Goal: Task Accomplishment & Management: Use online tool/utility

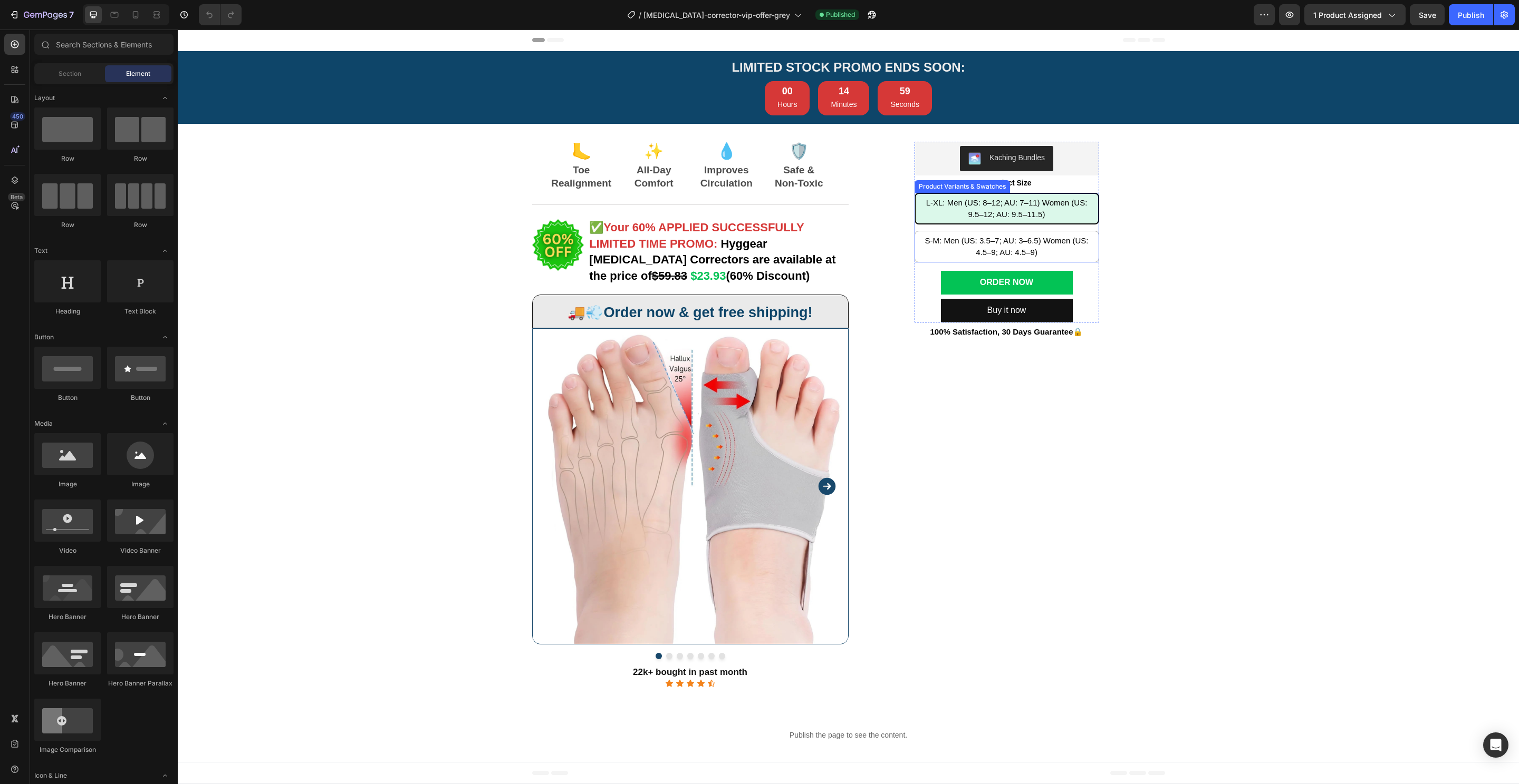
click at [1082, 211] on div "L-XL: Men (US: 8–12; AU: 7–11) Women (US: 9.5–12; AU: 9.5–11.5)" at bounding box center [1006, 209] width 183 height 32
click at [1006, 193] on input "L-XL: Men (US: 8–12; AU: 7–11) Women (US: 9.5–12; AU: 9.5–11.5) L-XL: Men ([GEO…" at bounding box center [1006, 192] width 1 height 1
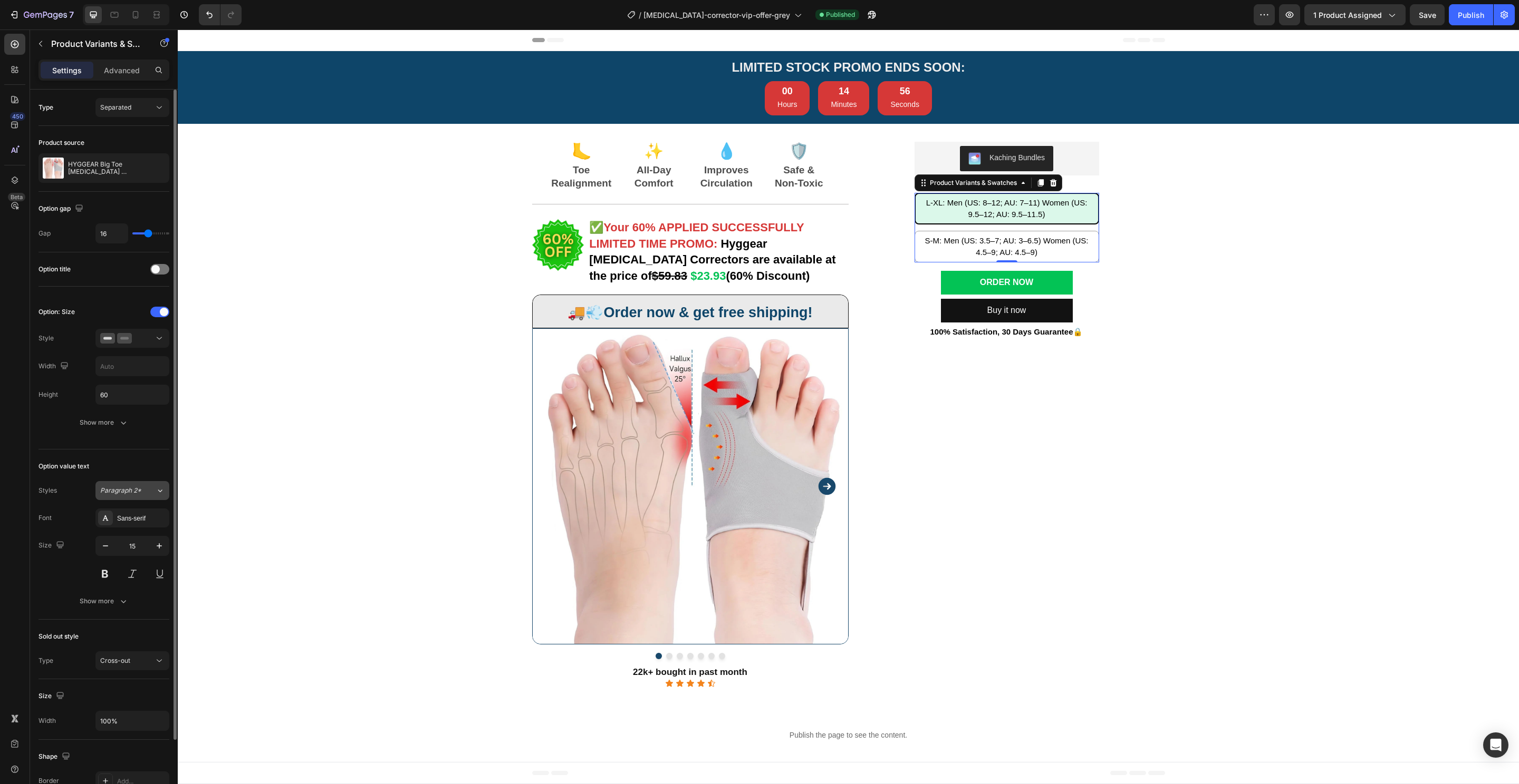
click at [129, 492] on span "Paragraph 2*" at bounding box center [121, 491] width 41 height 10
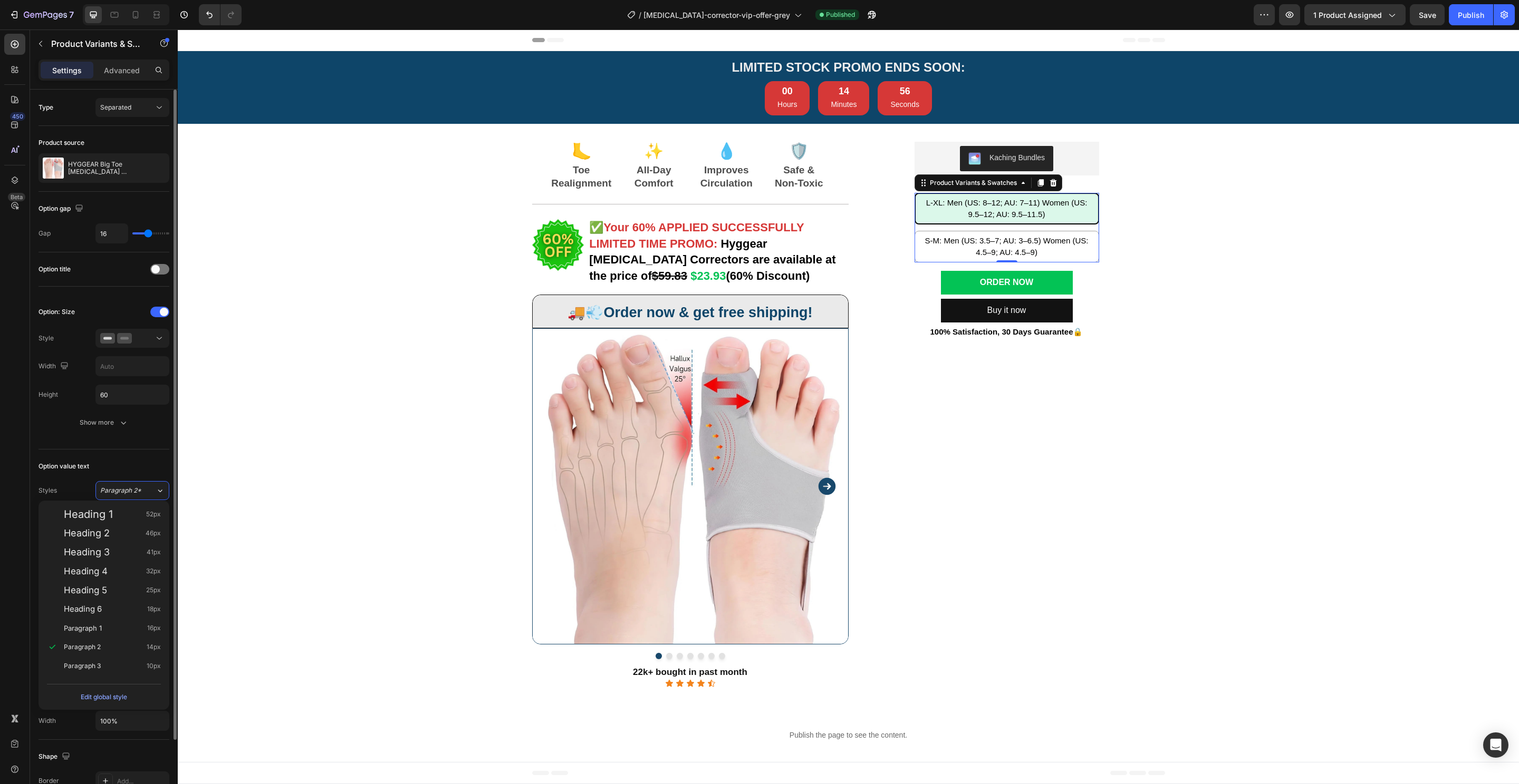
click at [138, 449] on div "Option value text Styles Paragraph 2* Font Sans-serif Size 15 Show more" at bounding box center [104, 535] width 131 height 170
click at [120, 600] on icon "button" at bounding box center [123, 601] width 10 height 10
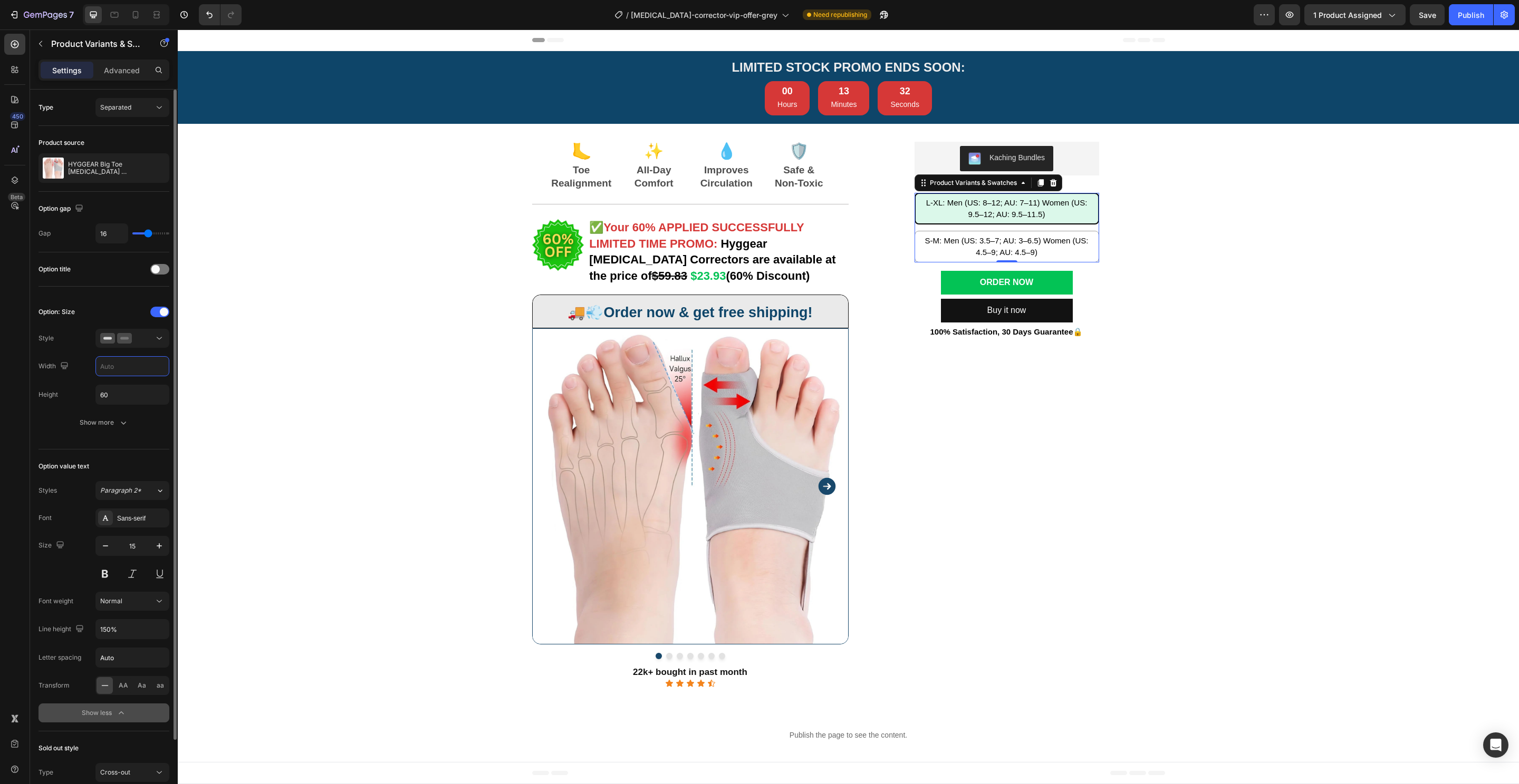
click at [137, 372] on input "text" at bounding box center [132, 367] width 72 height 19
click at [141, 336] on div at bounding box center [133, 338] width 64 height 10
click at [123, 417] on icon "button" at bounding box center [123, 422] width 10 height 10
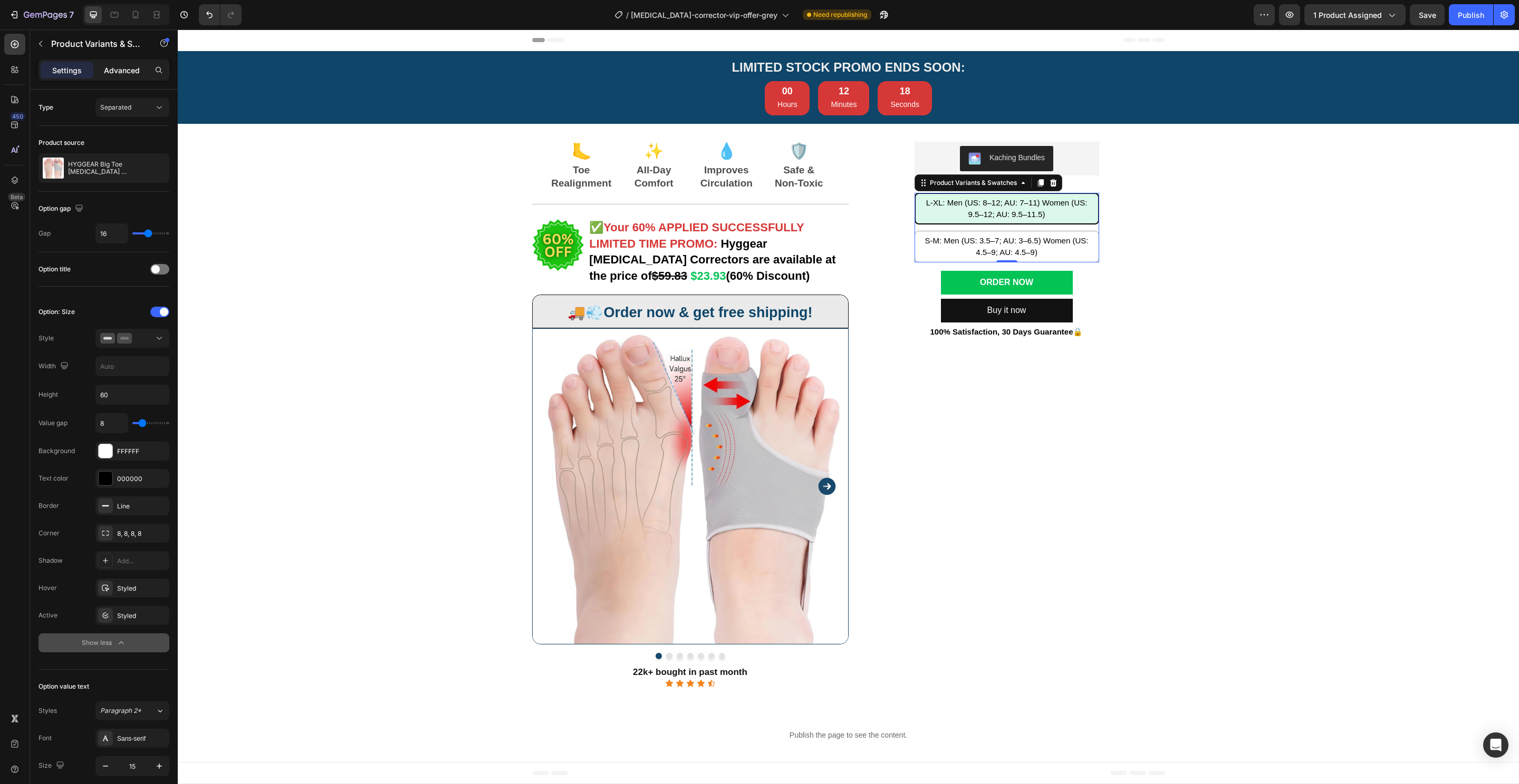
click at [113, 70] on p "Advanced" at bounding box center [121, 71] width 36 height 11
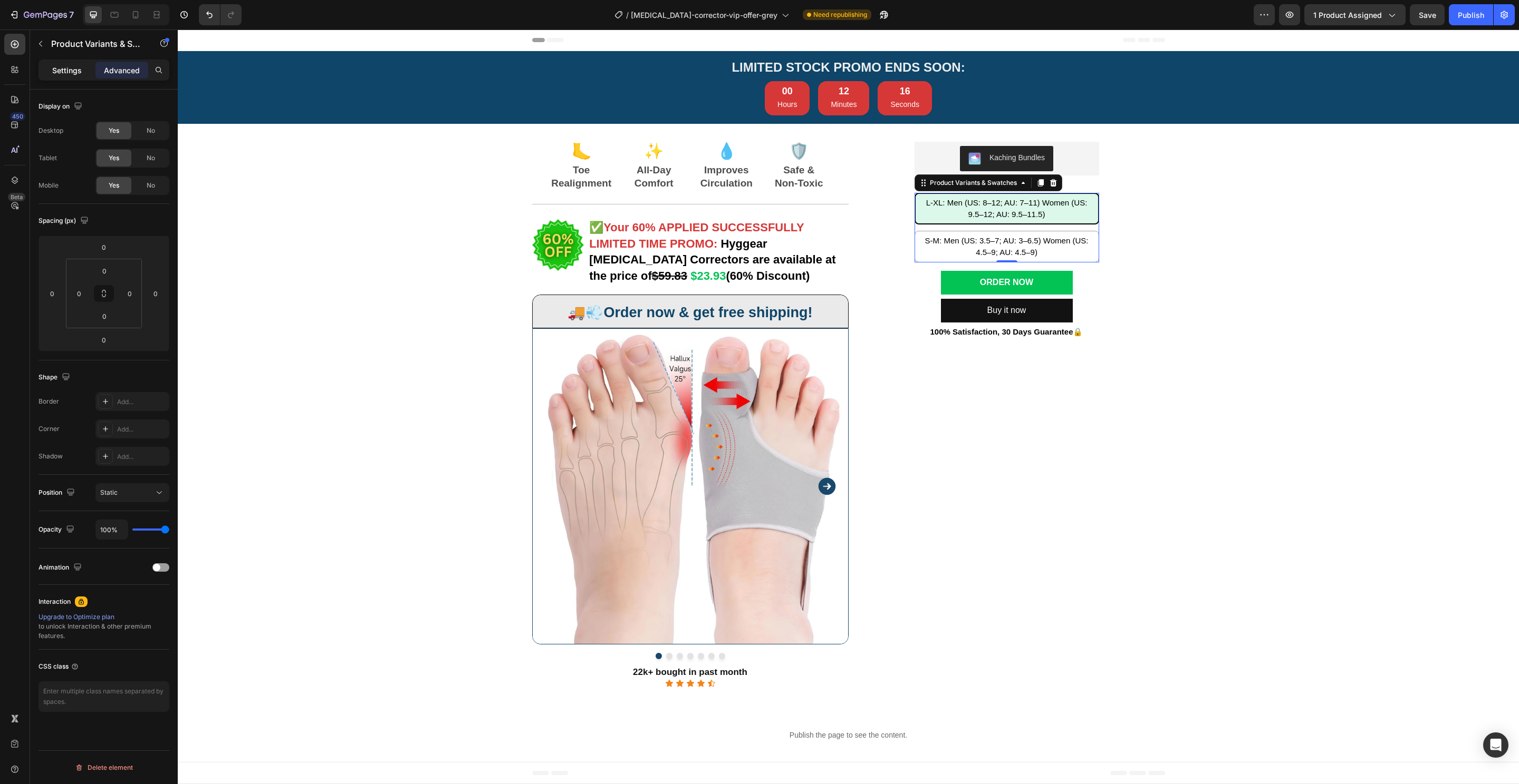
click at [64, 69] on p "Settings" at bounding box center [67, 71] width 30 height 11
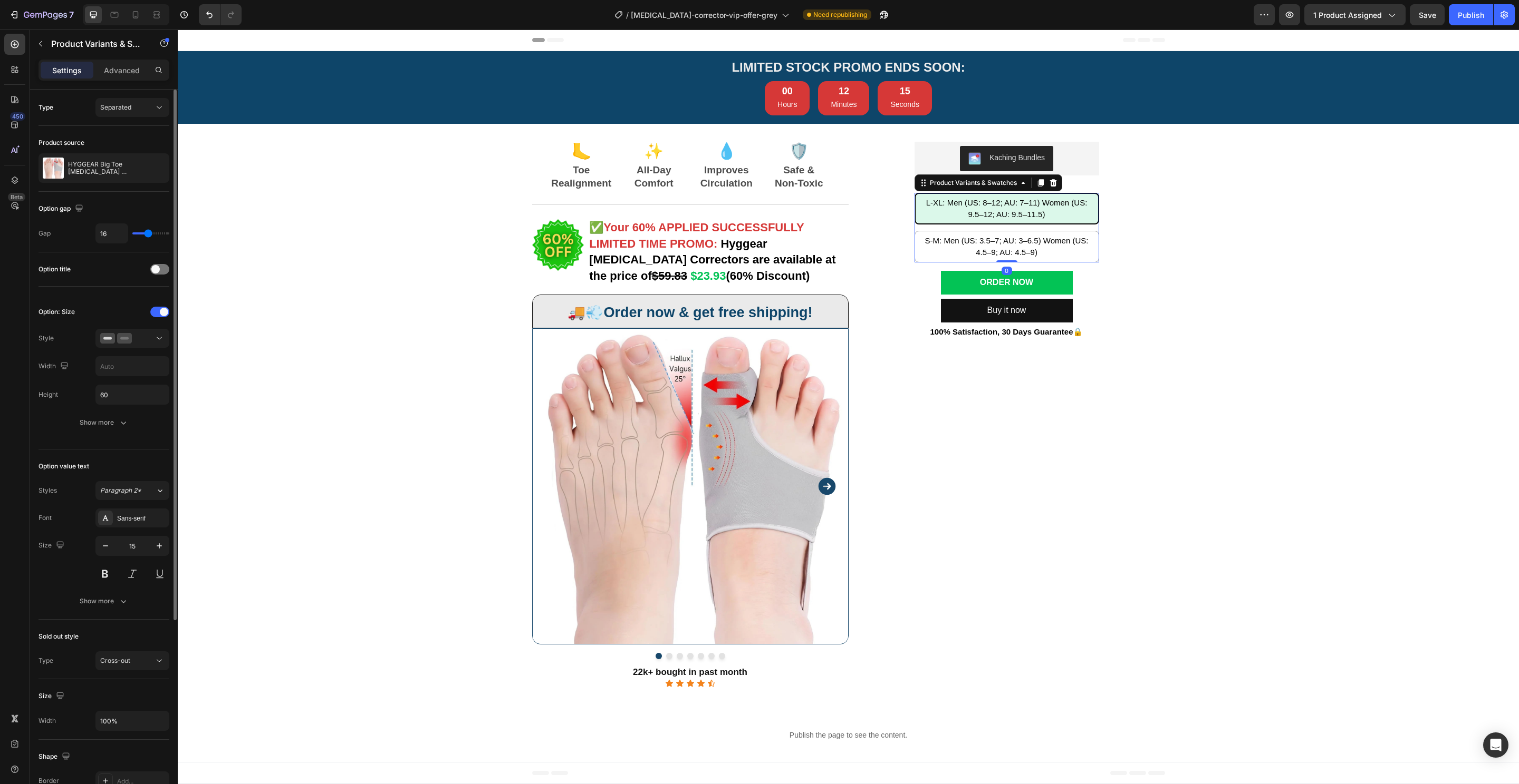
scroll to position [30, 0]
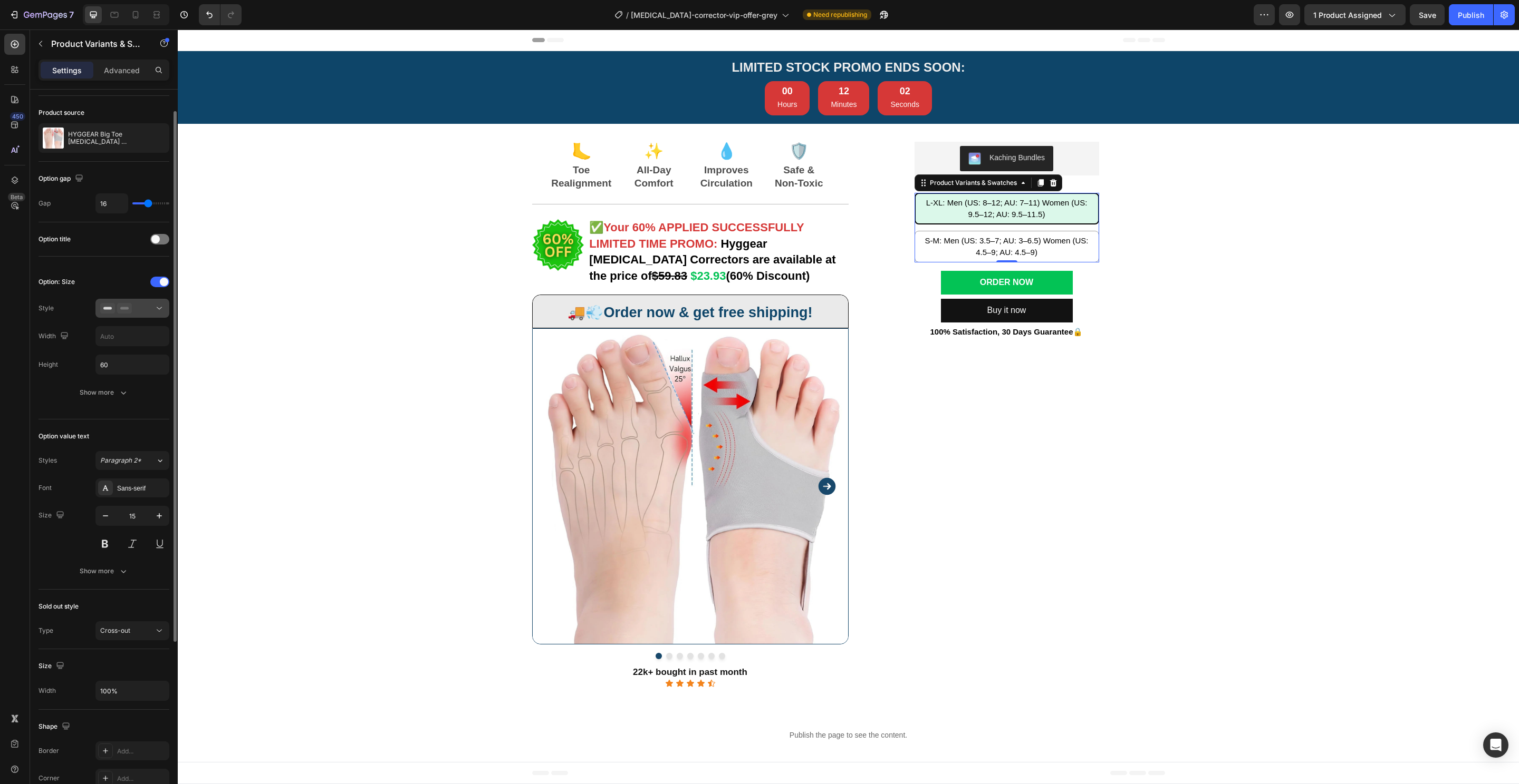
click at [109, 307] on rect at bounding box center [107, 308] width 8 height 2
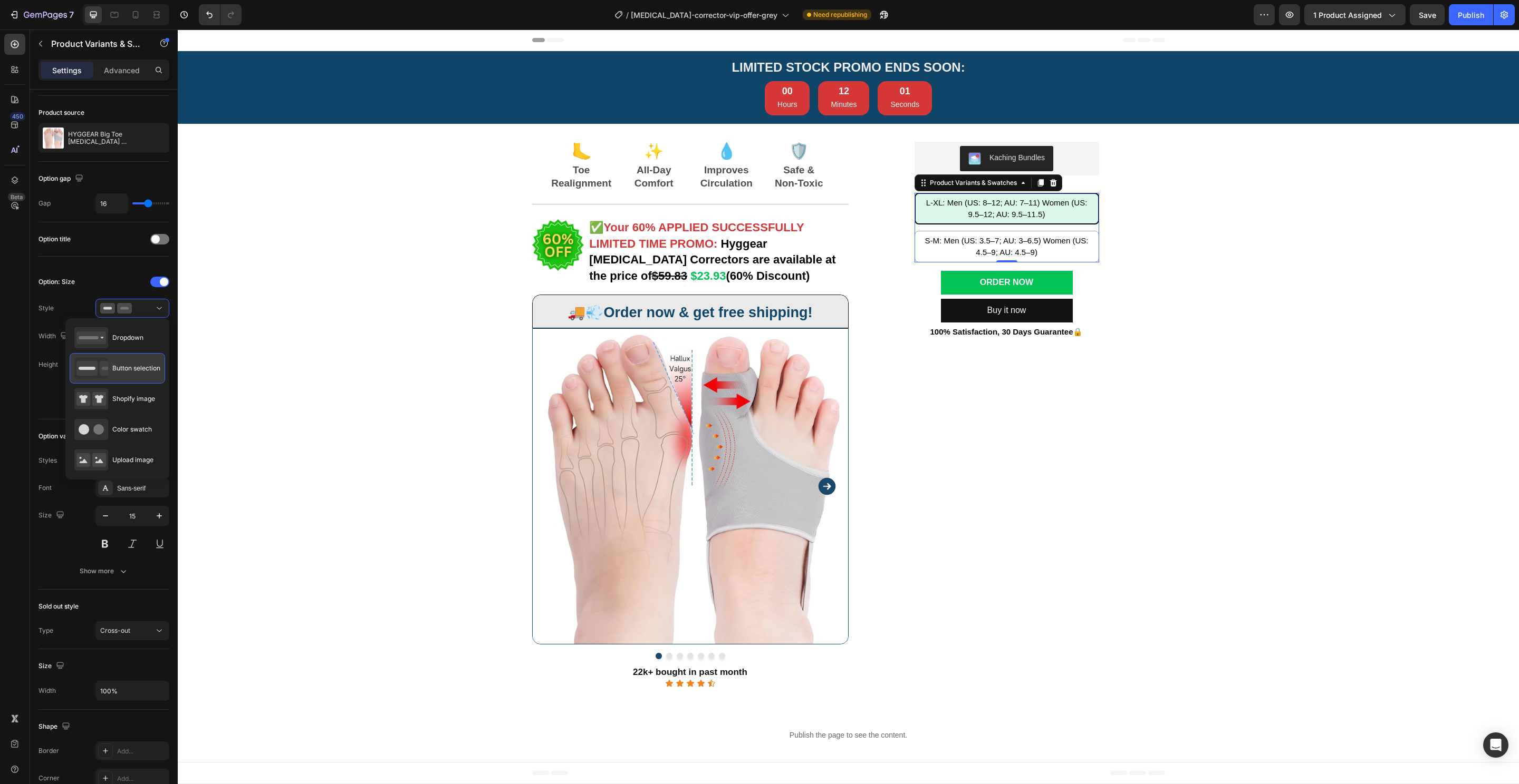
click at [101, 367] on icon at bounding box center [109, 368] width 17 height 3
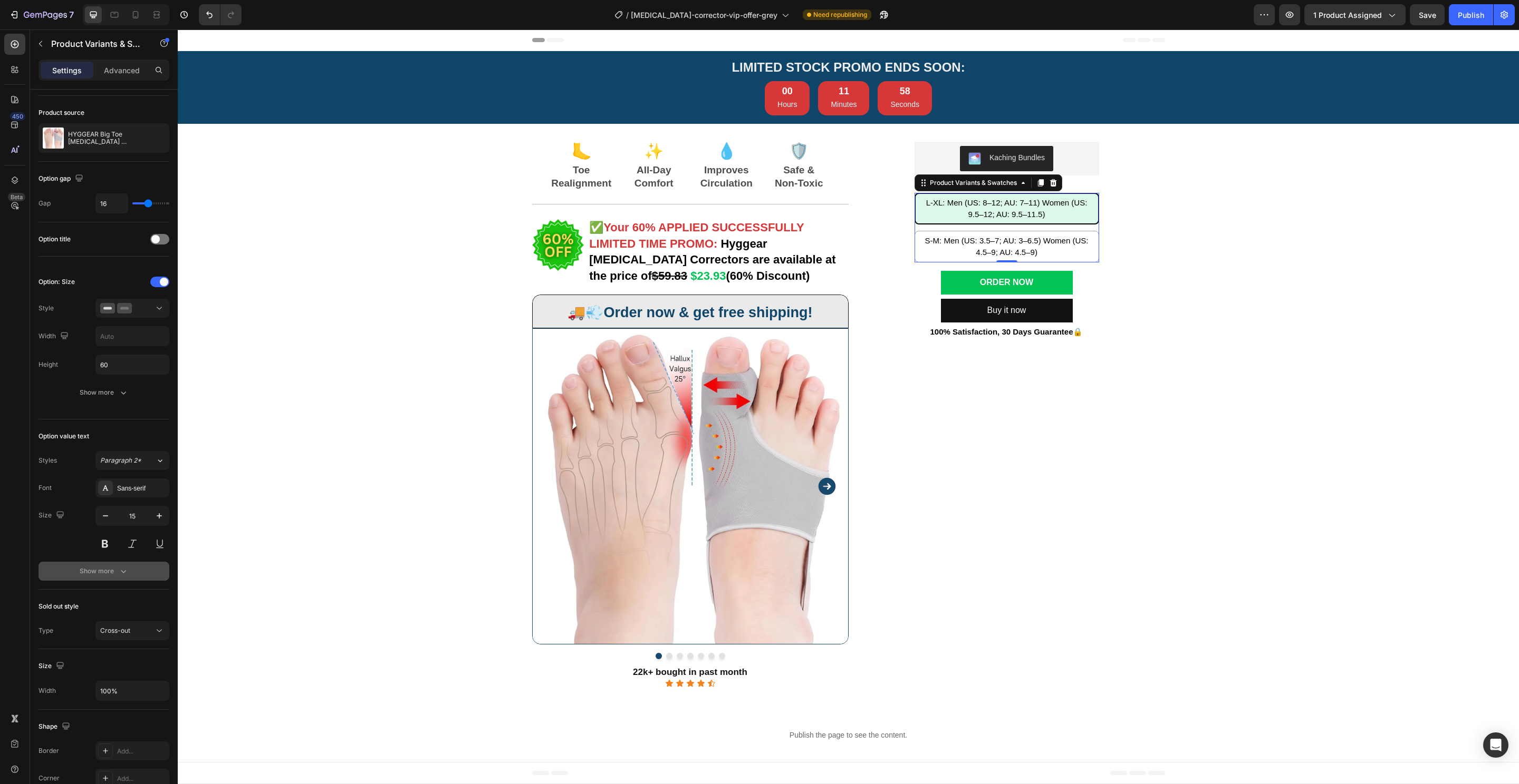
click at [112, 568] on div "Show more" at bounding box center [104, 571] width 49 height 10
click at [1086, 279] on div "Order Now Add to Cart" at bounding box center [1006, 282] width 184 height 23
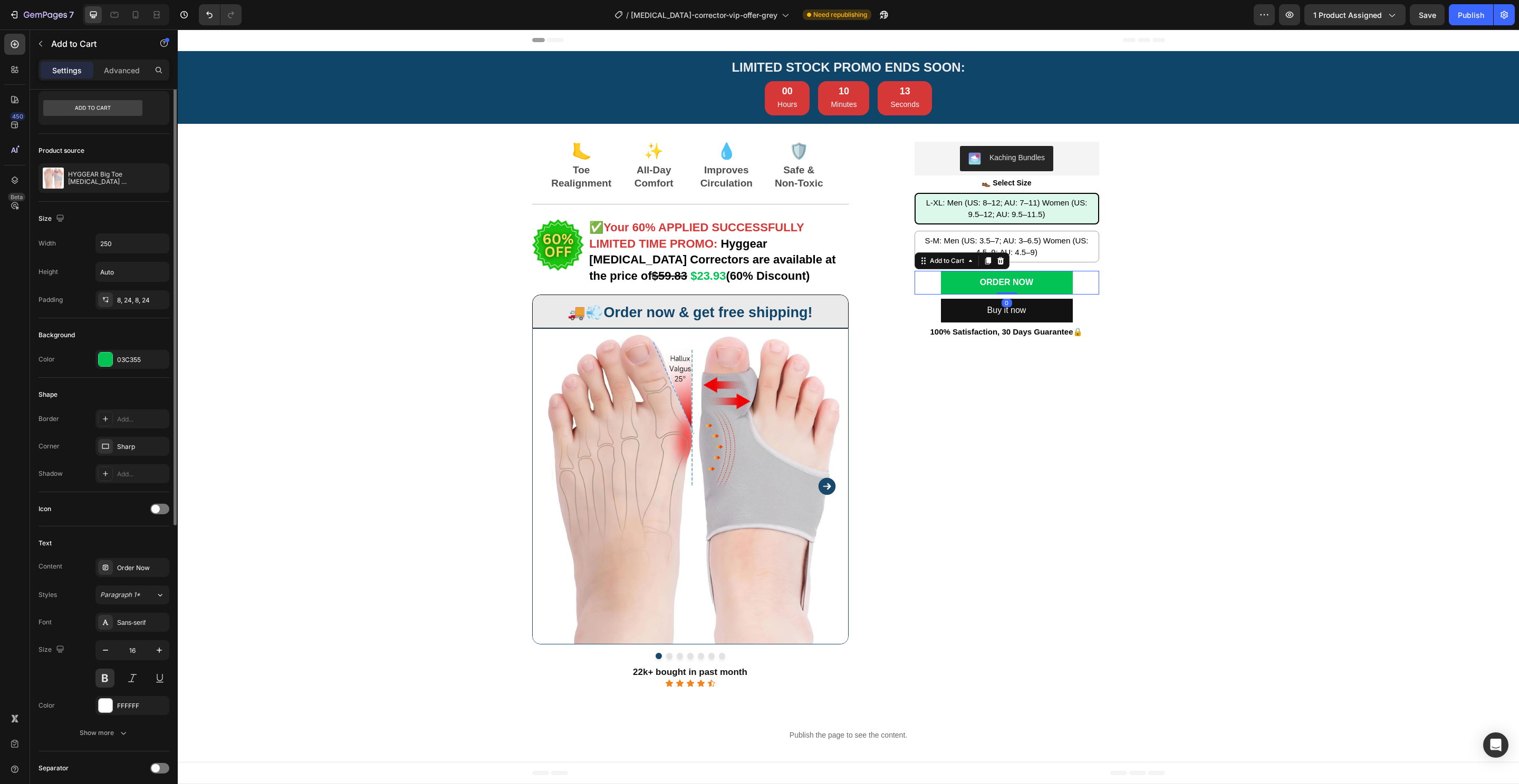
scroll to position [0, 0]
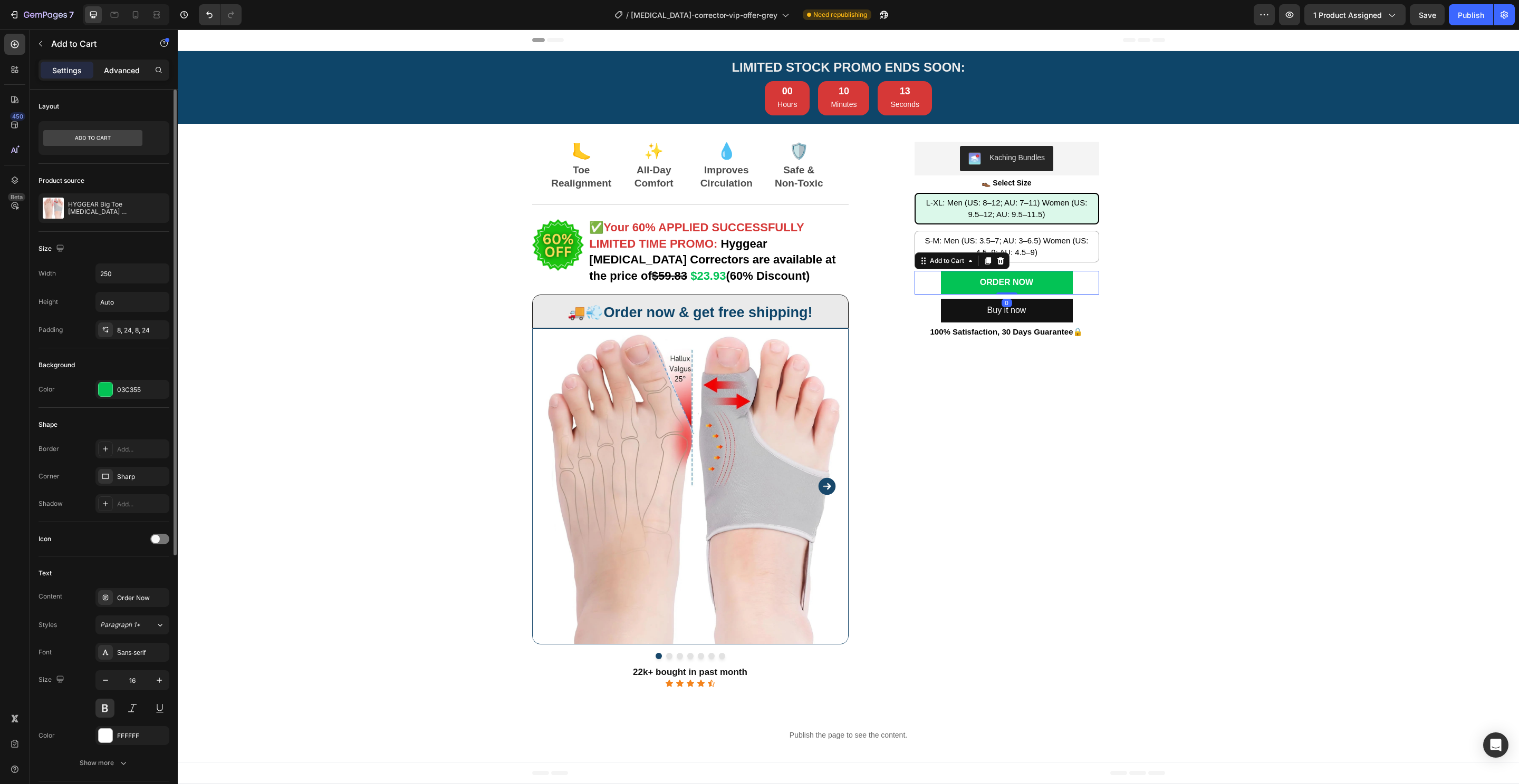
click at [106, 68] on p "Advanced" at bounding box center [121, 71] width 36 height 11
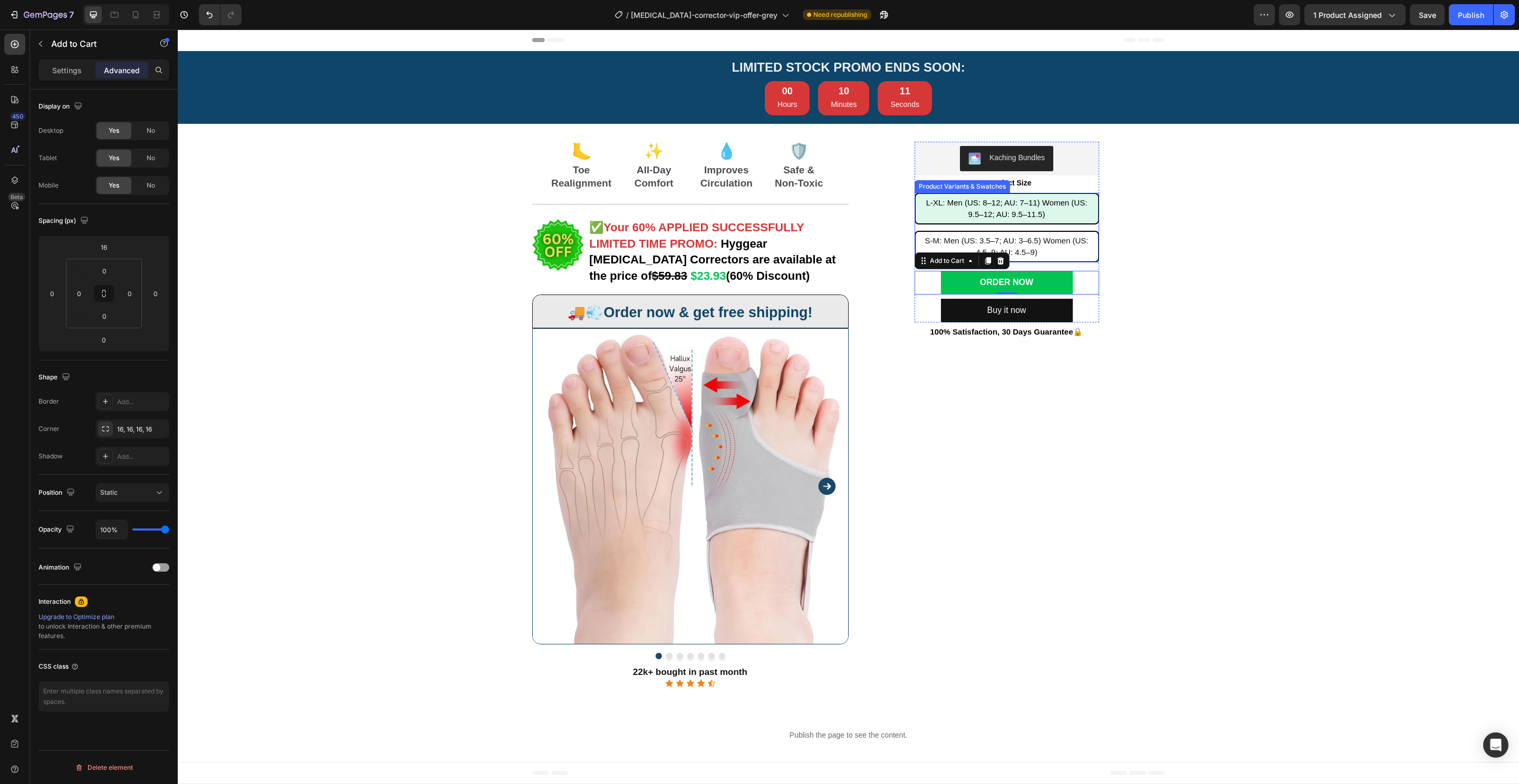
click at [1087, 257] on div "S-M: Men (US: 3.5–7; AU: 3–6.5) Women (US: 4.5–9; AU: 4.5–9)" at bounding box center [1006, 247] width 183 height 32
click at [1006, 231] on input "S-M: Men (US: 3.5–7; AU: 3–6.5) Women (US: 4.5–9; AU: 4.5–9) S-M: Men (US: 3.5–…" at bounding box center [1006, 230] width 1 height 1
radio input "false"
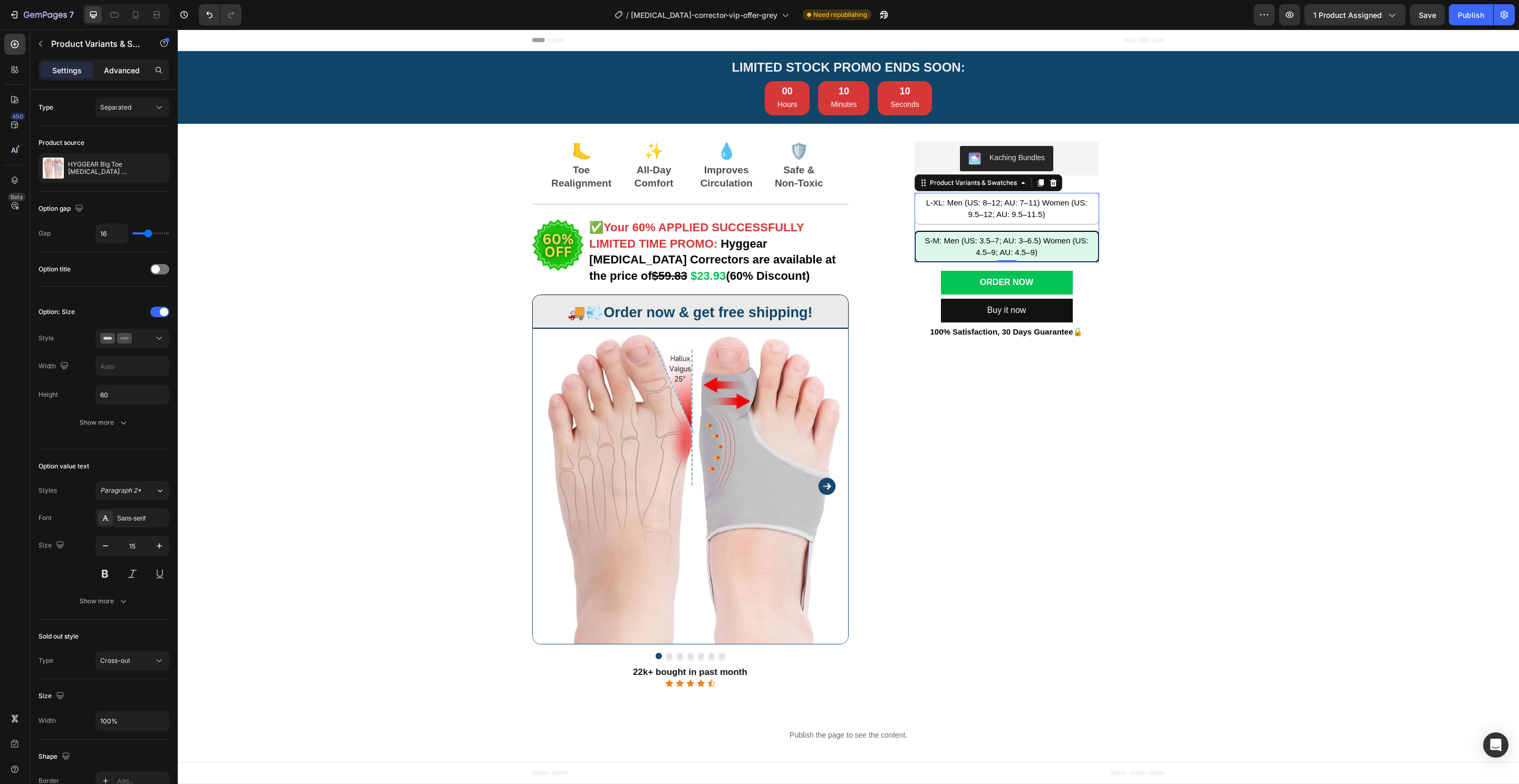
click at [101, 69] on div "Advanced" at bounding box center [122, 70] width 53 height 17
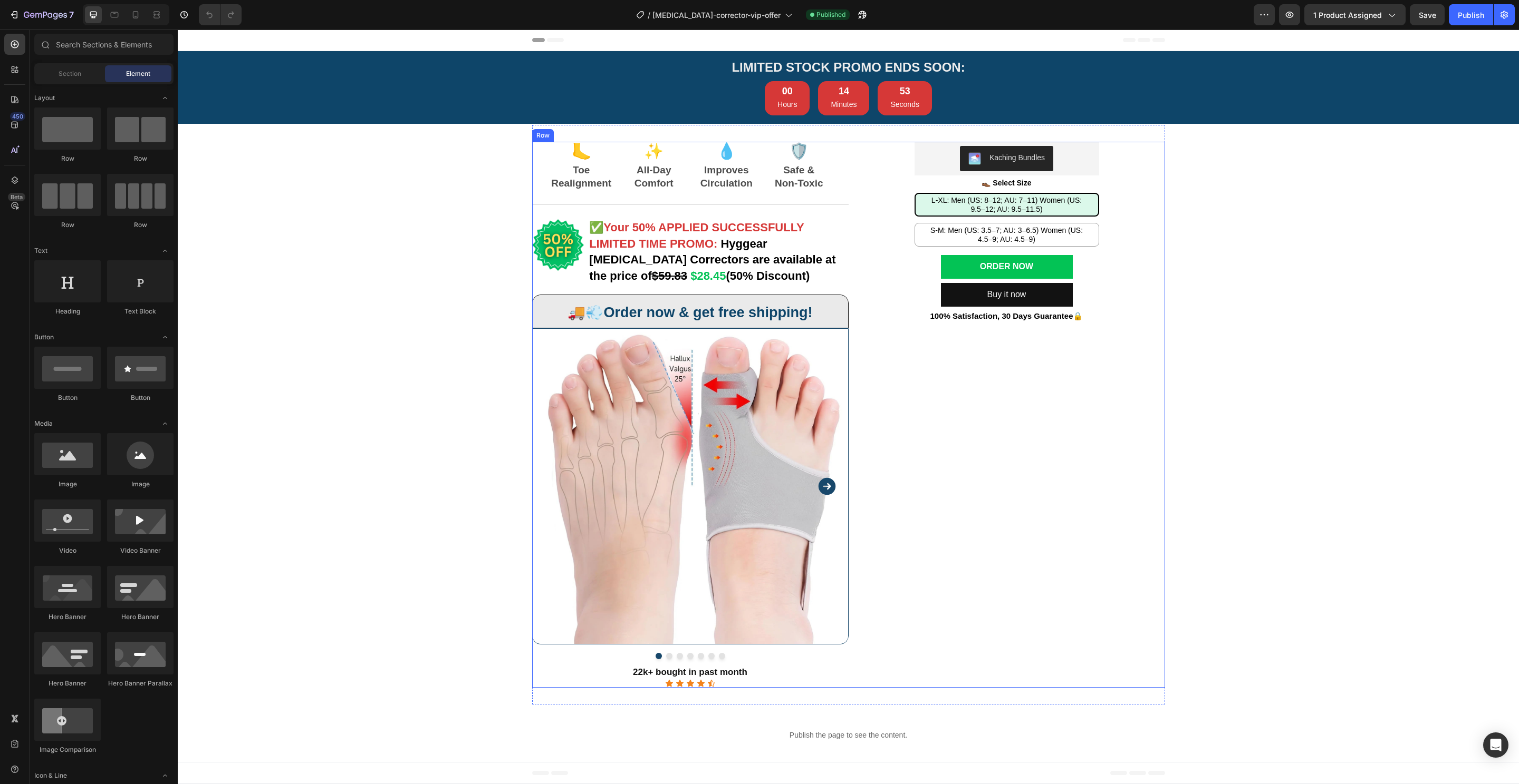
click at [1094, 206] on div "Kaching Bundles Kaching Bundles 👞 Select Size Text Block L-XL: Men ([GEOGRAPHIC…" at bounding box center [1006, 414] width 316 height 546
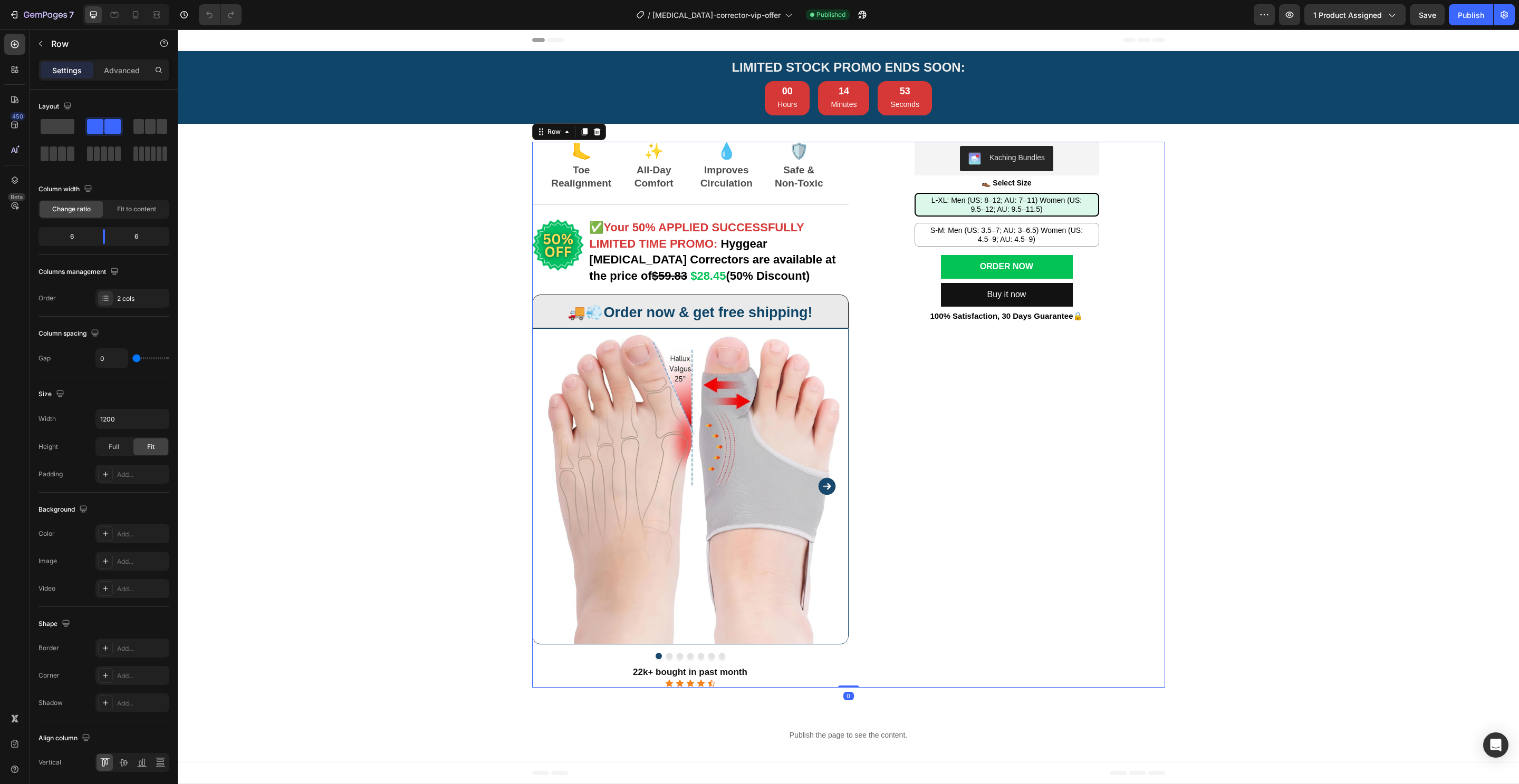
click at [1086, 204] on div "L-XL: Men (US: 8–12; AU: 7–11) Women (US: 9.5–12; AU: 9.5–11.5)" at bounding box center [1006, 205] width 183 height 27
click at [1006, 193] on input "L-XL: Men (US: 8–12; AU: 7–11) Women (US: 9.5–12; AU: 9.5–11.5) L-XL: Men ([GEO…" at bounding box center [1006, 192] width 1 height 1
radio input "true"
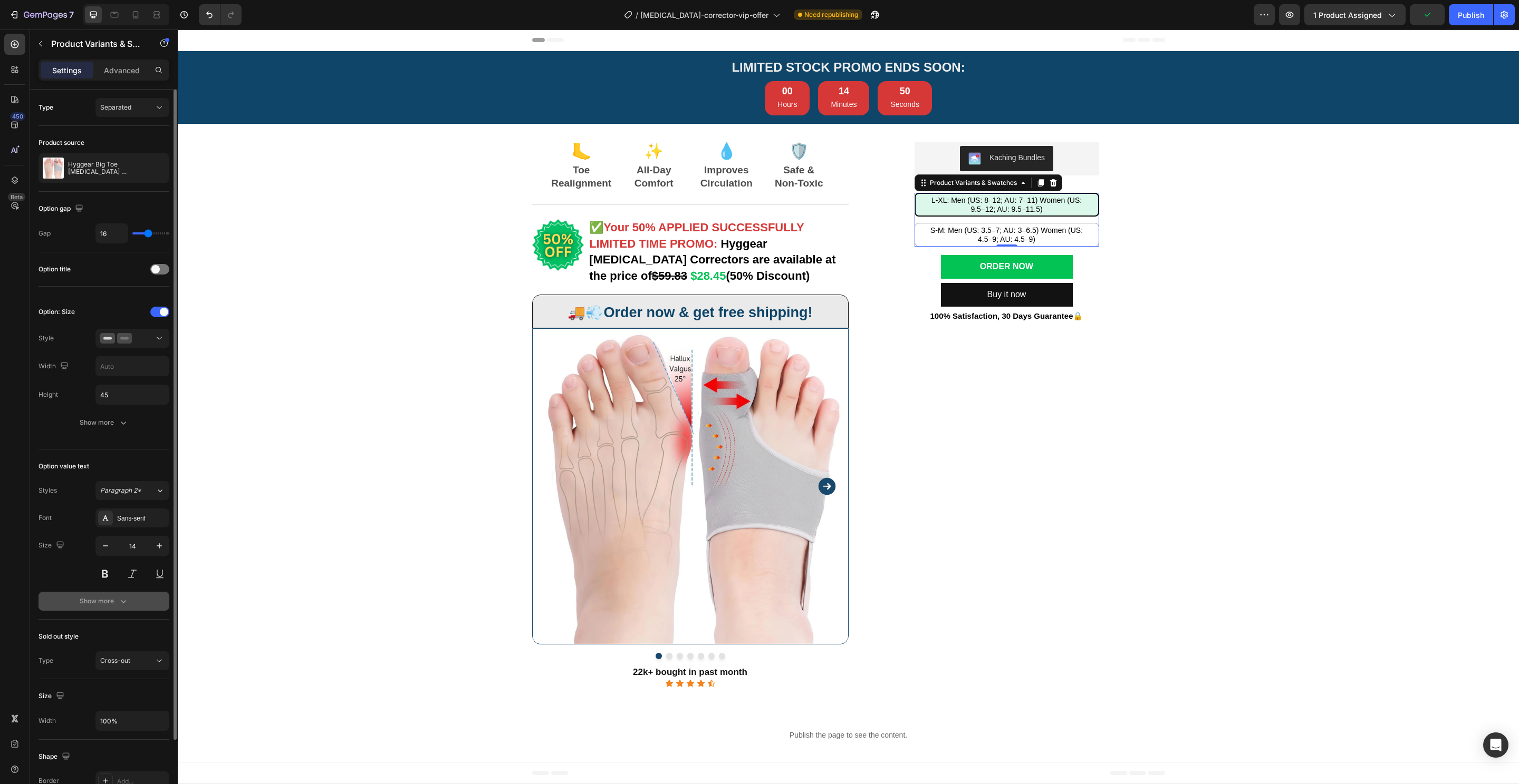
click at [131, 606] on button "Show more" at bounding box center [104, 601] width 131 height 19
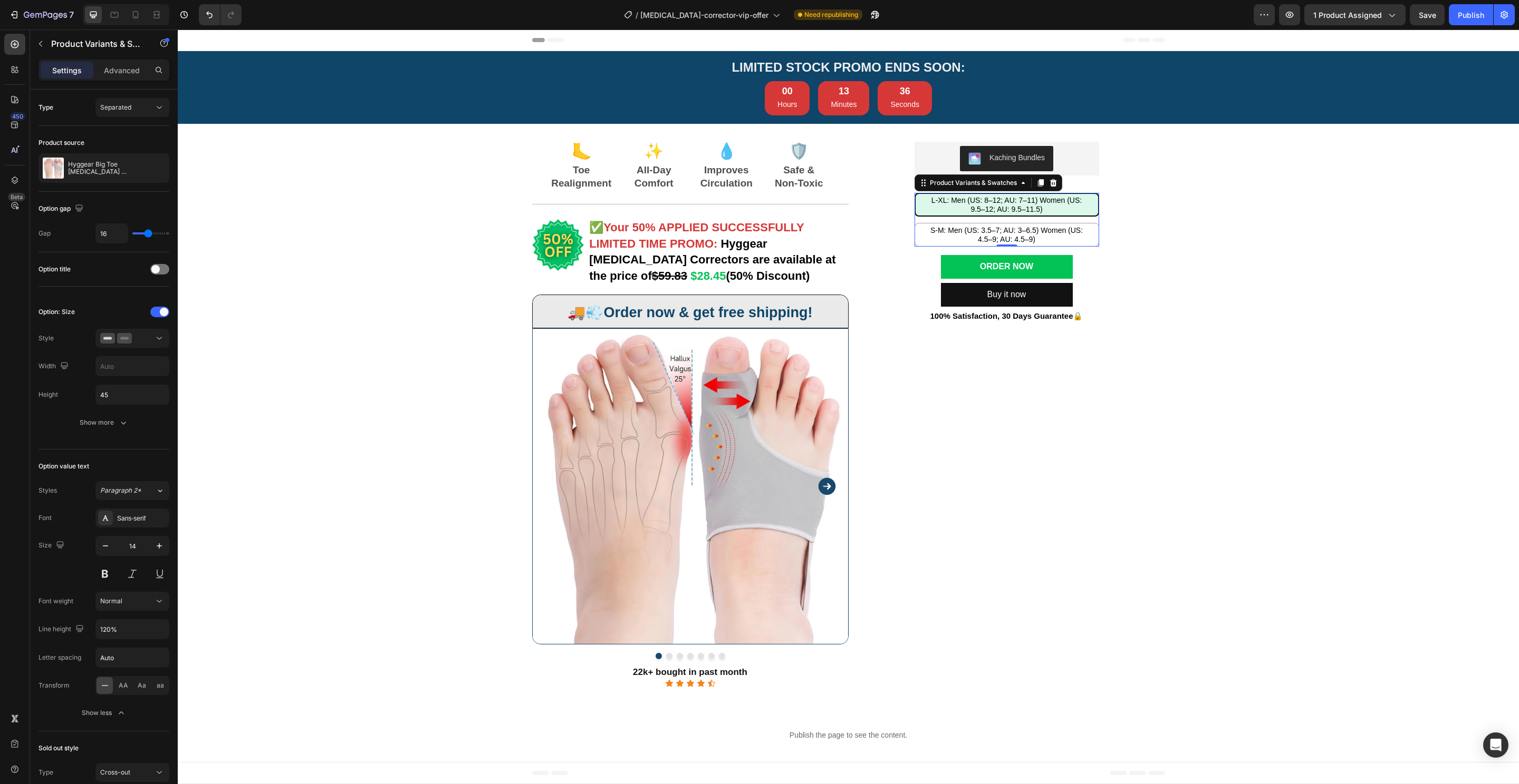
drag, startPoint x: 1176, startPoint y: 209, endPoint x: 1168, endPoint y: 207, distance: 8.2
click at [1176, 208] on div "LIMITED STOCK PROMO ENDS SOON: Heading LIMITED STOCK PROMO ENDS SOON: Heading 0…" at bounding box center [848, 408] width 1341 height 715
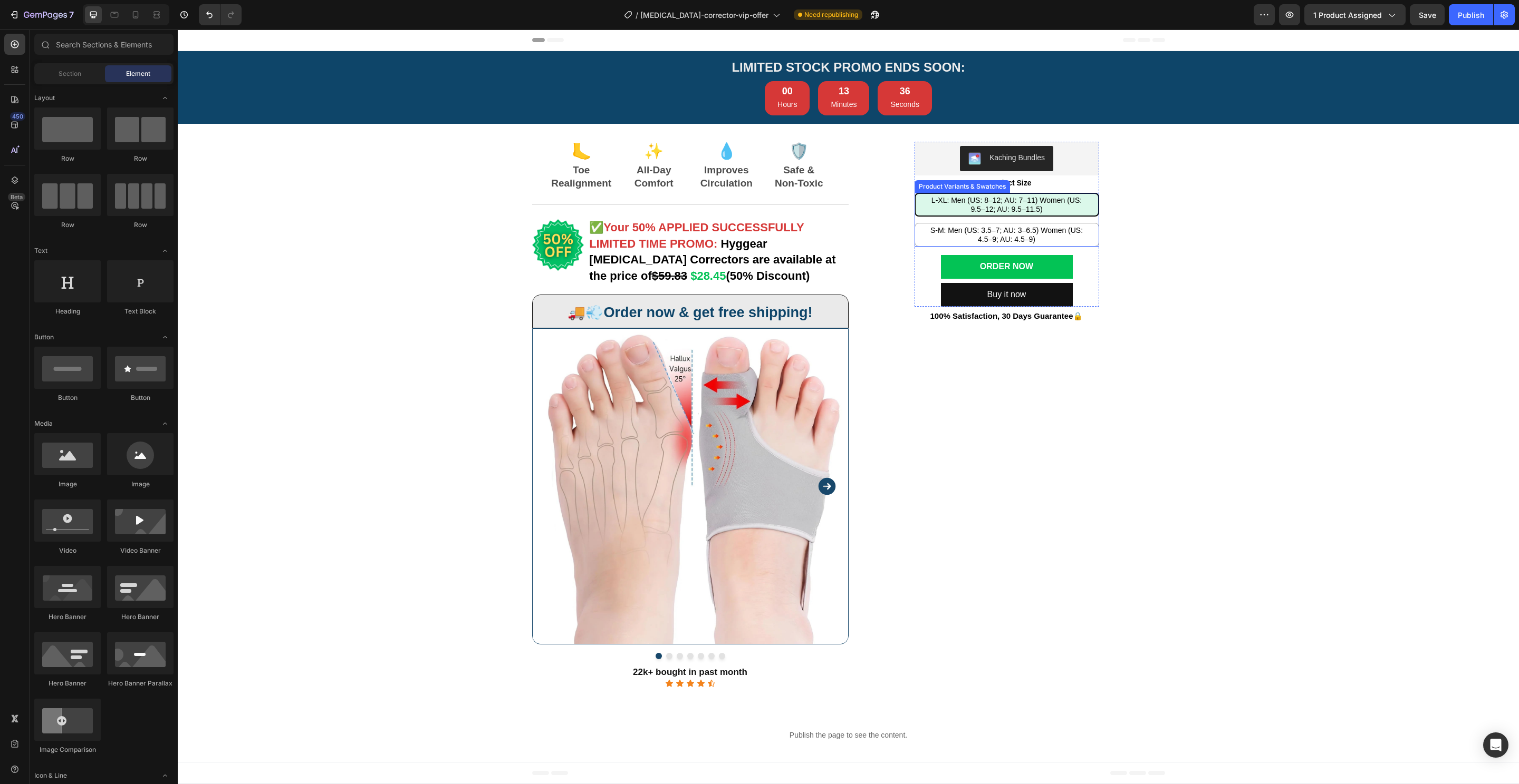
click at [1012, 209] on span "L-XL: Men (US: 8–12; AU: 7–11) Women (US: 9.5–12; AU: 9.5–11.5)" at bounding box center [1006, 205] width 150 height 18
click at [1006, 193] on input "L-XL: Men (US: 8–12; AU: 7–11) Women (US: 9.5–12; AU: 9.5–11.5) L-XL: Men (US: …" at bounding box center [1006, 192] width 1 height 1
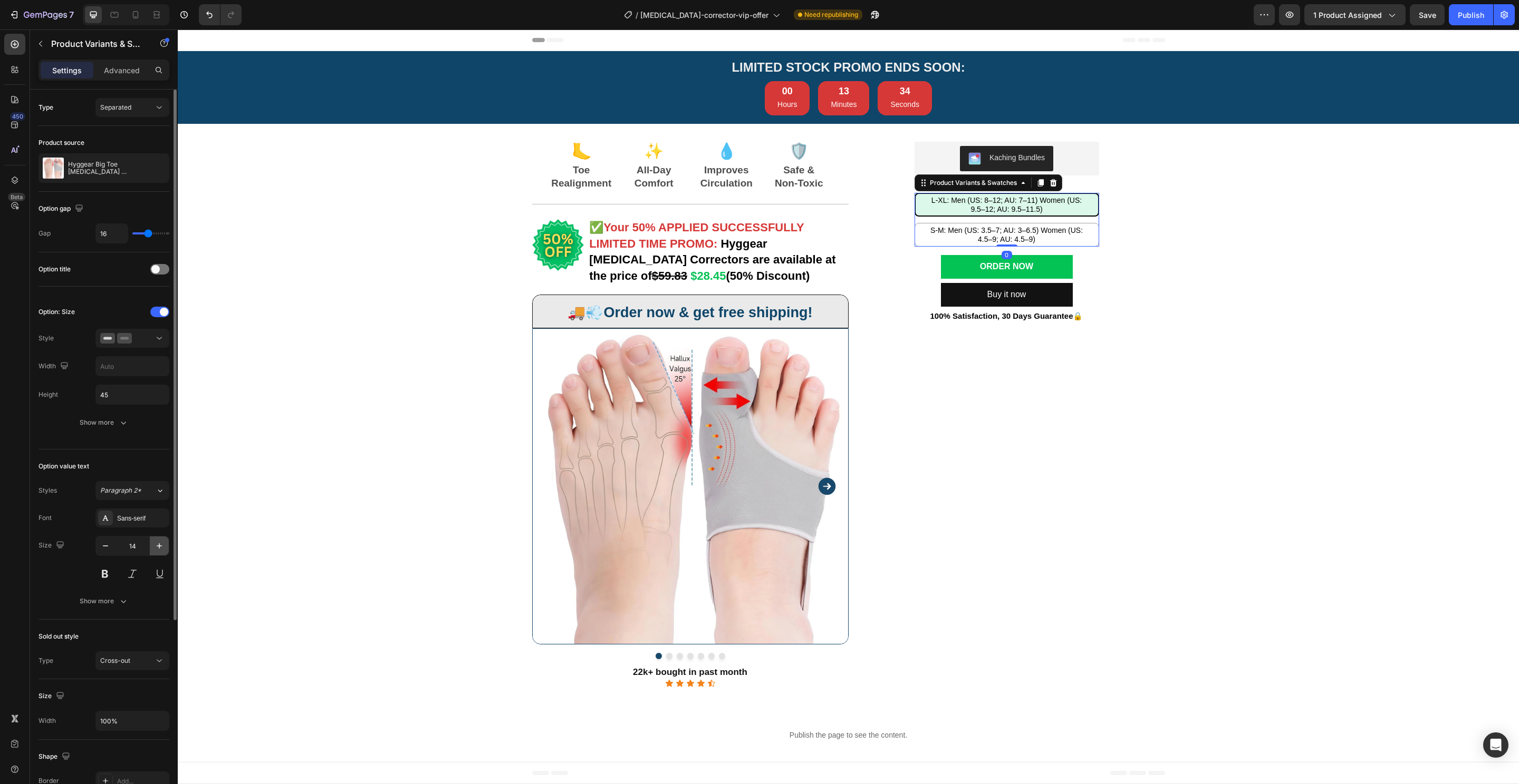
click at [155, 548] on icon "button" at bounding box center [158, 545] width 10 height 10
type input "15"
click at [130, 597] on button "Show more" at bounding box center [104, 601] width 131 height 19
click at [142, 631] on input "120%" at bounding box center [132, 630] width 72 height 19
click at [154, 629] on icon "button" at bounding box center [158, 629] width 10 height 10
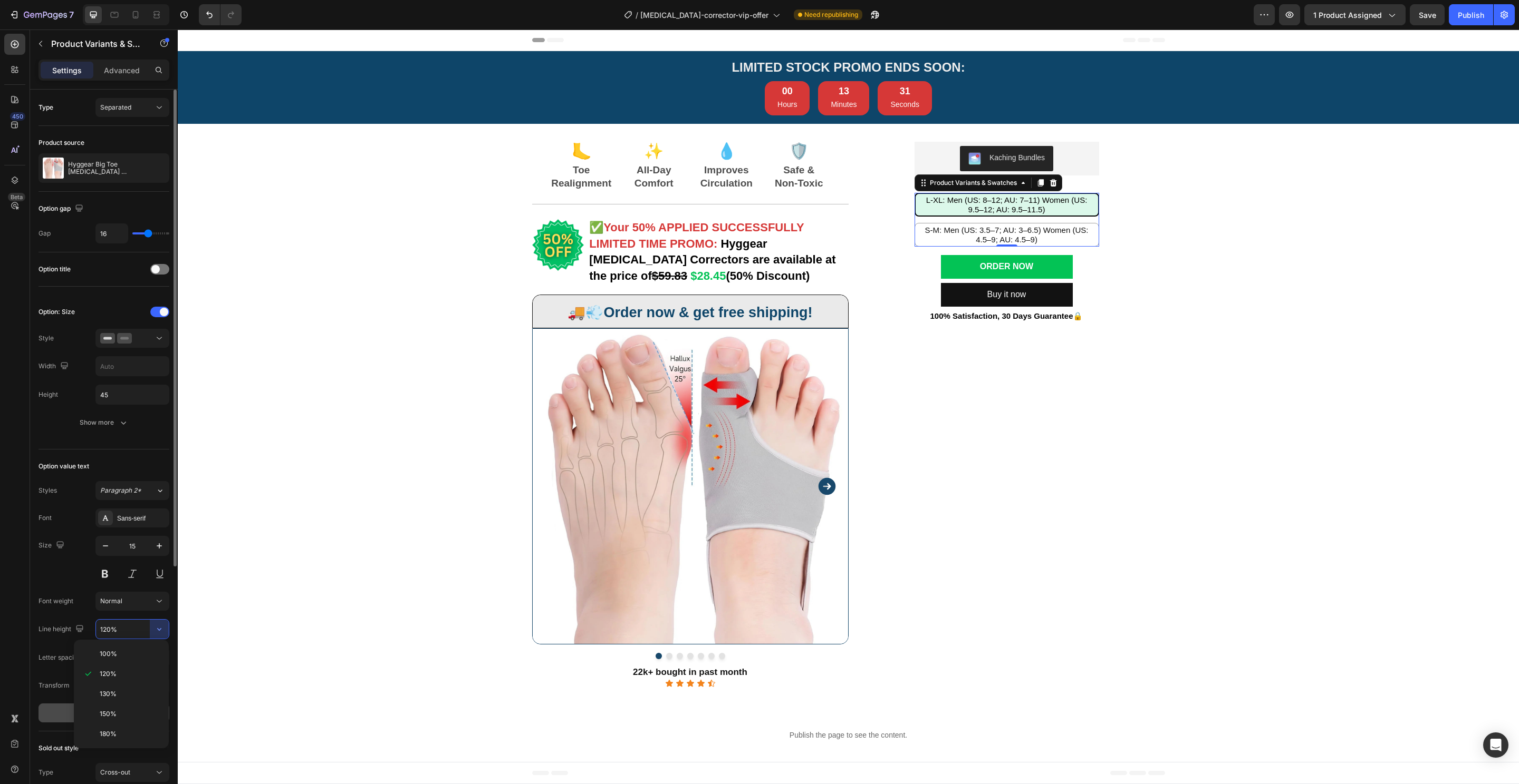
click at [139, 715] on p "150%" at bounding box center [130, 714] width 60 height 10
type input "150%"
click at [134, 423] on button "Show more" at bounding box center [104, 423] width 131 height 19
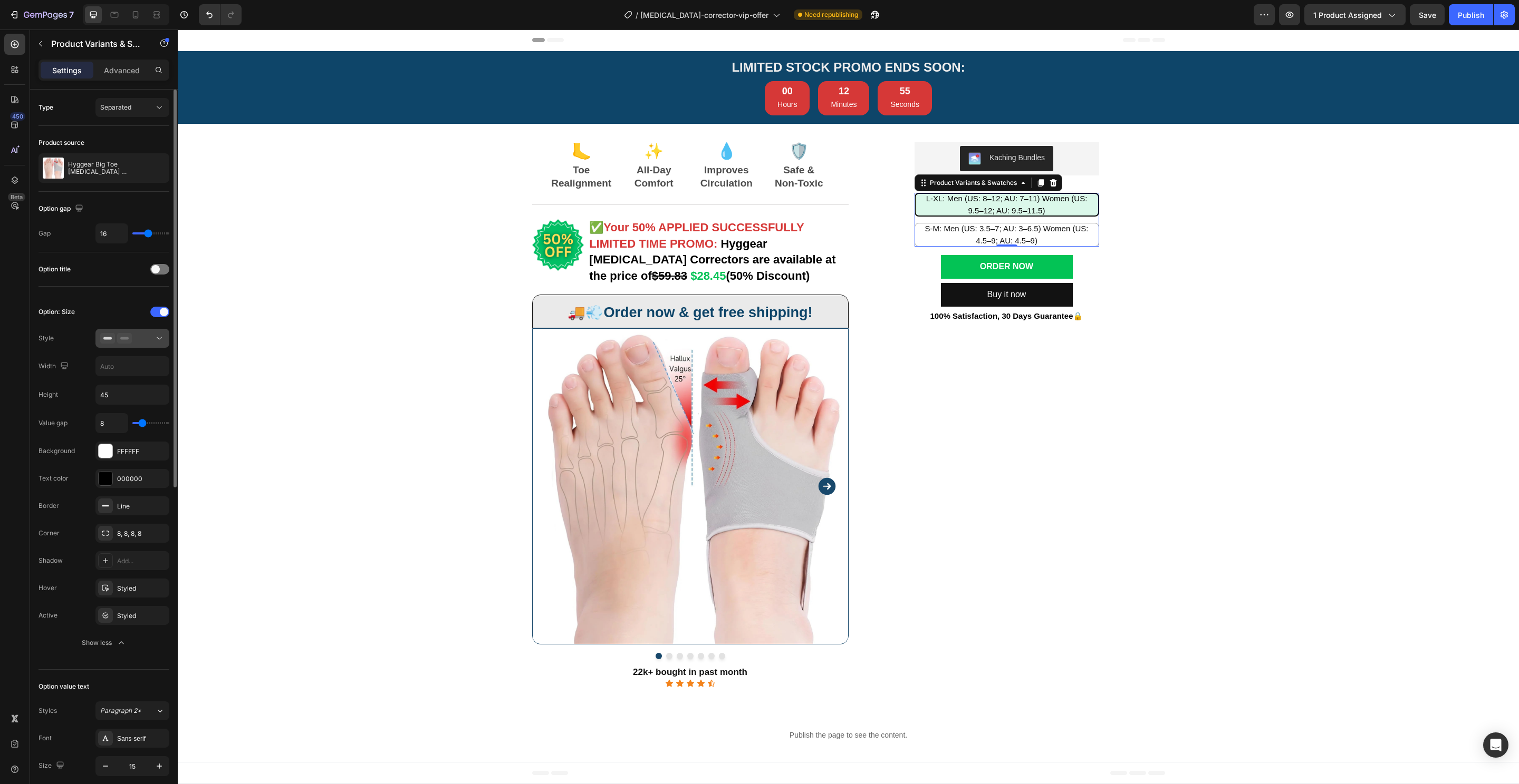
click at [146, 341] on div at bounding box center [133, 338] width 64 height 10
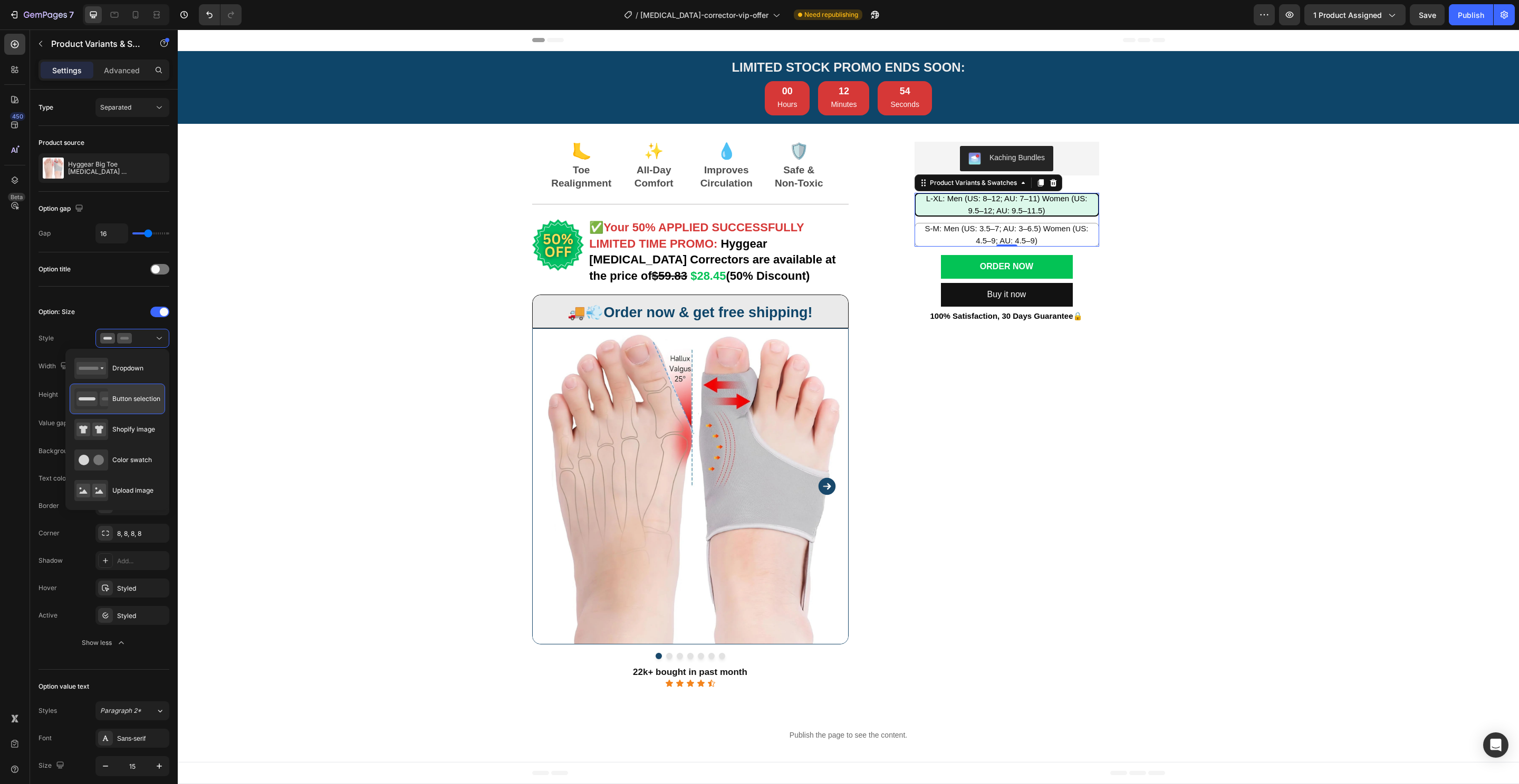
click at [127, 399] on span "Button selection" at bounding box center [137, 399] width 48 height 10
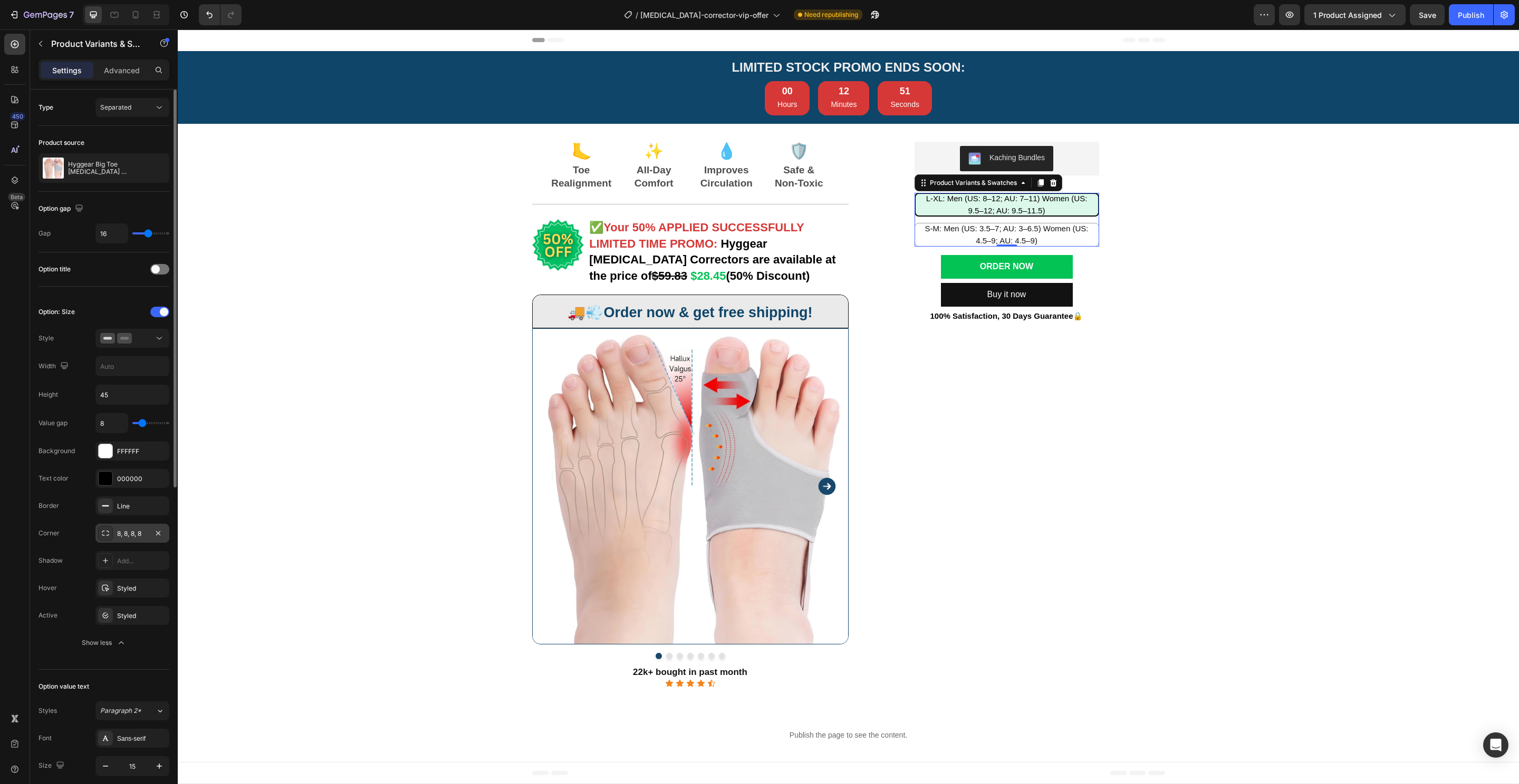
click at [132, 524] on div "8, 8, 8, 8" at bounding box center [133, 533] width 74 height 19
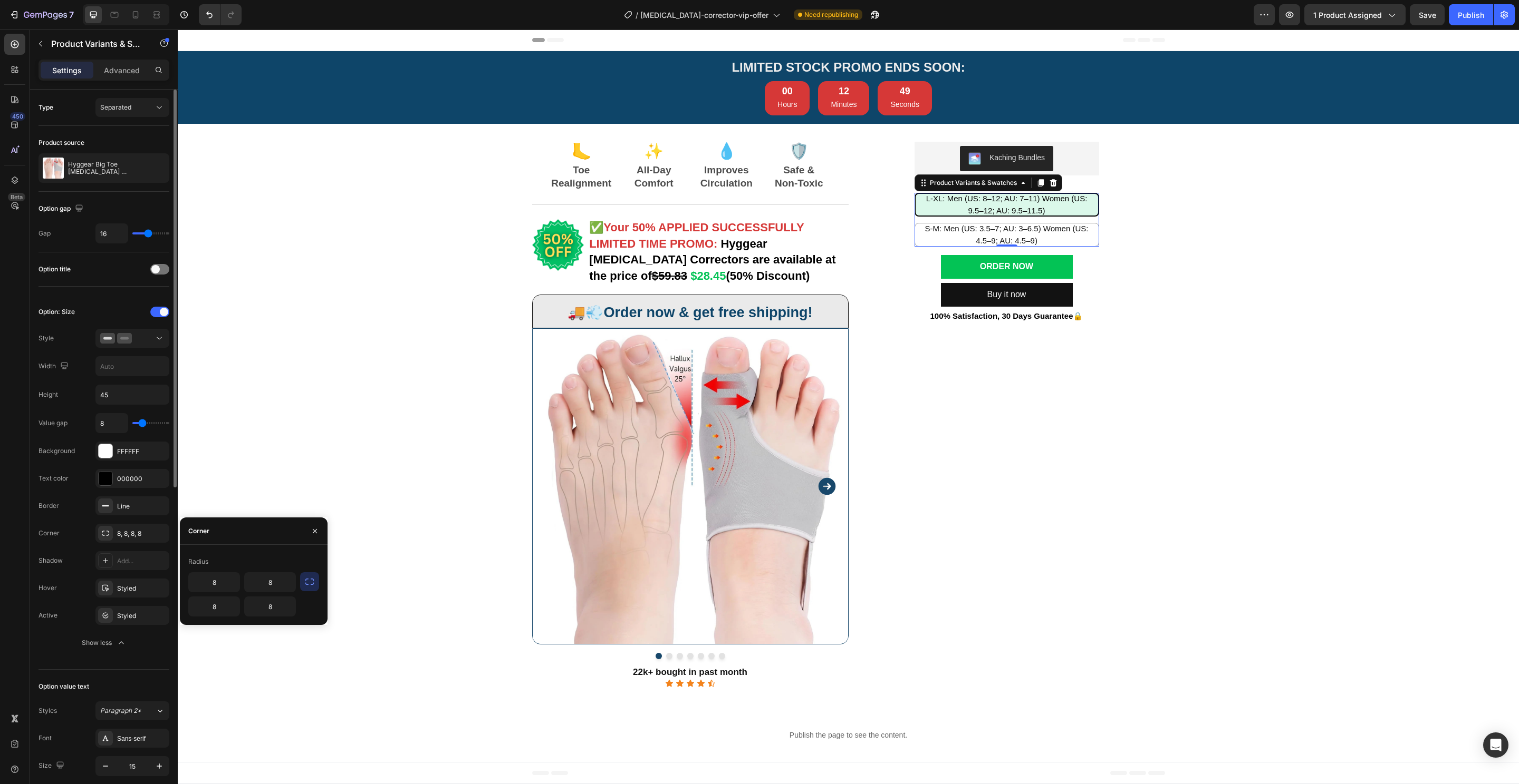
click at [127, 626] on div "Value gap 8 Background FFFFFF Text color 000000 Border Line Corner 8, 8, 8, 8 S…" at bounding box center [104, 533] width 131 height 240
click at [127, 635] on button "Show less" at bounding box center [104, 643] width 131 height 19
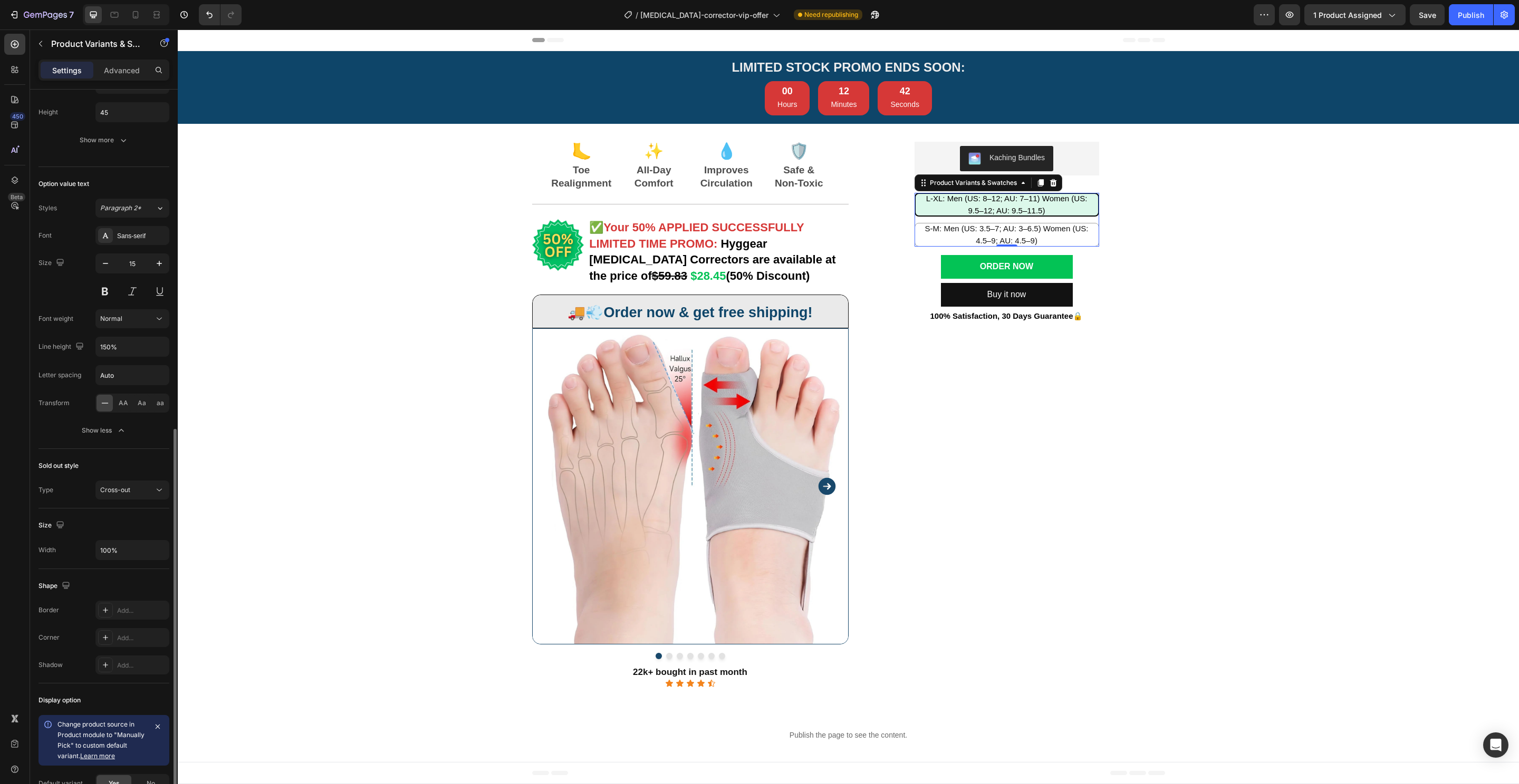
scroll to position [375, 0]
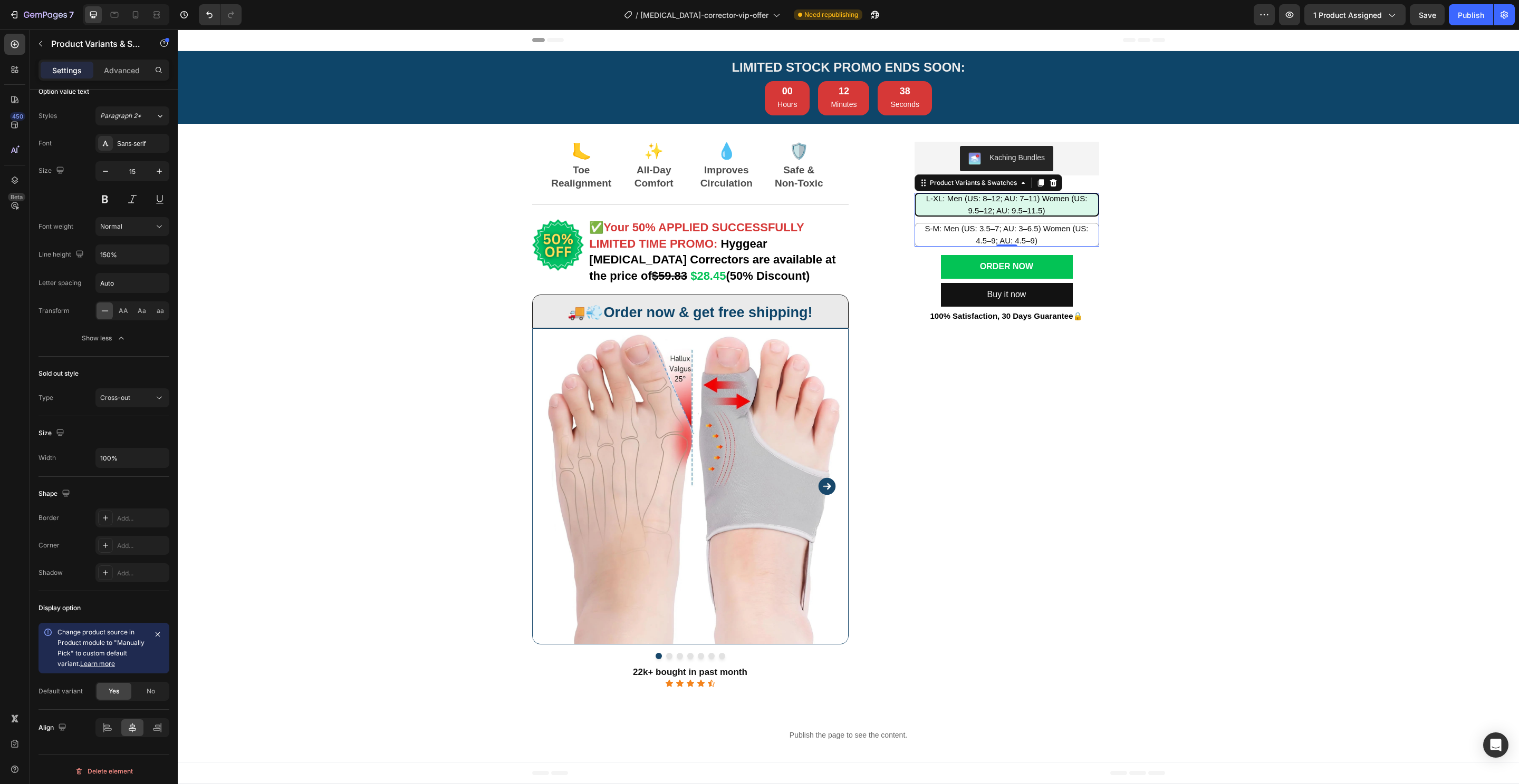
click at [947, 206] on div "L-XL: Men (US: 8–12; AU: 7–11) Women (US: 9.5–12; AU: 9.5–11.5)" at bounding box center [1006, 205] width 183 height 32
click at [1006, 193] on input "L-XL: Men (US: 8–12; AU: 7–11) Women (US: 9.5–12; AU: 9.5–11.5) L-XL: Men (US: …" at bounding box center [1006, 192] width 1 height 1
click at [941, 237] on div "S-M: Men (US: 3.5–7; AU: 3–6.5) Women (US: 4.5–9; AU: 4.5–9)" at bounding box center [1006, 235] width 183 height 32
click at [1006, 223] on input "S-M: Men (US: 3.5–7; AU: 3–6.5) Women (US: 4.5–9; AU: 4.5–9) S-M: Men (US: 3.5–…" at bounding box center [1006, 223] width 1 height 1
radio input "false"
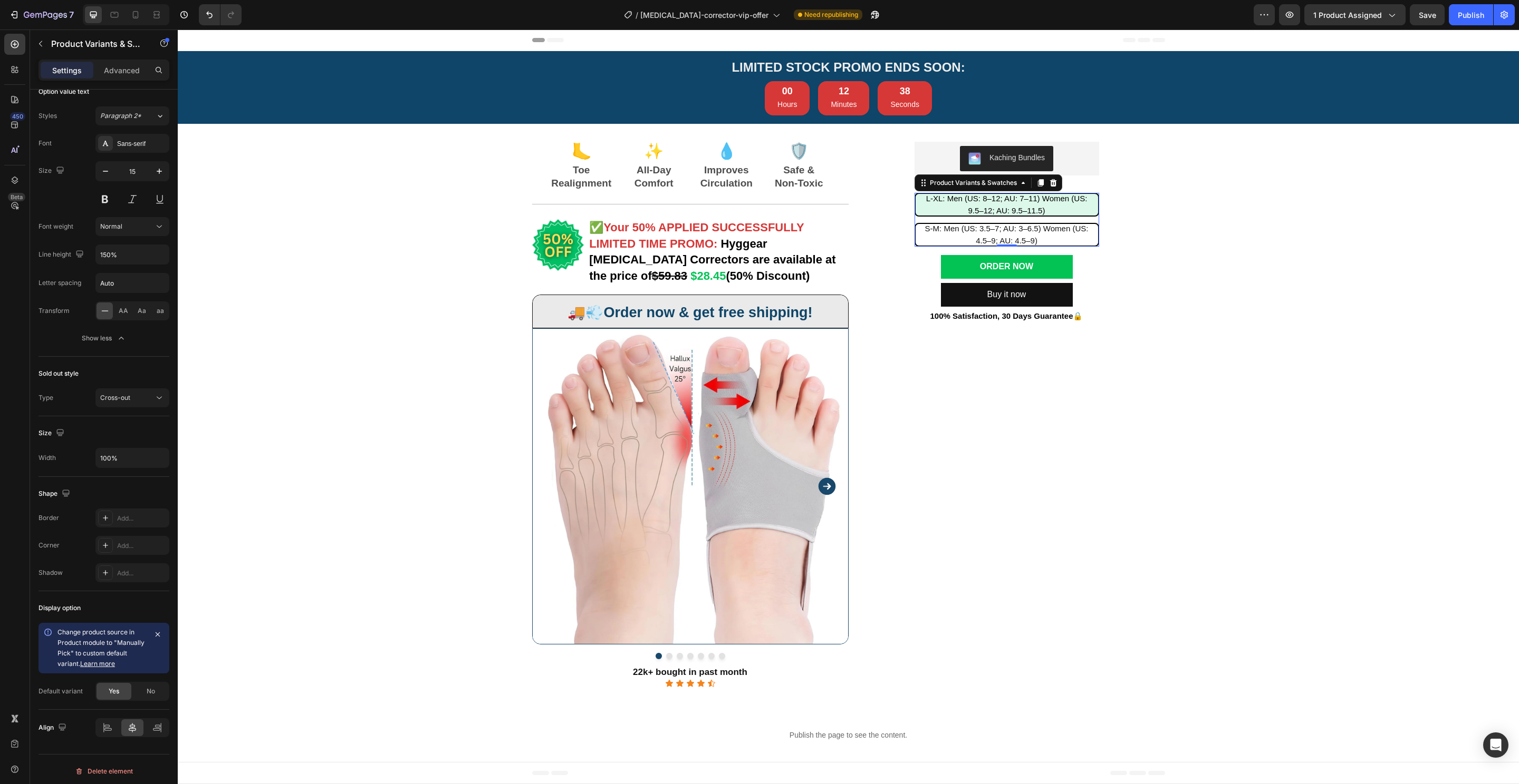
radio input "false"
click at [937, 206] on div "L-XL: Men (US: 8–12; AU: 7–11) Women (US: 9.5–12; AU: 9.5–11.5)" at bounding box center [1006, 205] width 183 height 32
click at [1006, 193] on input "L-XL: Men (US: 8–12; AU: 7–11) Women (US: 9.5–12; AU: 9.5–11.5) L-XL: Men (US: …" at bounding box center [1006, 192] width 1 height 1
click at [116, 62] on div "Advanced" at bounding box center [122, 70] width 53 height 17
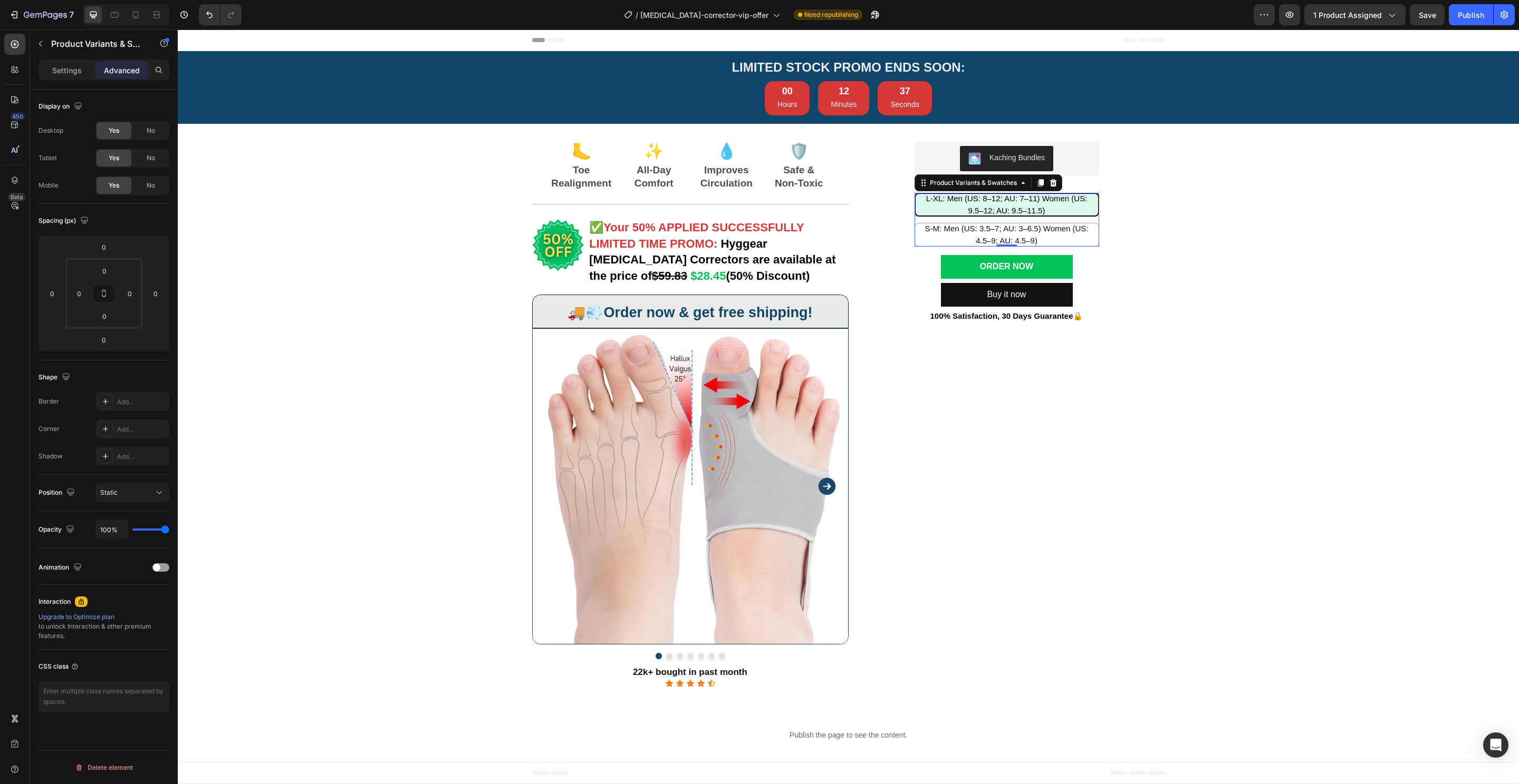
scroll to position [0, 0]
click at [60, 68] on p "Settings" at bounding box center [67, 71] width 30 height 11
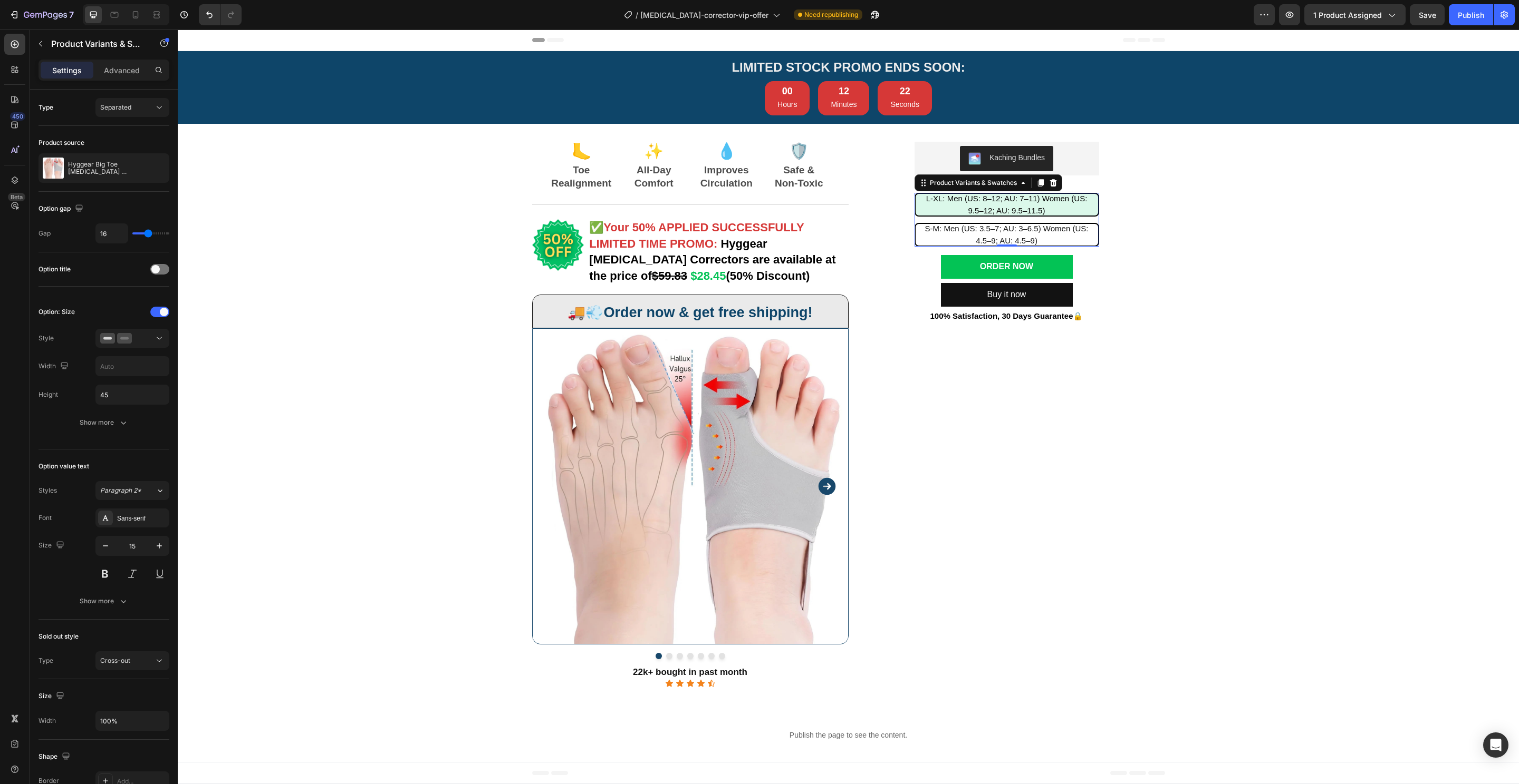
click at [953, 235] on div "S-M: Men (US: 3.5–7; AU: 3–6.5) Women (US: 4.5–9; AU: 4.5–9)" at bounding box center [1006, 235] width 183 height 32
click at [1006, 223] on input "S-M: Men (US: 3.5–7; AU: 3–6.5) Women (US: 4.5–9; AU: 4.5–9) S-M: Men (US: 3.5–…" at bounding box center [1006, 223] width 1 height 1
radio input "false"
click at [926, 198] on span "L-XL: Men (US: 8–12; AU: 7–11) Women (US: 9.5–12; AU: 9.5–11.5)" at bounding box center [1006, 204] width 162 height 21
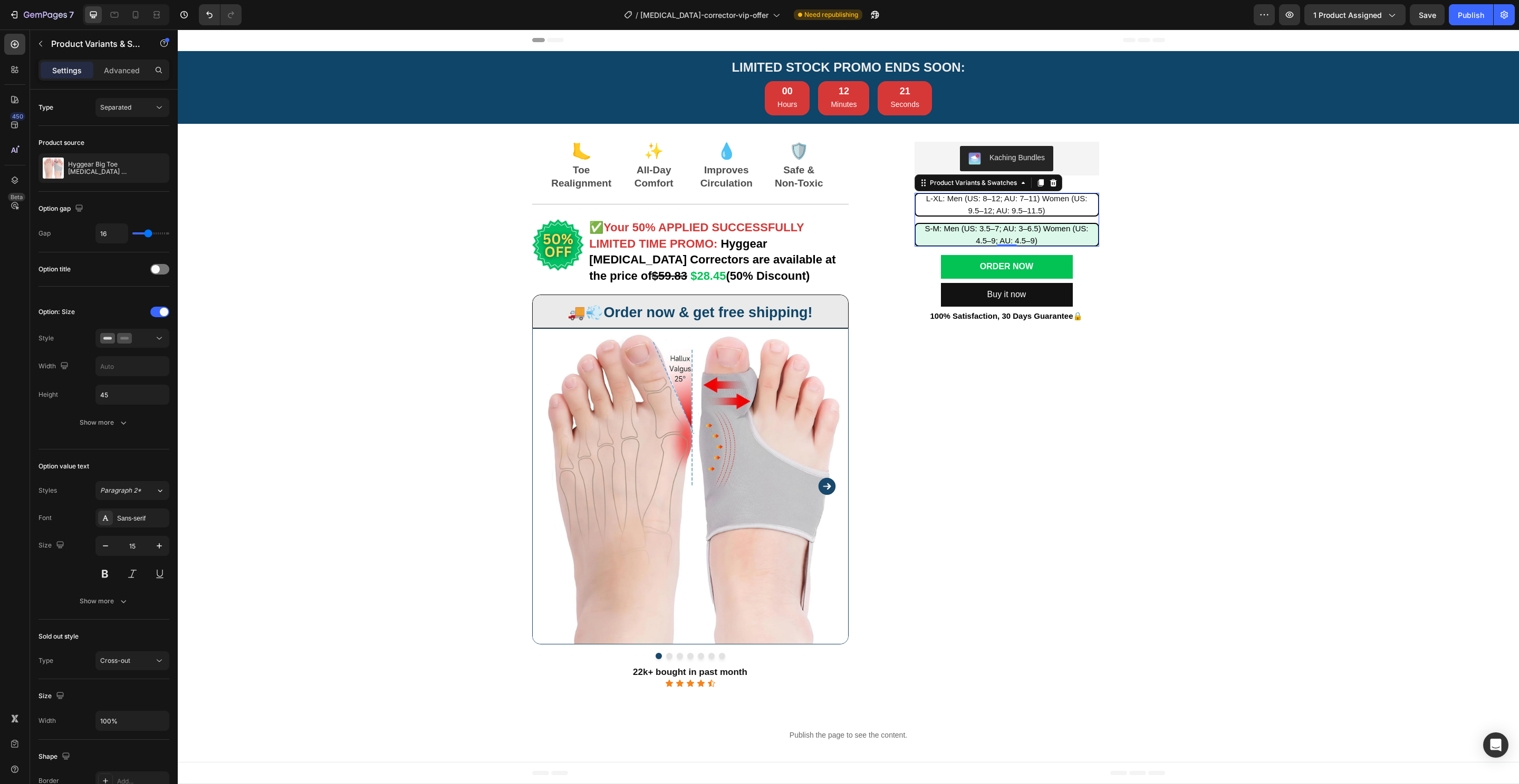
click at [1006, 193] on input "L-XL: Men (US: 8–12; AU: 7–11) Women (US: 9.5–12; AU: 9.5–11.5) L-XL: Men (US: …" at bounding box center [1006, 192] width 1 height 1
radio input "false"
click at [1003, 322] on p "100% Satisfaction, 30 Days Guarantee 🔒" at bounding box center [1006, 316] width 315 height 14
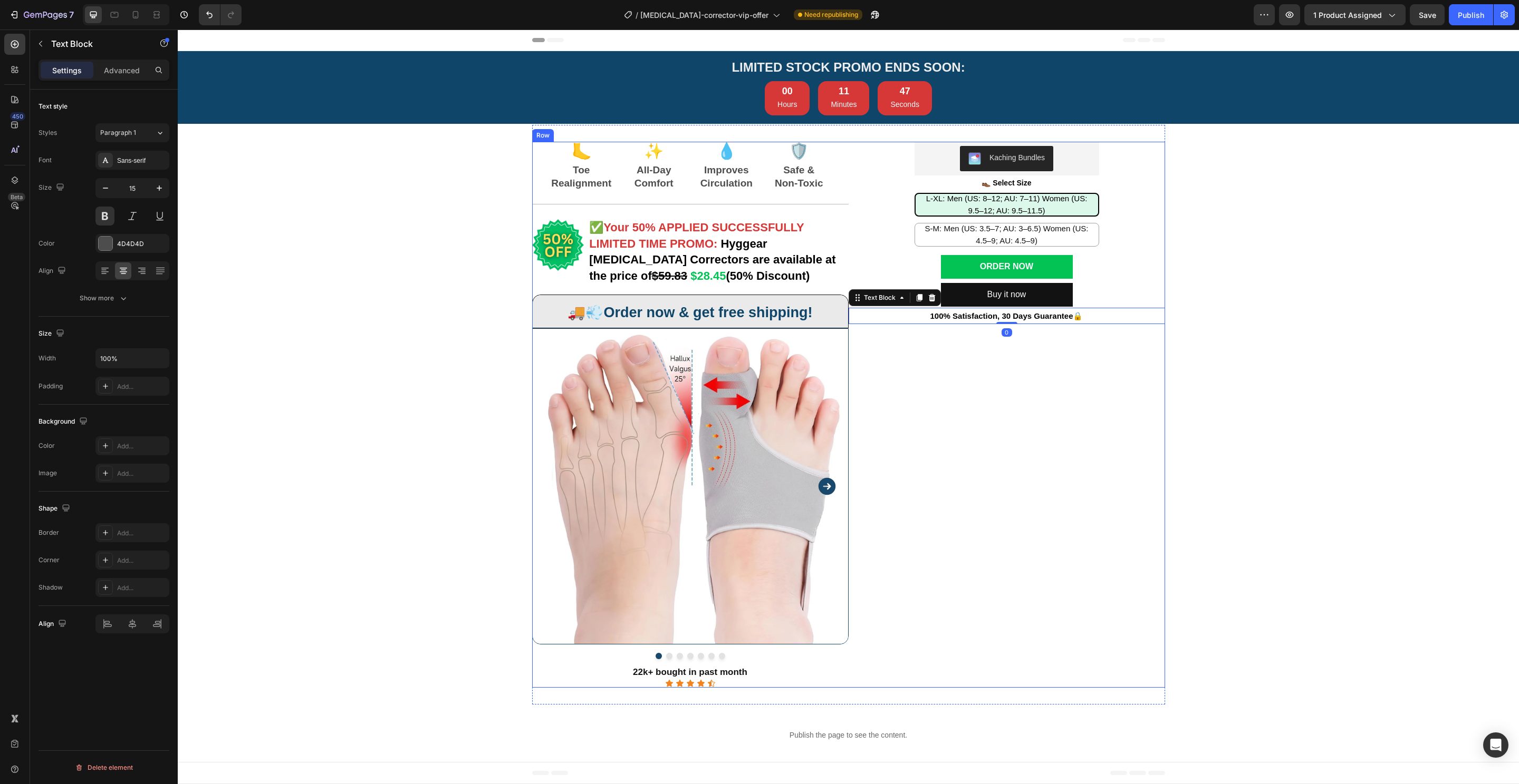
click at [1141, 379] on div "Kaching Bundles Kaching Bundles 👞 Select Size Text Block L-XL: Men (US: 8–12; A…" at bounding box center [1006, 414] width 316 height 546
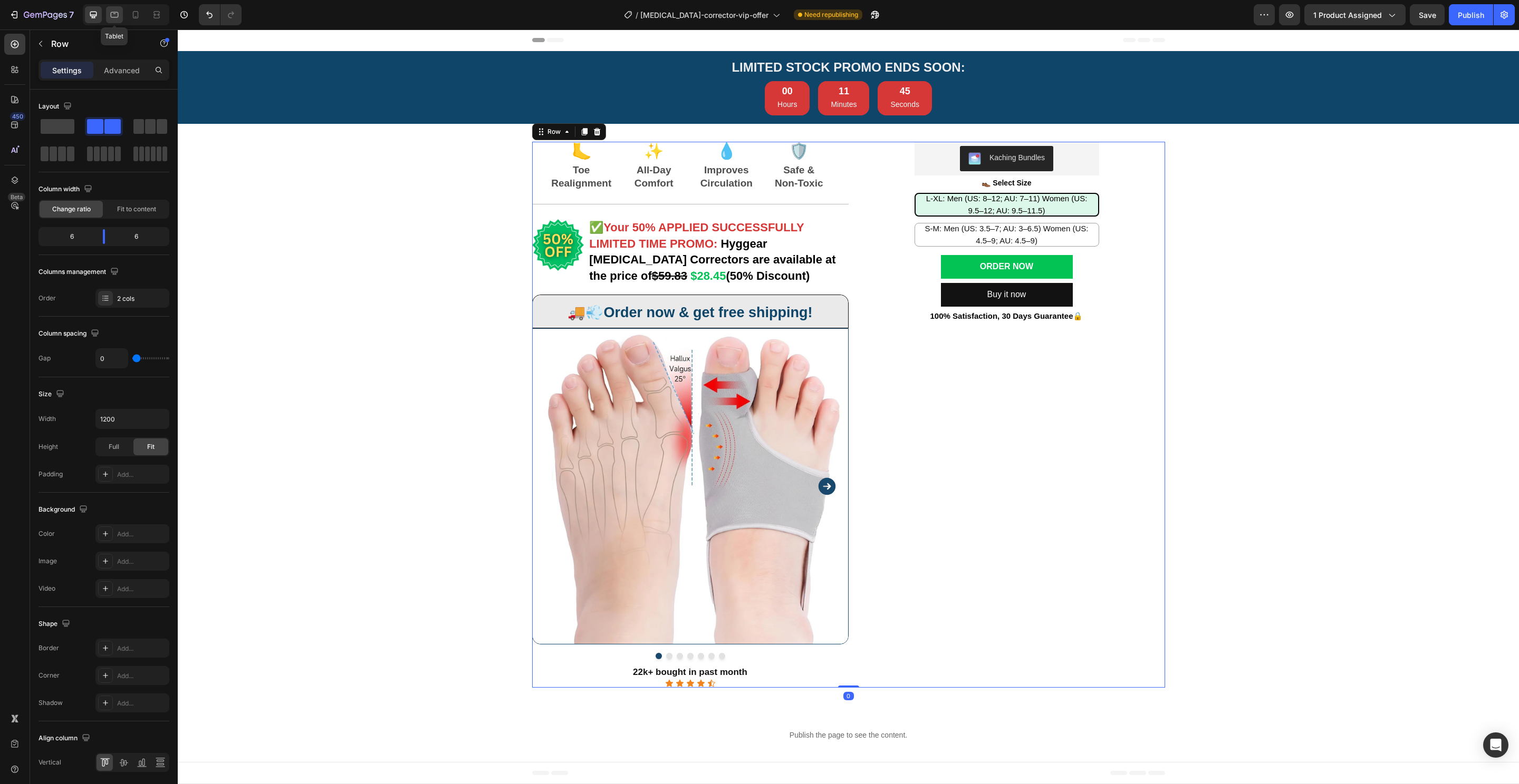
click at [113, 17] on icon at bounding box center [115, 14] width 8 height 6
type input "100%"
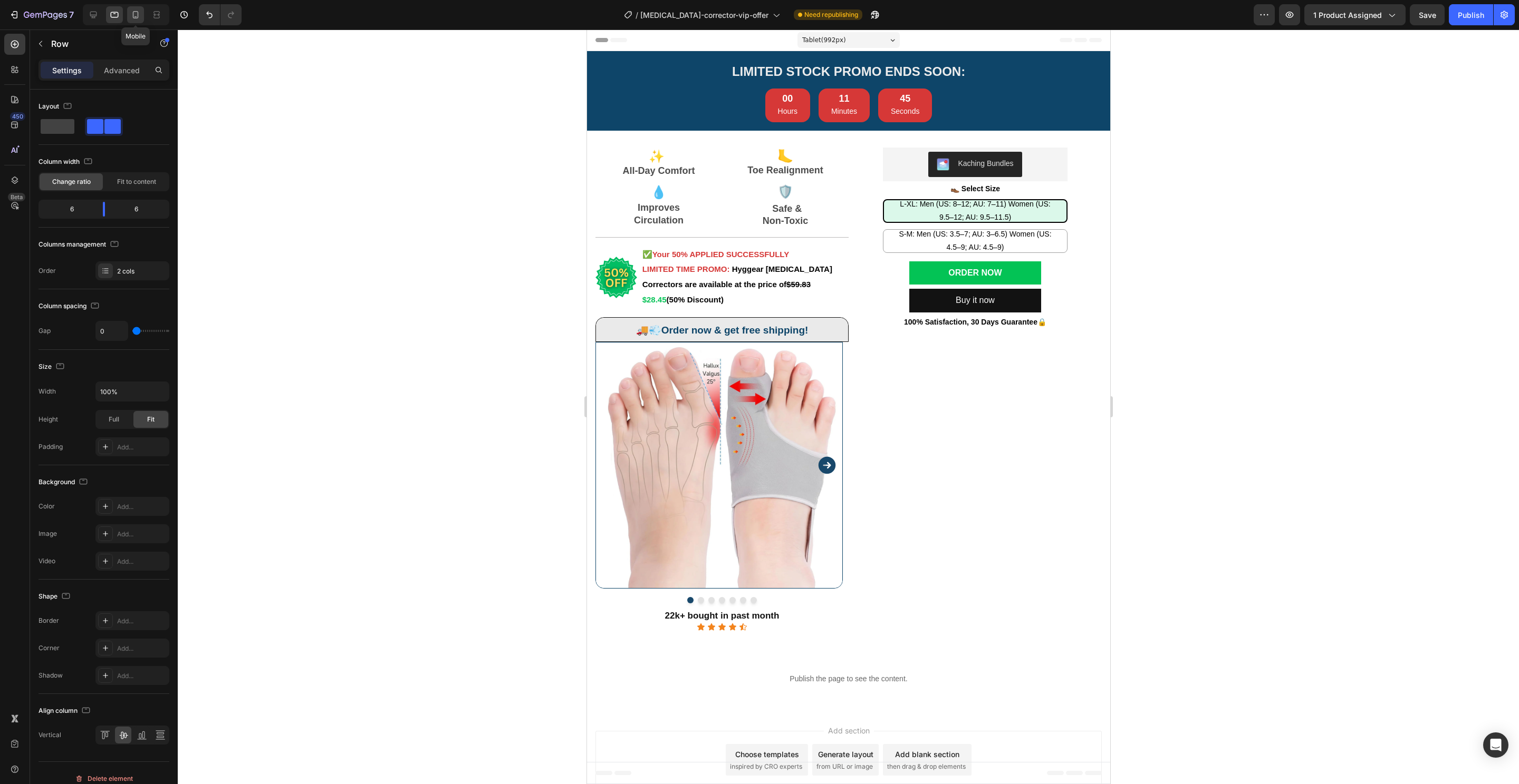
click at [135, 16] on icon at bounding box center [135, 14] width 10 height 10
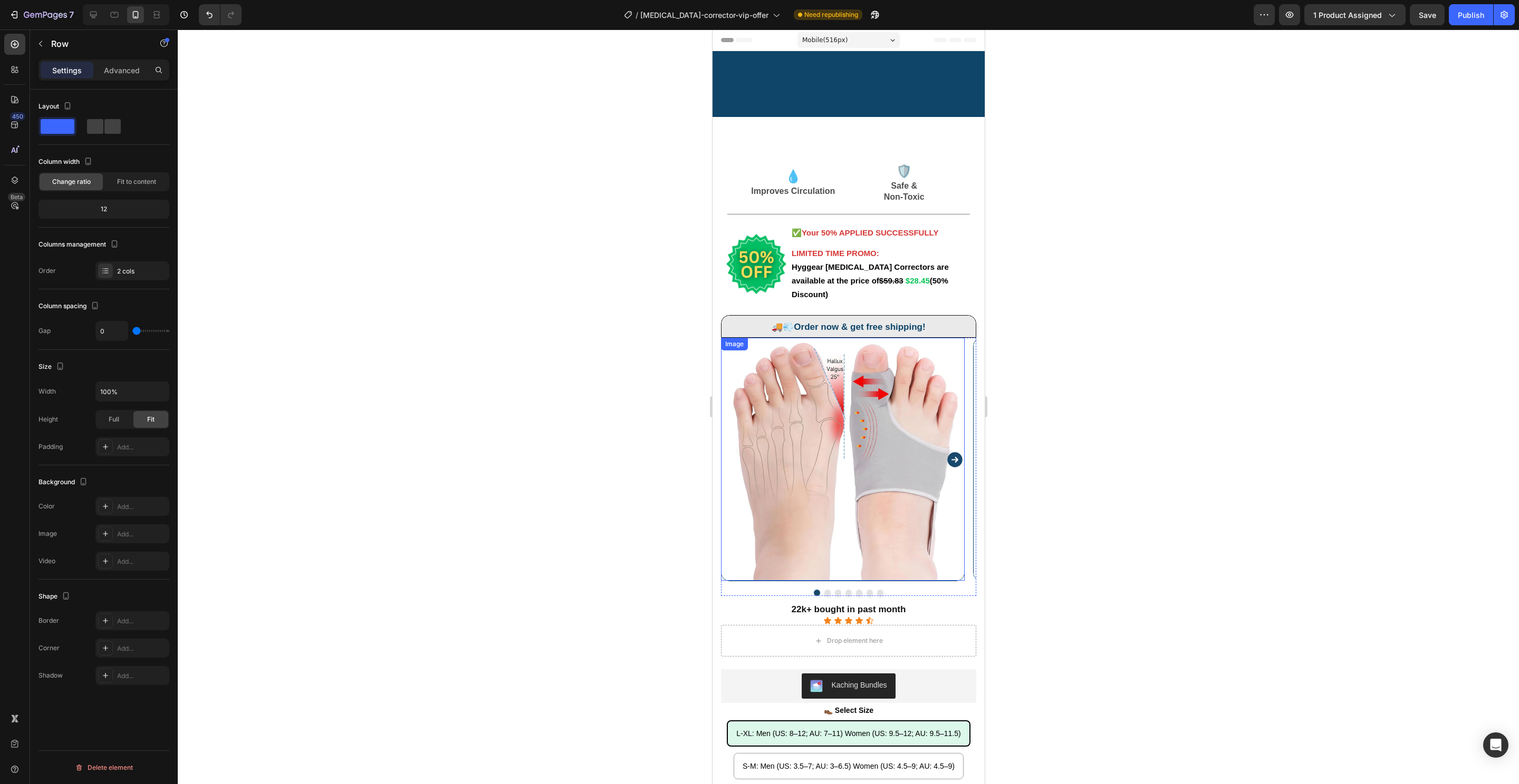
scroll to position [284, 0]
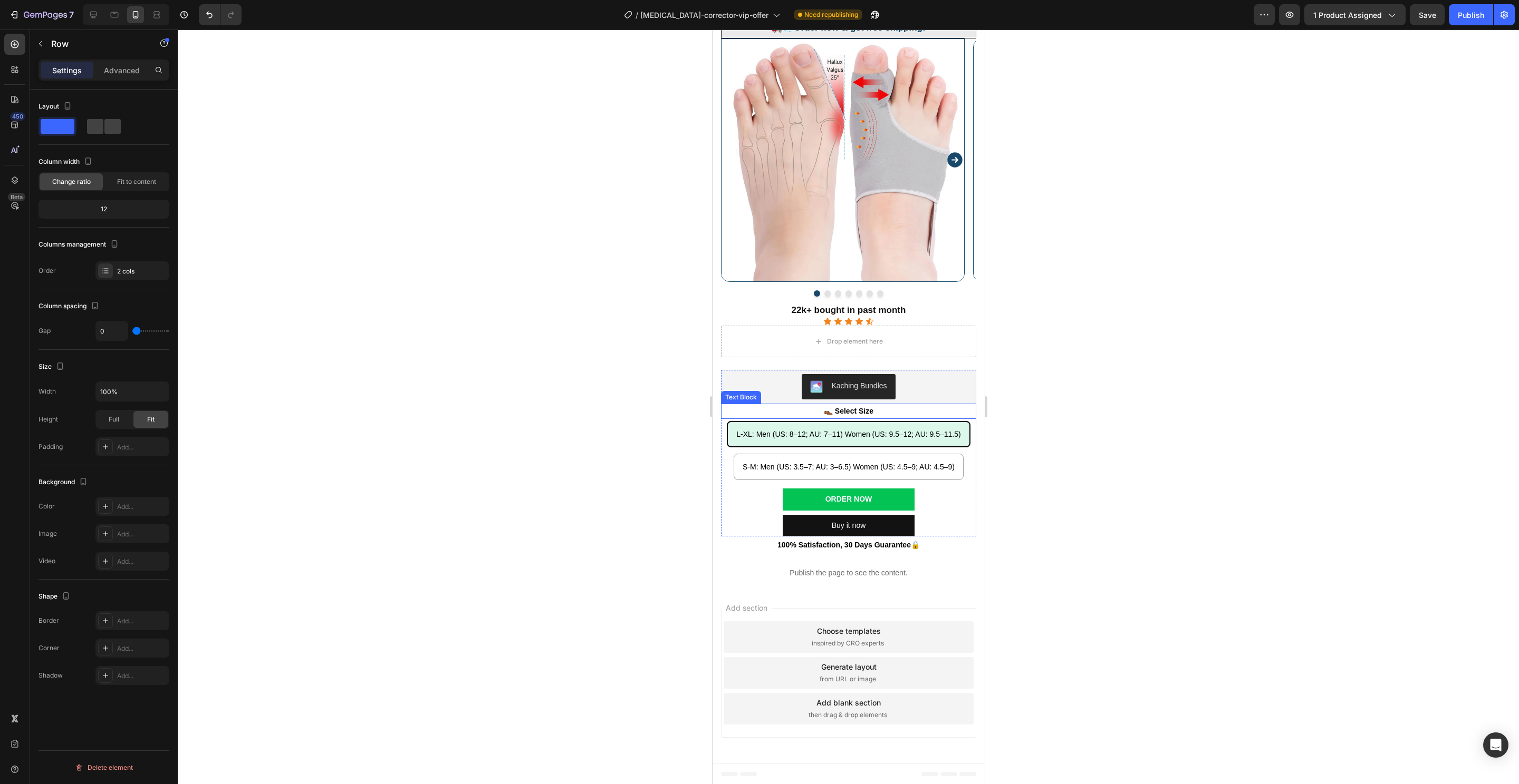
click at [772, 435] on span "L-XL: Men (US: 8–12; AU: 7–11) Women (US: 9.5–12; AU: 9.5–11.5)" at bounding box center [847, 434] width 224 height 8
click at [847, 421] on input "L-XL: Men (US: 8–12; AU: 7–11) Women (US: 9.5–12; AU: 9.5–11.5) L-XL: Men (US: …" at bounding box center [847, 421] width 1 height 1
radio input "true"
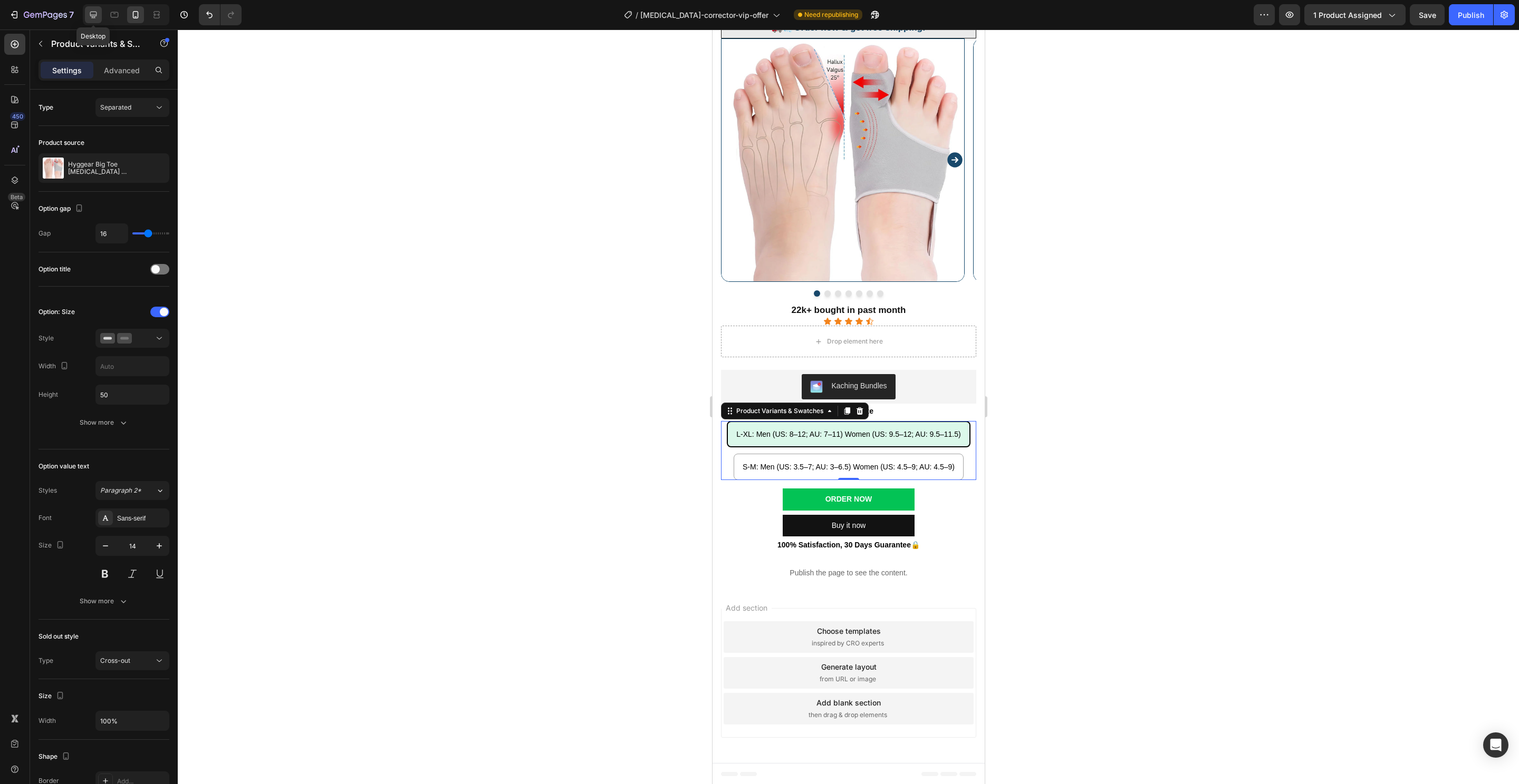
click at [97, 14] on icon at bounding box center [93, 14] width 10 height 10
type input "24"
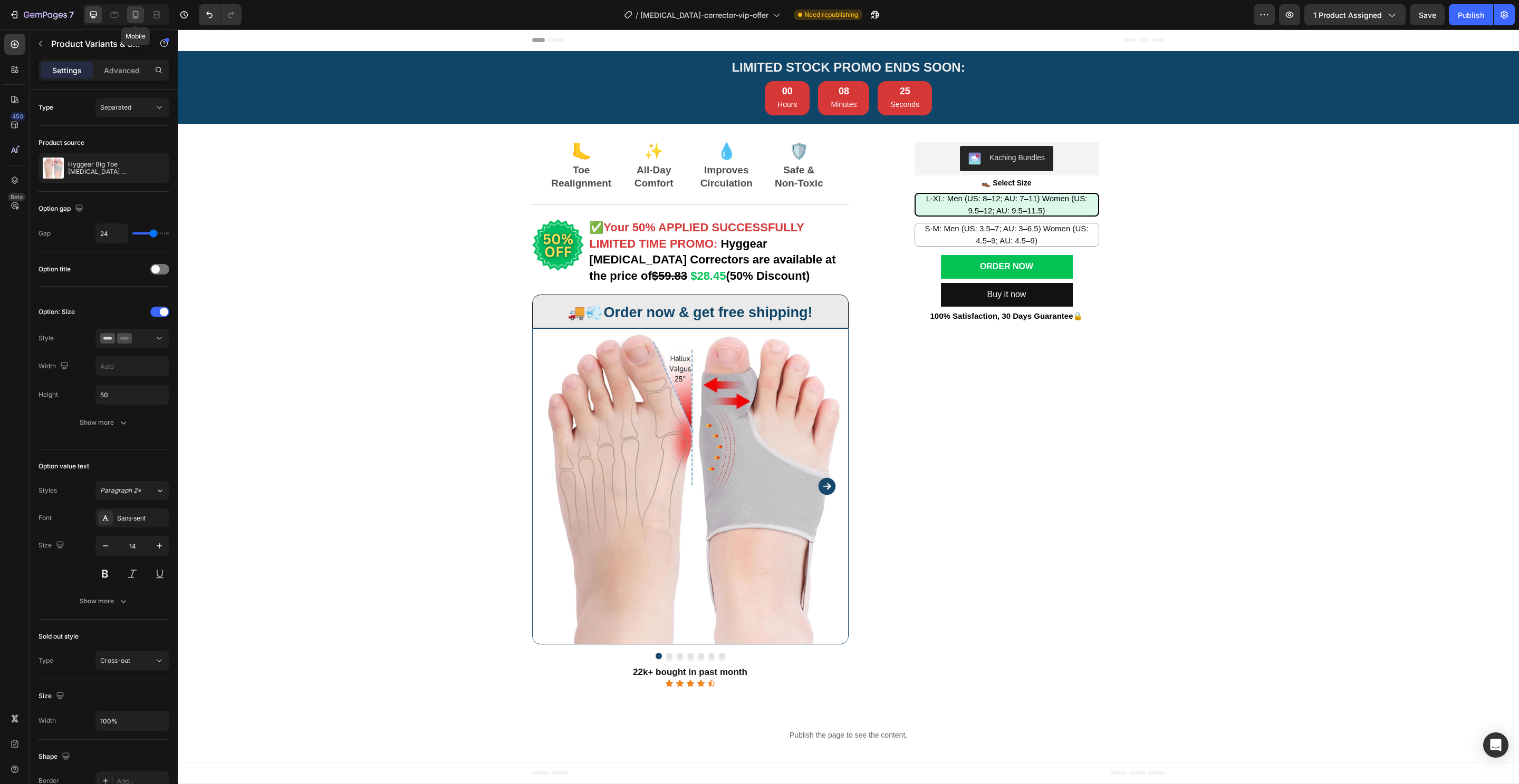
click at [136, 16] on icon at bounding box center [135, 14] width 10 height 10
type input "16"
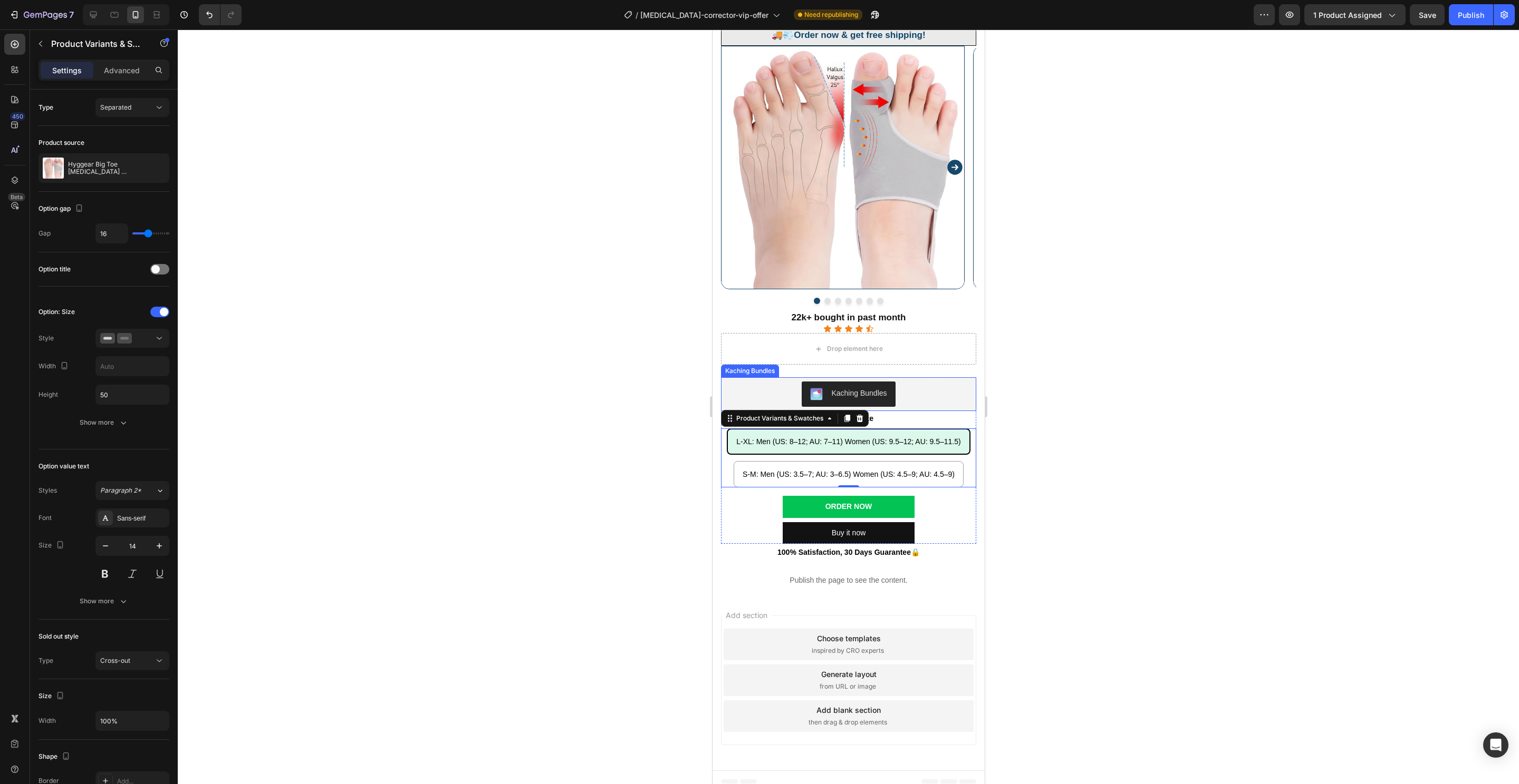
scroll to position [284, 0]
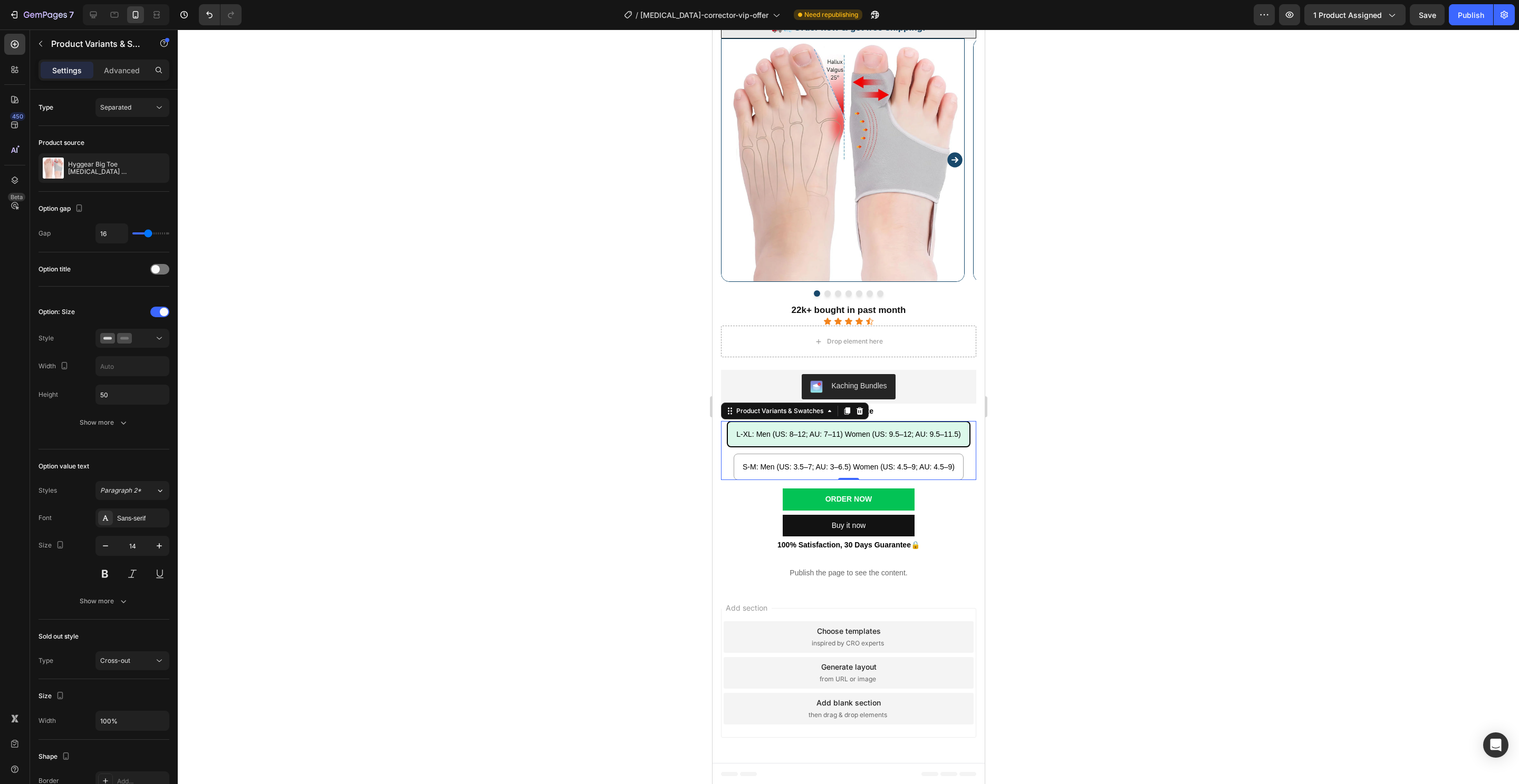
click at [620, 466] on div at bounding box center [848, 407] width 1341 height 755
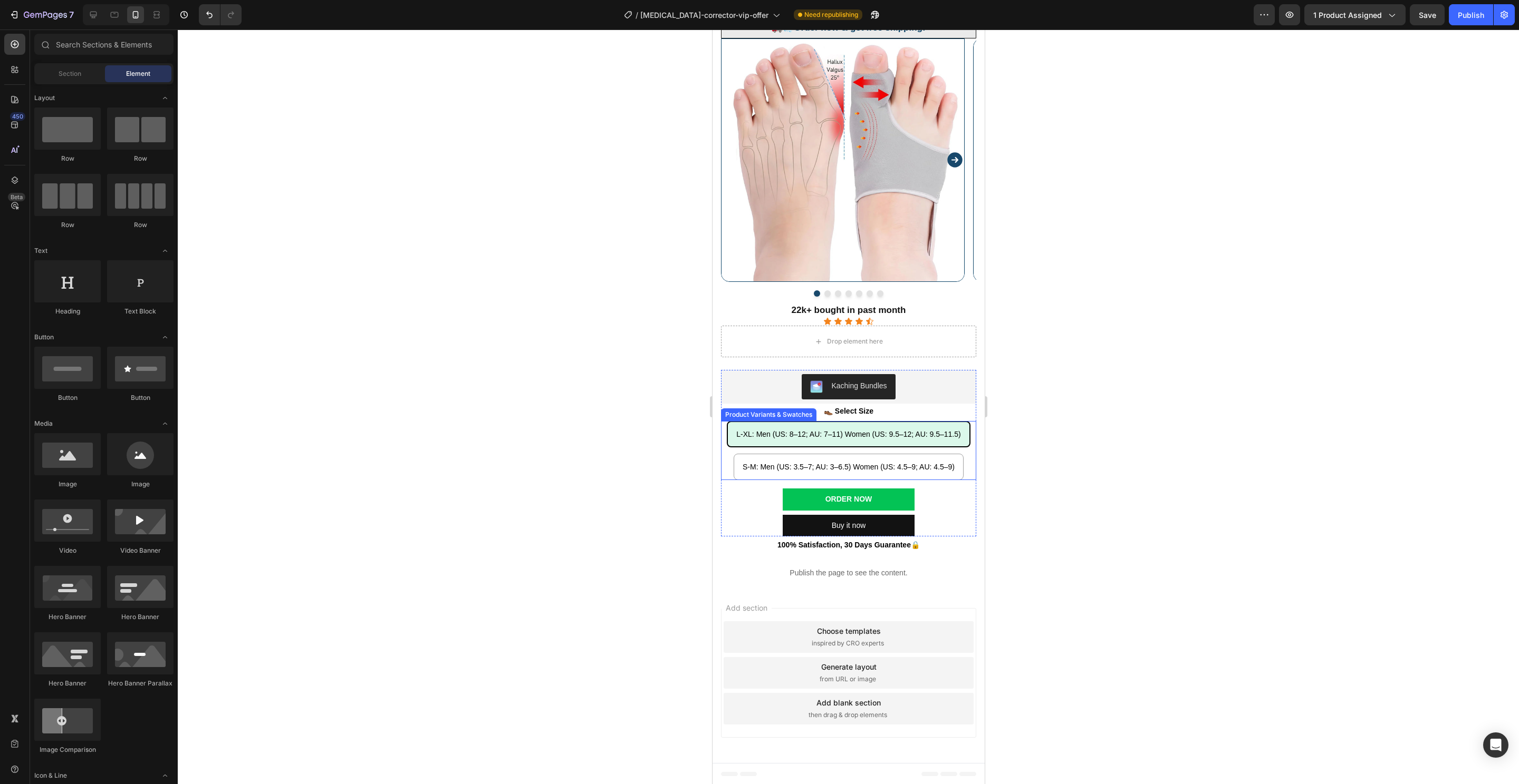
click at [816, 438] on div "L-XL: Men (US: 8–12; AU: 7–11) Women (US: 9.5–12; AU: 9.5–11.5)" at bounding box center [848, 434] width 241 height 22
click at [847, 421] on input "L-XL: Men (US: 8–12; AU: 7–11) Women (US: 9.5–12; AU: 9.5–11.5) L-XL: Men (US: …" at bounding box center [847, 421] width 1 height 1
radio input "true"
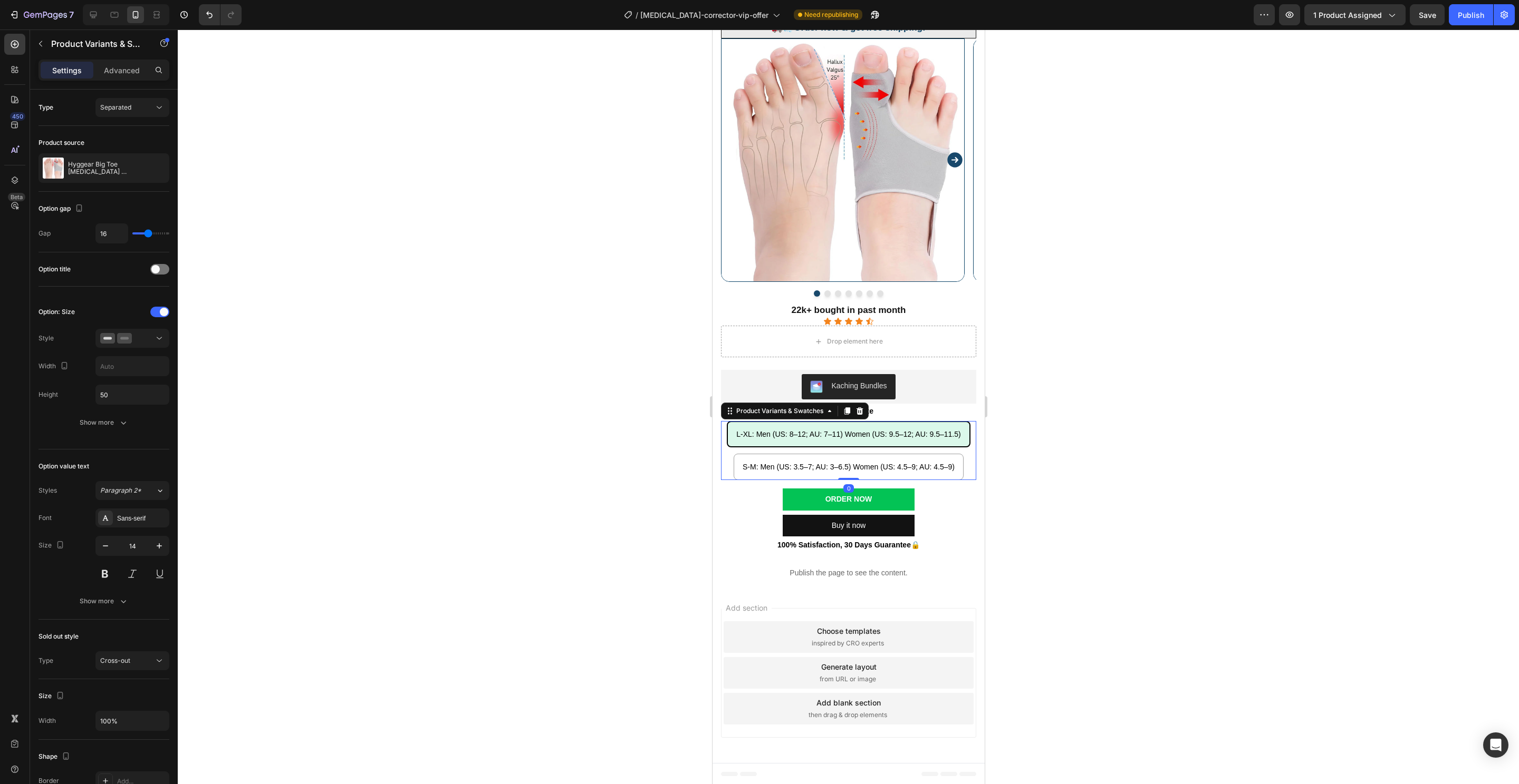
click at [603, 391] on div at bounding box center [848, 407] width 1341 height 755
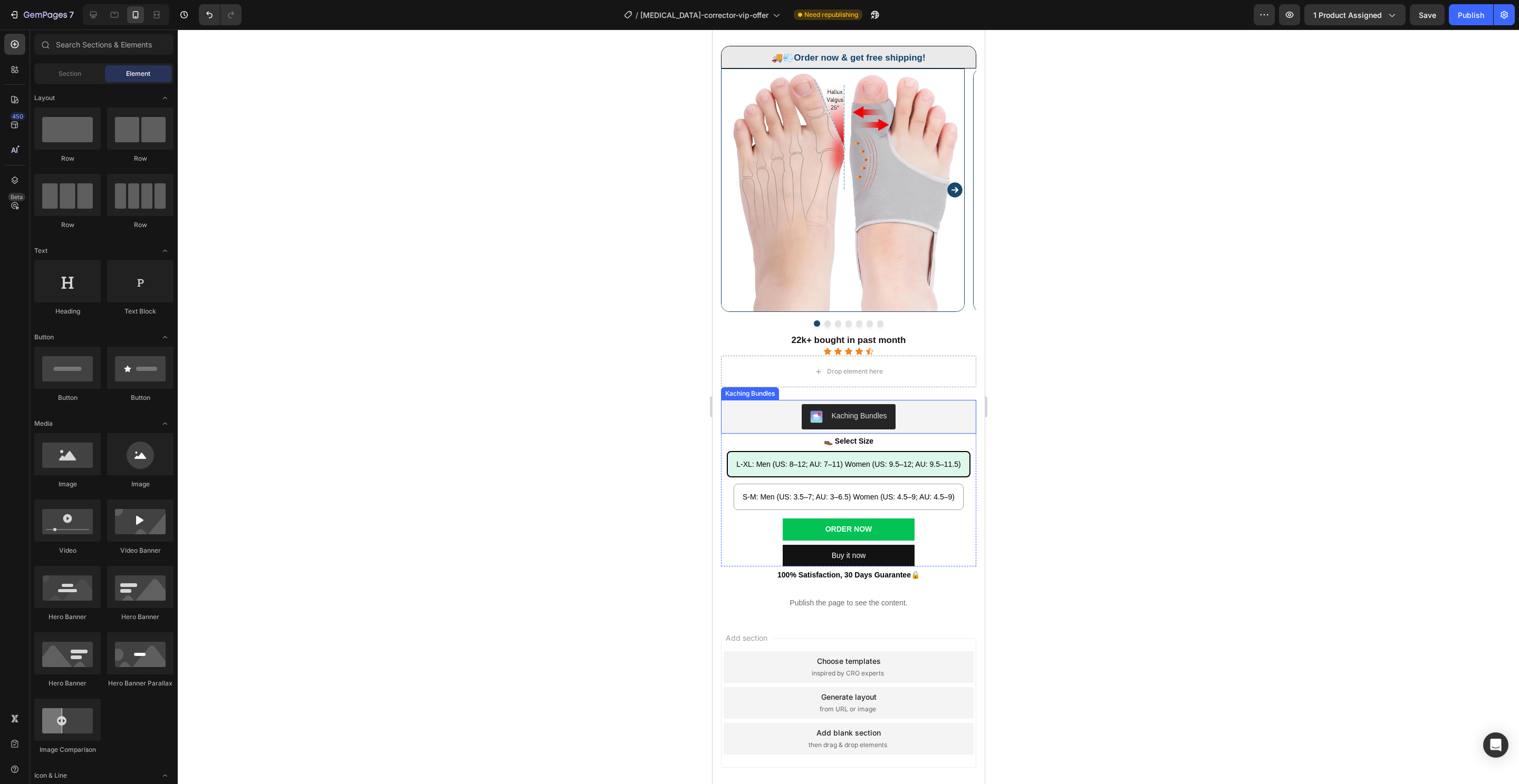
scroll to position [0, 0]
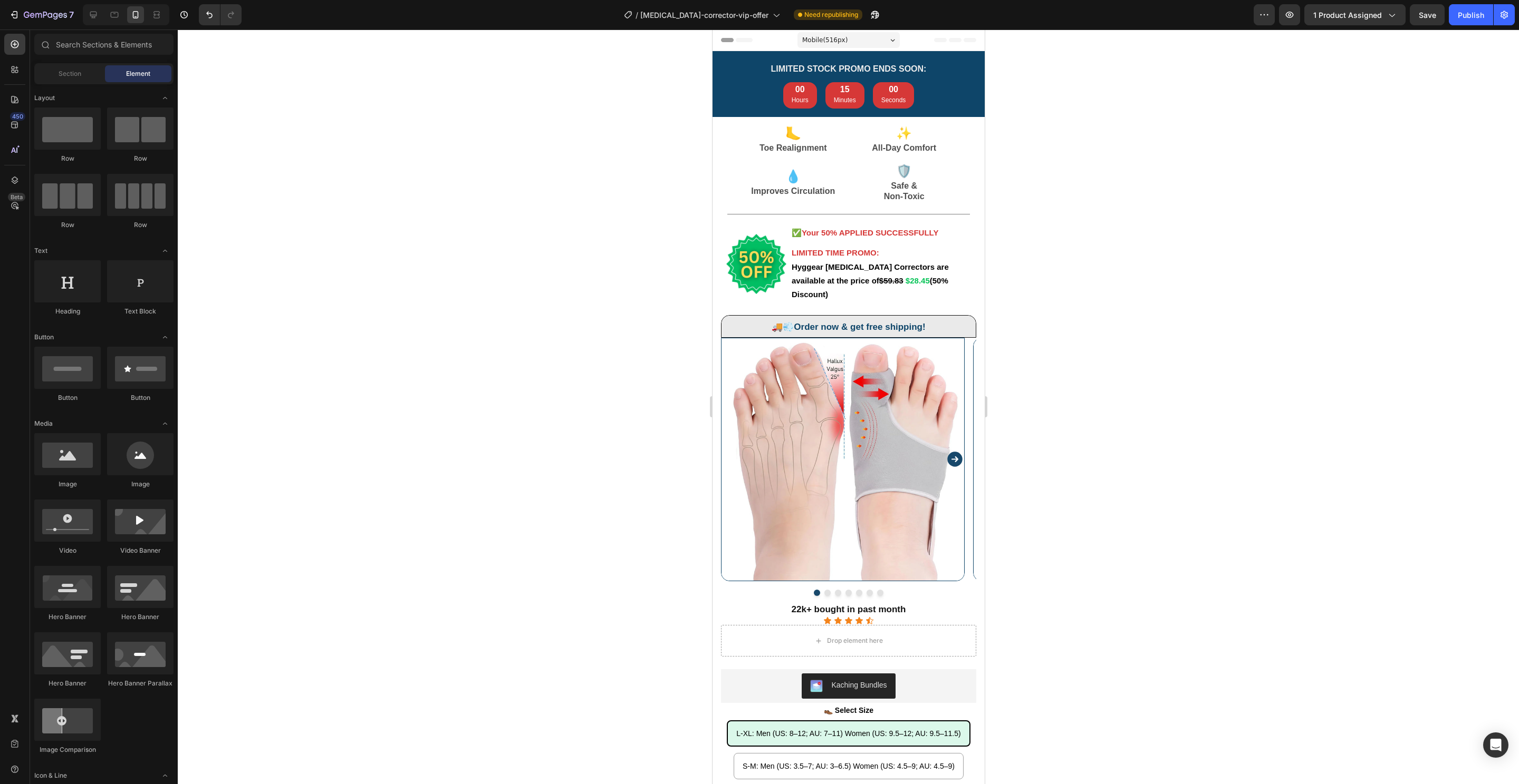
click at [125, 11] on div at bounding box center [126, 14] width 86 height 21
click at [121, 15] on div at bounding box center [114, 14] width 17 height 17
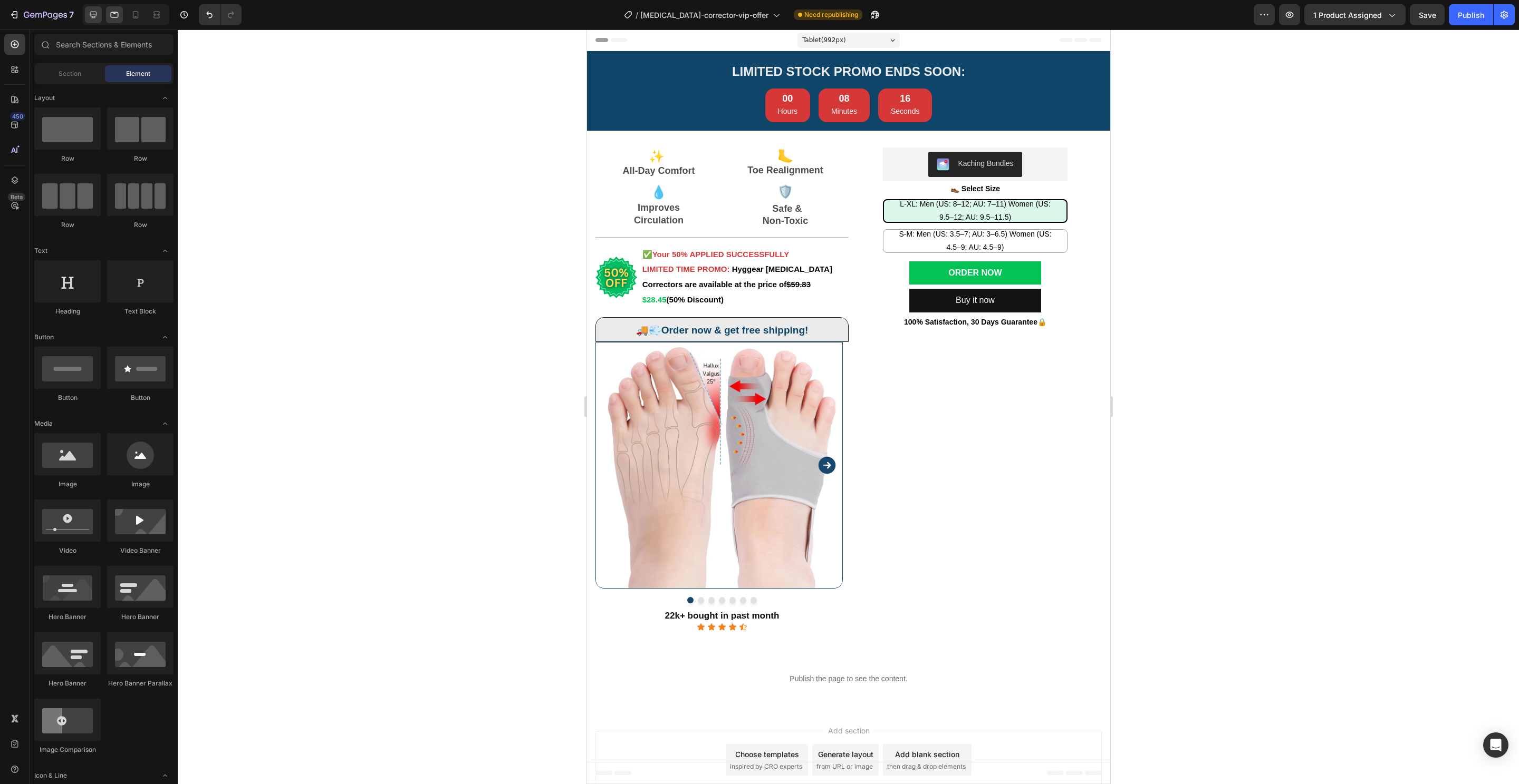
click at [94, 21] on div at bounding box center [93, 14] width 17 height 17
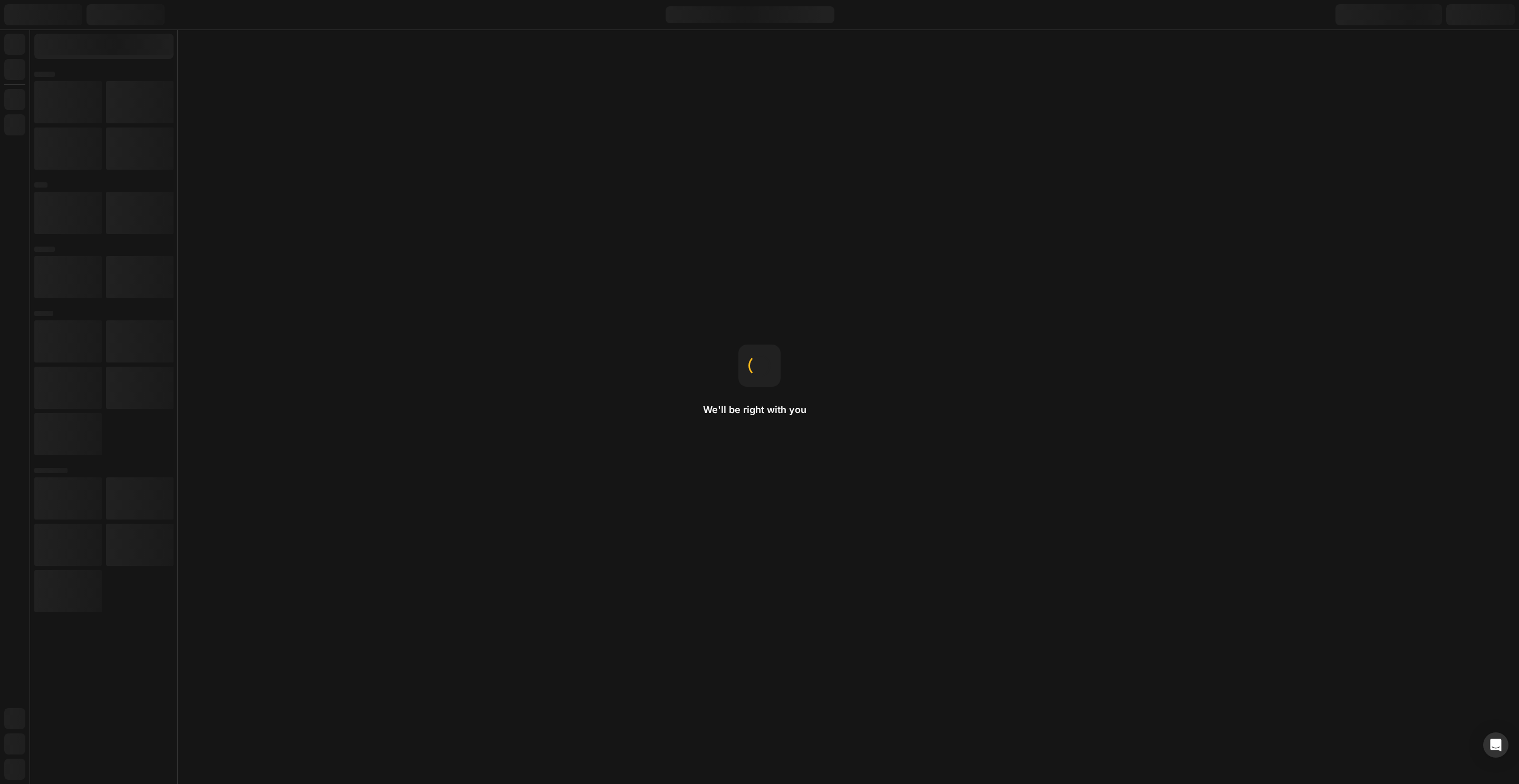
radio input "false"
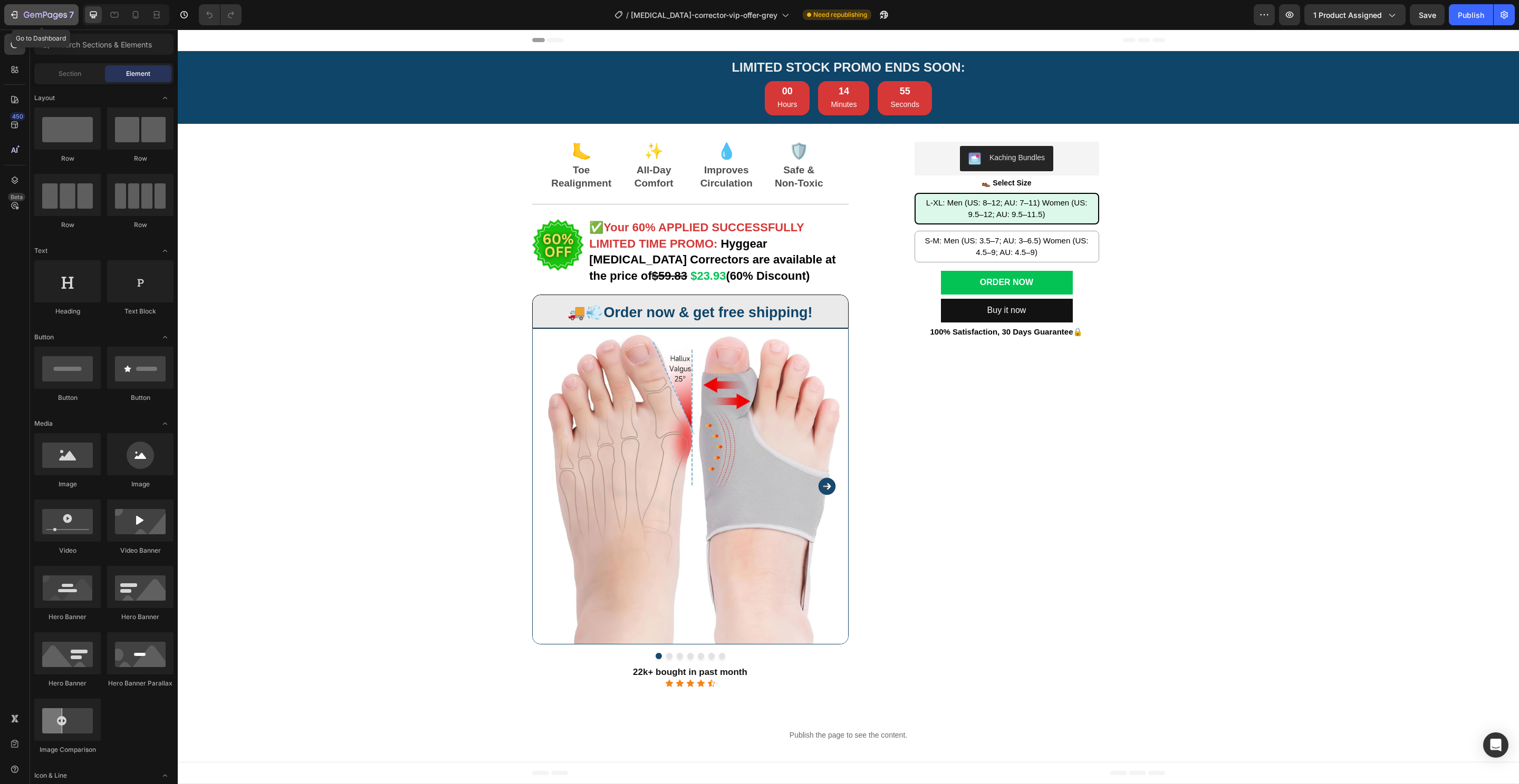
click at [39, 14] on icon "button" at bounding box center [45, 15] width 43 height 9
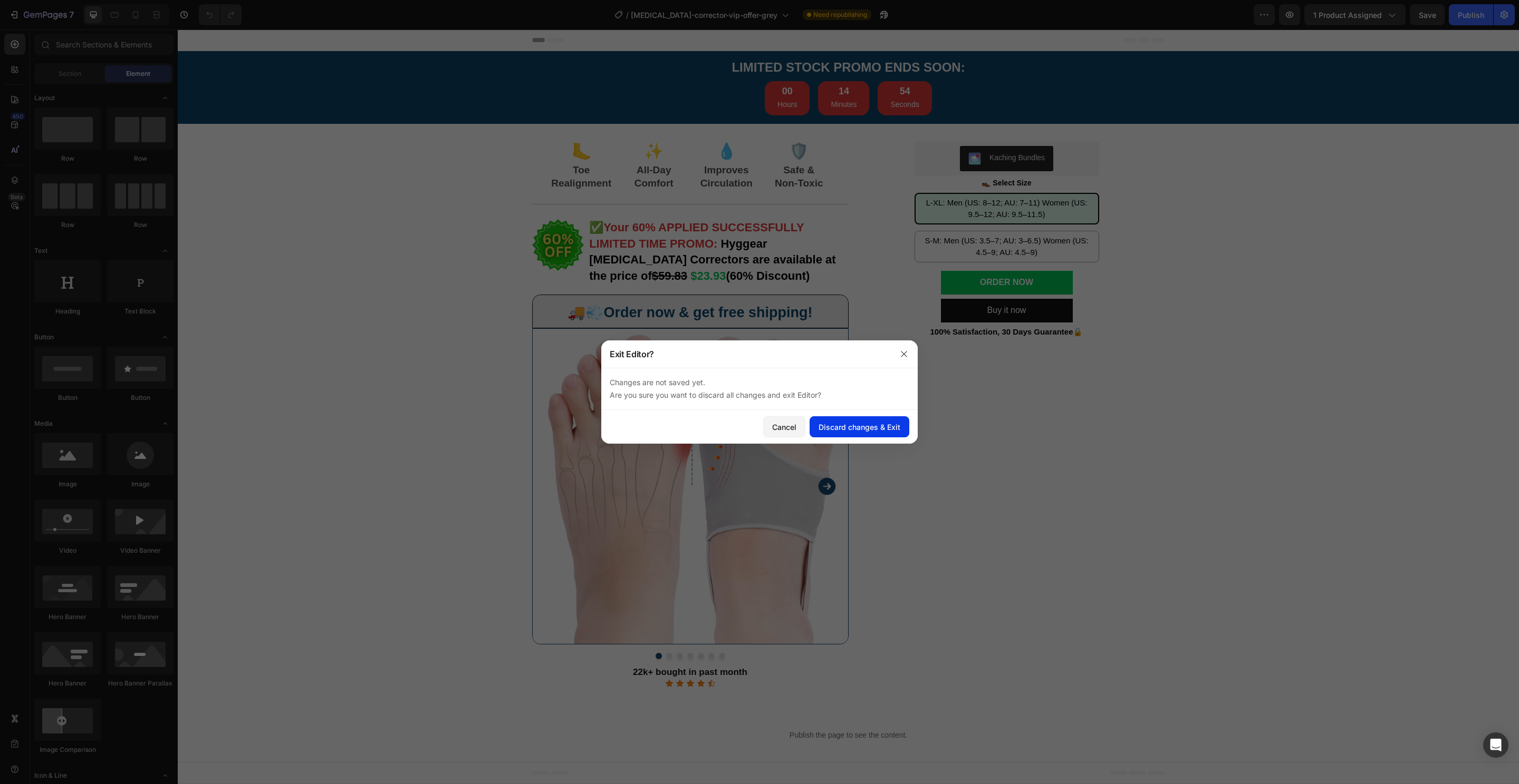
click at [854, 422] on div "Discard changes & Exit" at bounding box center [859, 427] width 82 height 11
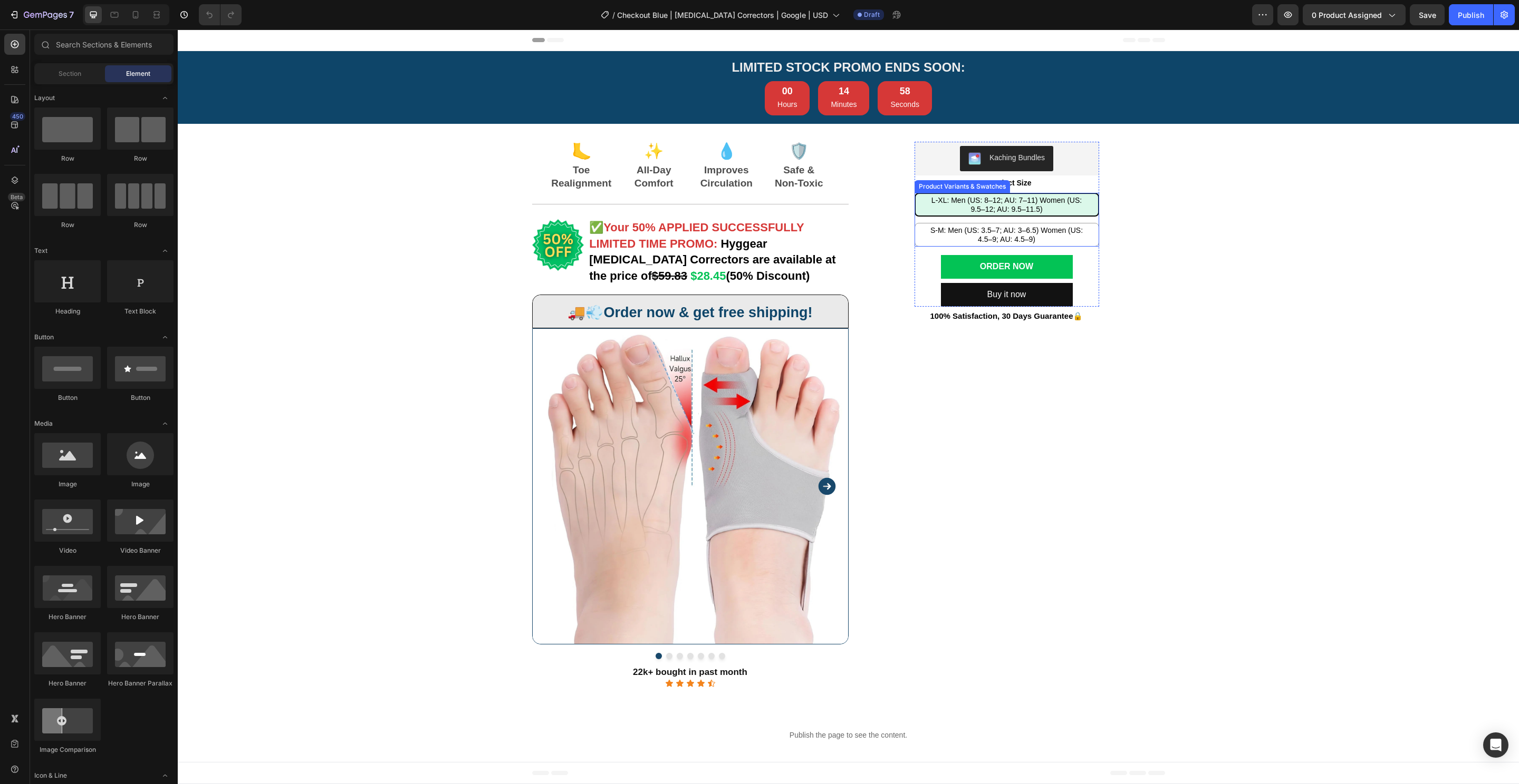
click at [1053, 205] on div "L-XL: Men (US: 8–12; AU: 7–11) Women (US: 9.5–12; AU: 9.5–11.5)" at bounding box center [1006, 205] width 183 height 27
click at [1006, 193] on input "L-XL: Men (US: 8–12; AU: 7–11) Women (US: 9.5–12; AU: 9.5–11.5) L-XL: Men ([GEO…" at bounding box center [1006, 192] width 1 height 1
radio input "true"
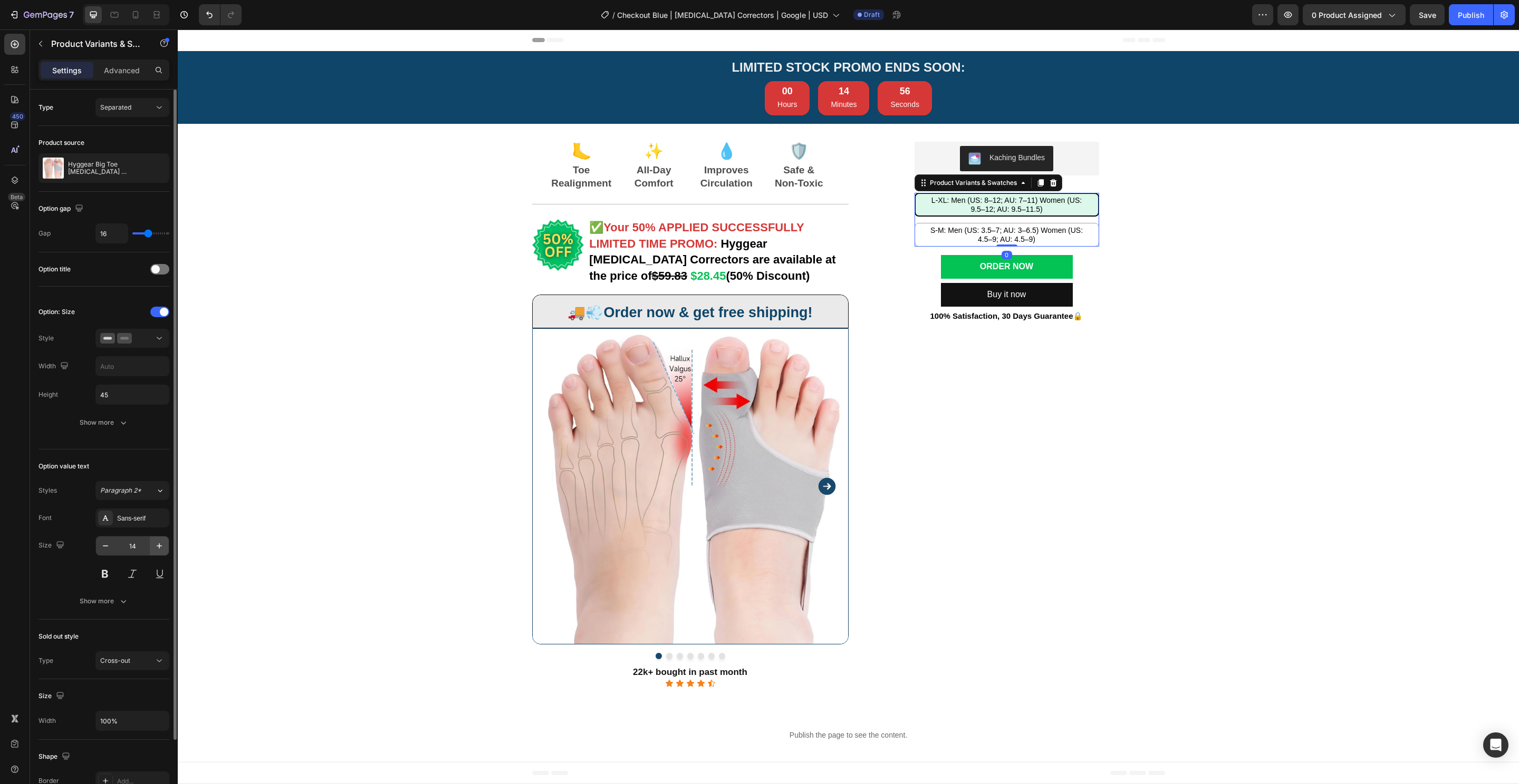
click at [158, 544] on icon "button" at bounding box center [159, 546] width 6 height 6
type input "15"
click at [119, 607] on button "Show more" at bounding box center [104, 601] width 131 height 19
click at [134, 630] on input "120%" at bounding box center [132, 630] width 72 height 19
click at [163, 631] on icon "button" at bounding box center [158, 629] width 10 height 10
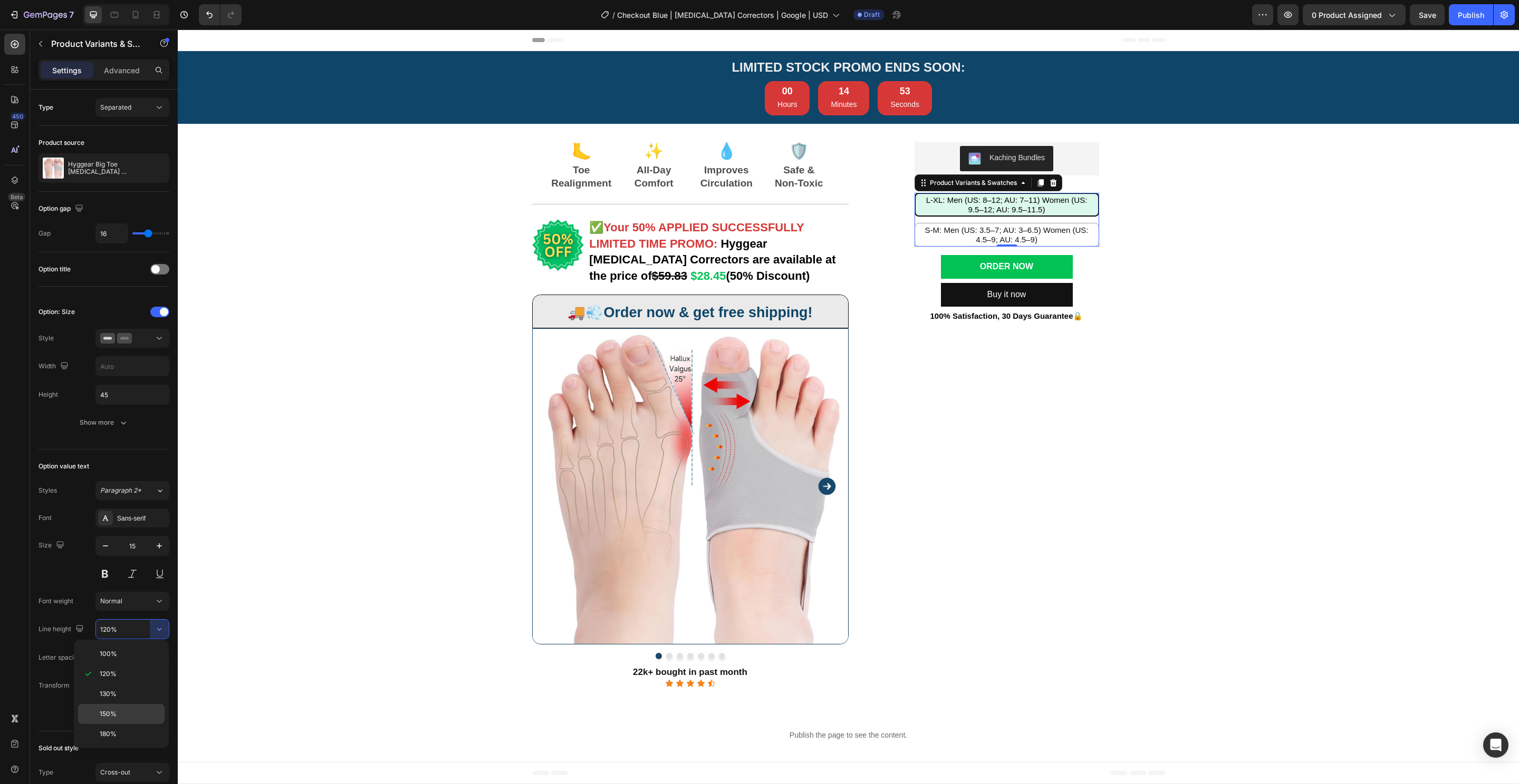
click at [131, 724] on div "150%" at bounding box center [121, 734] width 86 height 20
type input "150%"
click at [1011, 242] on span "S-M: Men (US: 3.5–7; AU: 3–6.5) Women (US: 4.5–9; AU: 4.5–9)" at bounding box center [1006, 235] width 163 height 21
click at [1006, 223] on input "S-M: Men (US: 3.5–7; AU: 3–6.5) Women (US: 4.5–9; AU: 4.5–9) S-M: Men (US: 3.5–…" at bounding box center [1006, 223] width 1 height 1
radio input "false"
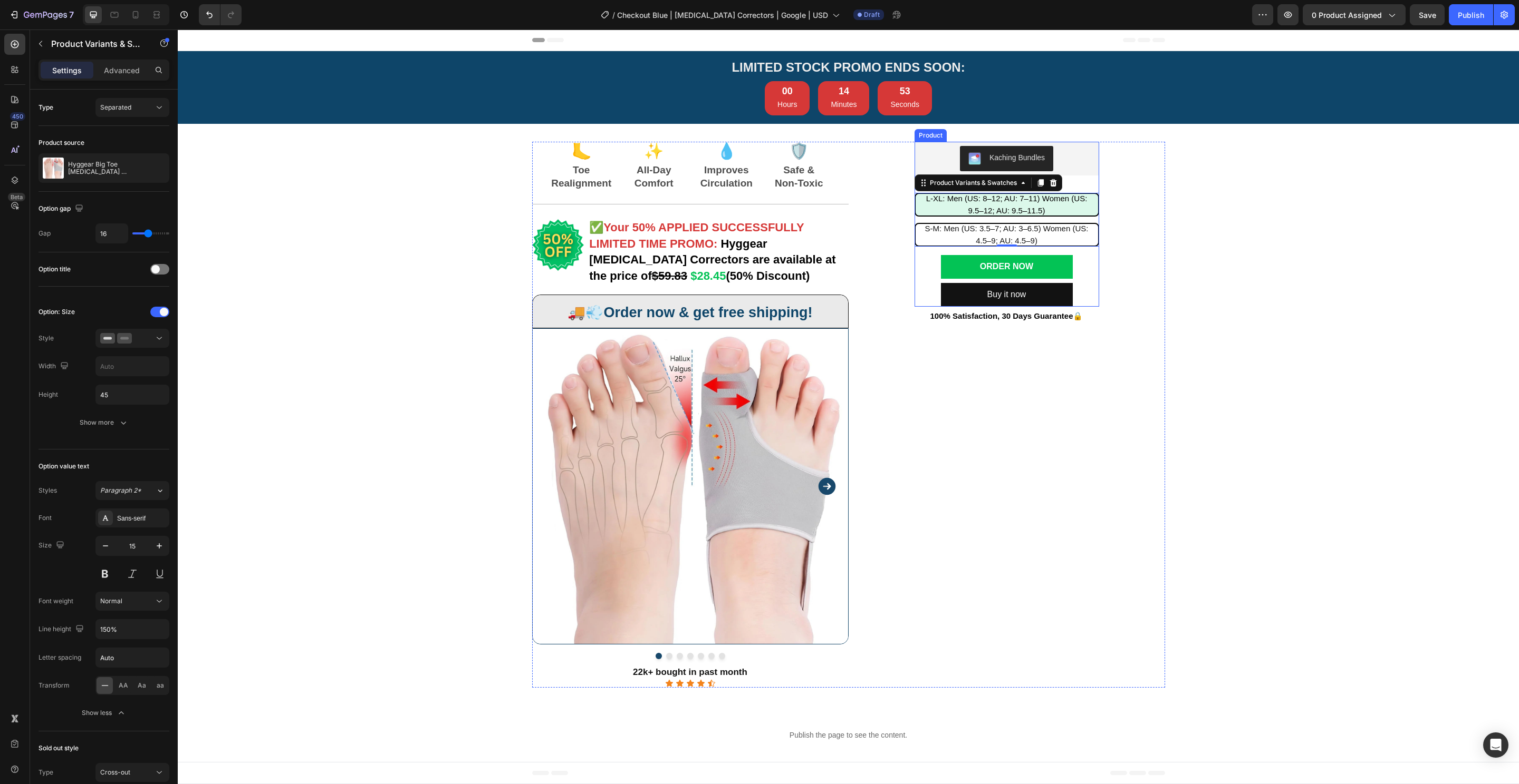
radio input "false"
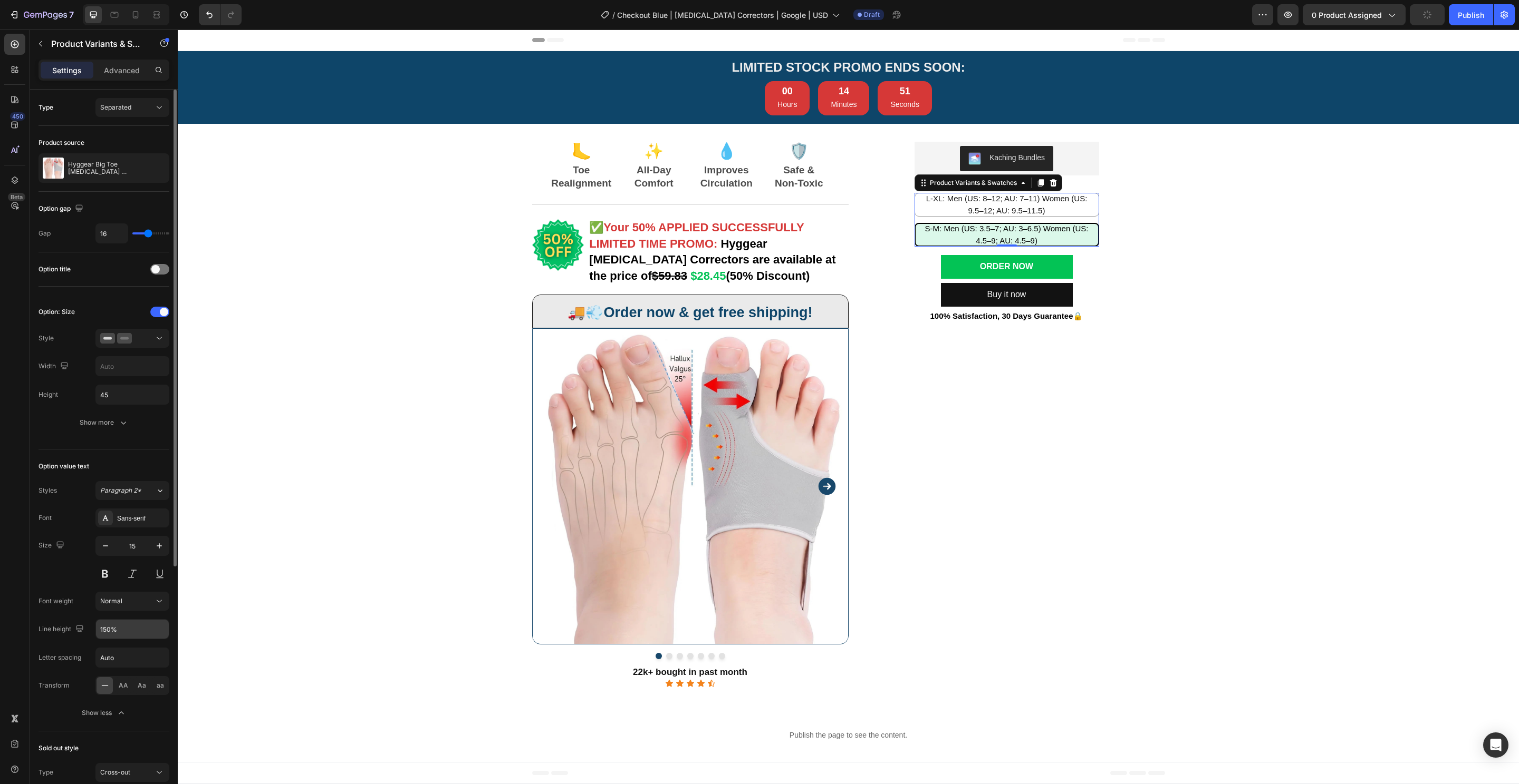
click at [134, 625] on input "150%" at bounding box center [132, 630] width 72 height 19
click at [1248, 294] on div "LIMITED STOCK PROMO ENDS SOON: Heading LIMITED STOCK PROMO ENDS SOON: Heading 0…" at bounding box center [848, 408] width 1341 height 715
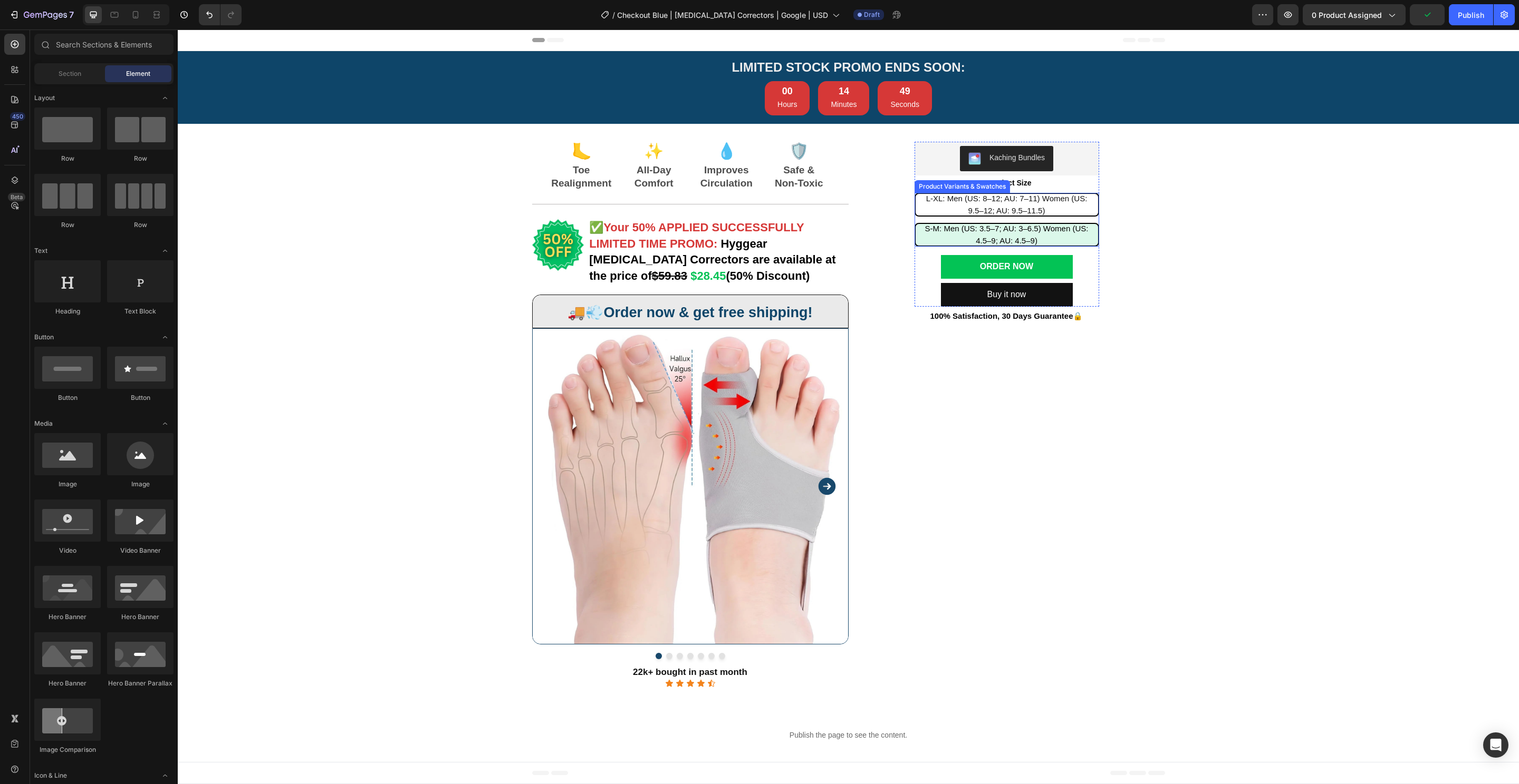
click at [1009, 204] on div "L-XL: Men (US: 8–12; AU: 7–11) Women (US: 9.5–12; AU: 9.5–11.5)" at bounding box center [1006, 205] width 183 height 32
click at [1006, 193] on input "L-XL: Men (US: 8–12; AU: 7–11) Women (US: 9.5–12; AU: 9.5–11.5) L-XL: Men (US: …" at bounding box center [1006, 192] width 1 height 1
radio input "false"
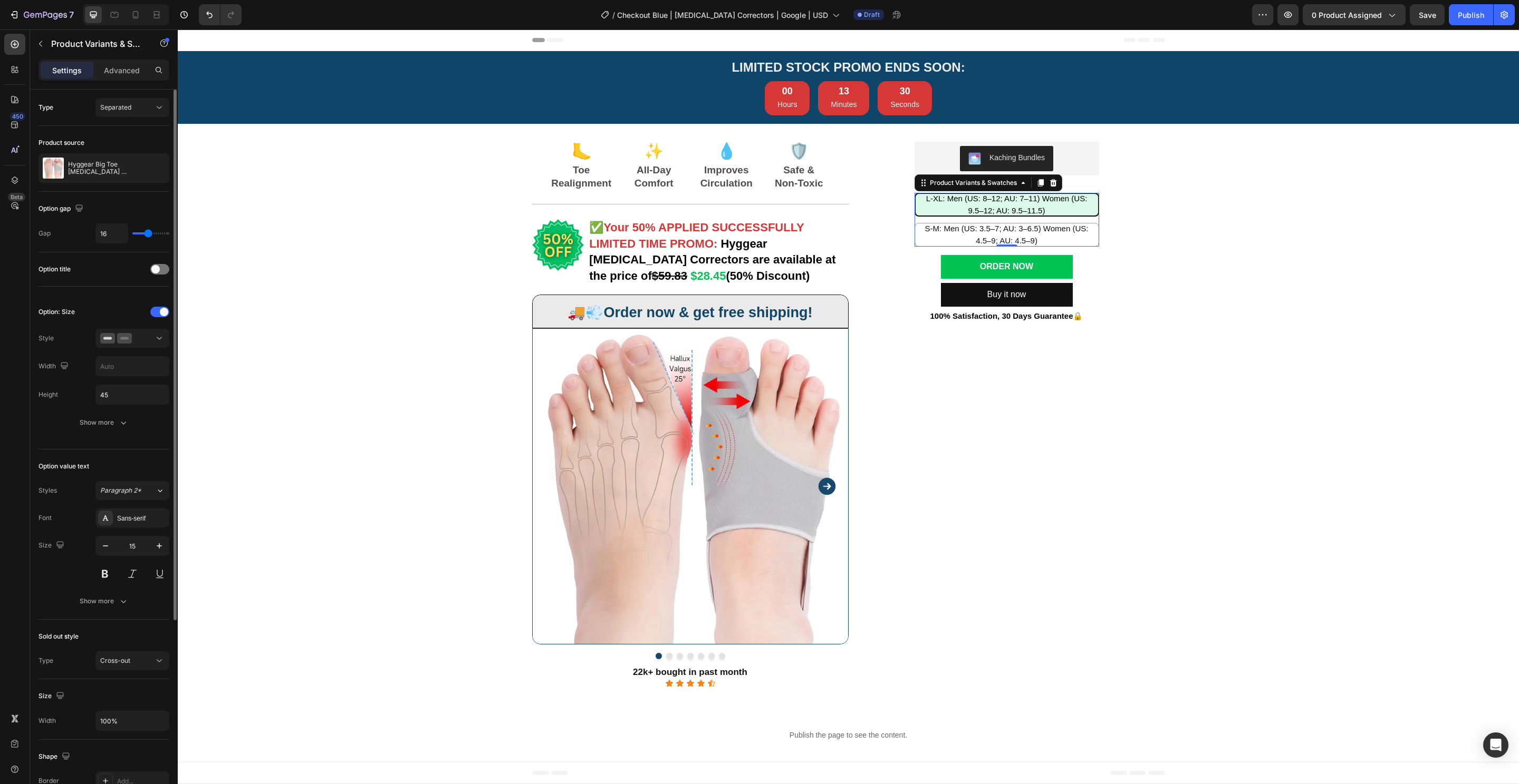
click at [118, 623] on div "Sold out style Type Cross-out" at bounding box center [104, 650] width 131 height 60
click at [126, 592] on button "Show more" at bounding box center [104, 601] width 131 height 19
click at [139, 392] on input "45" at bounding box center [132, 395] width 72 height 19
type input "60"
radio input "true"
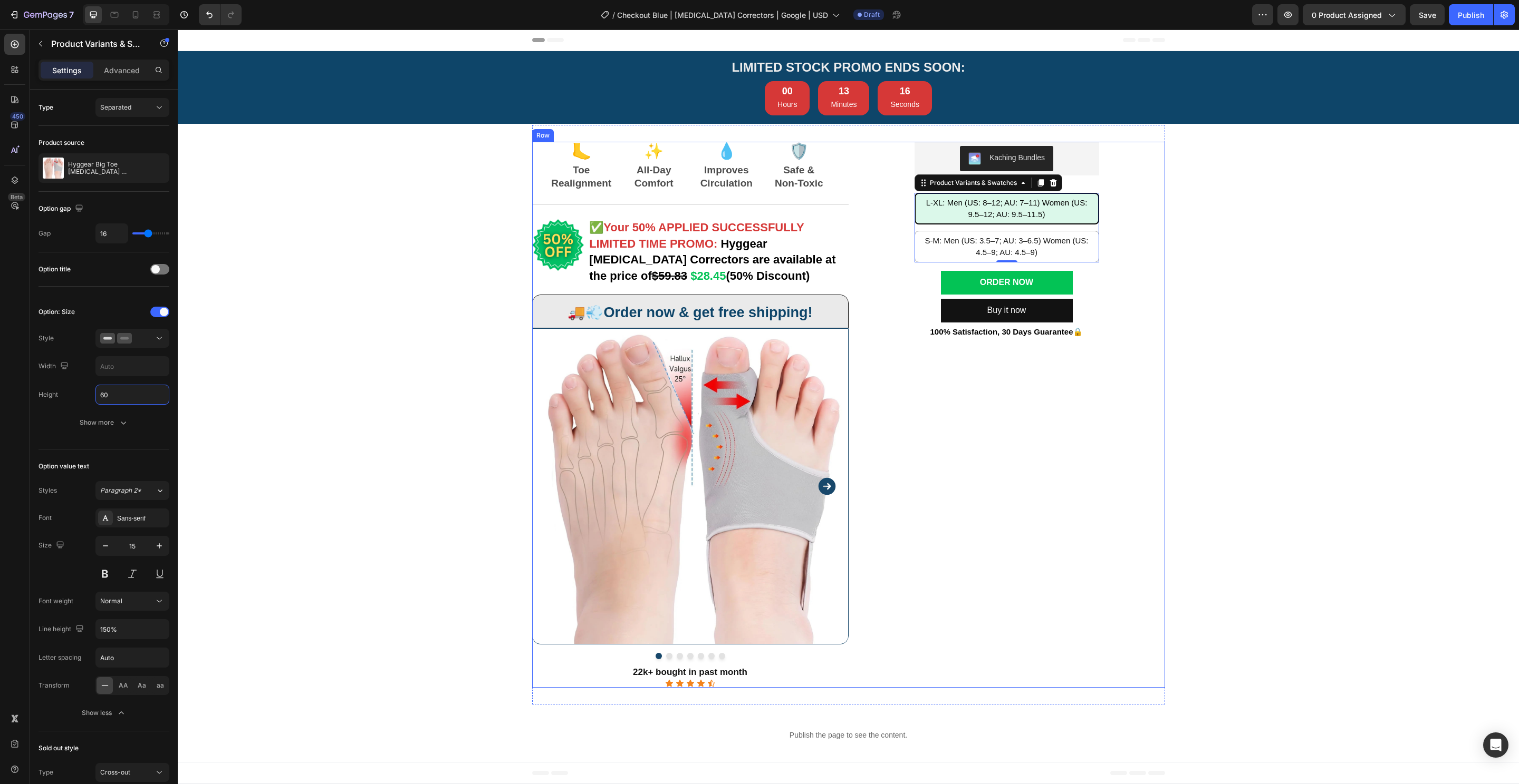
click at [1040, 449] on div "Kaching Bundles Kaching Bundles 👞 Select Size Text Block L-XL: Men (US: 8–12; A…" at bounding box center [1006, 414] width 316 height 546
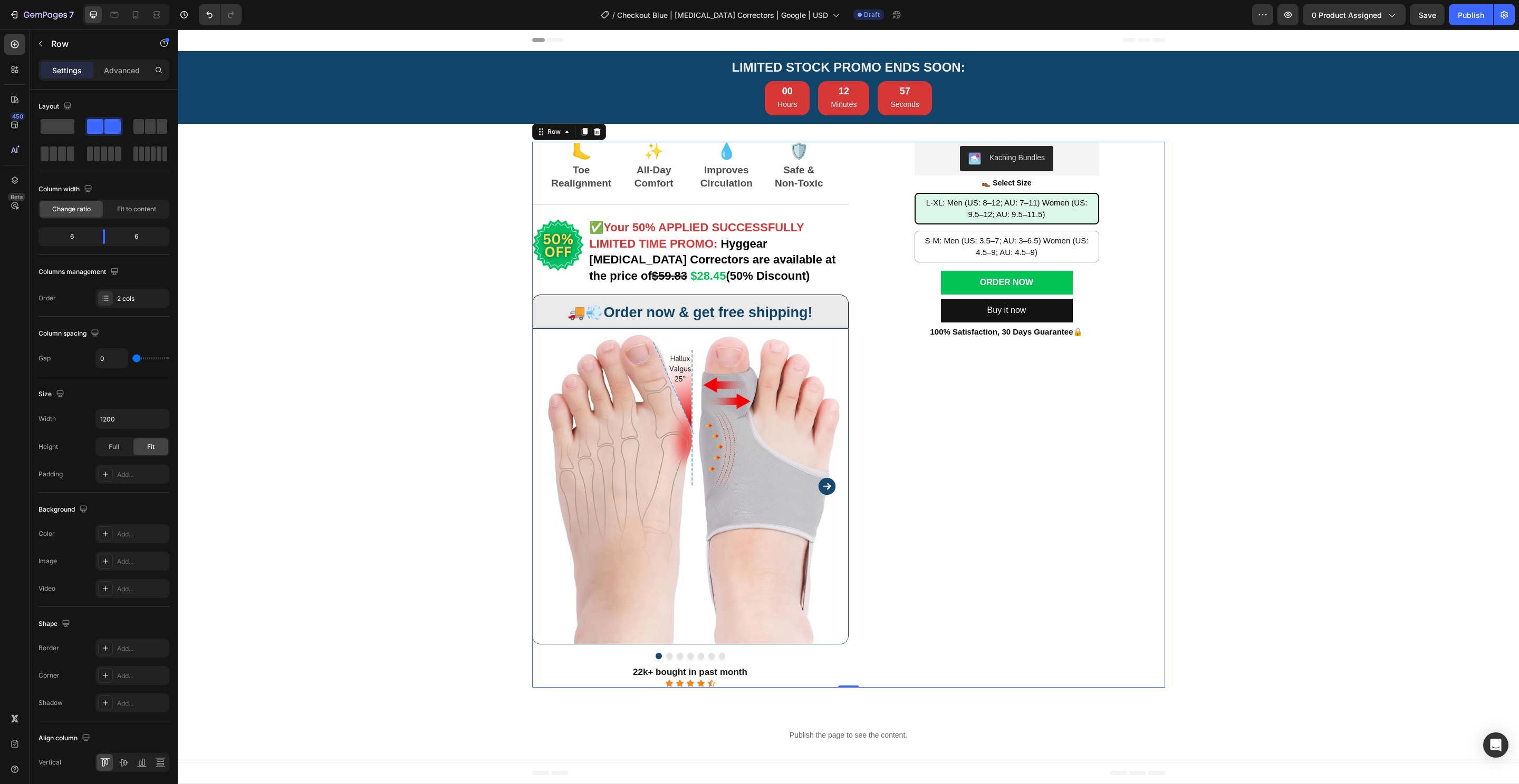
click at [949, 402] on div "Kaching Bundles Kaching Bundles 👞 Select Size Text Block L-XL: Men (US: 8–12; A…" at bounding box center [1006, 414] width 316 height 546
click at [704, 410] on img at bounding box center [690, 486] width 316 height 316
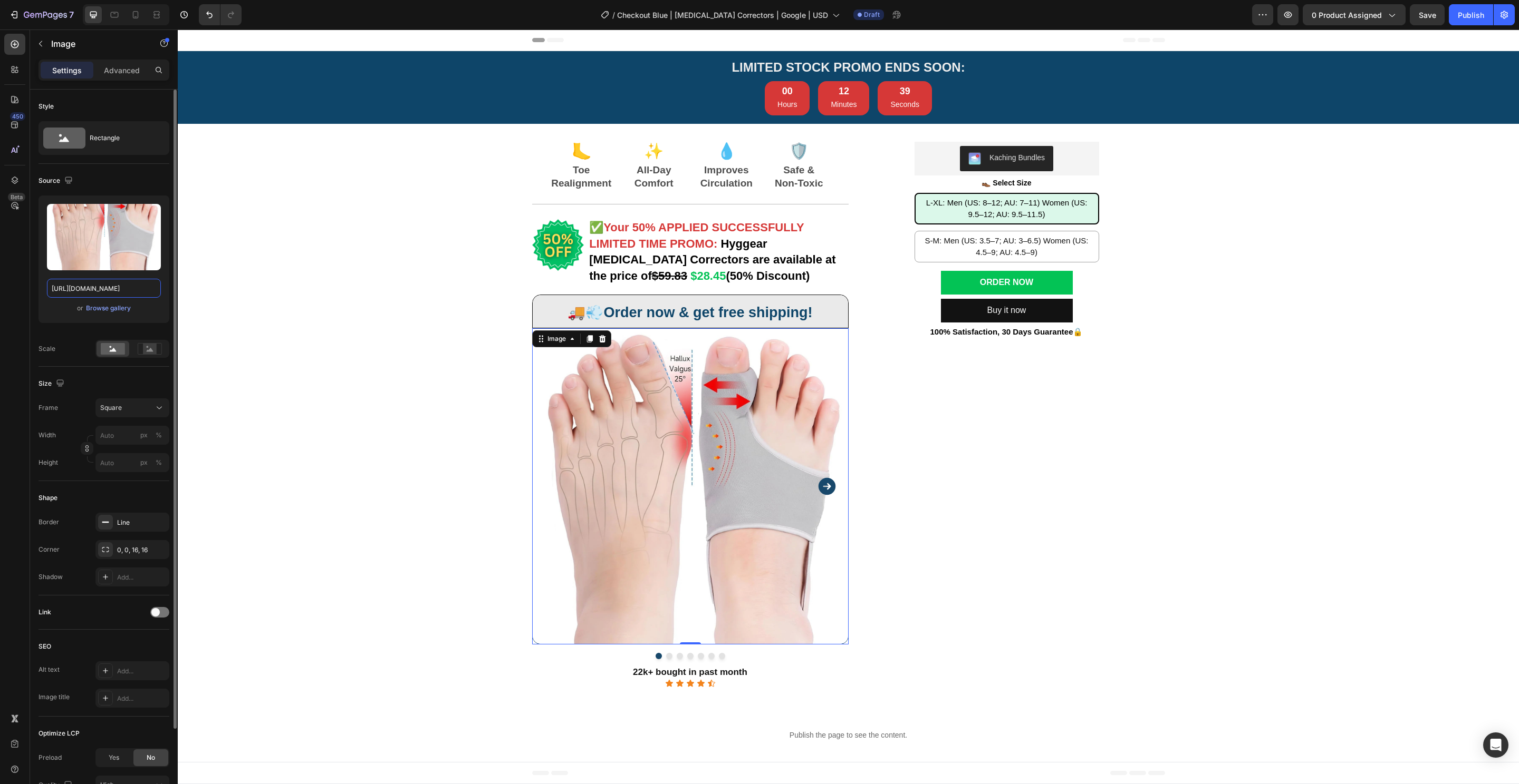
click at [99, 287] on input "https://cdn.shopify.com/s/files/1/0848/4441/3196/files/gempages_524222768674243…" at bounding box center [104, 289] width 114 height 19
paste input "f4b26b-6c51-4695-ac60-dadbad33bfef.png"
type input "[URL][DOMAIN_NAME]"
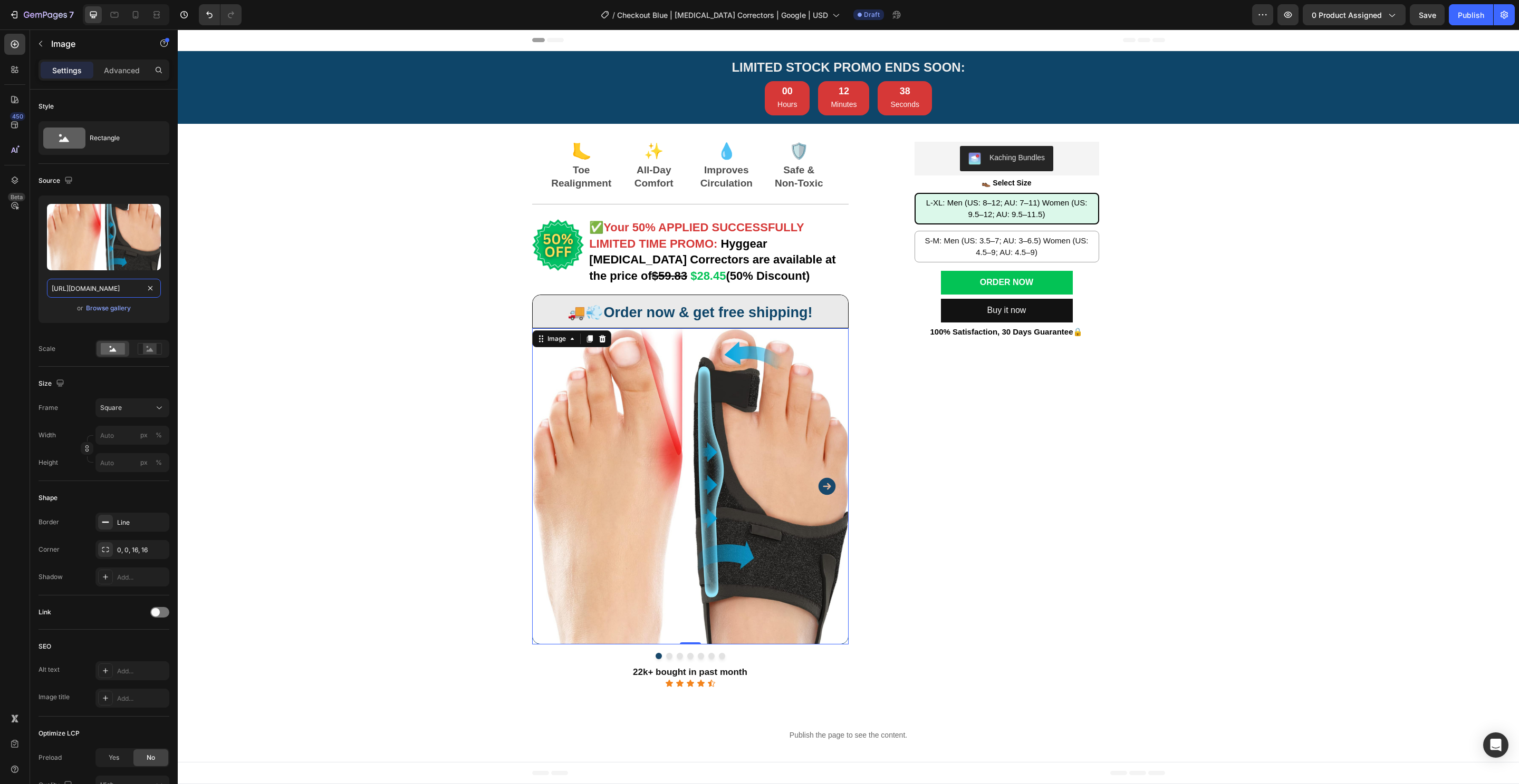
scroll to position [0, 322]
click at [825, 486] on icon "Carousel Next Arrow" at bounding box center [827, 486] width 18 height 18
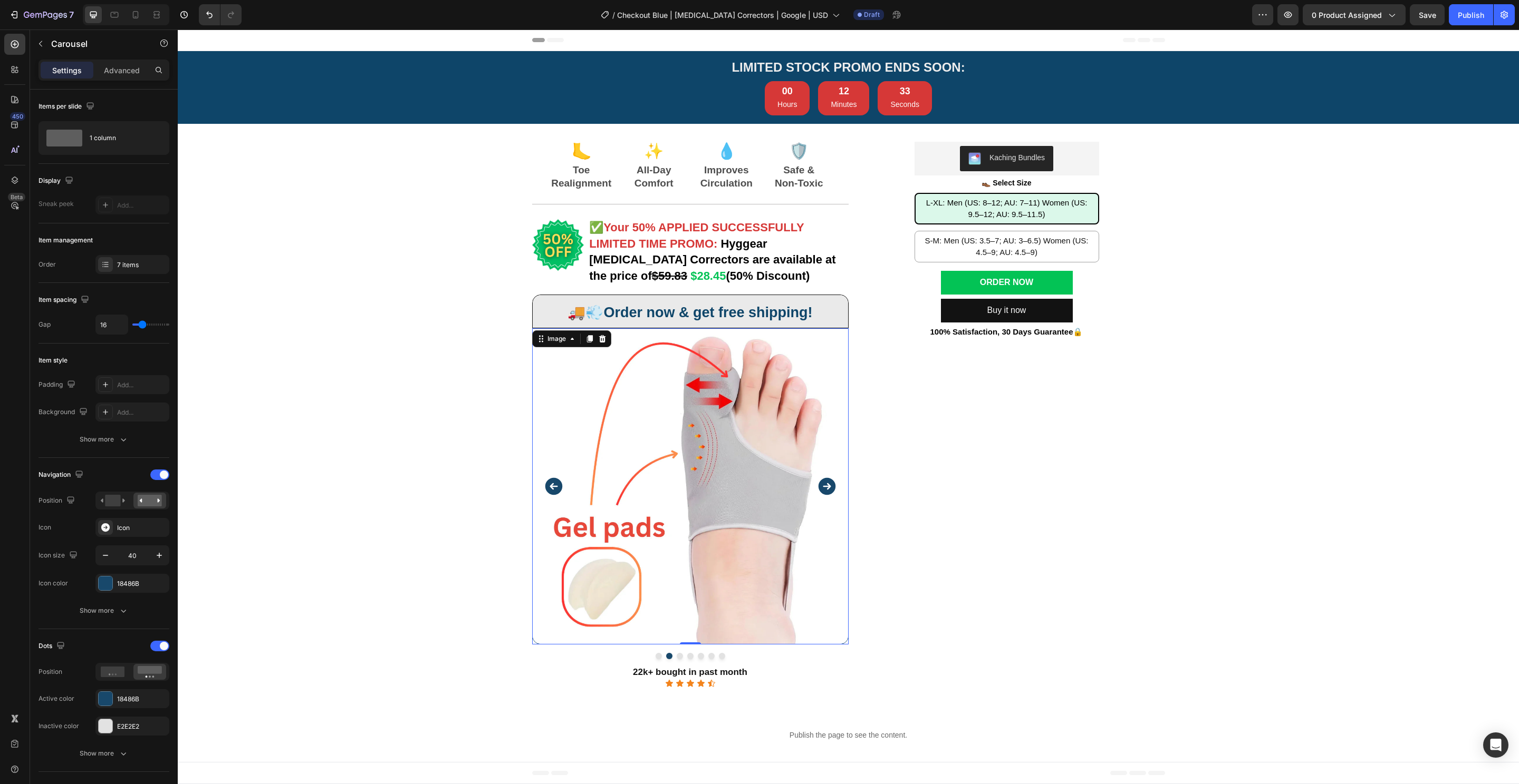
click at [715, 554] on img at bounding box center [690, 486] width 316 height 316
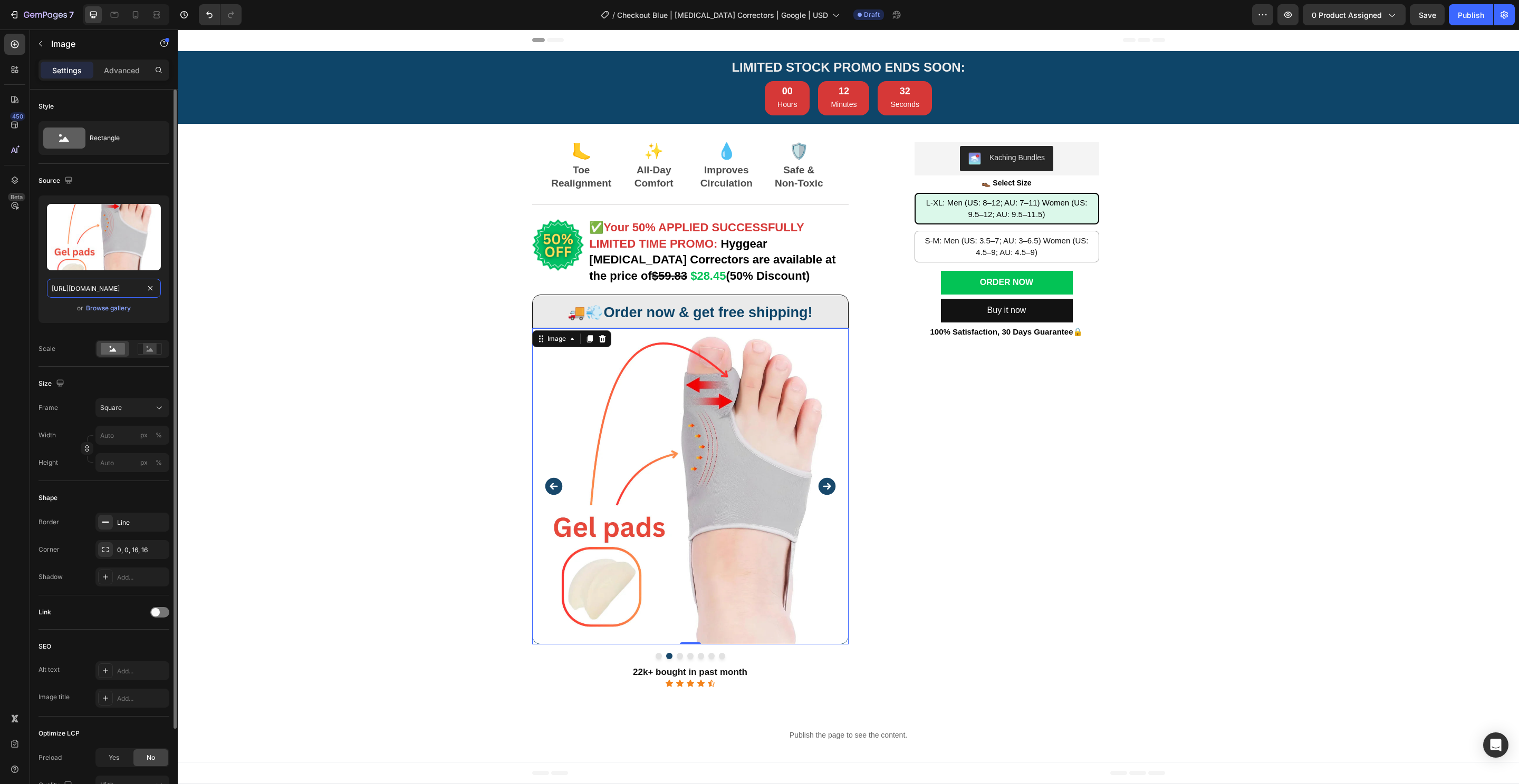
click at [108, 281] on input "https://cdn.shopify.com/s/files/1/0848/4441/3196/files/gempages_524222768674243…" at bounding box center [104, 289] width 114 height 19
paste input "25c93929-d58f-4f05-ba57-f0a0ea0f7be4.png"
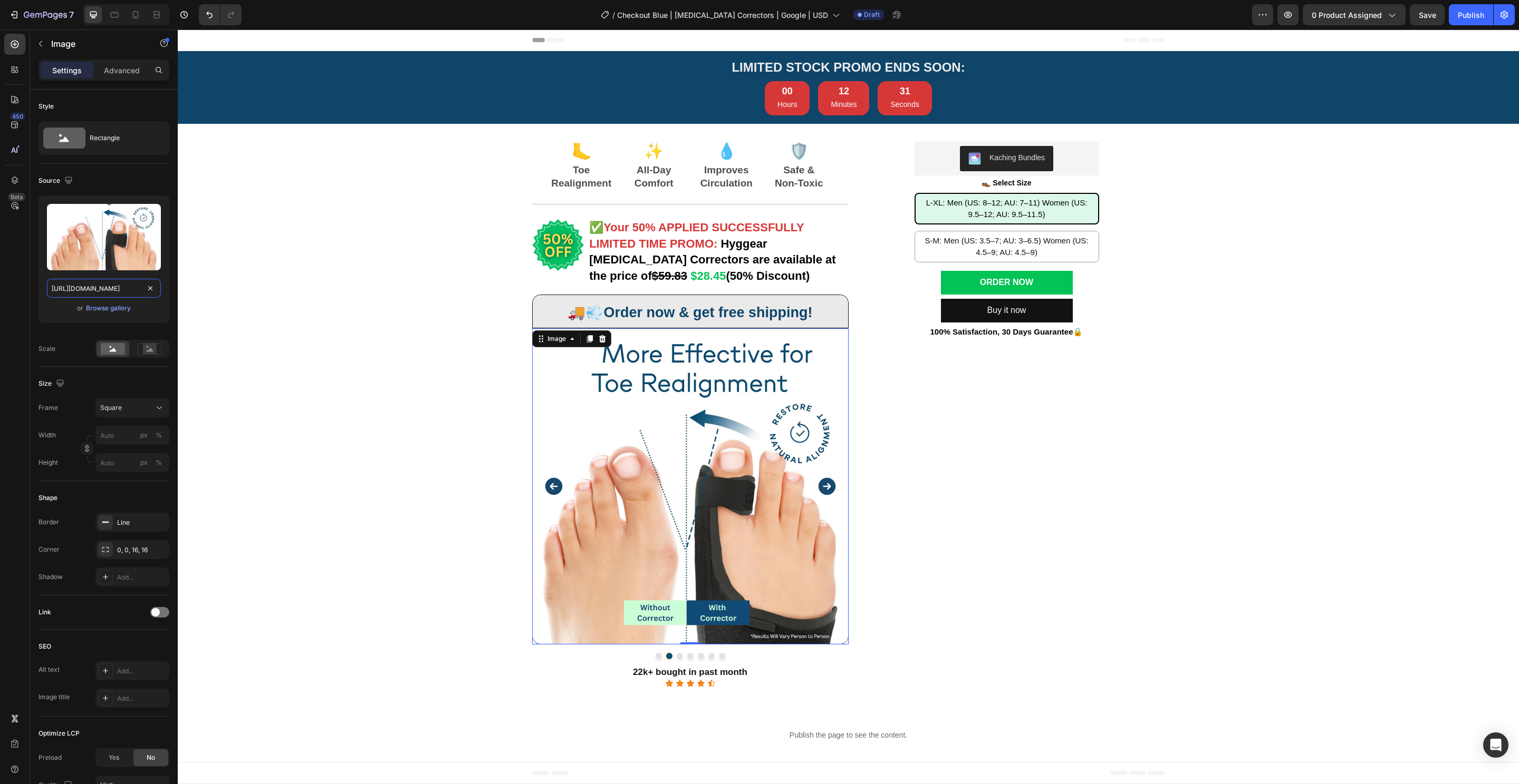
type input "[URL][DOMAIN_NAME]"
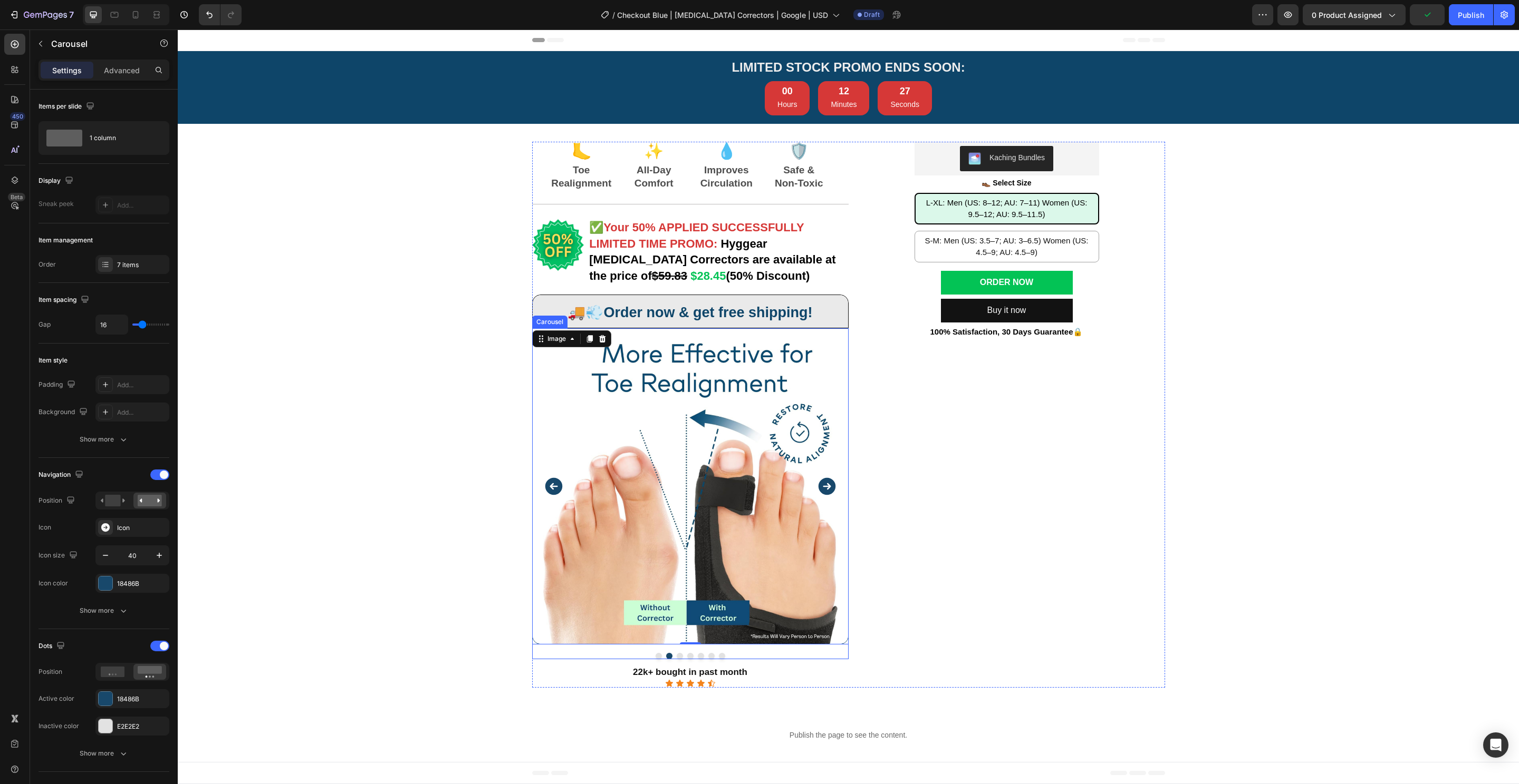
click at [677, 656] on button "Dot" at bounding box center [680, 656] width 6 height 6
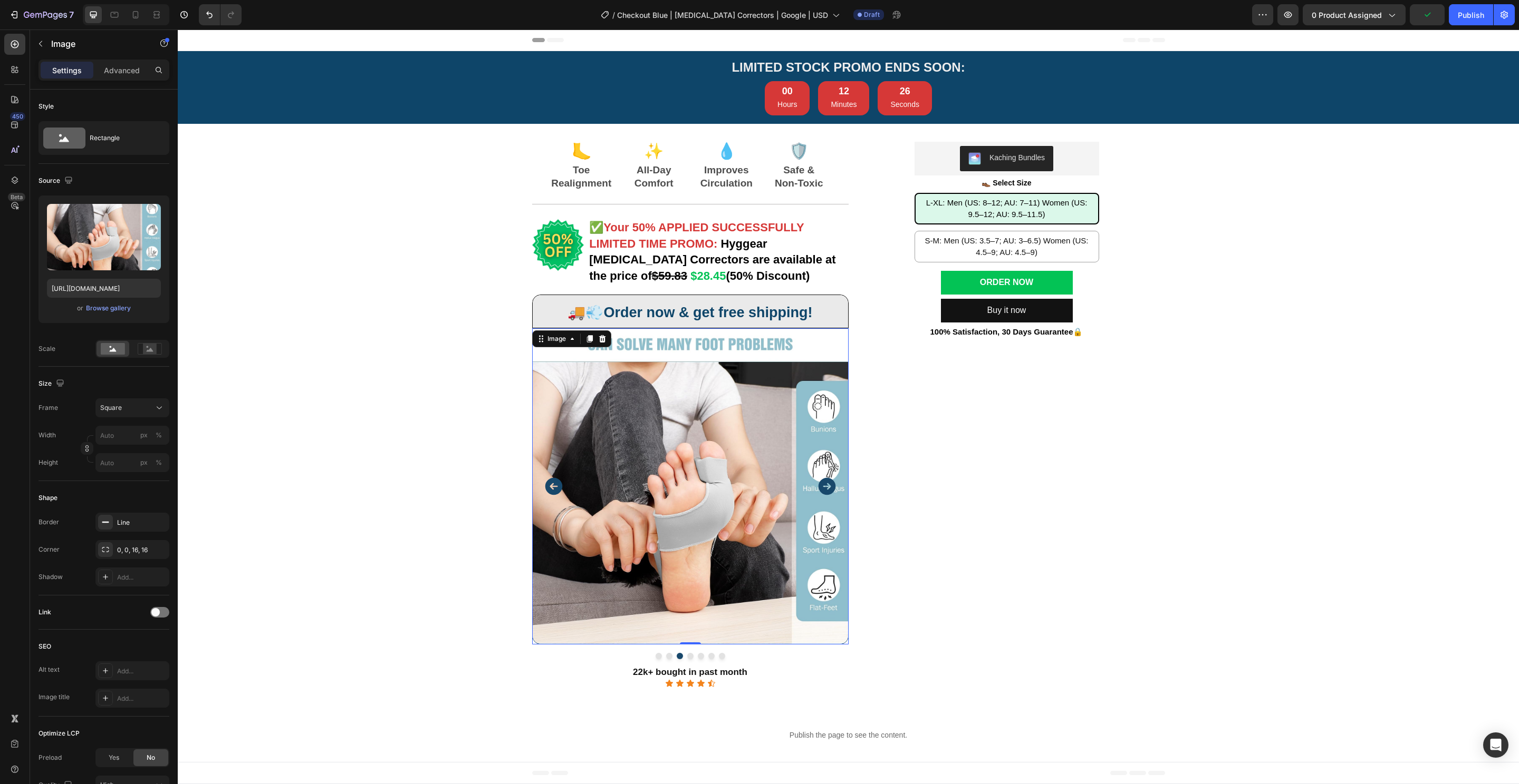
click at [731, 499] on img at bounding box center [690, 486] width 316 height 316
click at [127, 285] on input "https://cdn.shopify.com/s/files/1/0848/4441/3196/files/gempages_524222768674243…" at bounding box center [104, 289] width 114 height 19
paste input "307c6747-9b6c-4c44-95b7-5bc266891415.pn"
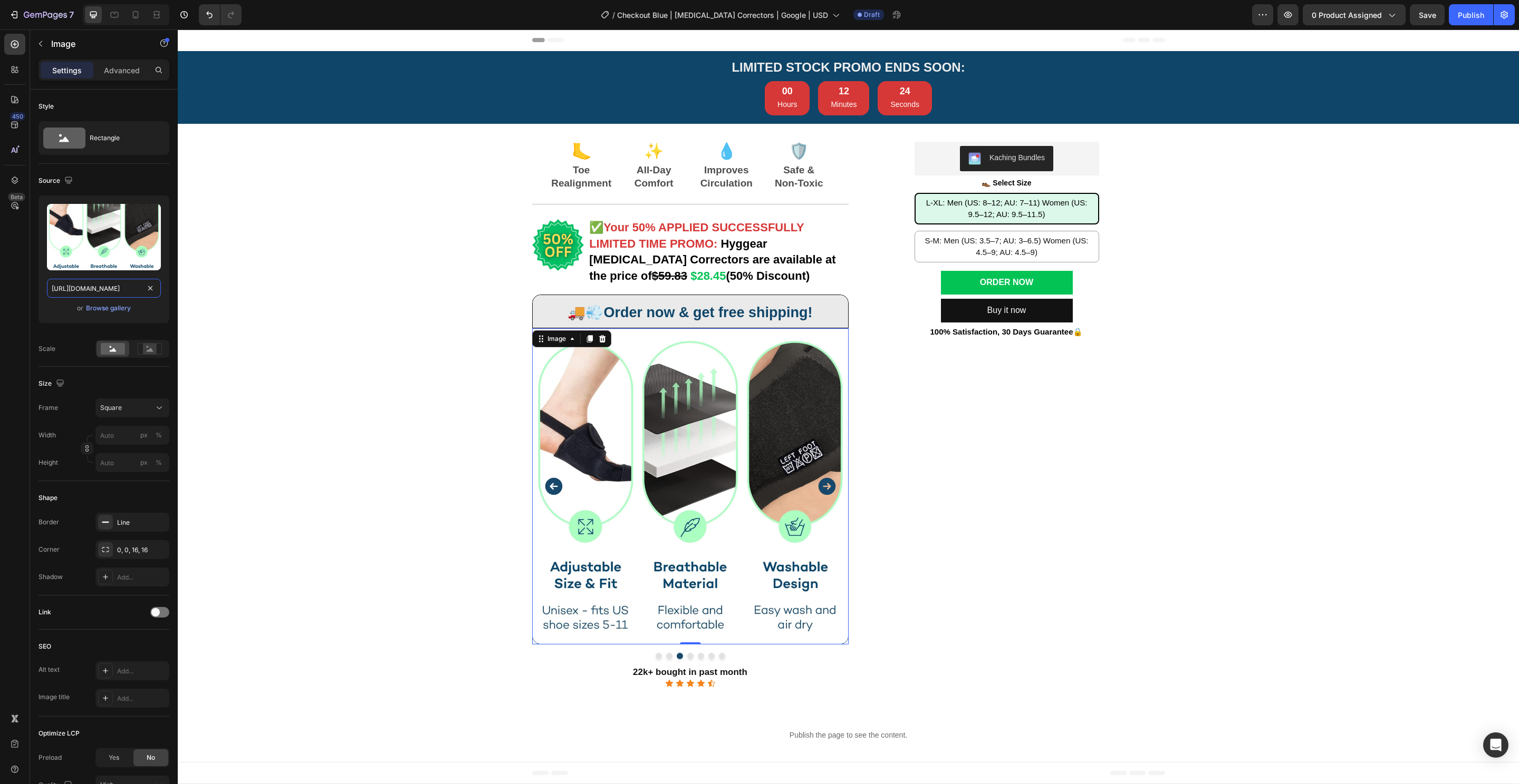
type input "[URL][DOMAIN_NAME]"
click at [687, 655] on button "Dot" at bounding box center [690, 656] width 6 height 6
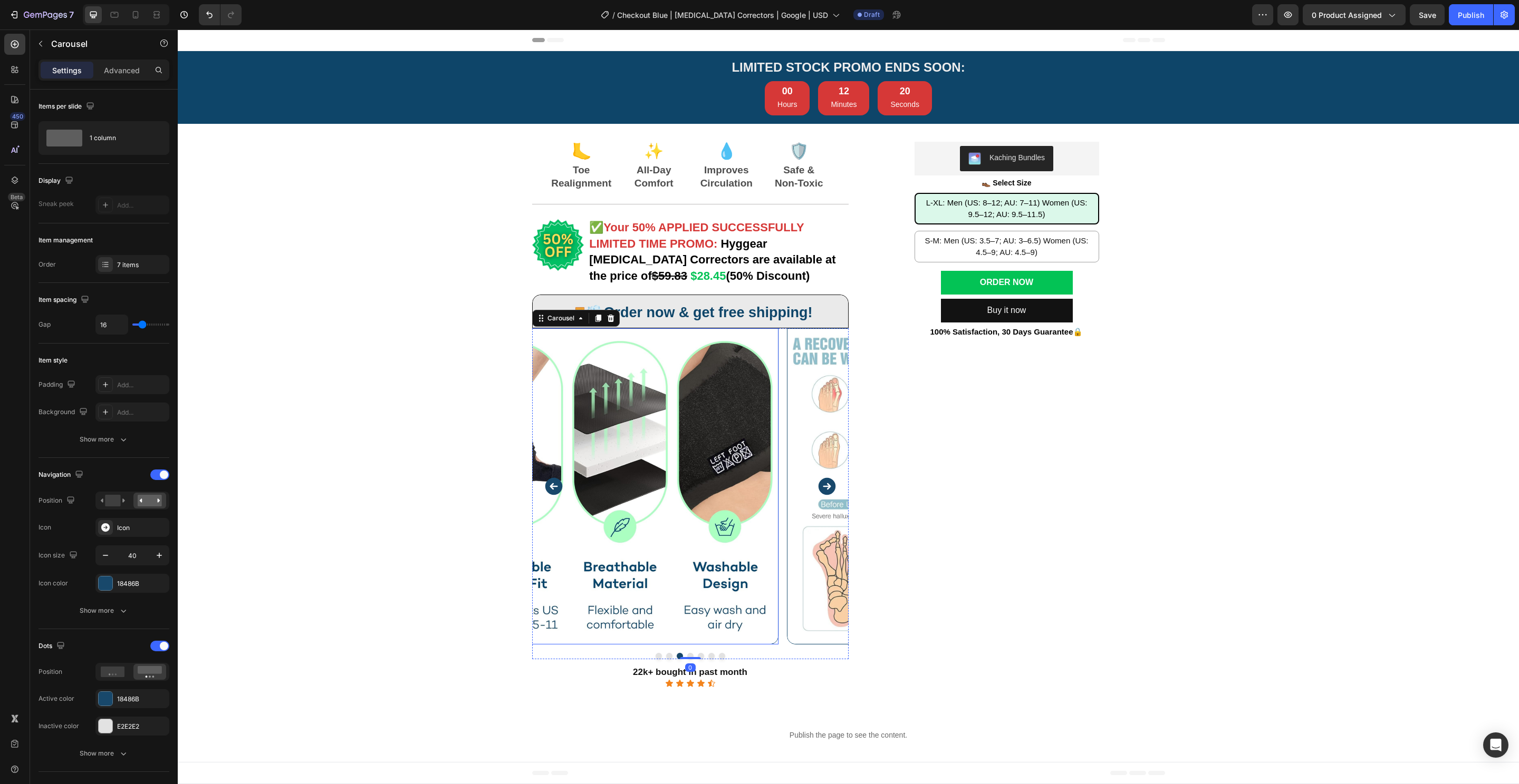
click at [787, 454] on img at bounding box center [945, 486] width 316 height 316
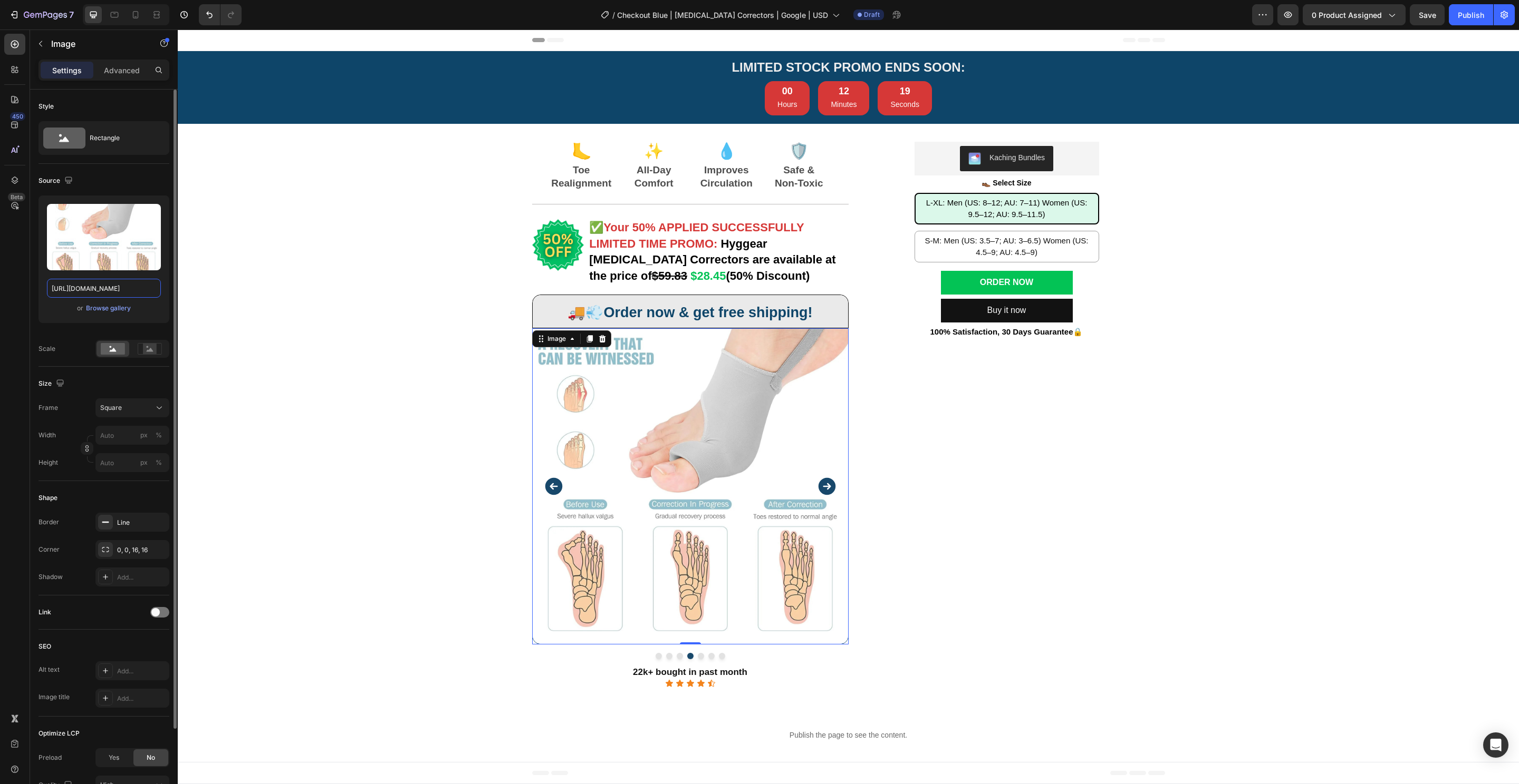
click at [101, 279] on input "https://cdn.shopify.com/s/files/1/0848/4441/3196/files/gempages_524222768674243…" at bounding box center [104, 289] width 114 height 19
paste input "74dd9942-cb30-4e9e-919a-8bfa81dea2b5.png"
type input "[URL][DOMAIN_NAME]"
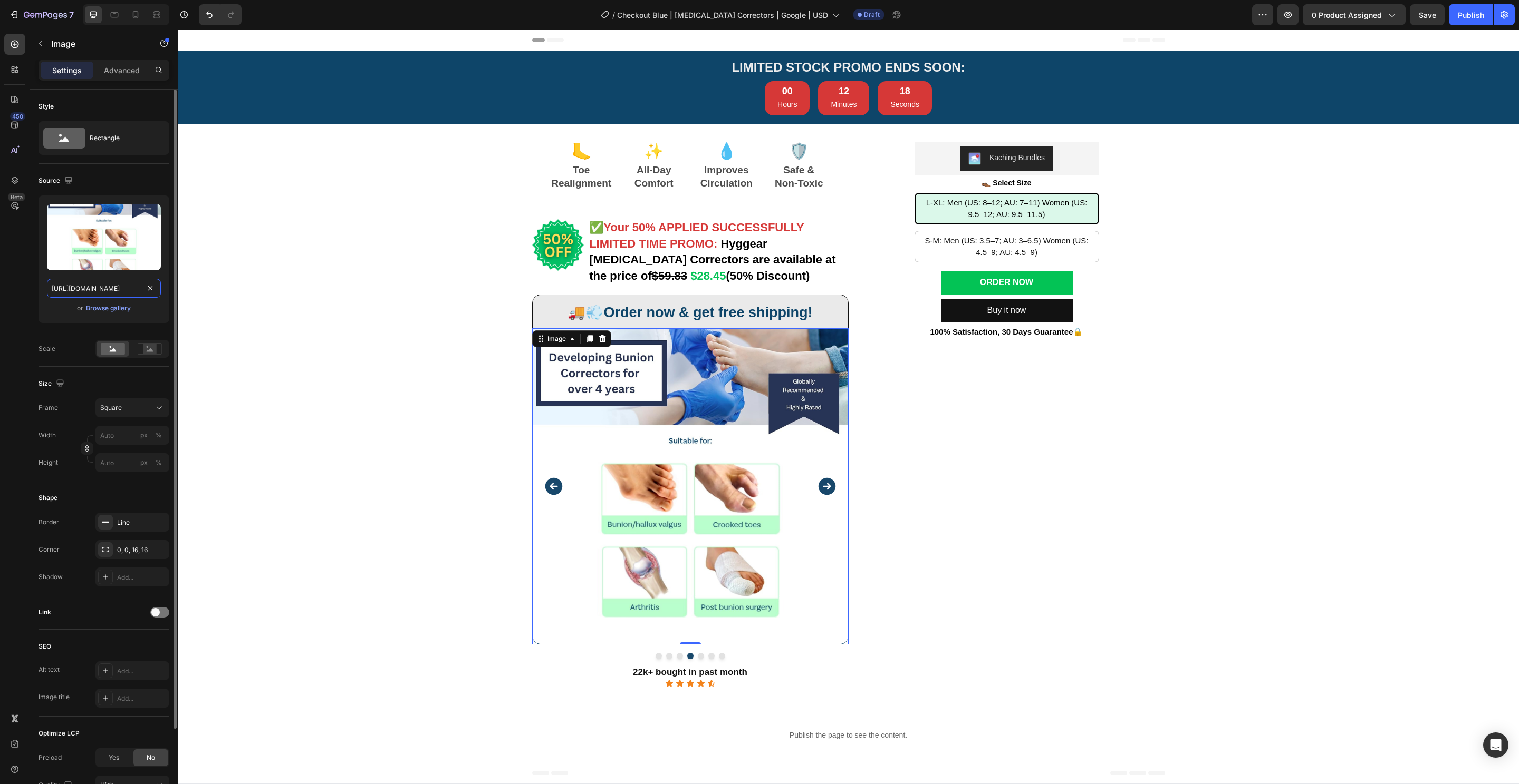
scroll to position [0, 325]
click at [906, 499] on div "Kaching Bundles Kaching Bundles 👞 Select Size Text Block L-XL: Men (US: 8–12; A…" at bounding box center [1006, 414] width 316 height 546
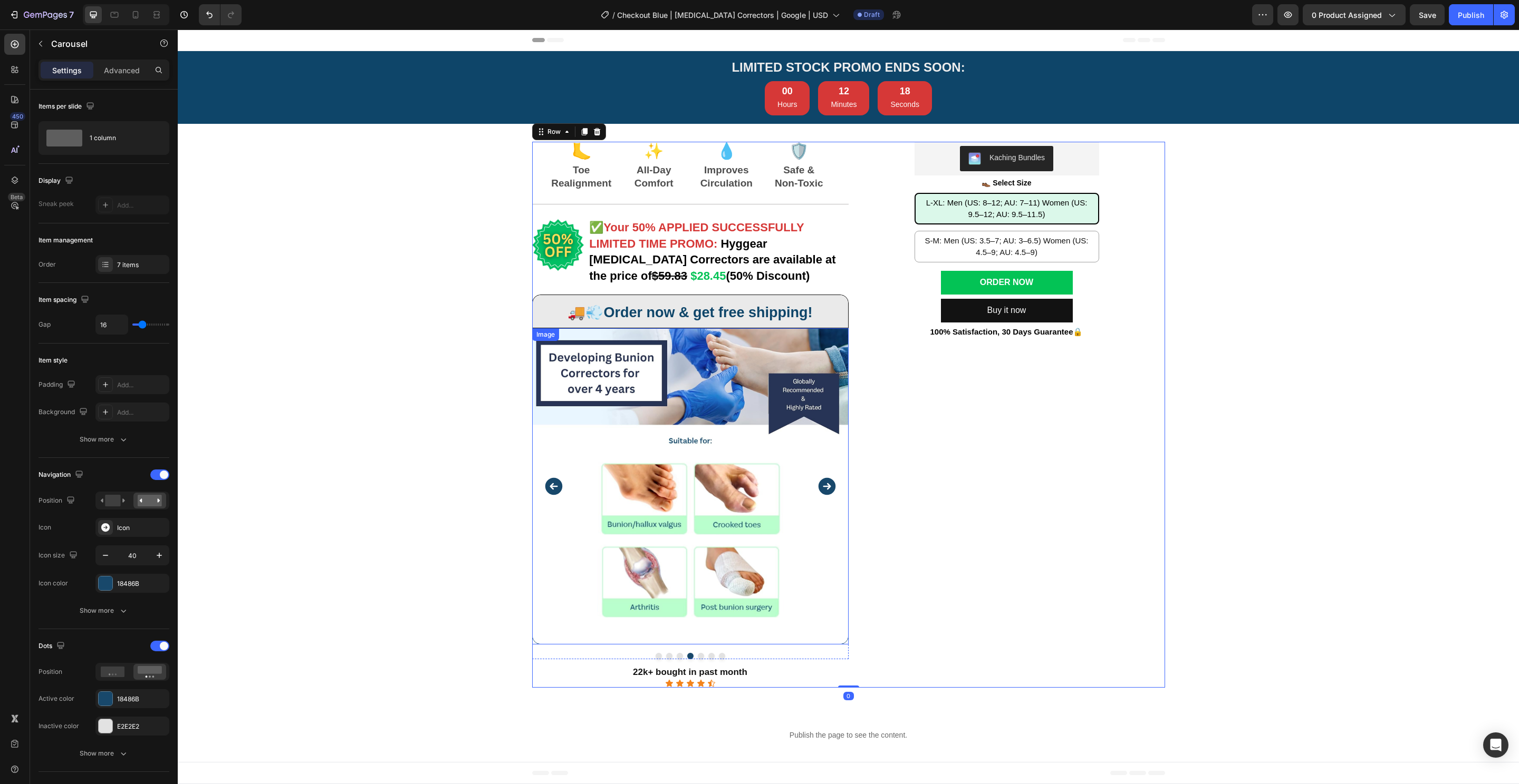
click at [757, 649] on div "Image Image Image Image Image Image Image Carousel" at bounding box center [690, 494] width 316 height 331
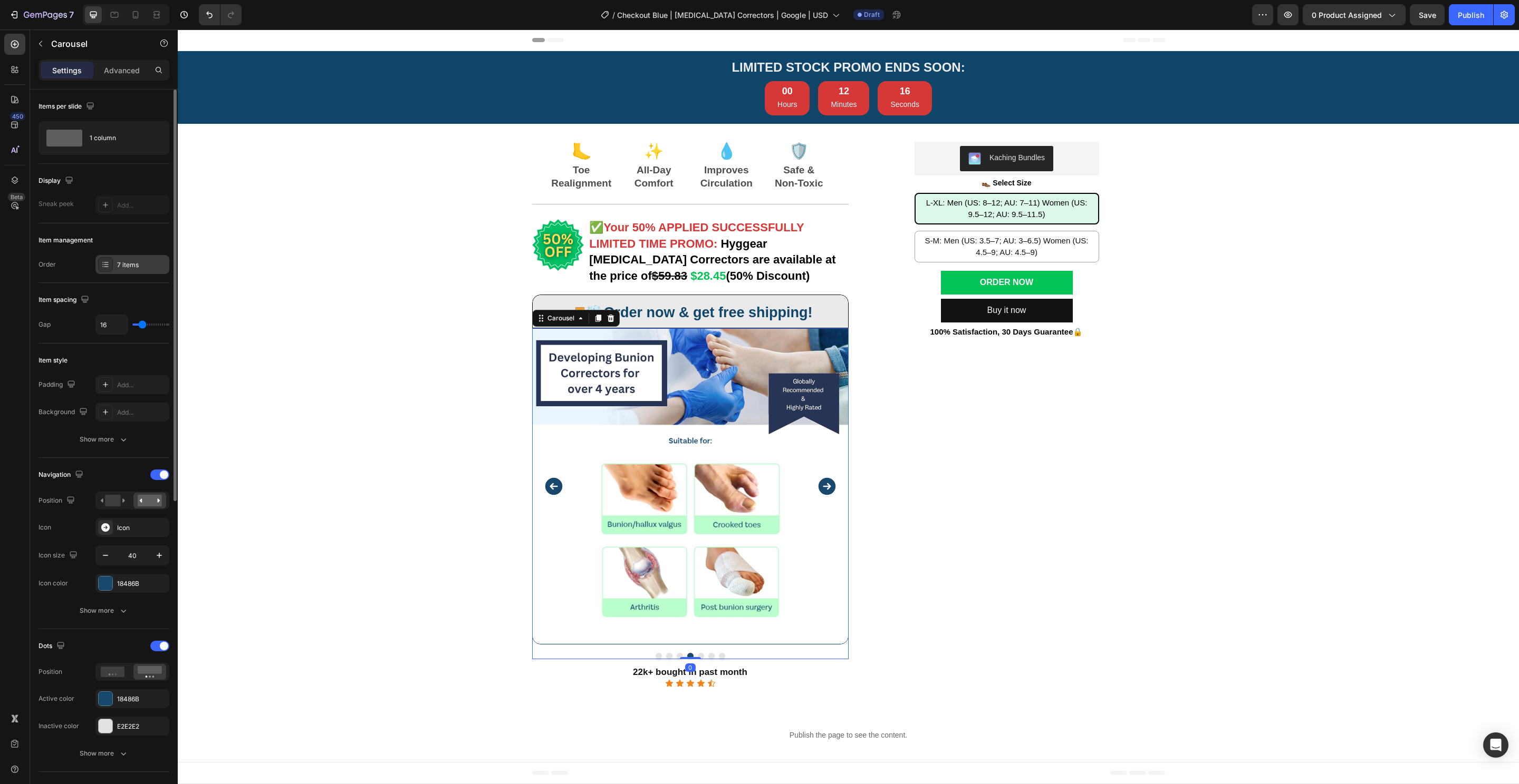
click at [115, 262] on div "7 items" at bounding box center [133, 265] width 74 height 19
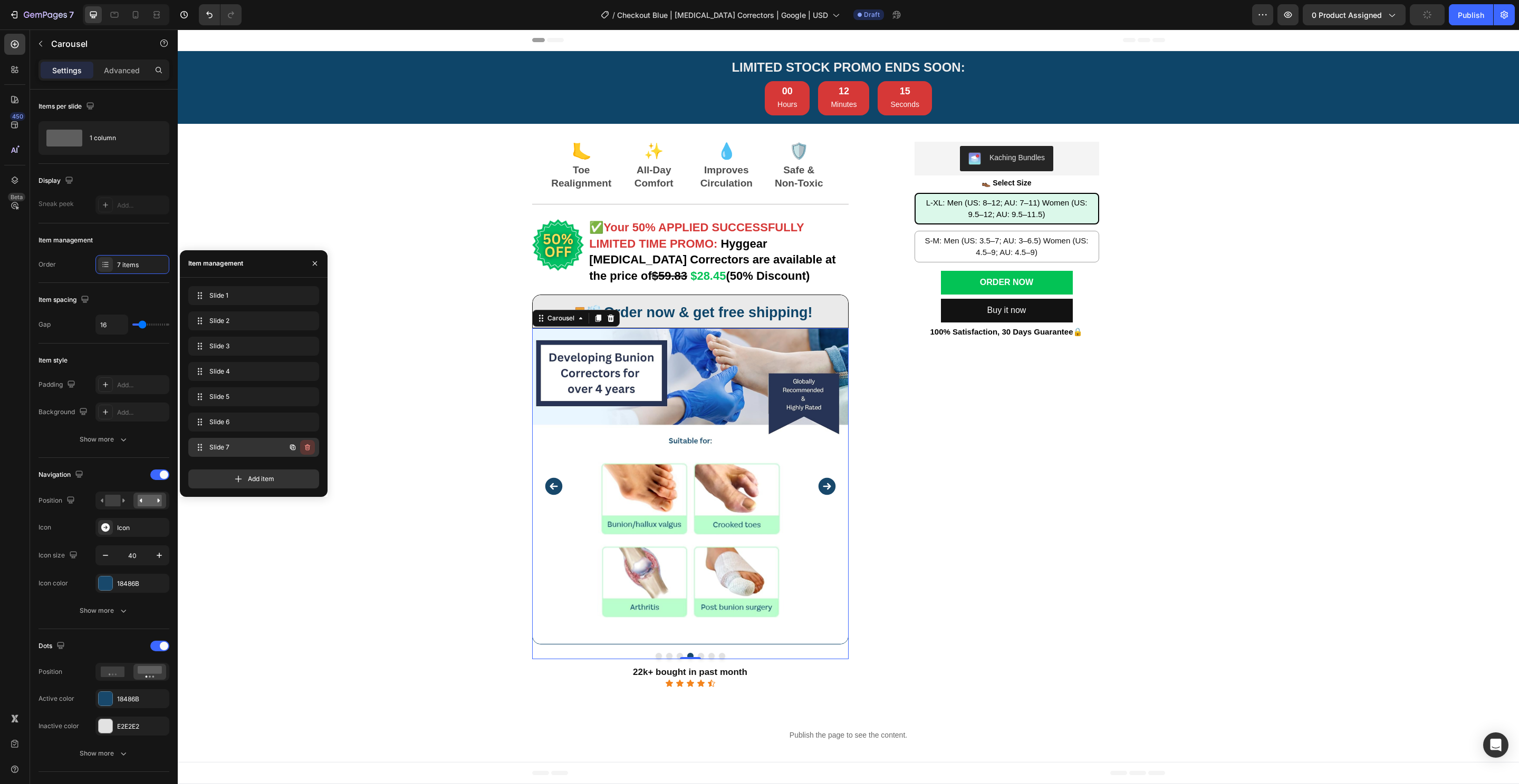
click at [302, 450] on button "button" at bounding box center [307, 447] width 14 height 14
click at [306, 445] on div "Delete" at bounding box center [300, 448] width 19 height 10
click at [308, 423] on icon "button" at bounding box center [307, 422] width 8 height 8
click at [309, 423] on div "Delete" at bounding box center [300, 422] width 19 height 10
click at [304, 397] on icon "button" at bounding box center [307, 396] width 8 height 8
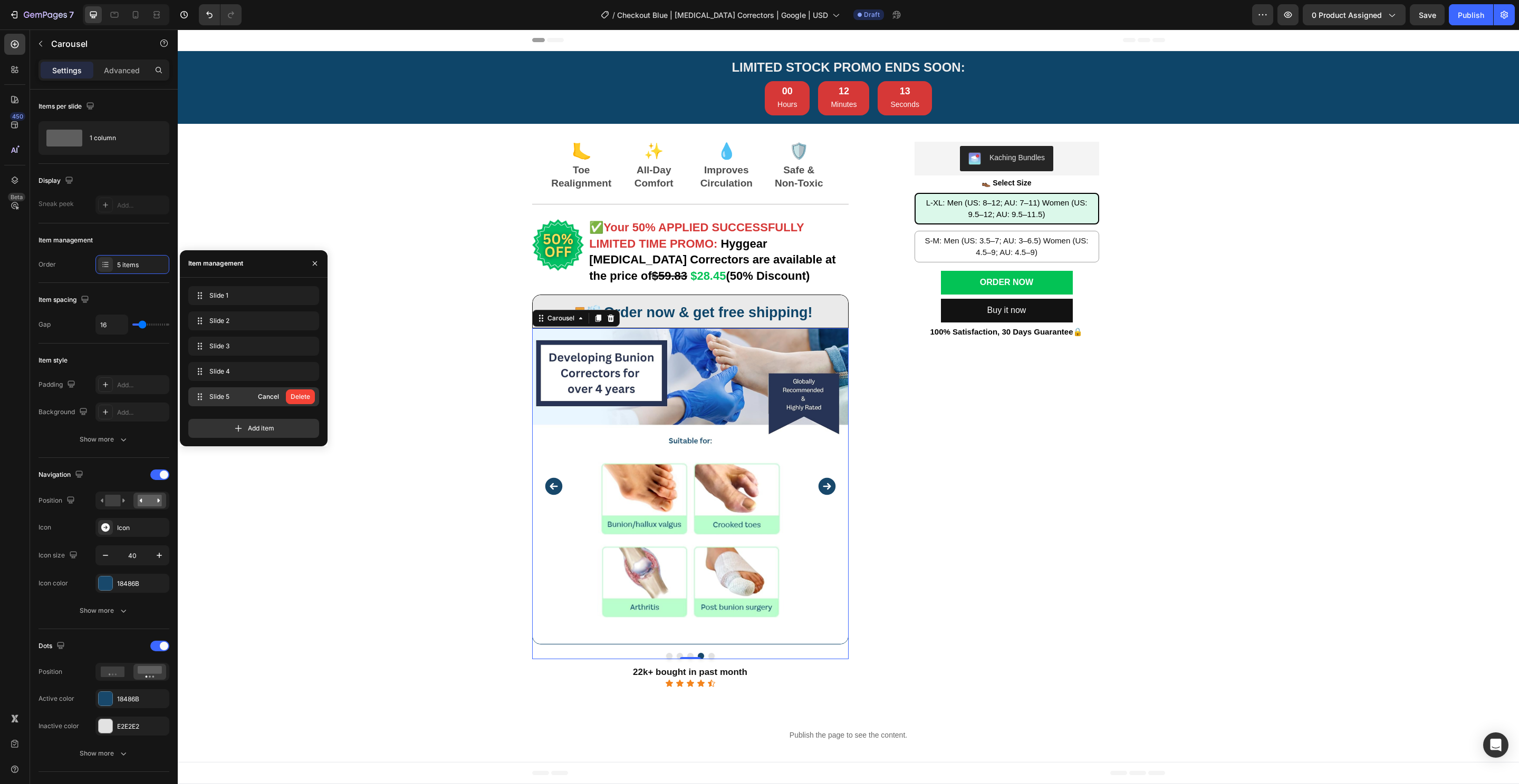
click at [304, 397] on div "Delete" at bounding box center [300, 397] width 19 height 10
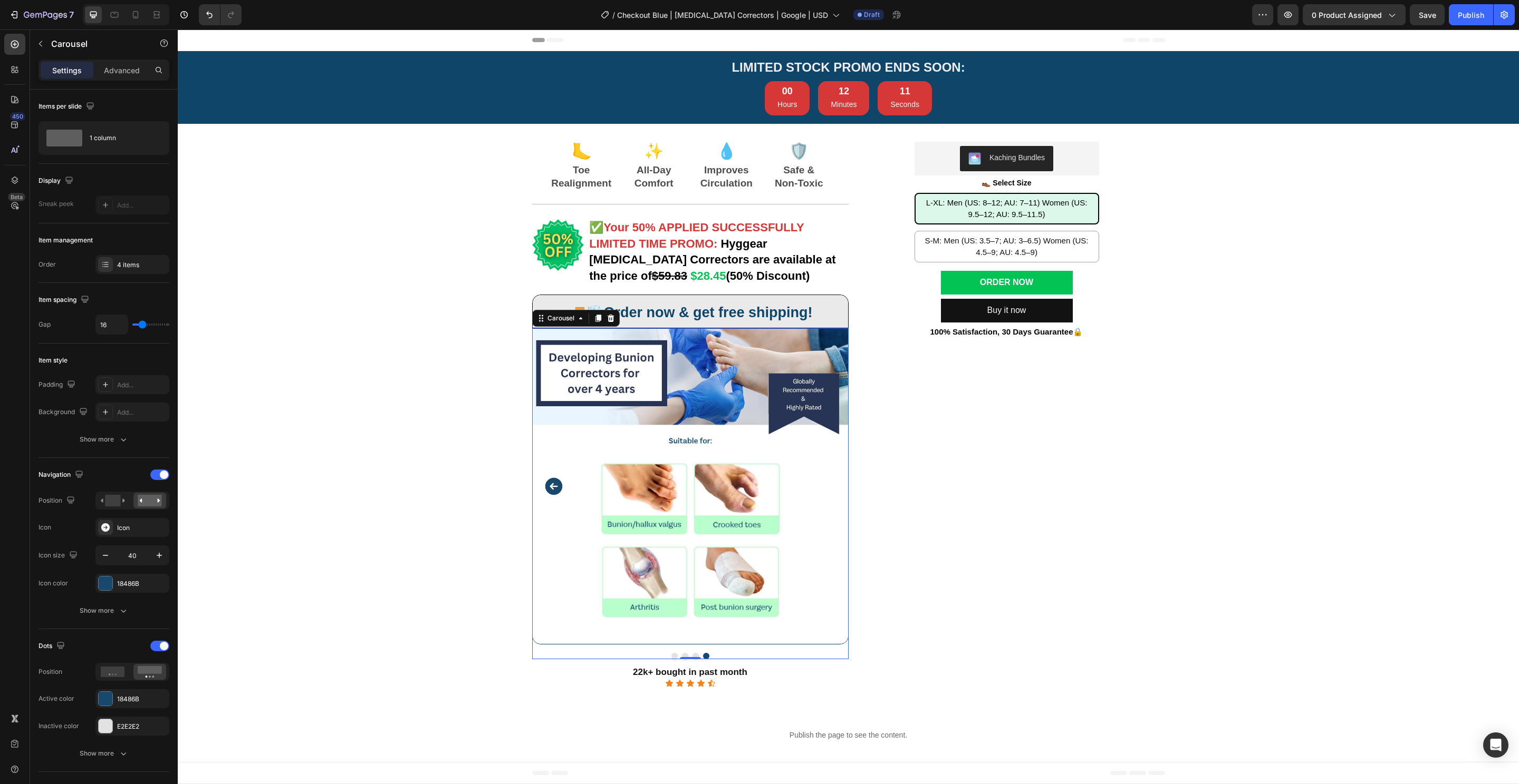
click at [671, 657] on button "Dot" at bounding box center [674, 656] width 6 height 6
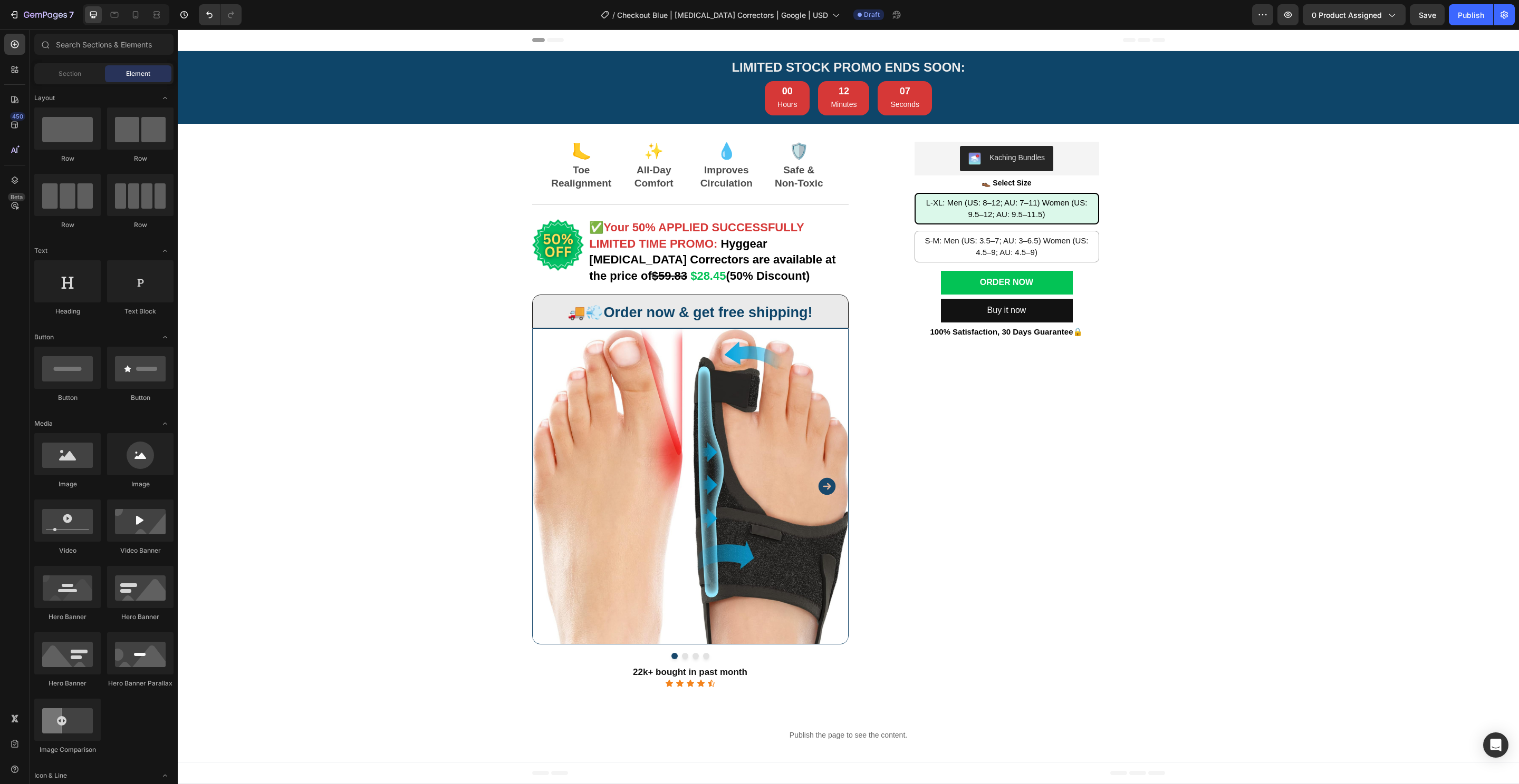
click at [480, 557] on div "LIMITED STOCK PROMO ENDS SOON: Heading LIMITED STOCK PROMO ENDS SOON: Heading 0…" at bounding box center [848, 408] width 1341 height 715
click at [1335, 19] on span "0 product assigned" at bounding box center [1346, 15] width 70 height 11
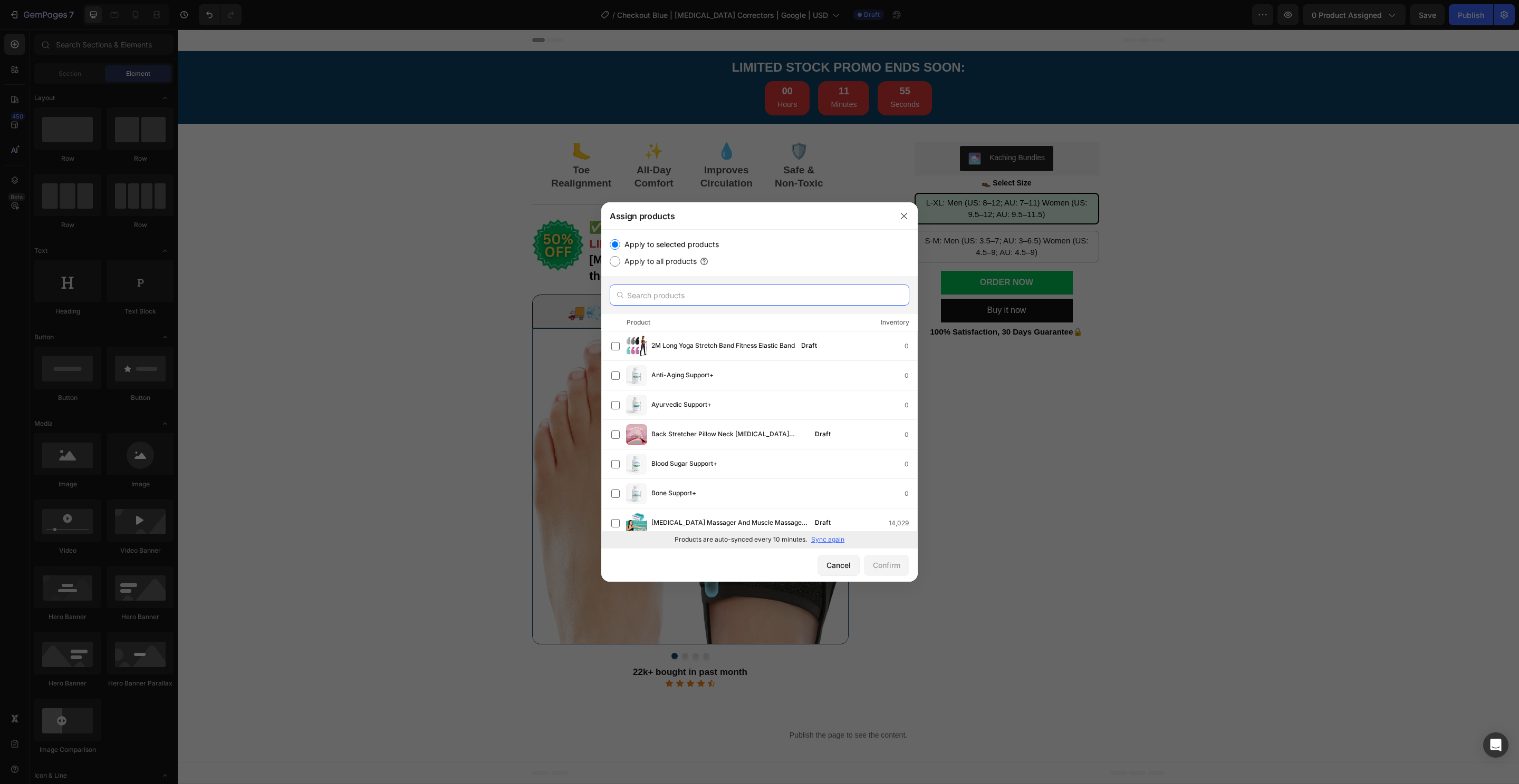
click at [758, 293] on input "text" at bounding box center [760, 295] width 299 height 21
type input "f"
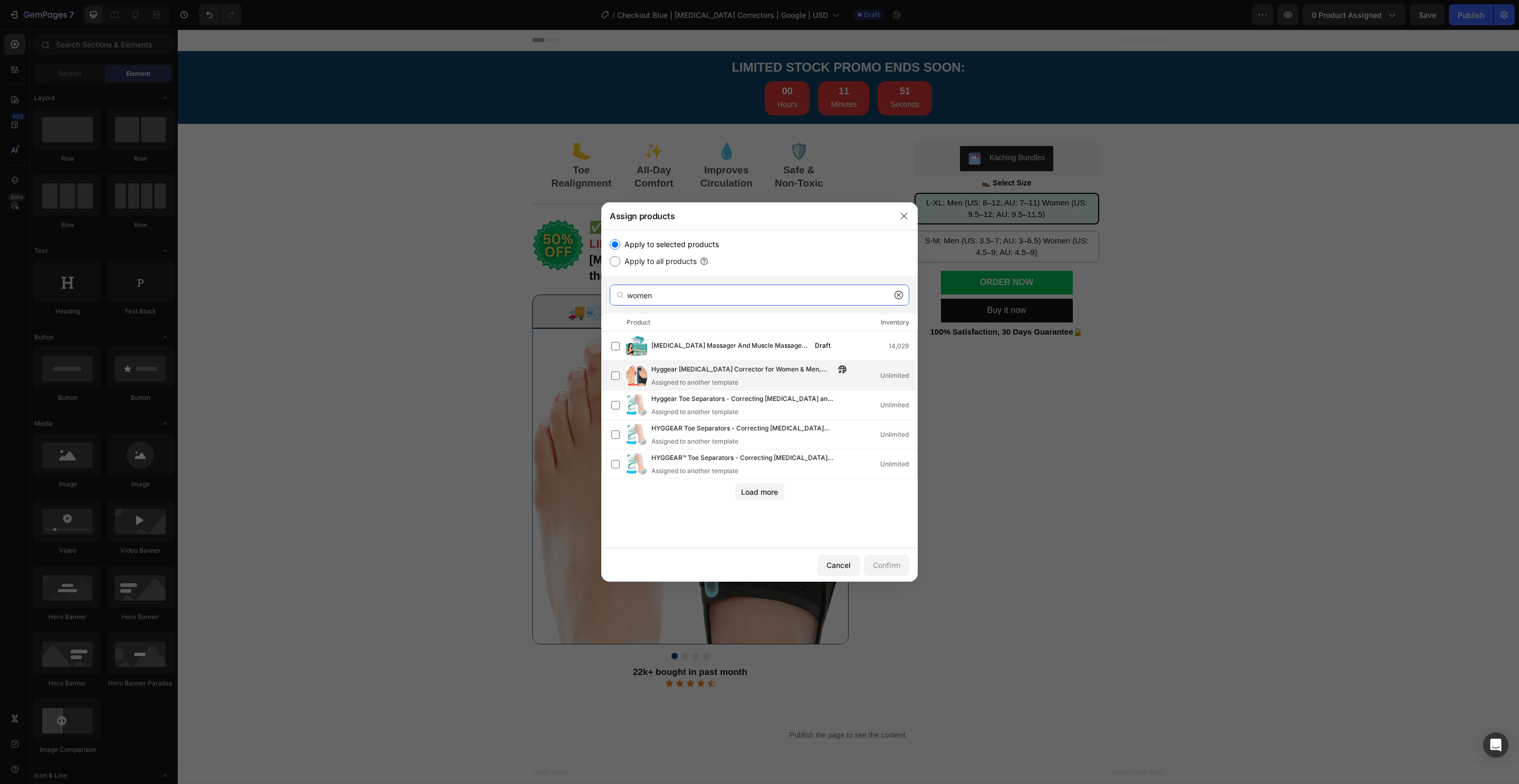
type input "women"
click at [755, 386] on div "Assigned to another template" at bounding box center [751, 383] width 200 height 10
click at [880, 581] on div "Cancel Confirm" at bounding box center [759, 565] width 316 height 34
click at [891, 555] on button "Confirm" at bounding box center [887, 565] width 45 height 21
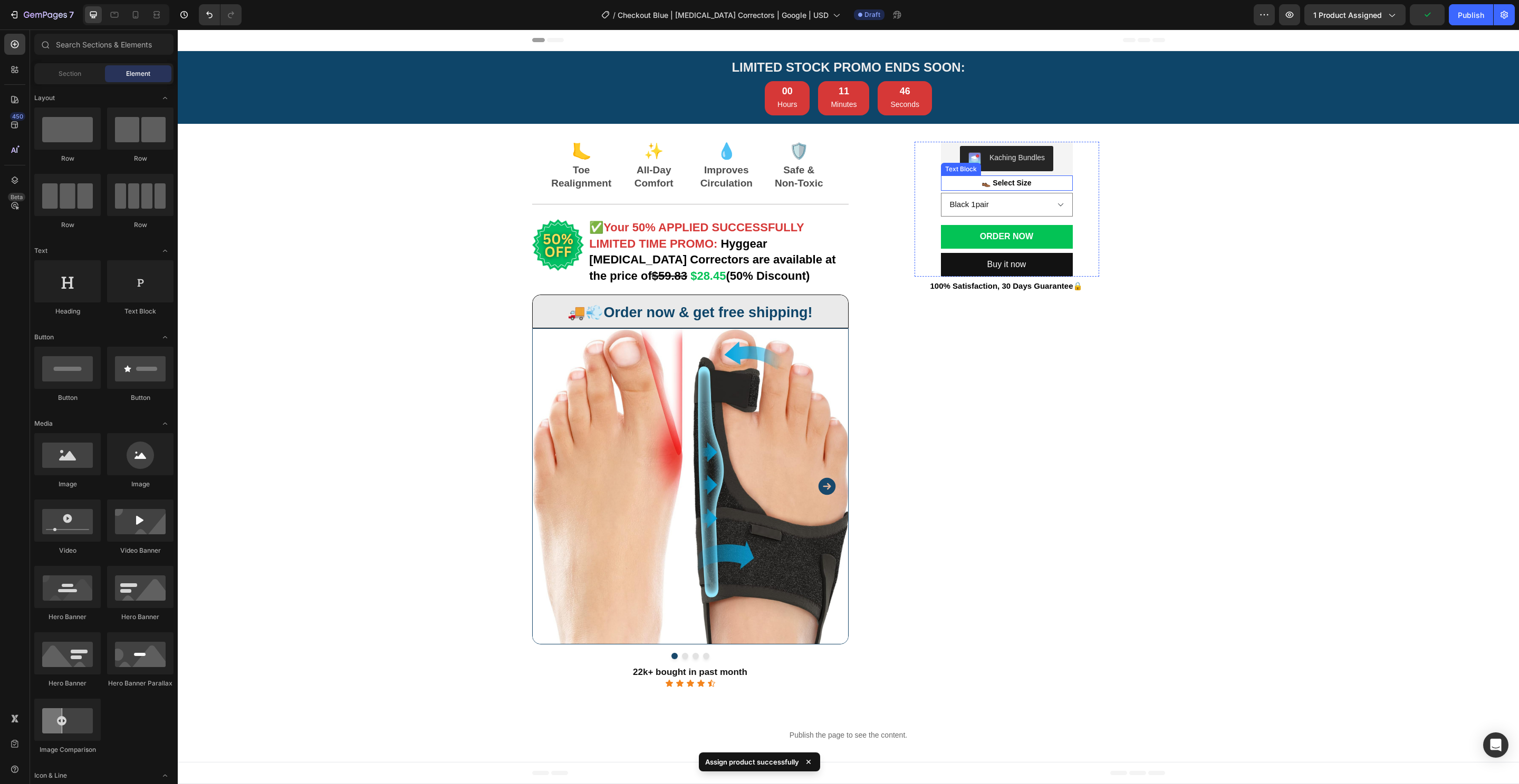
click at [1055, 190] on p "👞 Select Size" at bounding box center [1006, 183] width 130 height 13
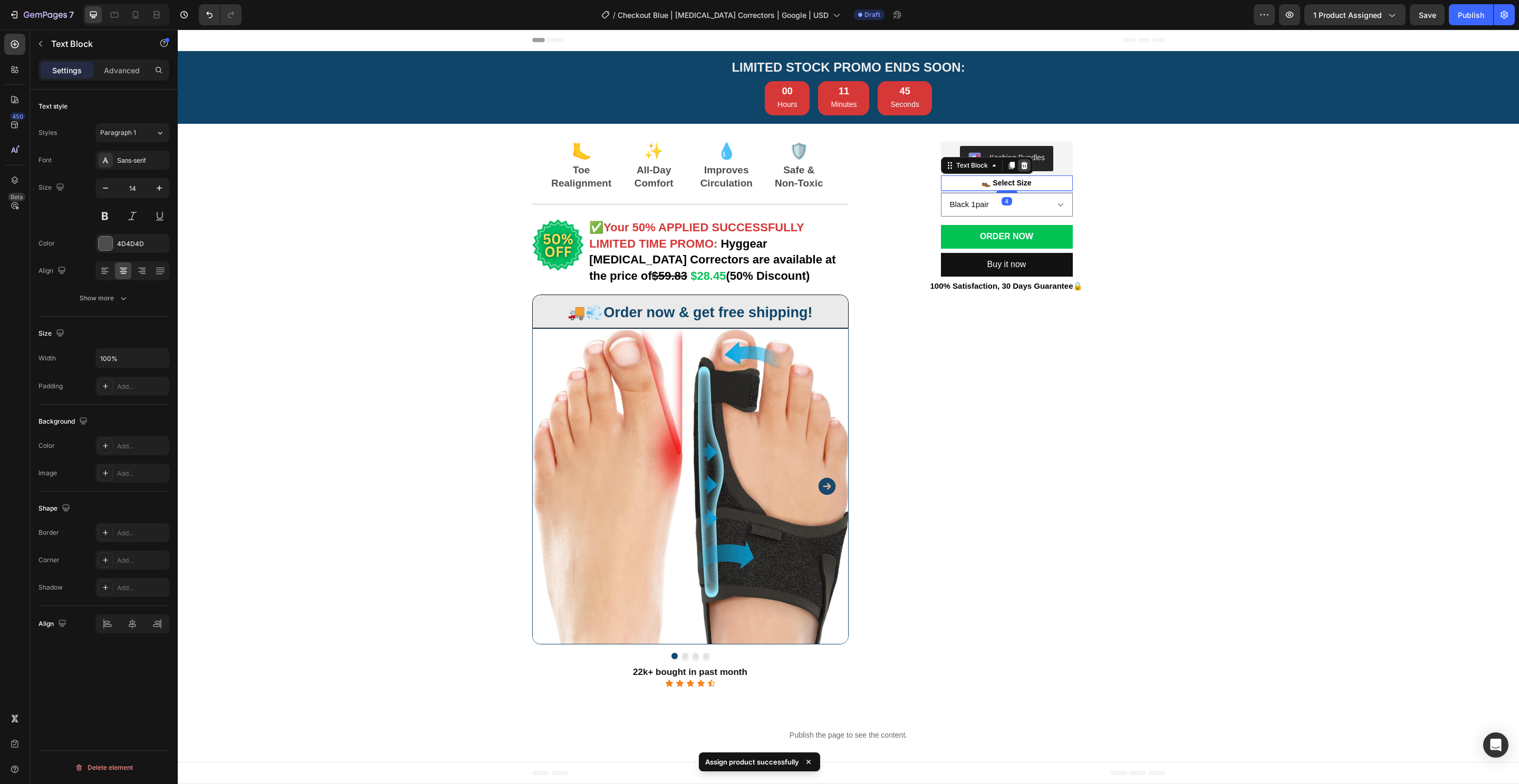
click at [1020, 166] on icon at bounding box center [1024, 166] width 8 height 8
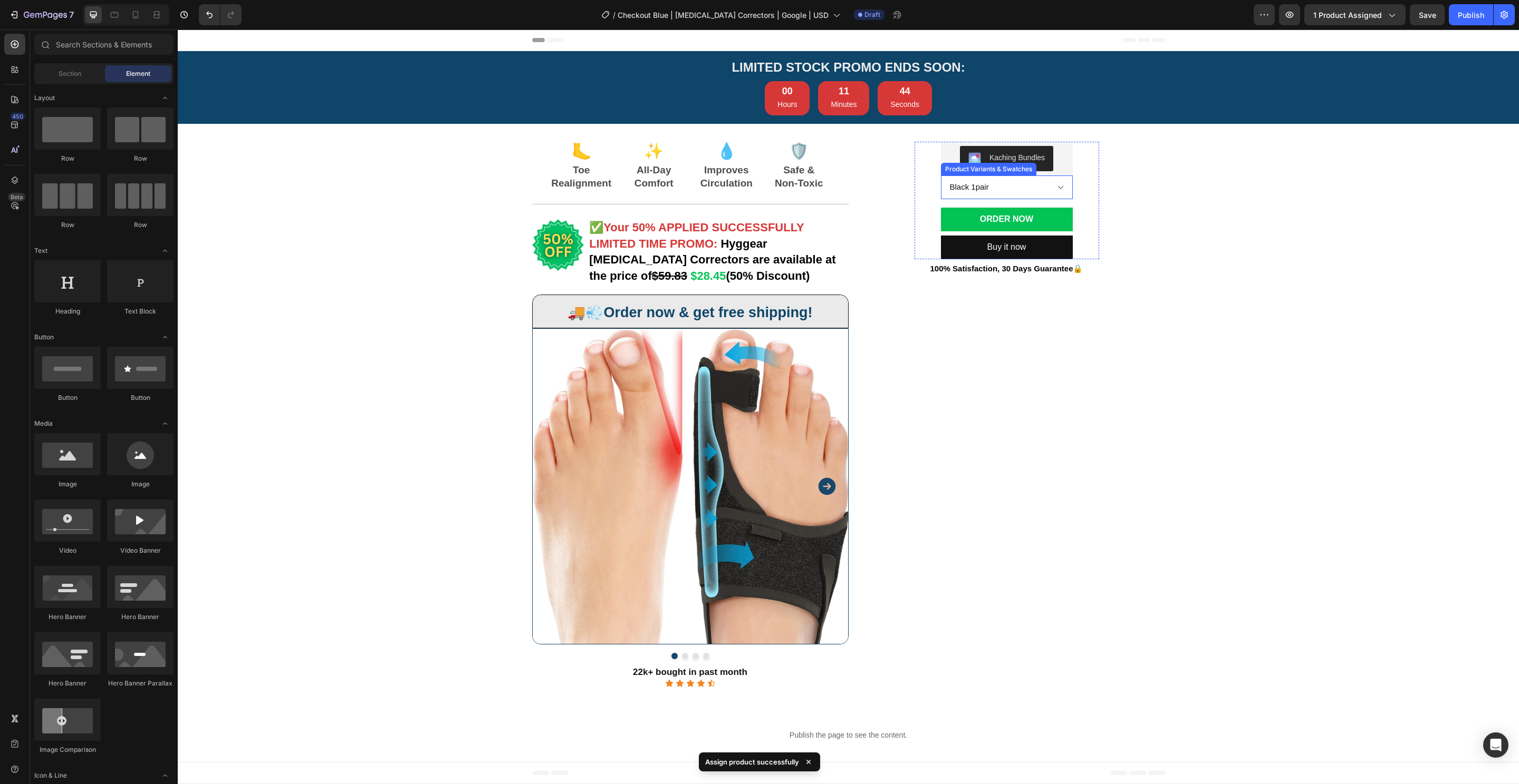
click at [1033, 186] on select "Black 1pair" at bounding box center [1006, 187] width 132 height 23
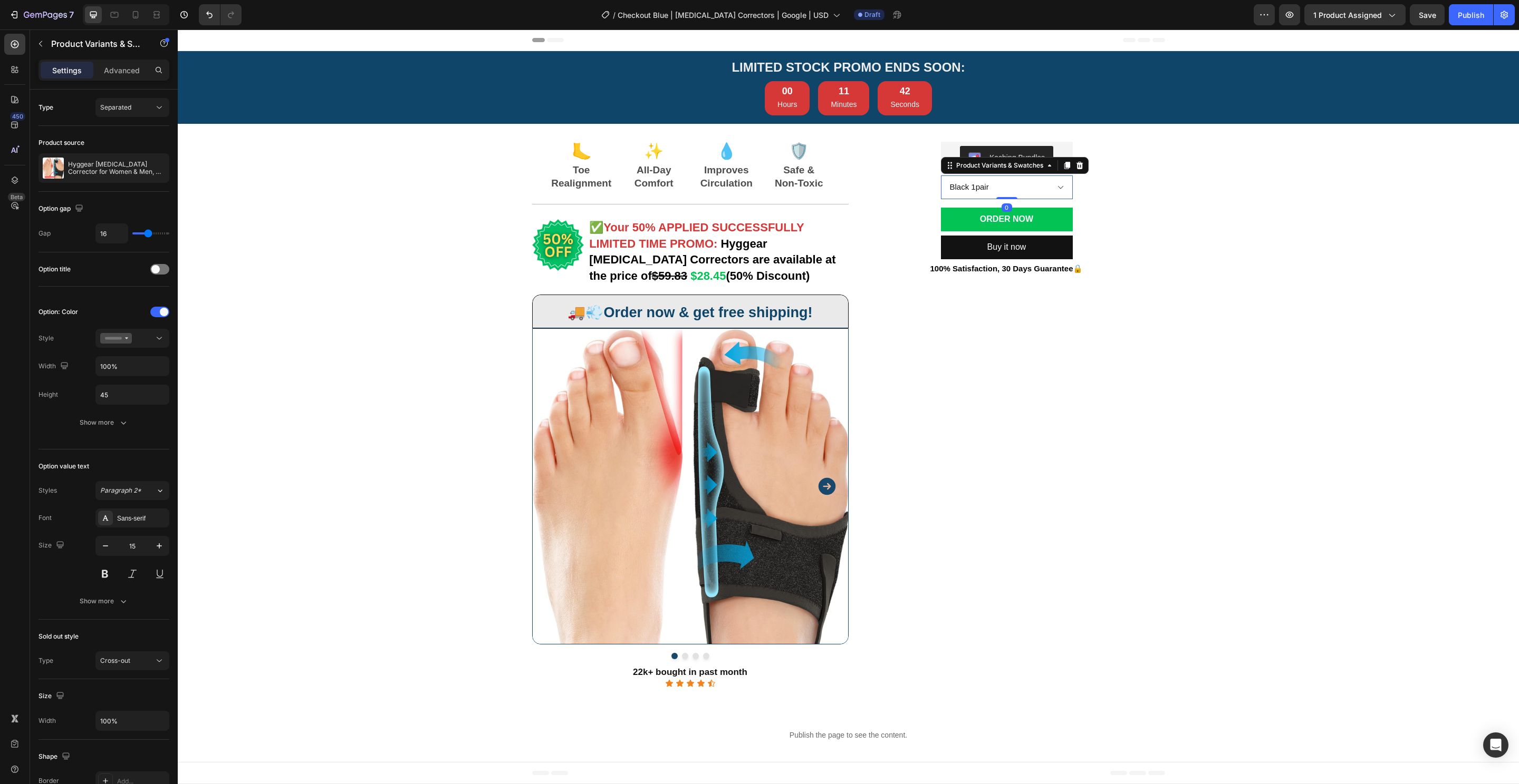
click at [1076, 166] on icon at bounding box center [1079, 166] width 8 height 8
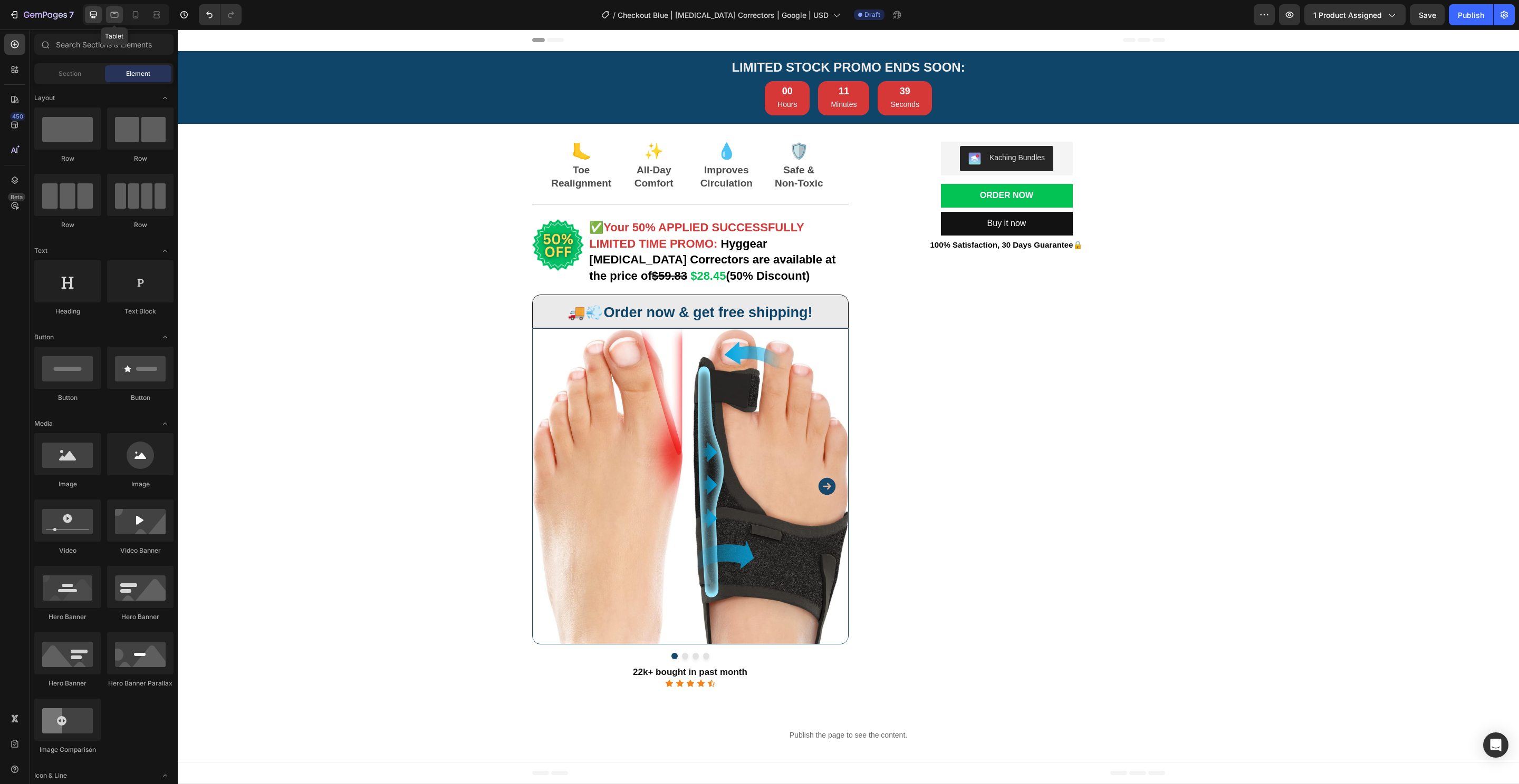
click at [115, 18] on icon at bounding box center [114, 14] width 10 height 10
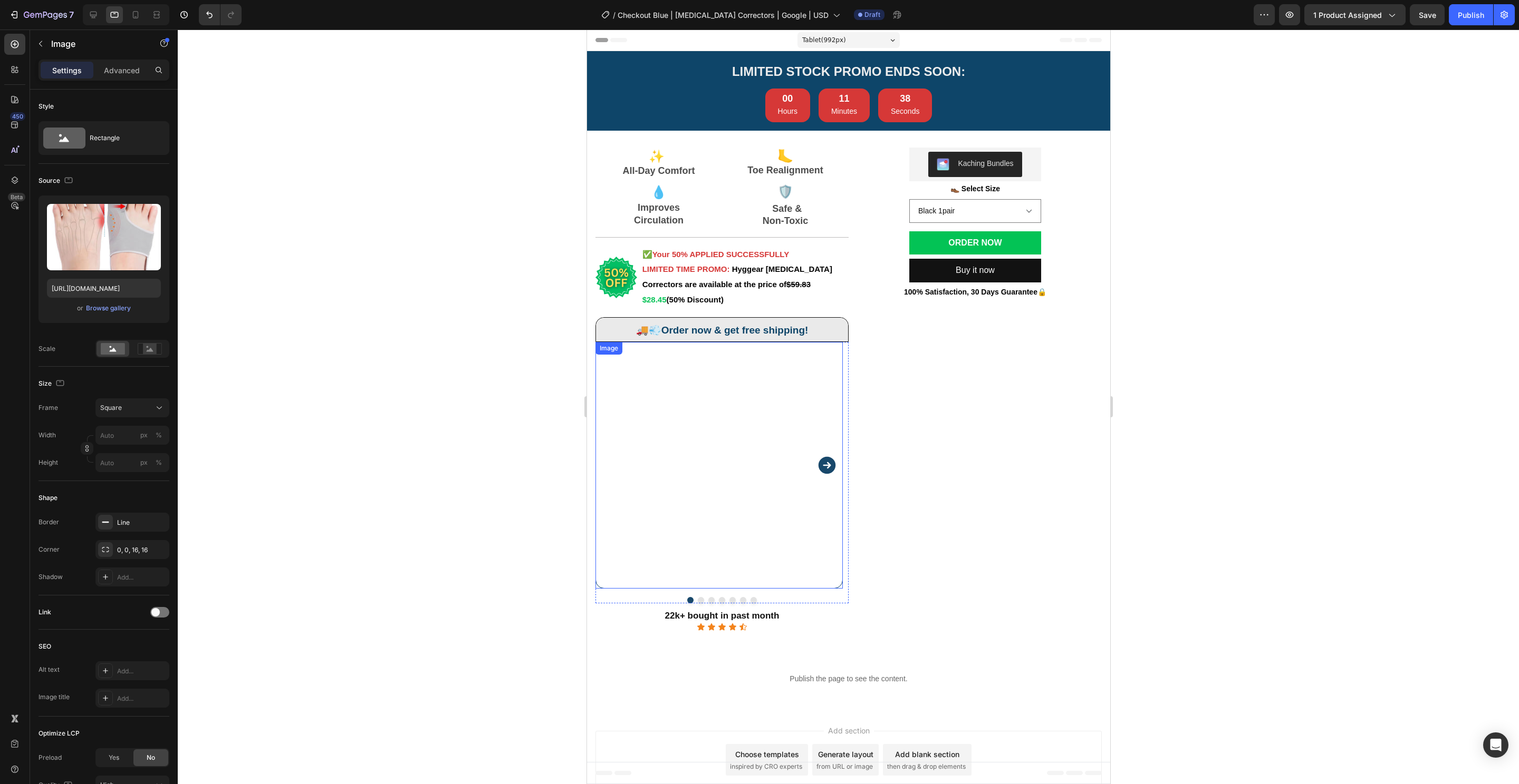
click at [710, 415] on img at bounding box center [718, 465] width 247 height 247
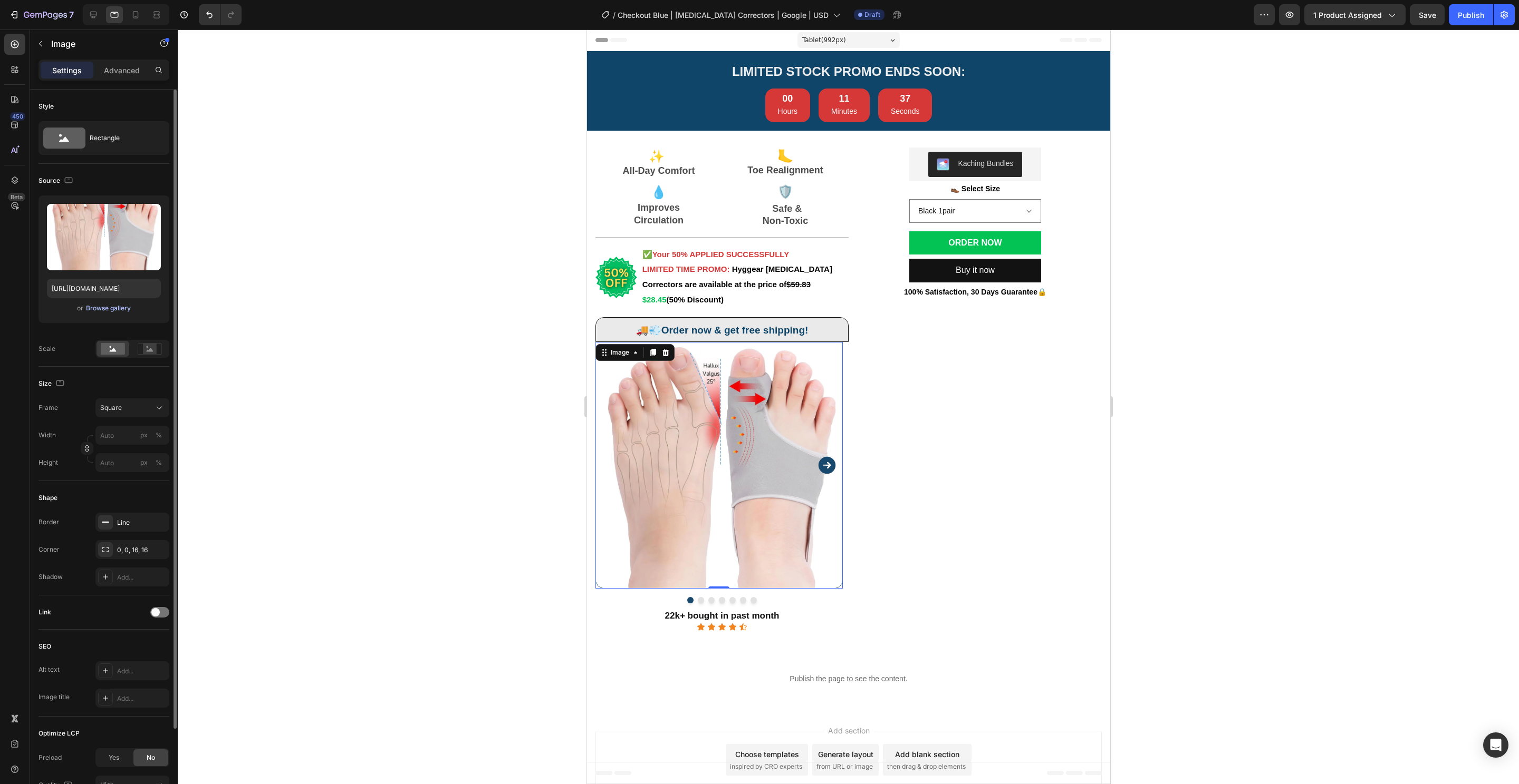
click at [90, 308] on div "Browse gallery" at bounding box center [109, 309] width 45 height 10
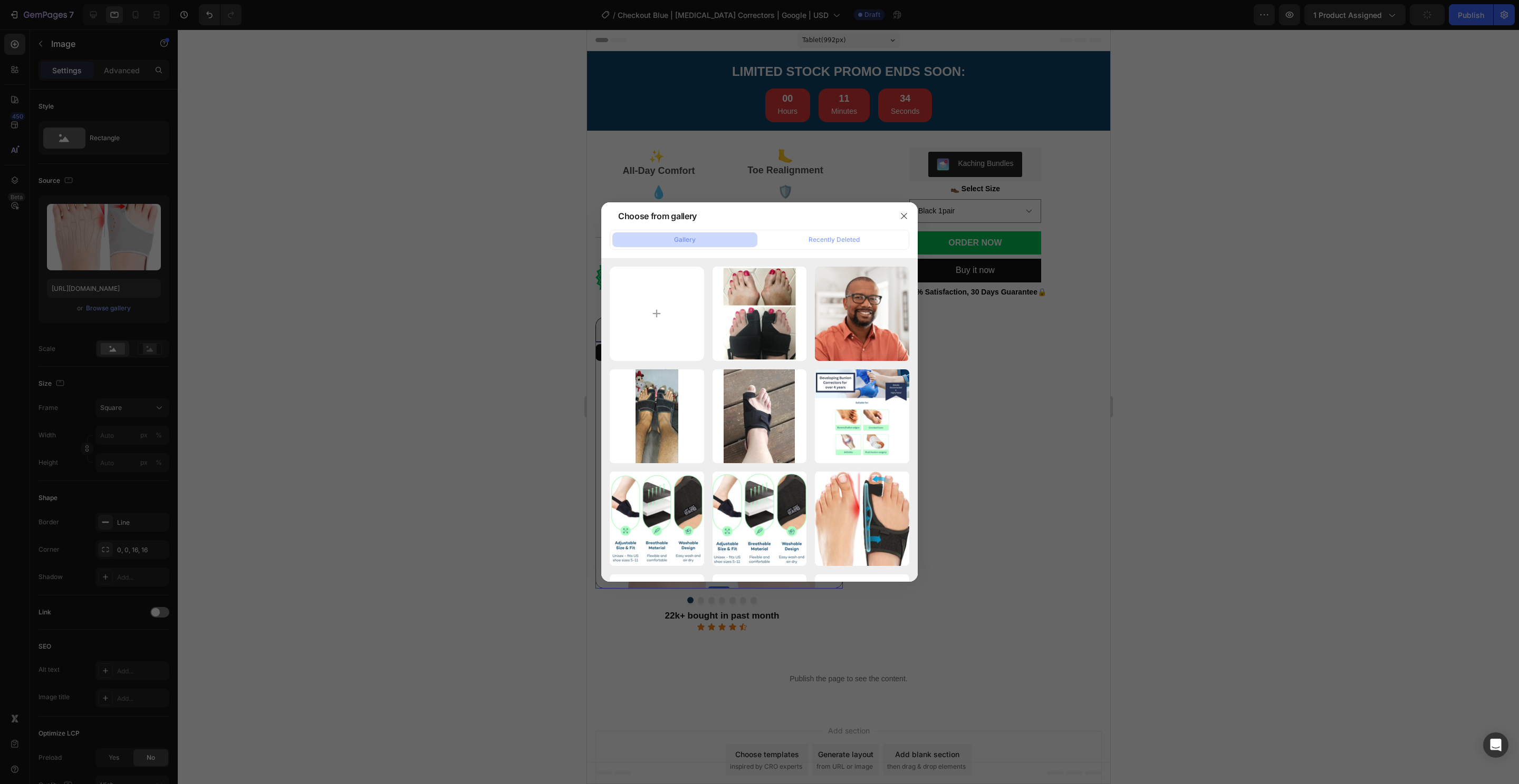
click at [1006, 463] on div at bounding box center [760, 392] width 1519 height 784
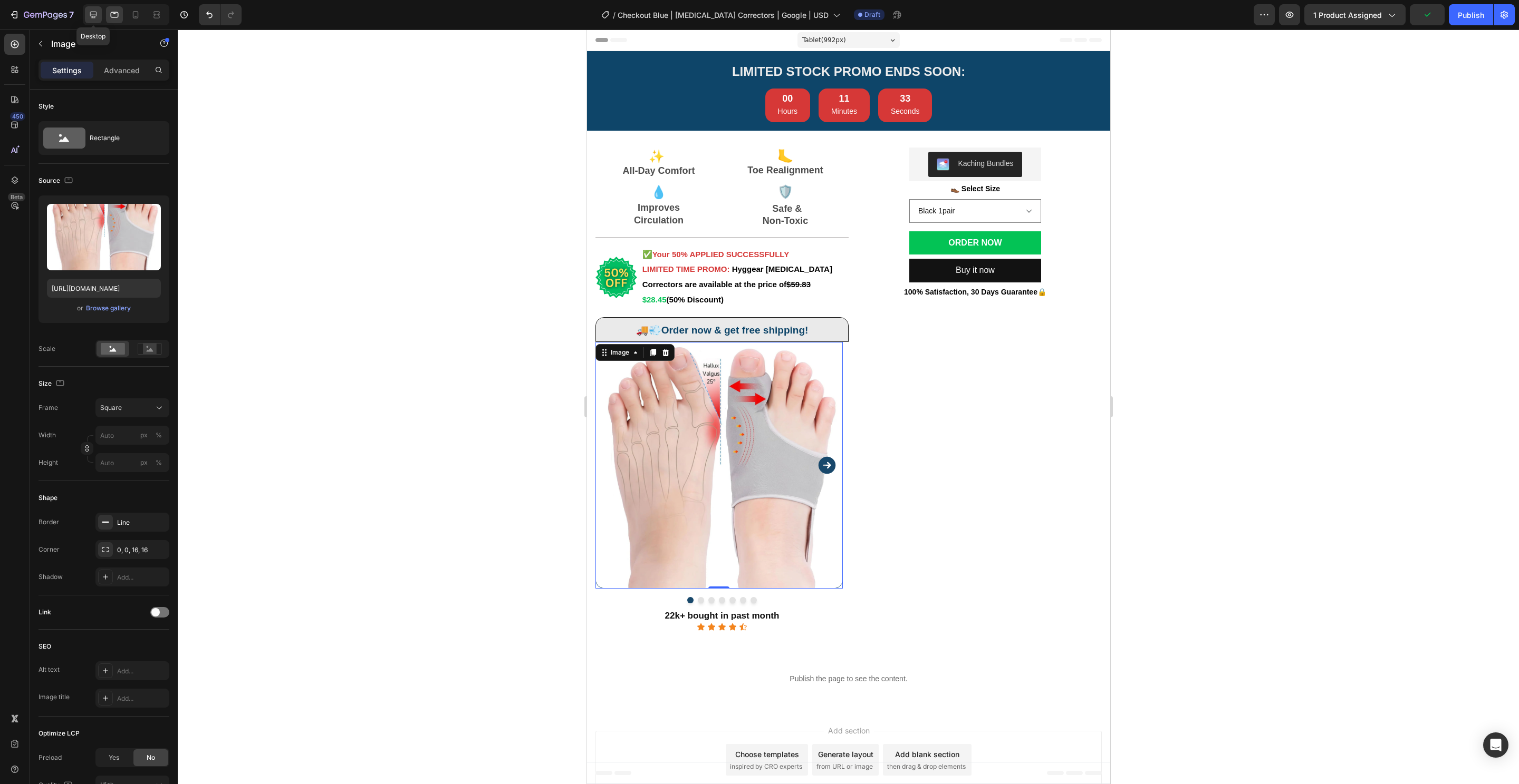
click at [93, 10] on icon at bounding box center [93, 14] width 10 height 10
type input "https://cdn.shopify.com/s/files/1/0848/4441/3196/files/gempages_524222768674243…"
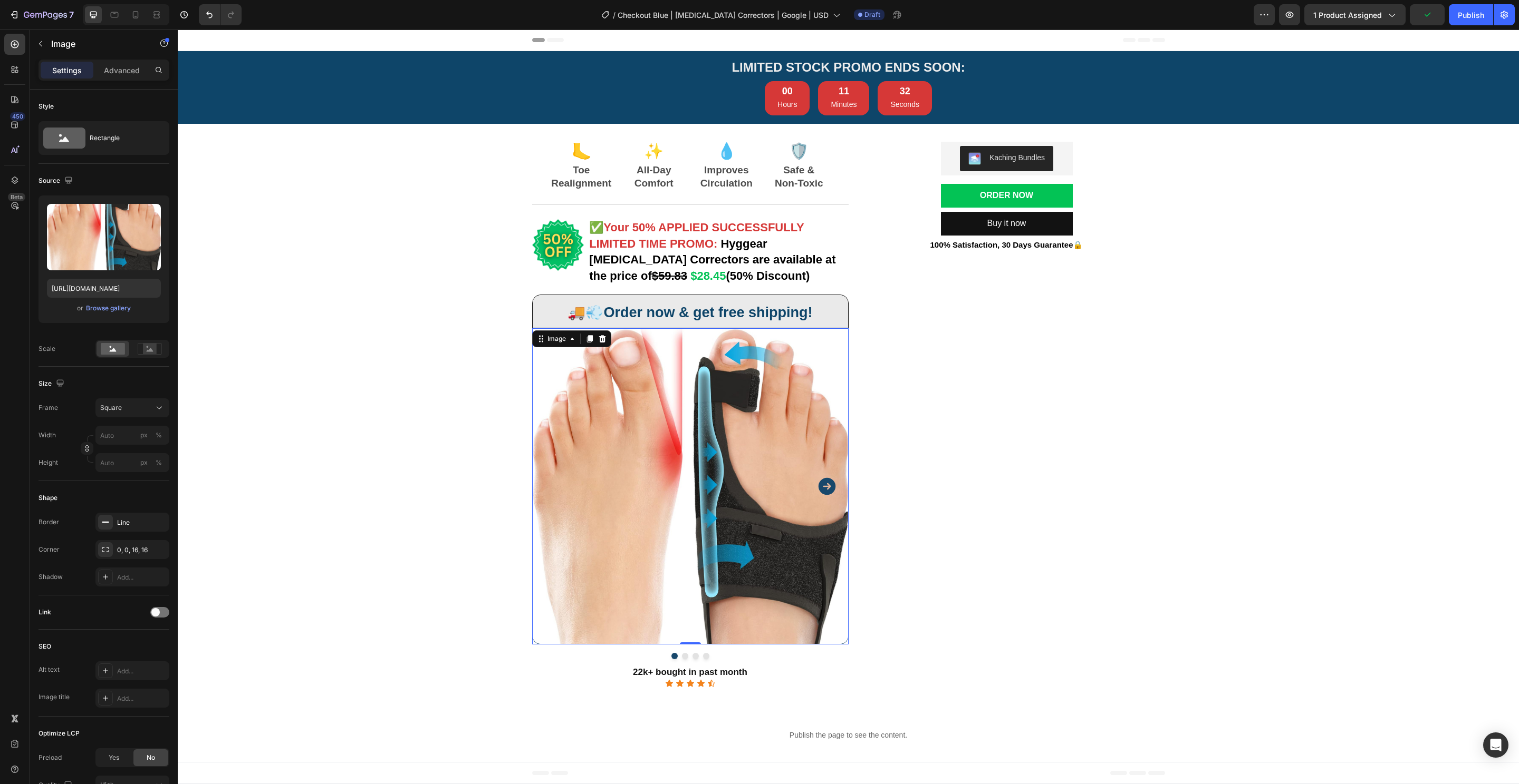
drag, startPoint x: 696, startPoint y: 529, endPoint x: 266, endPoint y: 316, distance: 479.9
click at [696, 529] on img at bounding box center [690, 486] width 316 height 316
click at [92, 291] on input "[URL][DOMAIN_NAME]" at bounding box center [104, 289] width 114 height 19
click at [120, 14] on div at bounding box center [114, 14] width 17 height 17
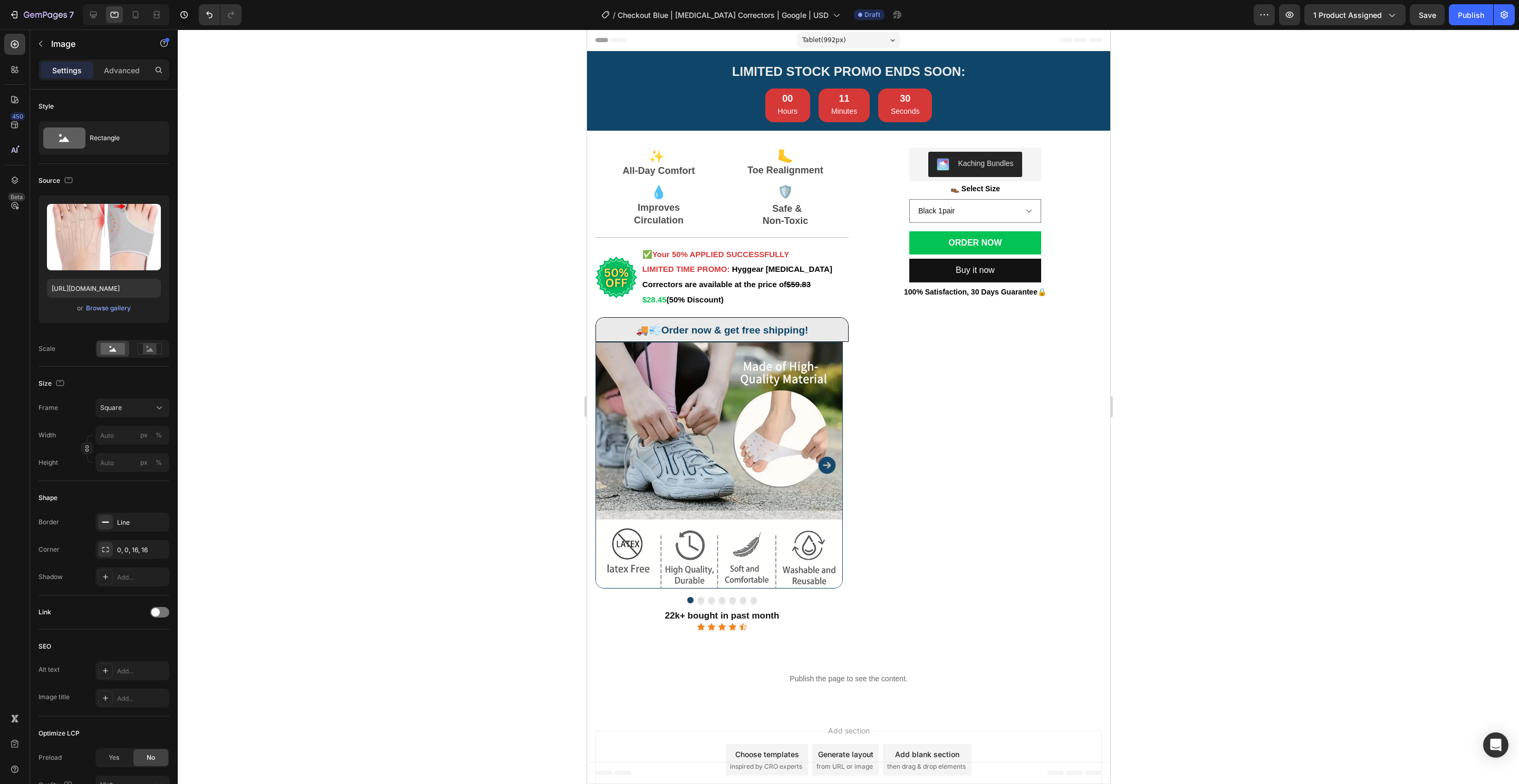
click at [743, 436] on img at bounding box center [718, 465] width 247 height 247
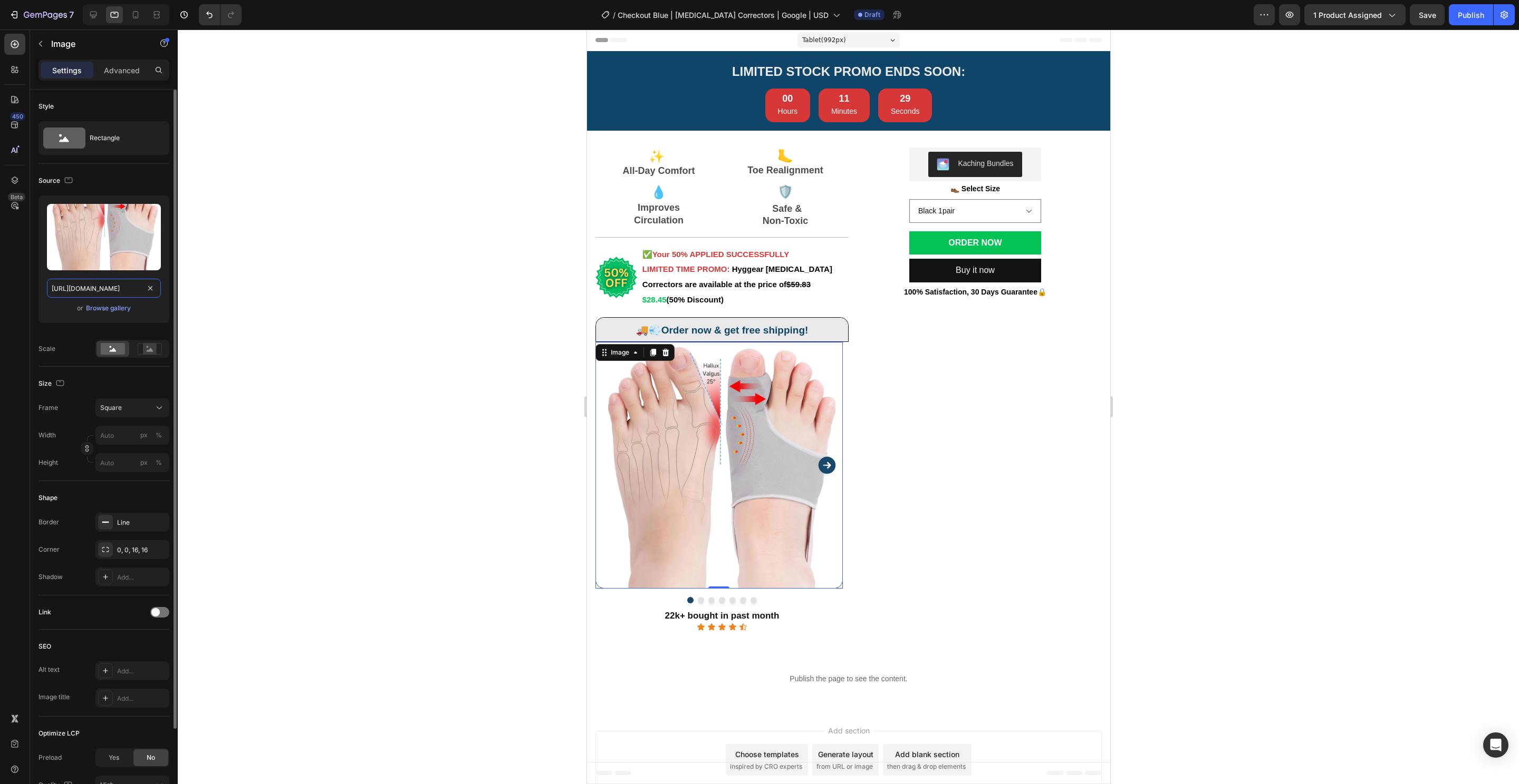
click at [116, 288] on input "https://cdn.shopify.com/s/files/1/0848/4441/3196/files/gempages_524222768674243…" at bounding box center [104, 289] width 114 height 19
paste input "f4b26b-6c51-4695-ac60-dadbad33bfef.png"
type input "[URL][DOMAIN_NAME]"
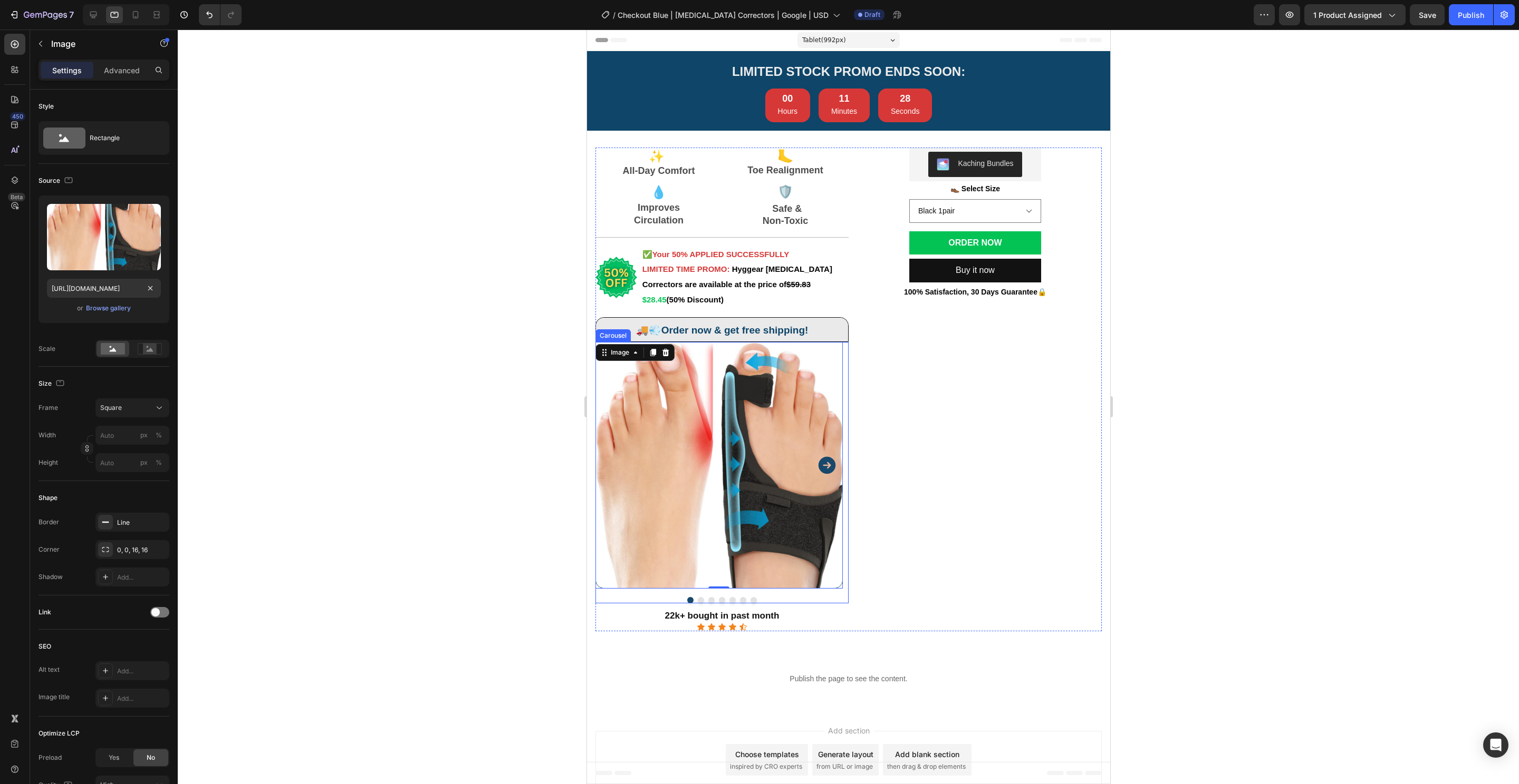
click at [695, 596] on div "Image 0 Image Image Image Image Image Image Carousel" at bounding box center [721, 473] width 253 height 262
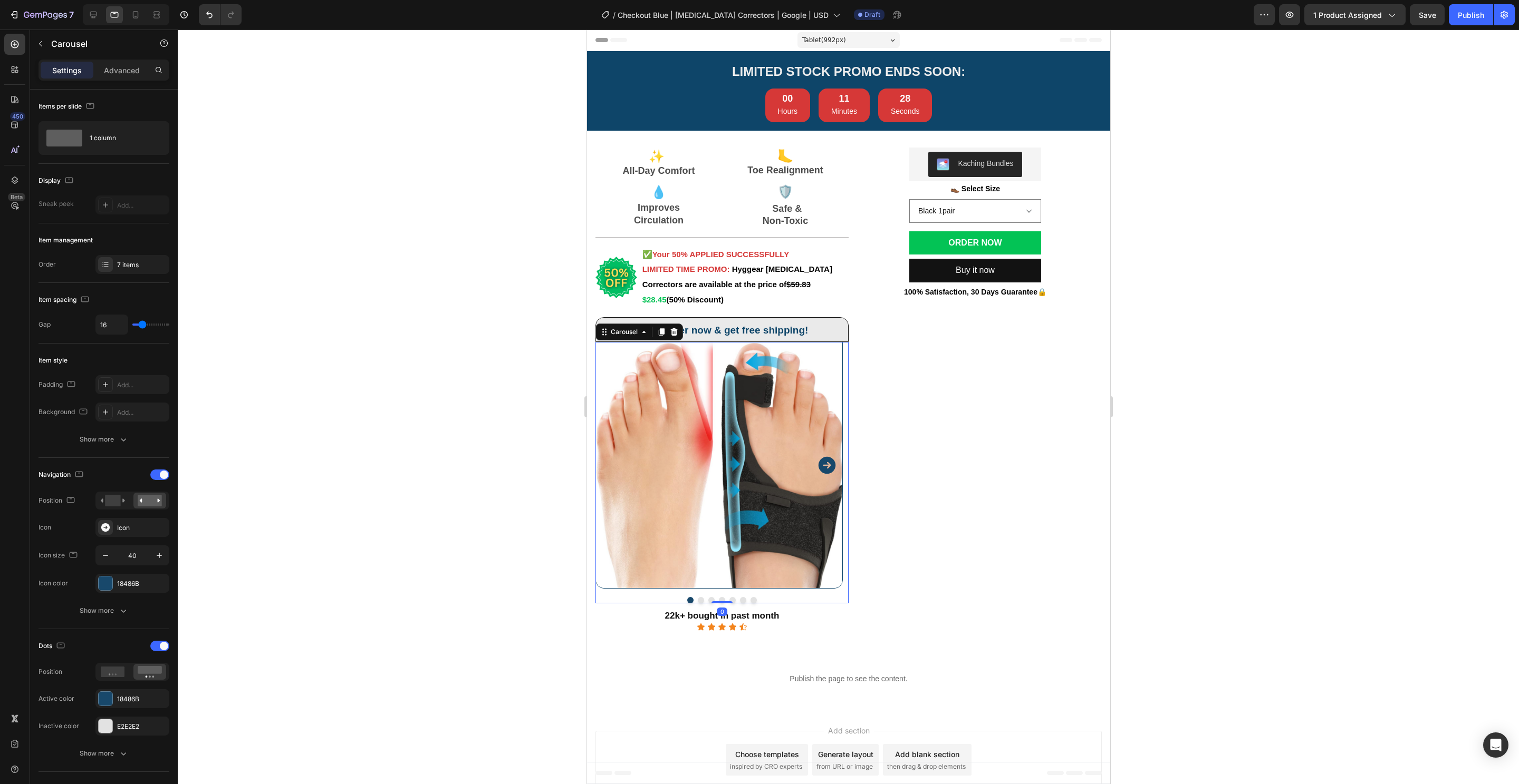
click at [697, 601] on button "Dot" at bounding box center [700, 601] width 6 height 6
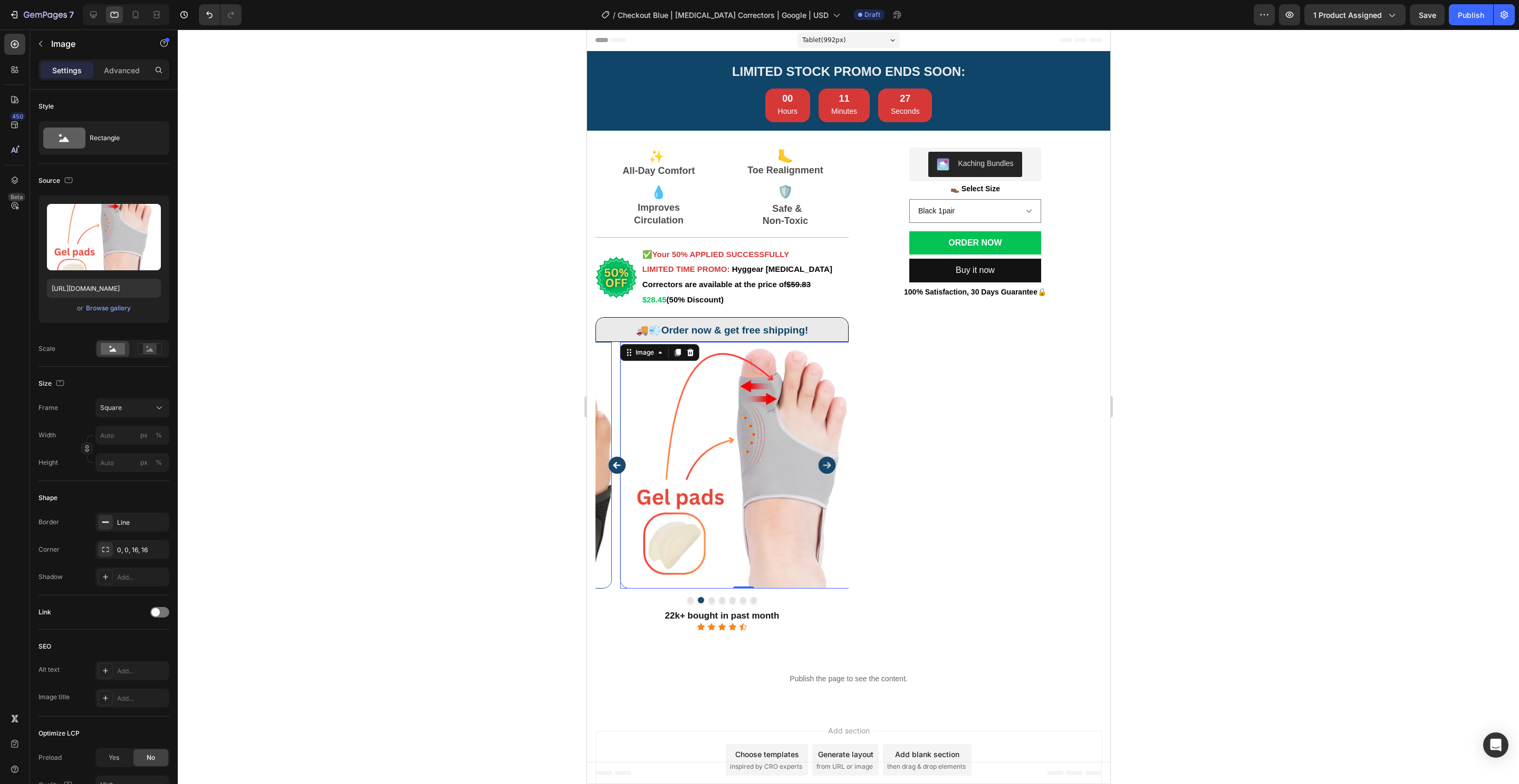
drag, startPoint x: 751, startPoint y: 444, endPoint x: 768, endPoint y: 455, distance: 20.2
click at [751, 443] on img at bounding box center [743, 465] width 247 height 247
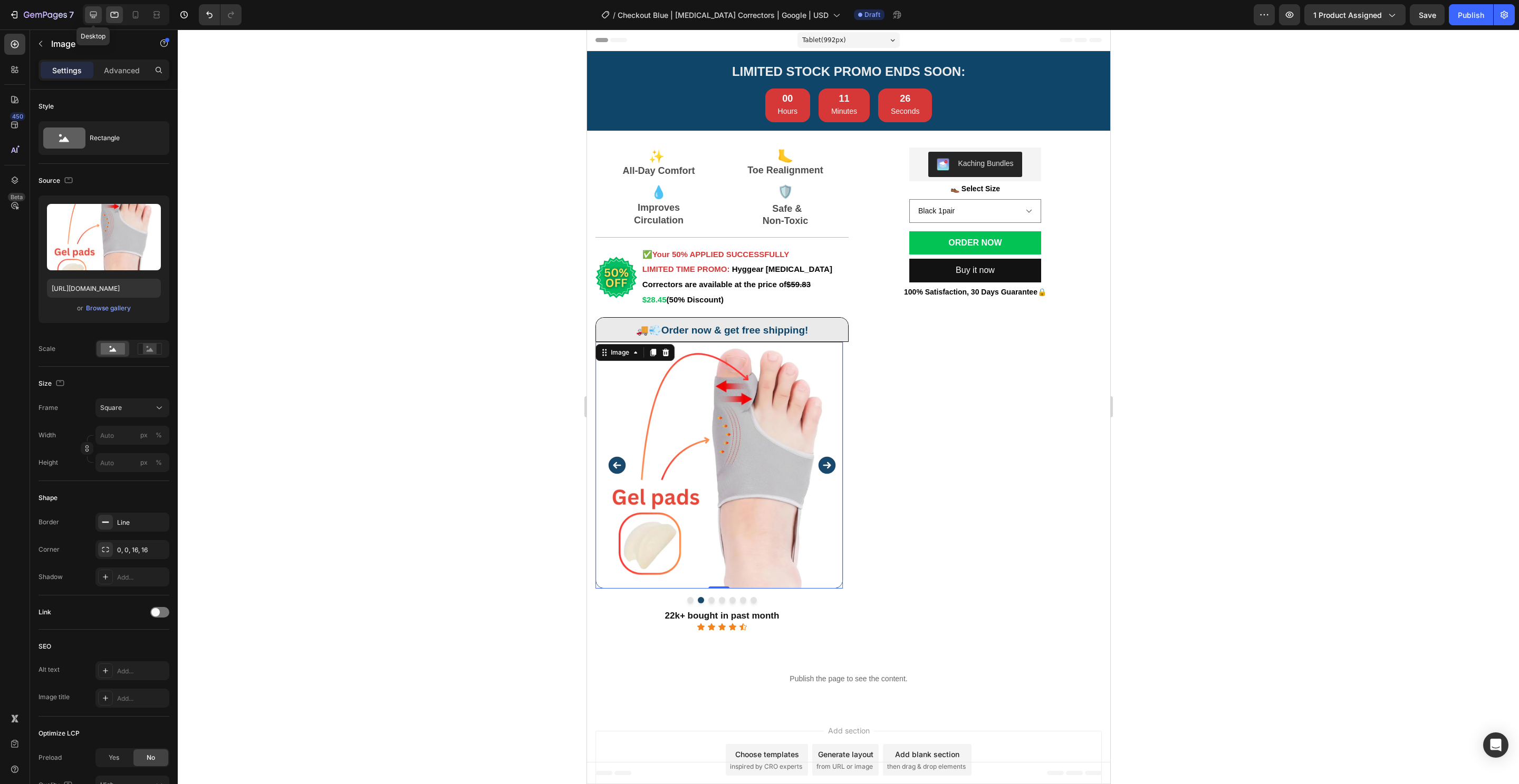
click at [96, 13] on icon at bounding box center [93, 14] width 7 height 7
type input "https://cdn.shopify.com/s/files/1/0848/4441/3196/files/gempages_524222768674243…"
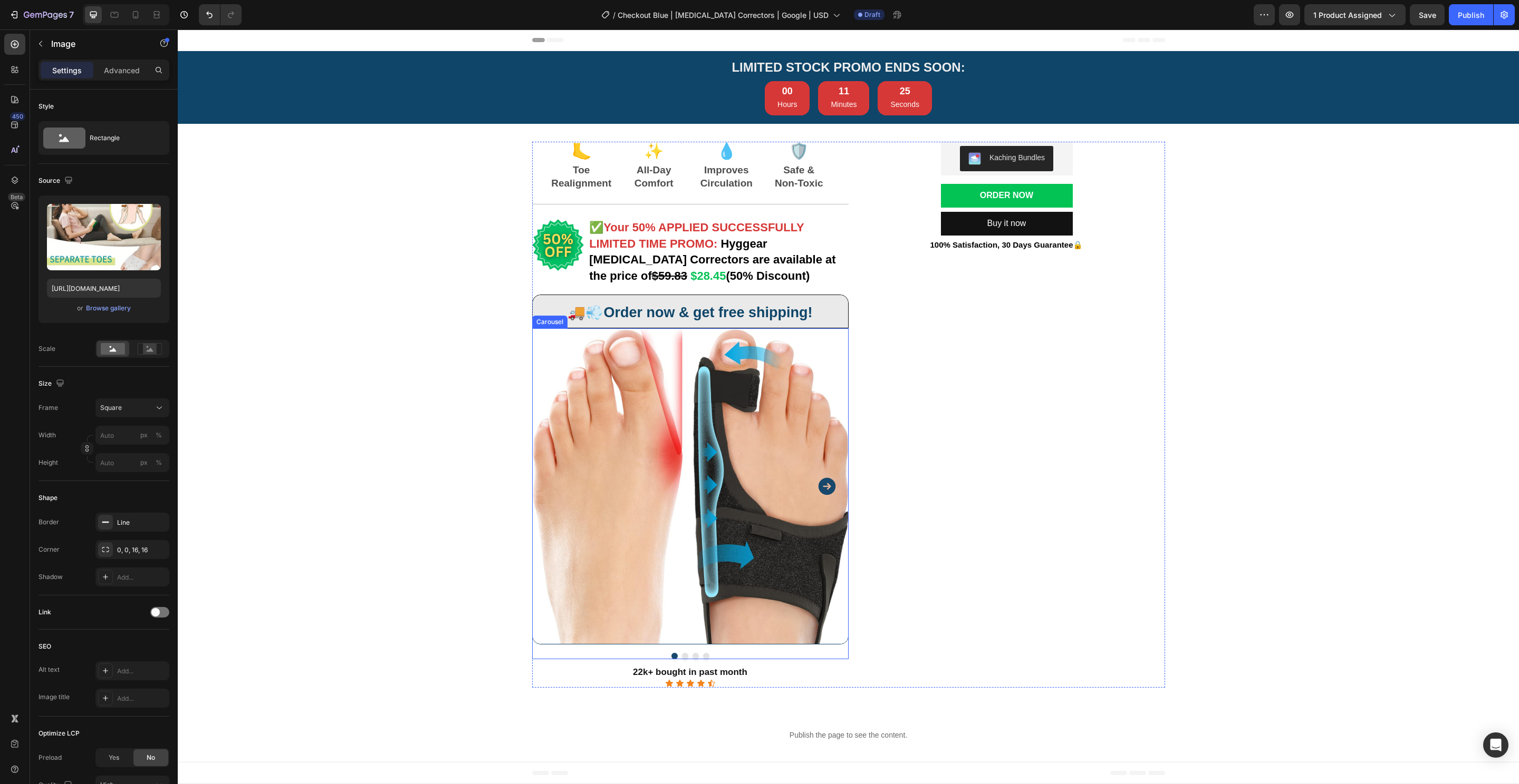
click at [681, 659] on button "Dot" at bounding box center [685, 656] width 6 height 6
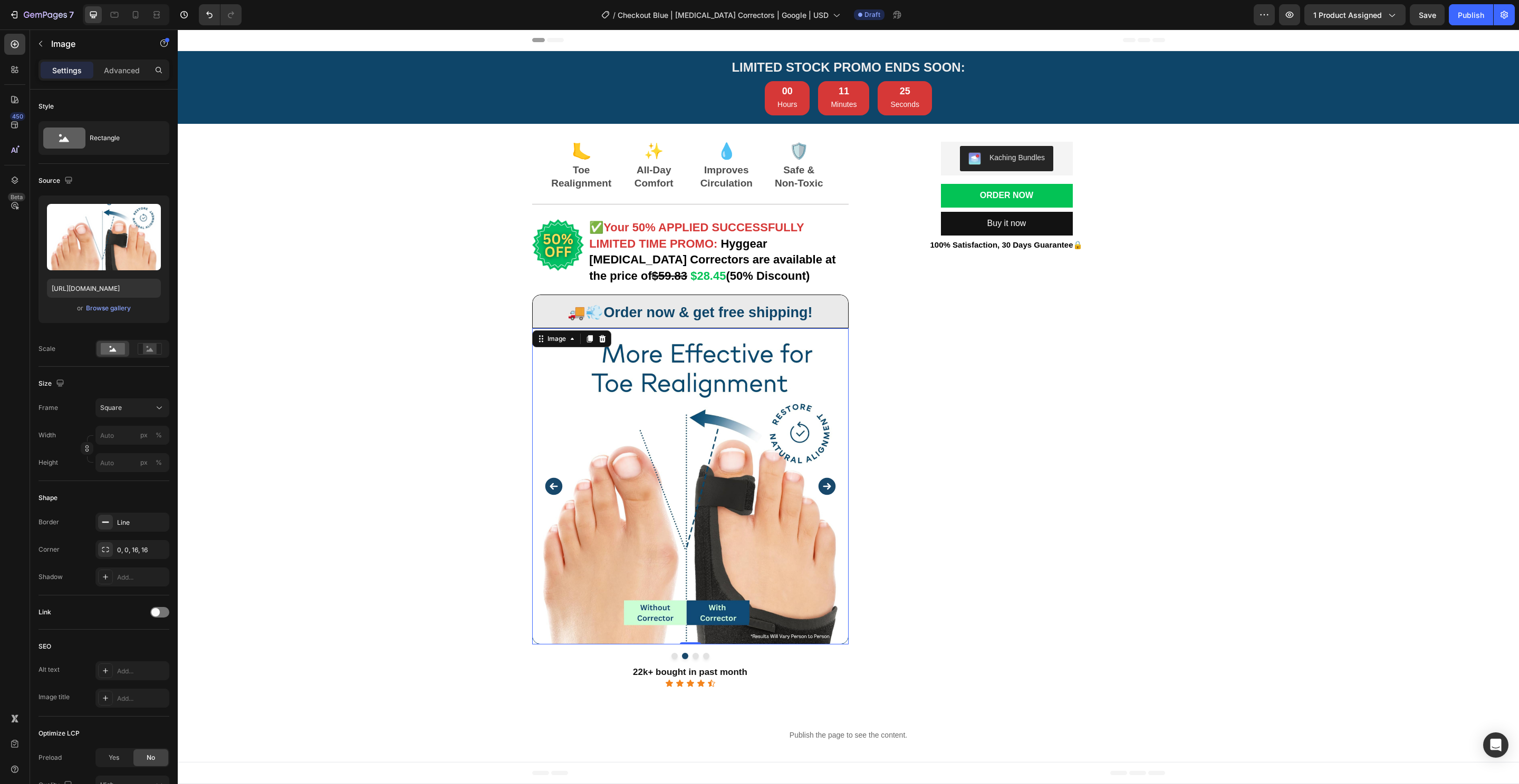
drag, startPoint x: 696, startPoint y: 466, endPoint x: 672, endPoint y: 454, distance: 26.8
click at [695, 465] on img at bounding box center [690, 486] width 316 height 316
click at [93, 280] on input "[URL][DOMAIN_NAME]" at bounding box center [104, 289] width 114 height 19
click at [110, 21] on div at bounding box center [114, 14] width 17 height 17
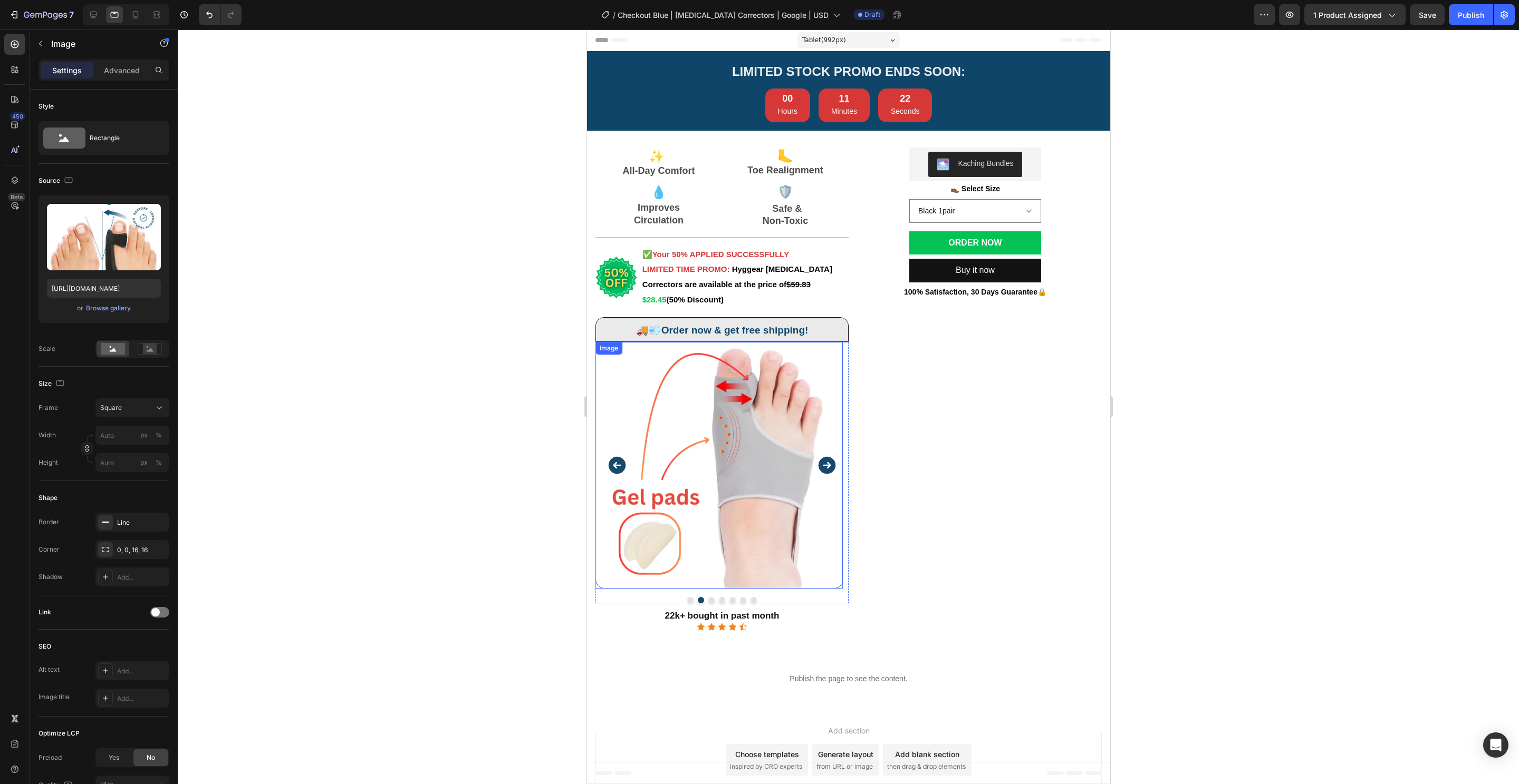
click at [736, 446] on img at bounding box center [718, 465] width 247 height 247
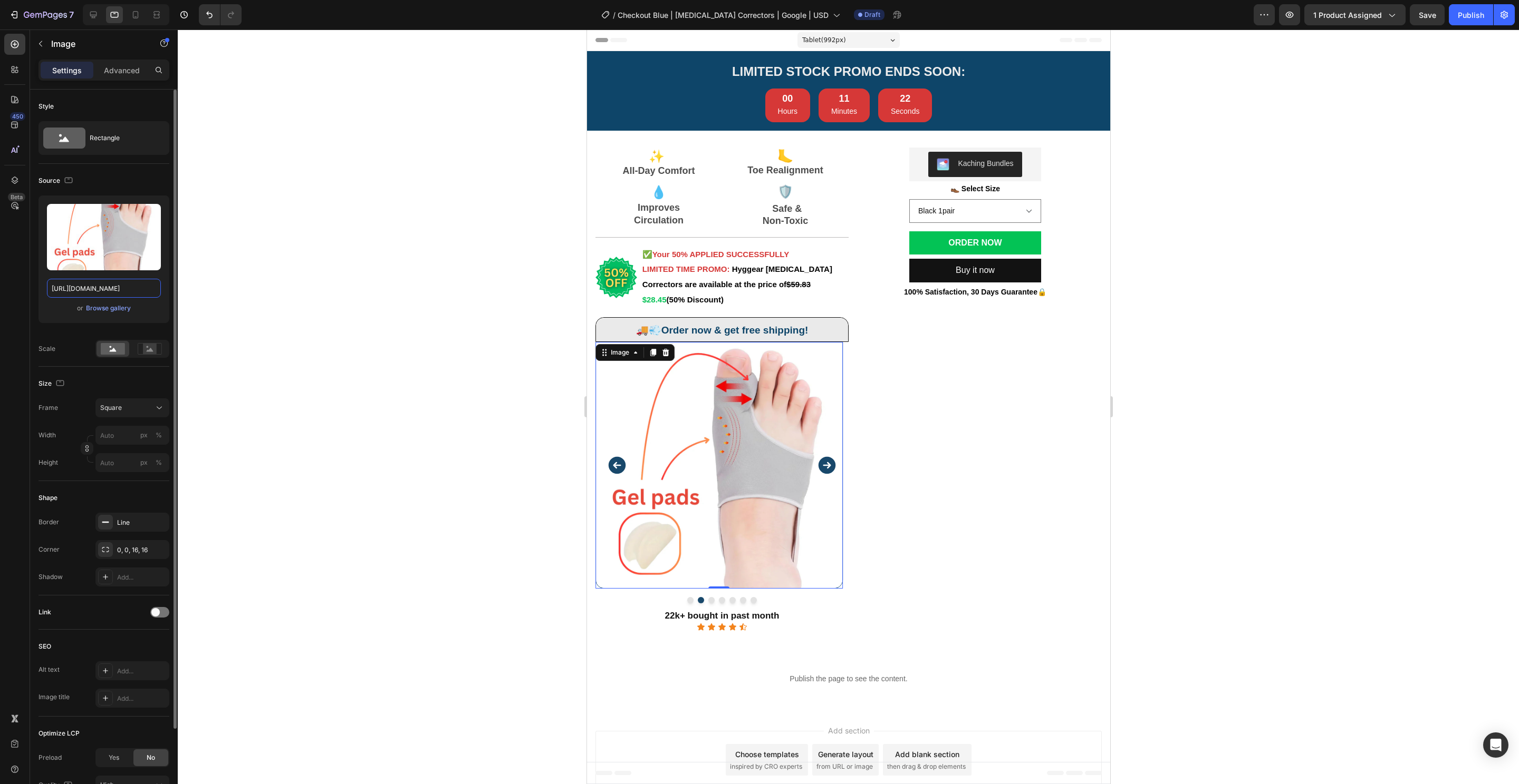
click at [120, 283] on input "https://cdn.shopify.com/s/files/1/0848/4441/3196/files/gempages_524222768674243…" at bounding box center [104, 289] width 114 height 19
paste input "25c93929-d58f-4f05-ba57-f0a0ea0f7be4.png"
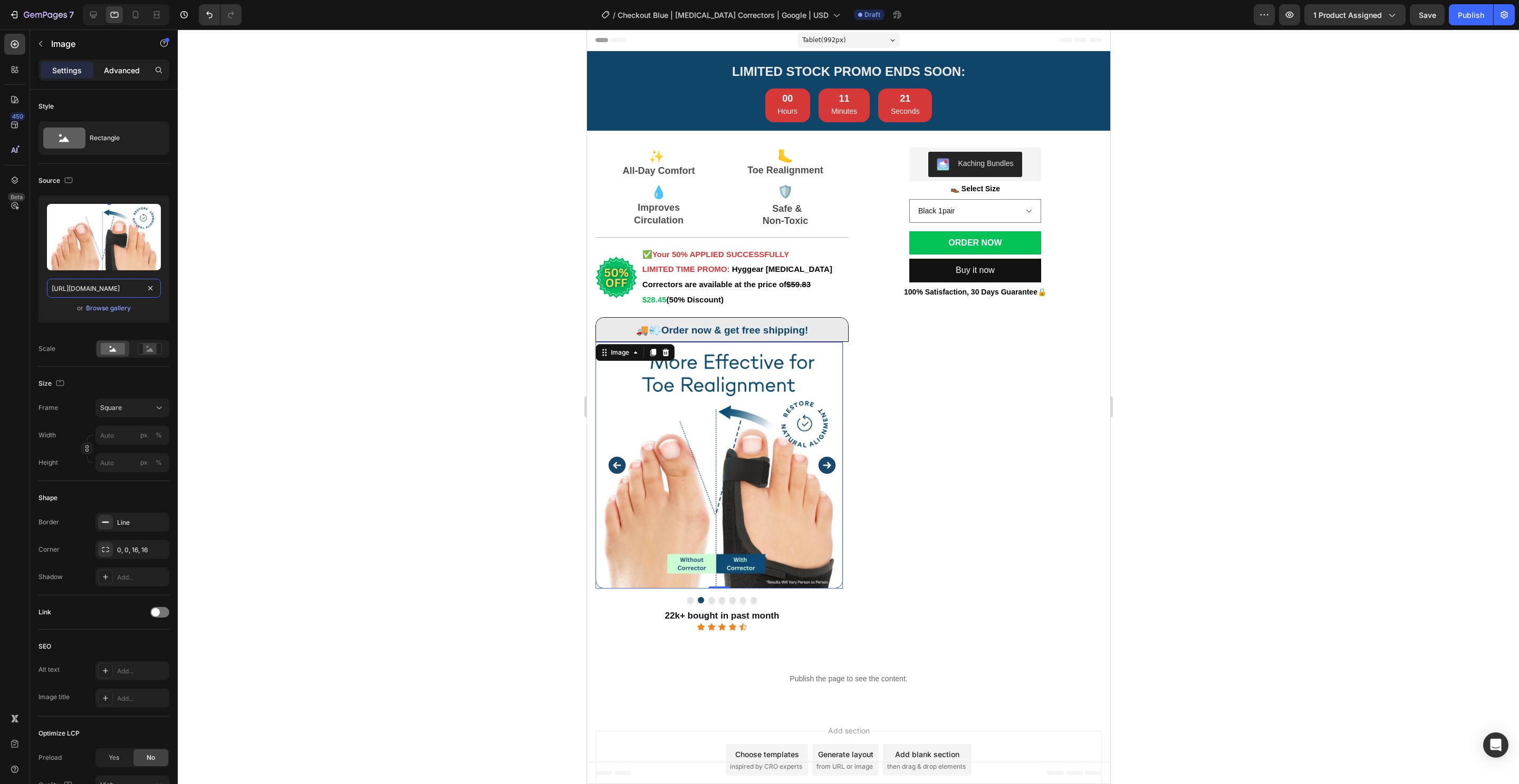
scroll to position [0, 323]
click at [93, 25] on div "7 Version history / Checkout Blue | Bunion Correctors | Google | USD Draft Prev…" at bounding box center [760, 14] width 1519 height 30
click at [94, 23] on div at bounding box center [126, 14] width 86 height 21
click at [93, 19] on icon at bounding box center [93, 14] width 10 height 10
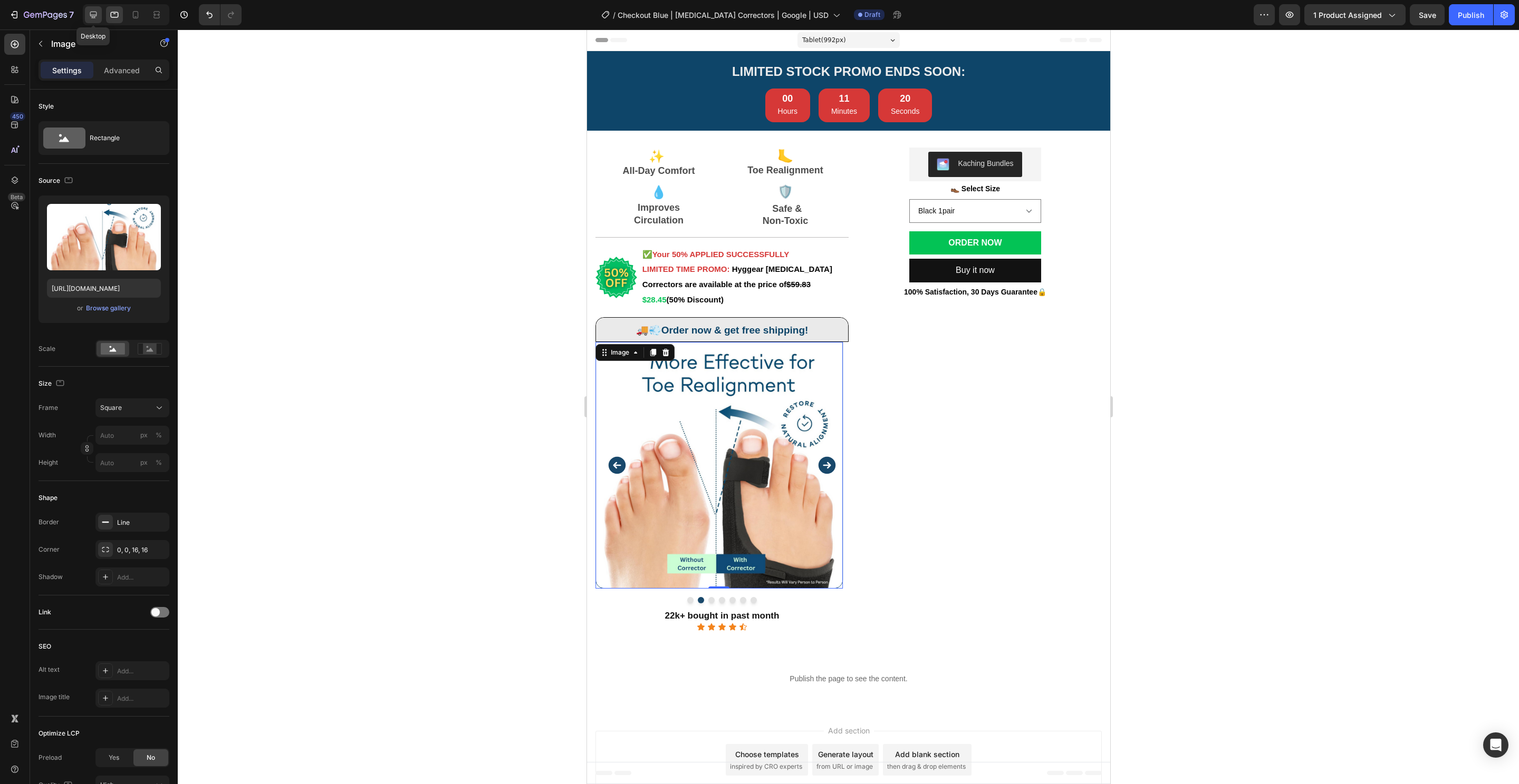
type input "https://cdn.shopify.com/s/files/1/0848/4441/3196/files/gempages_524222768674243…"
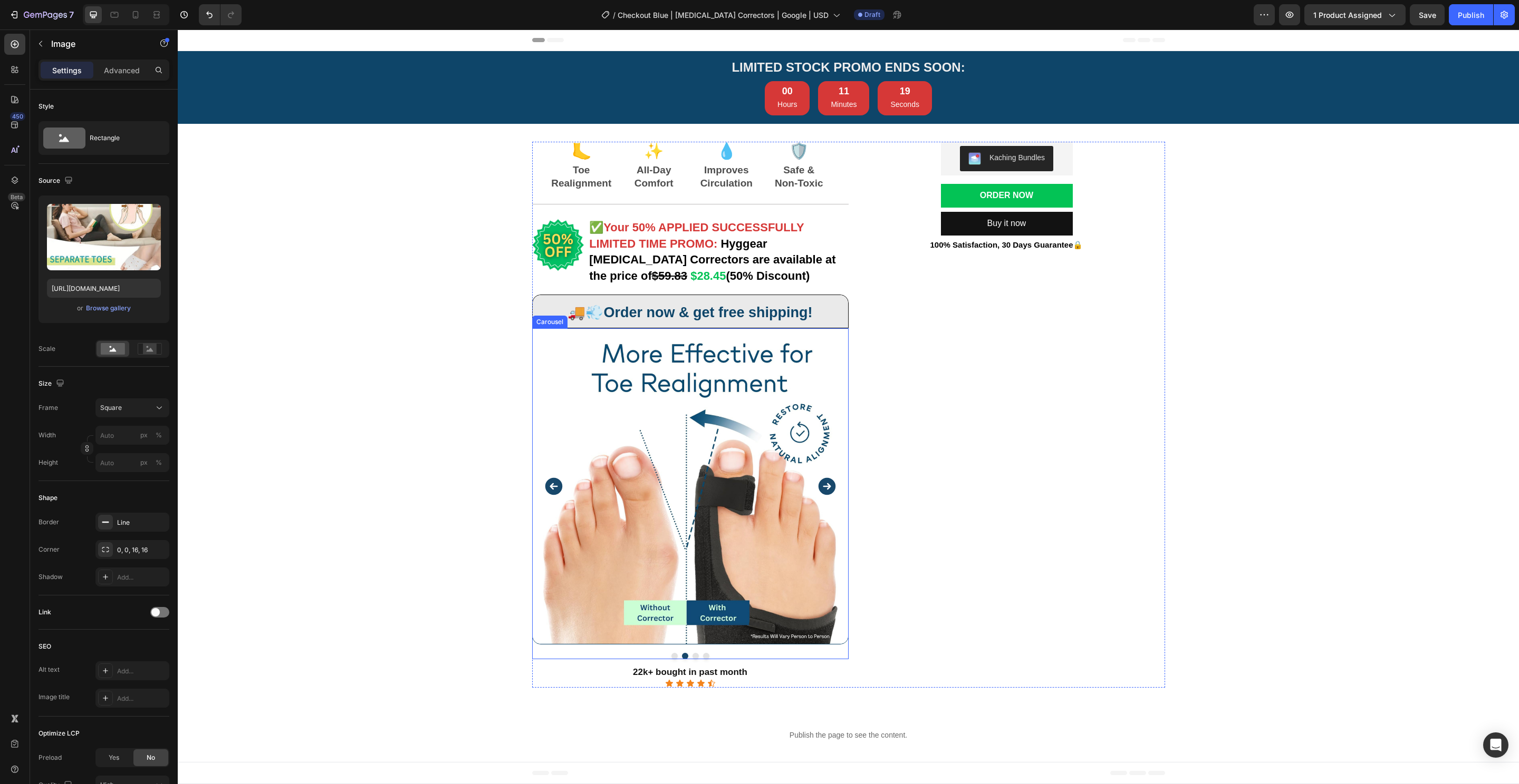
click at [685, 651] on div "Image Image Image Image Carousel" at bounding box center [690, 494] width 316 height 331
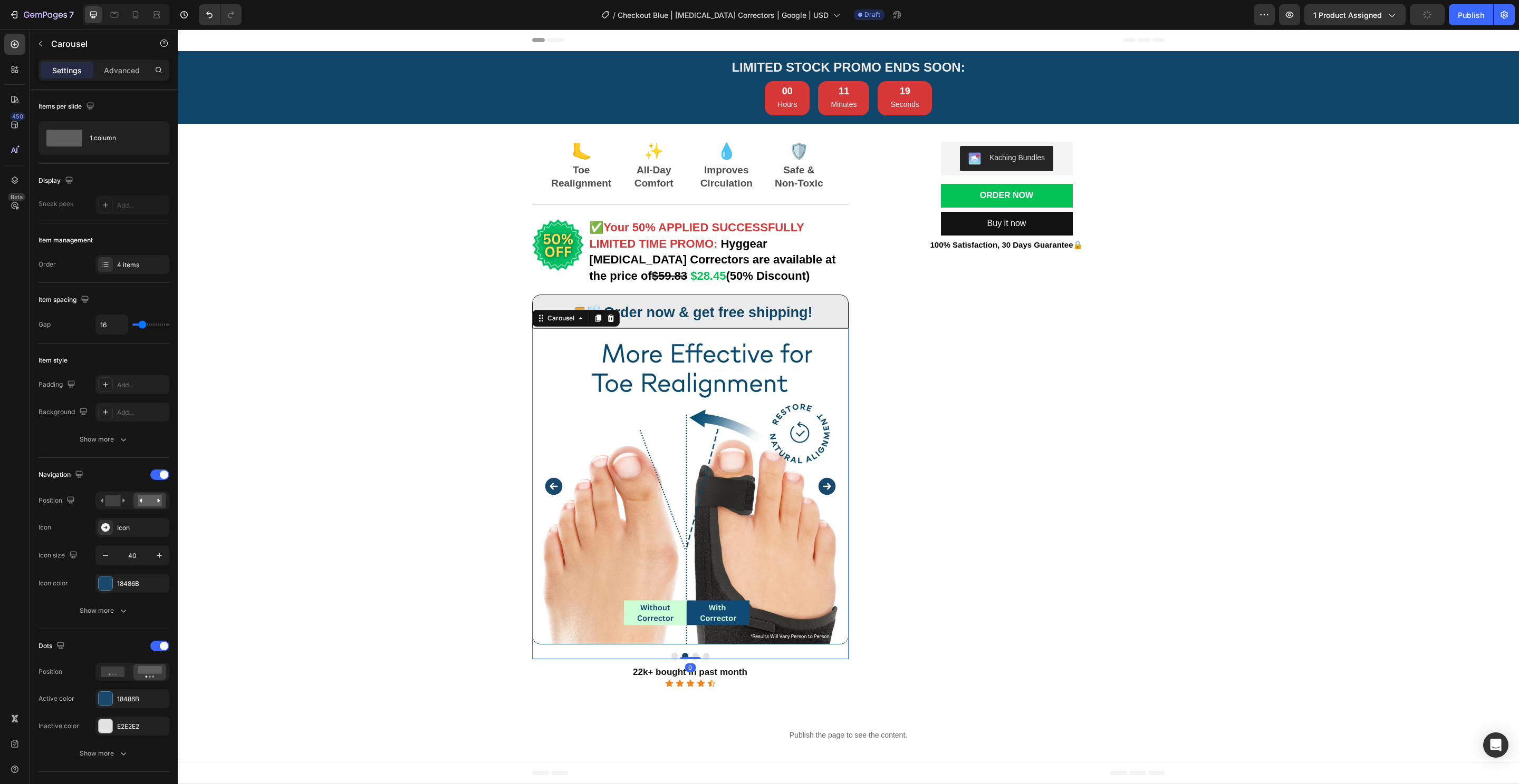
click at [693, 655] on button "Dot" at bounding box center [696, 656] width 6 height 6
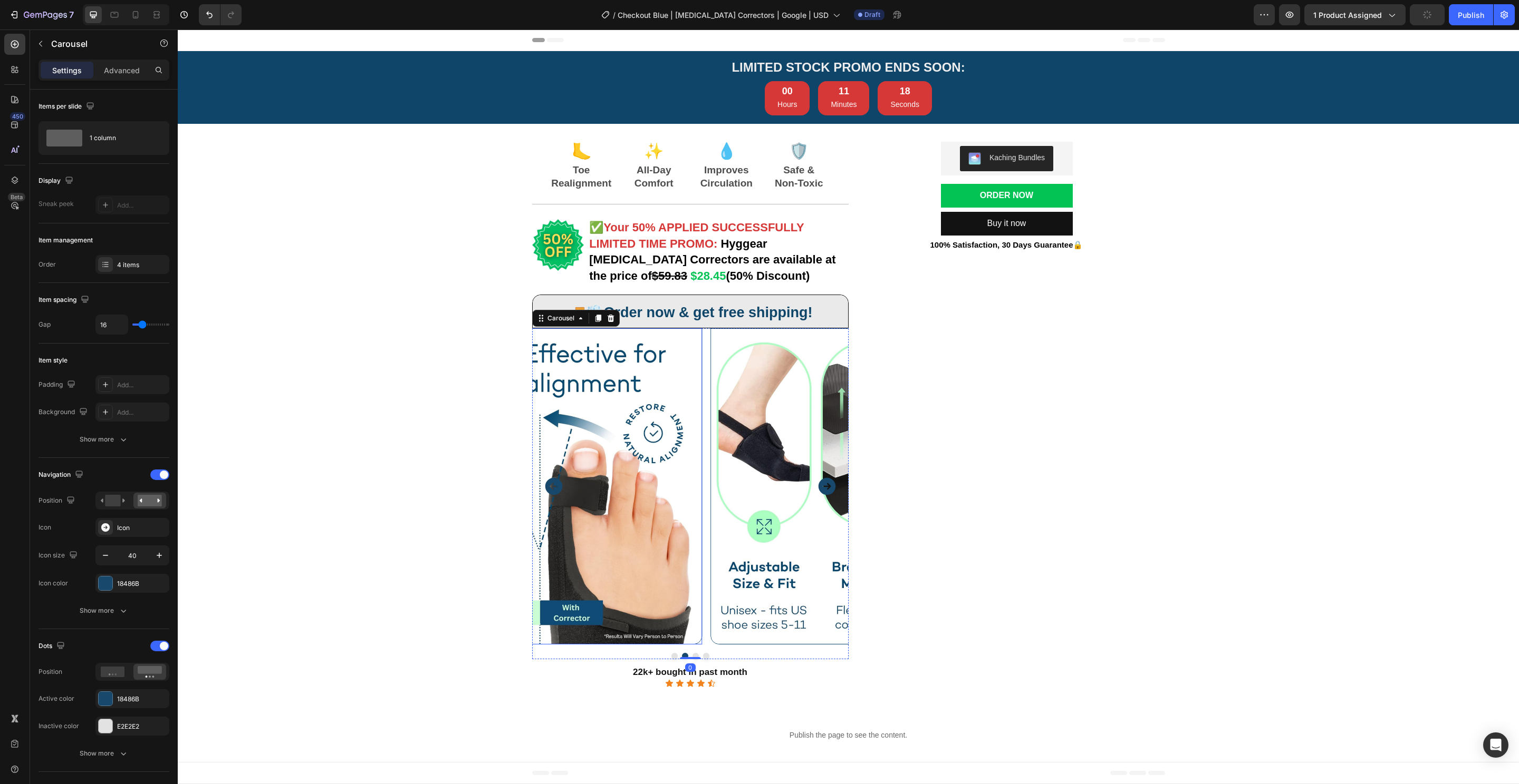
click at [712, 486] on img at bounding box center [868, 486] width 316 height 316
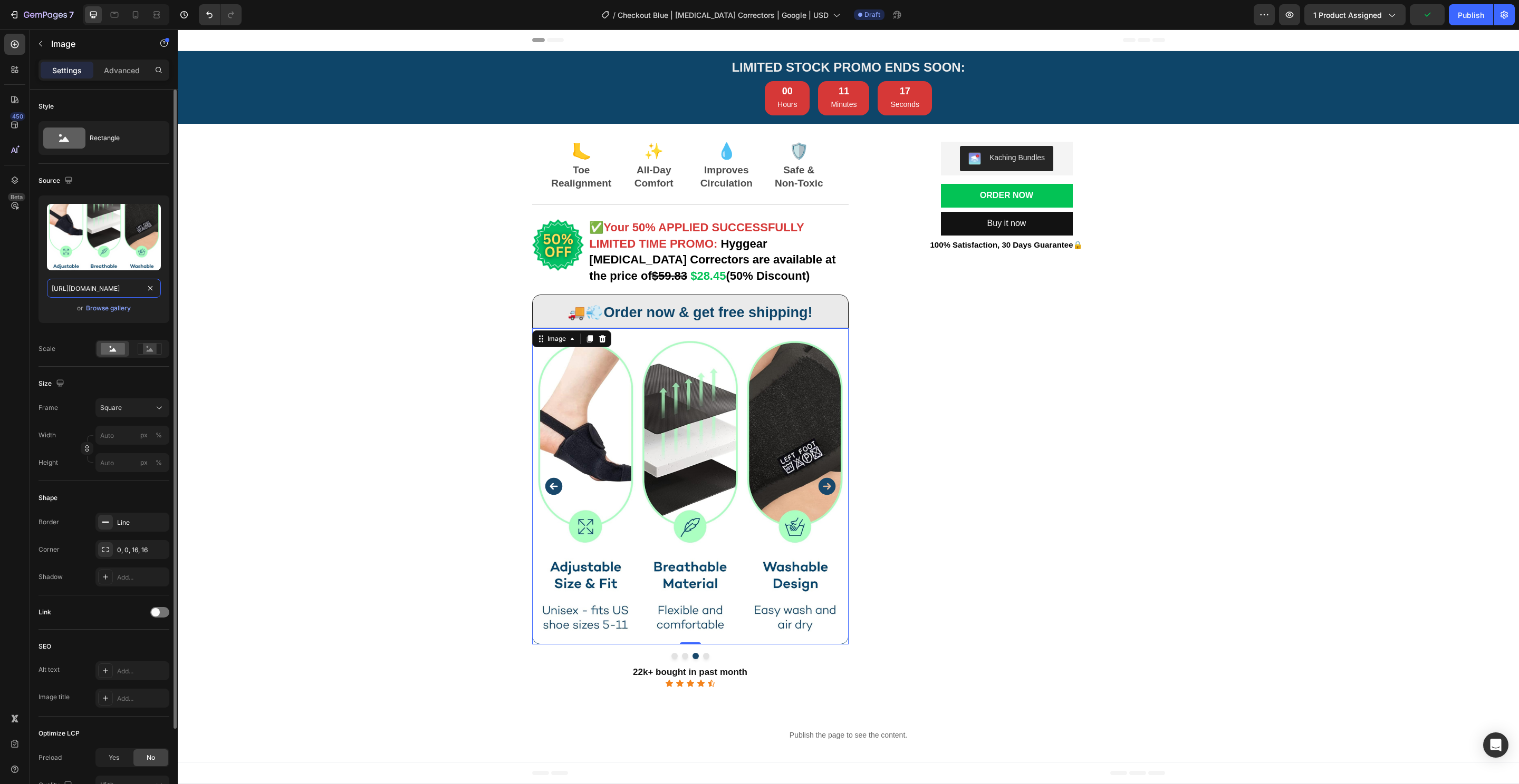
click at [105, 296] on input "[URL][DOMAIN_NAME]" at bounding box center [104, 289] width 114 height 19
click at [117, 14] on icon at bounding box center [114, 14] width 10 height 10
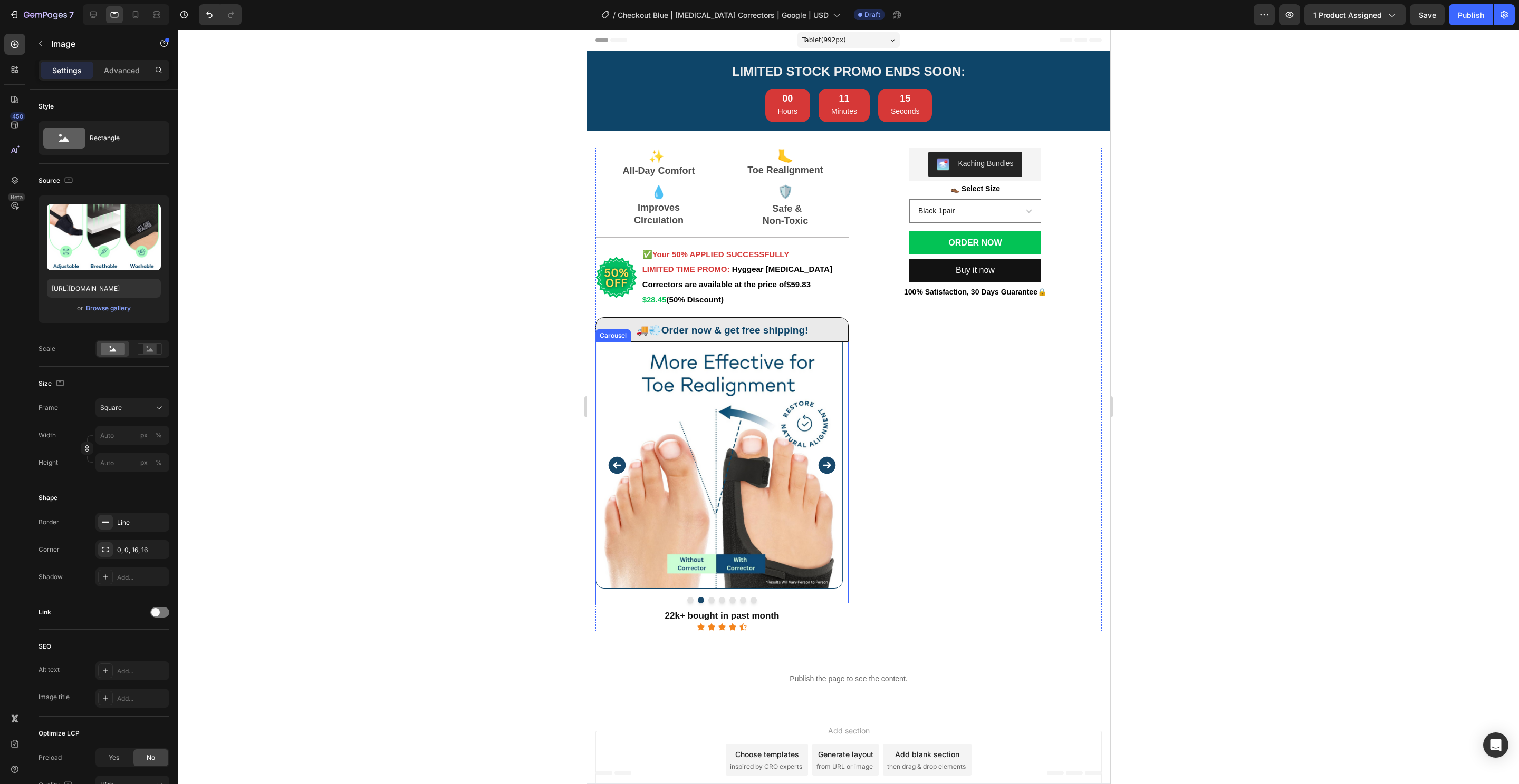
click at [710, 601] on button "Dot" at bounding box center [711, 601] width 6 height 6
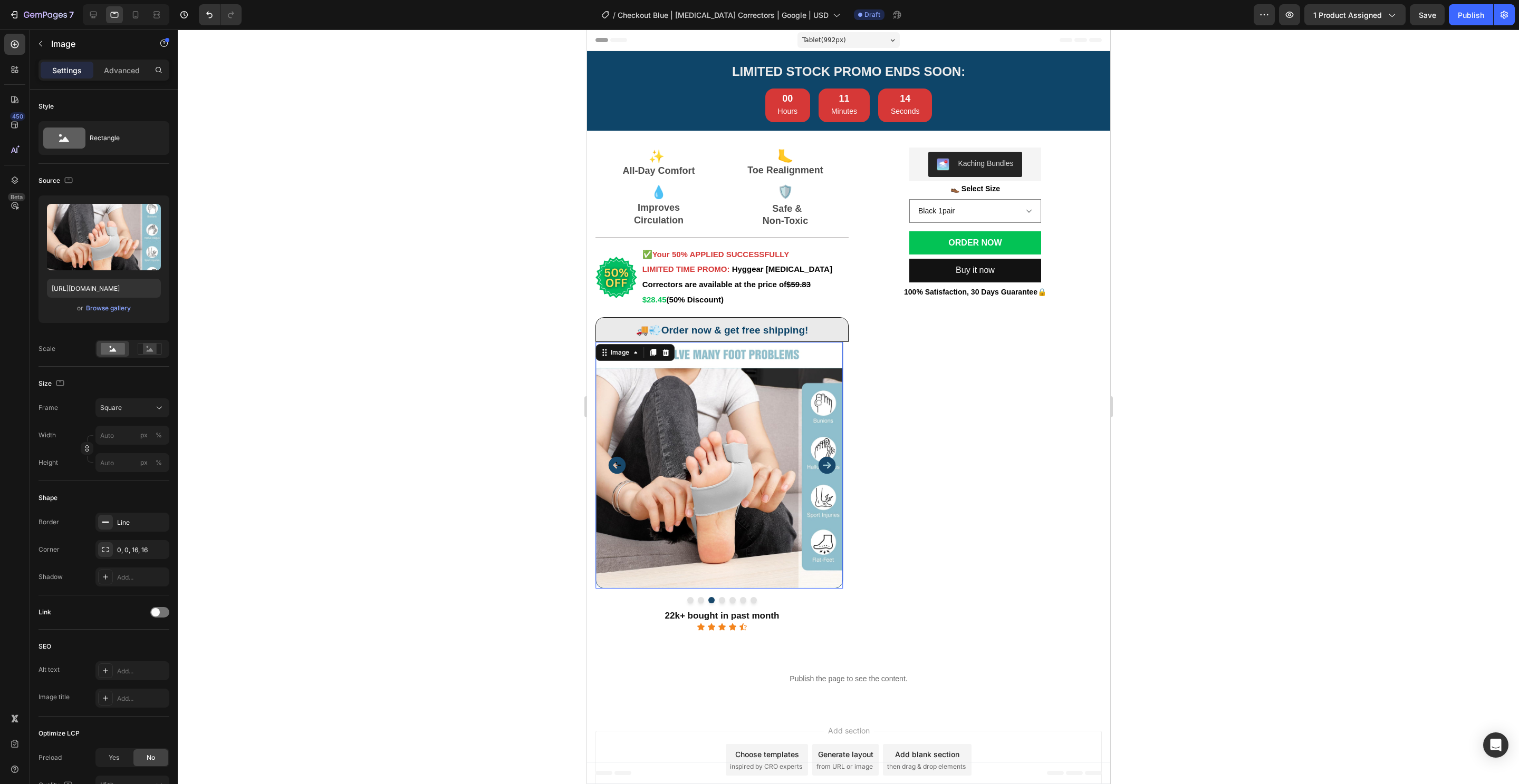
click at [722, 439] on img at bounding box center [718, 465] width 247 height 247
click at [84, 288] on input "https://cdn.shopify.com/s/files/1/0848/4441/3196/files/gempages_524222768674243…" at bounding box center [104, 289] width 114 height 19
paste input "307c6747-9b6c-4c44-95b7-5bc266891415.pn"
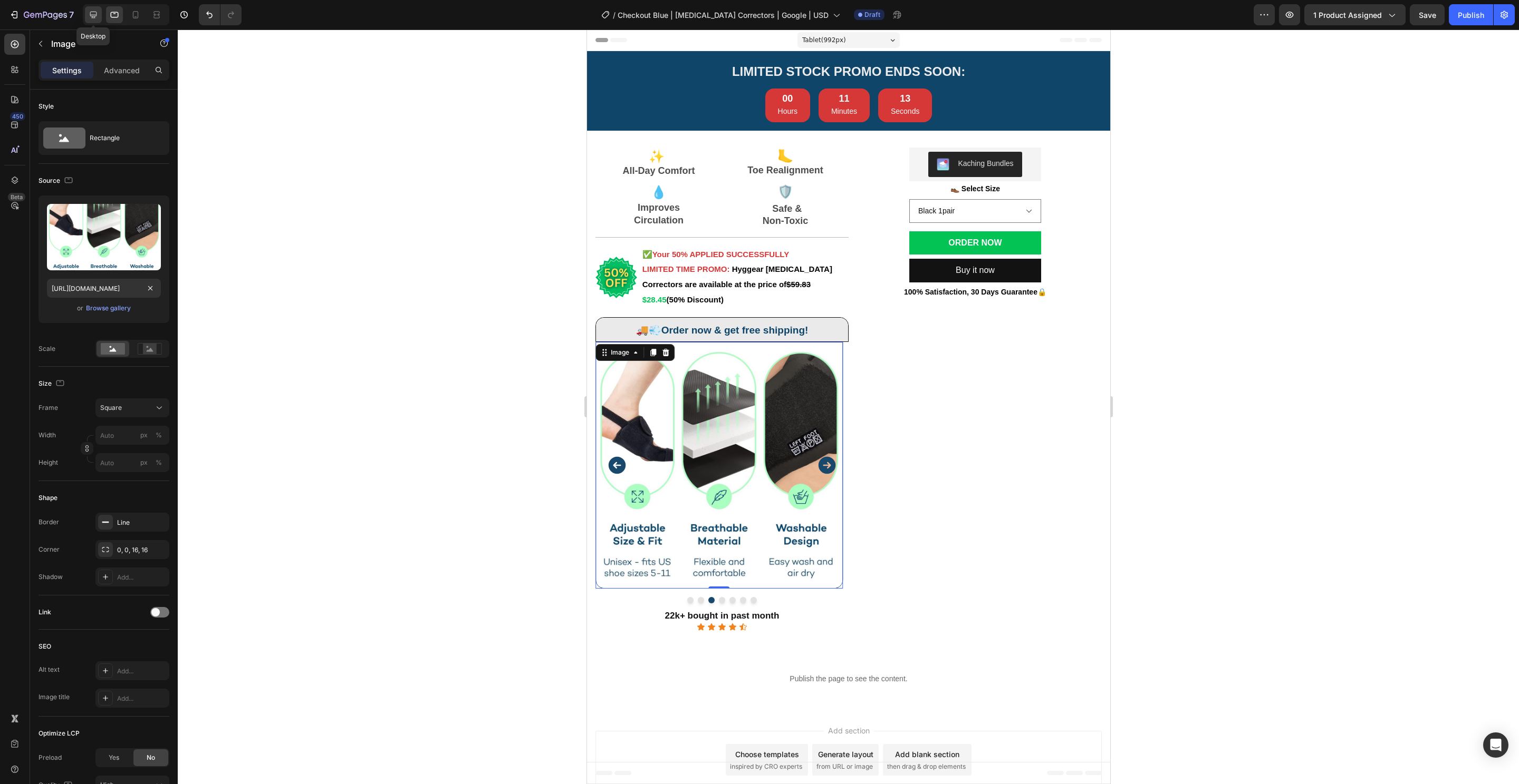
click at [92, 8] on div at bounding box center [93, 14] width 17 height 17
type input "https://cdn.shopify.com/s/files/1/0848/4441/3196/files/gempages_524222768674243…"
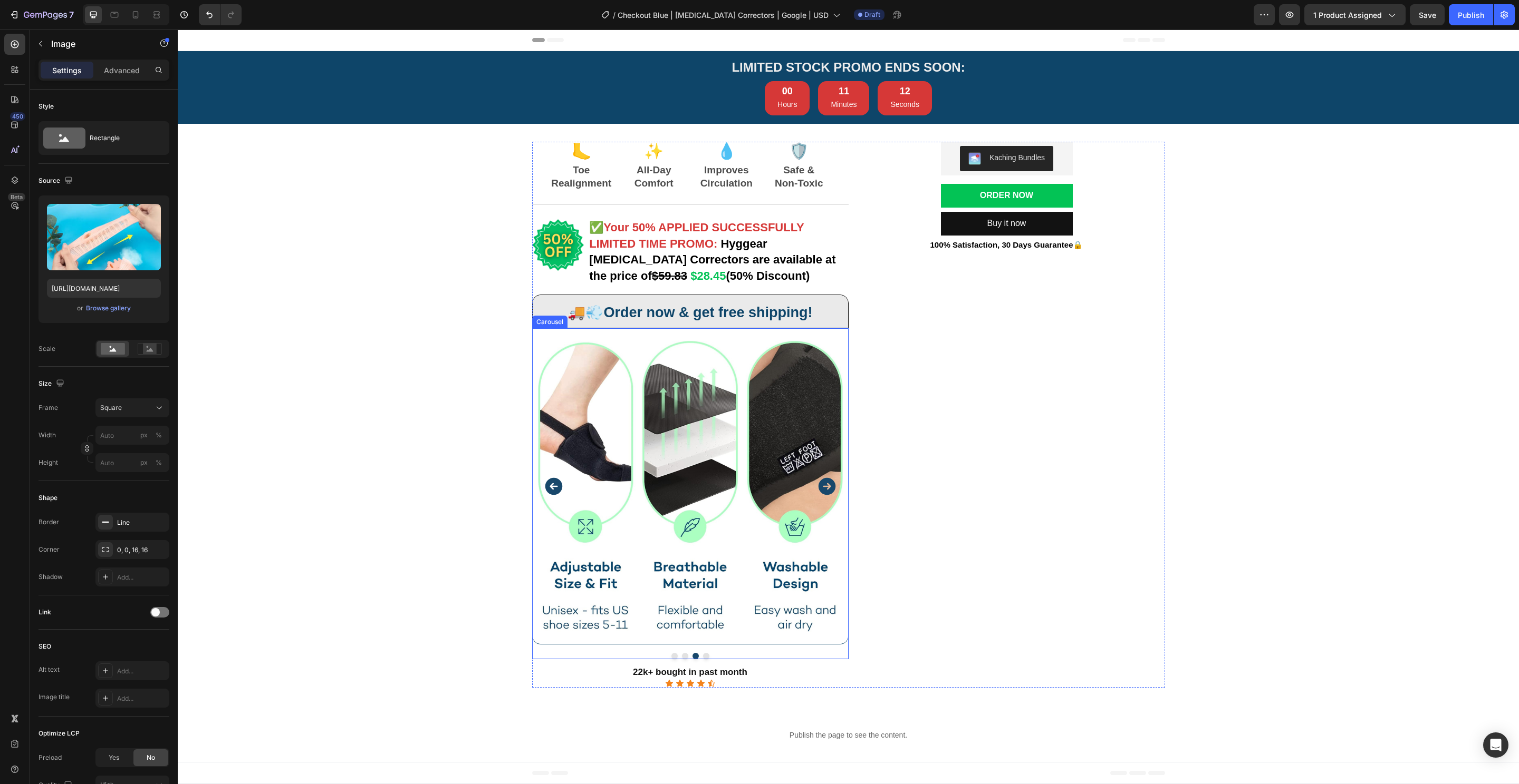
click at [703, 655] on button "Dot" at bounding box center [706, 656] width 6 height 6
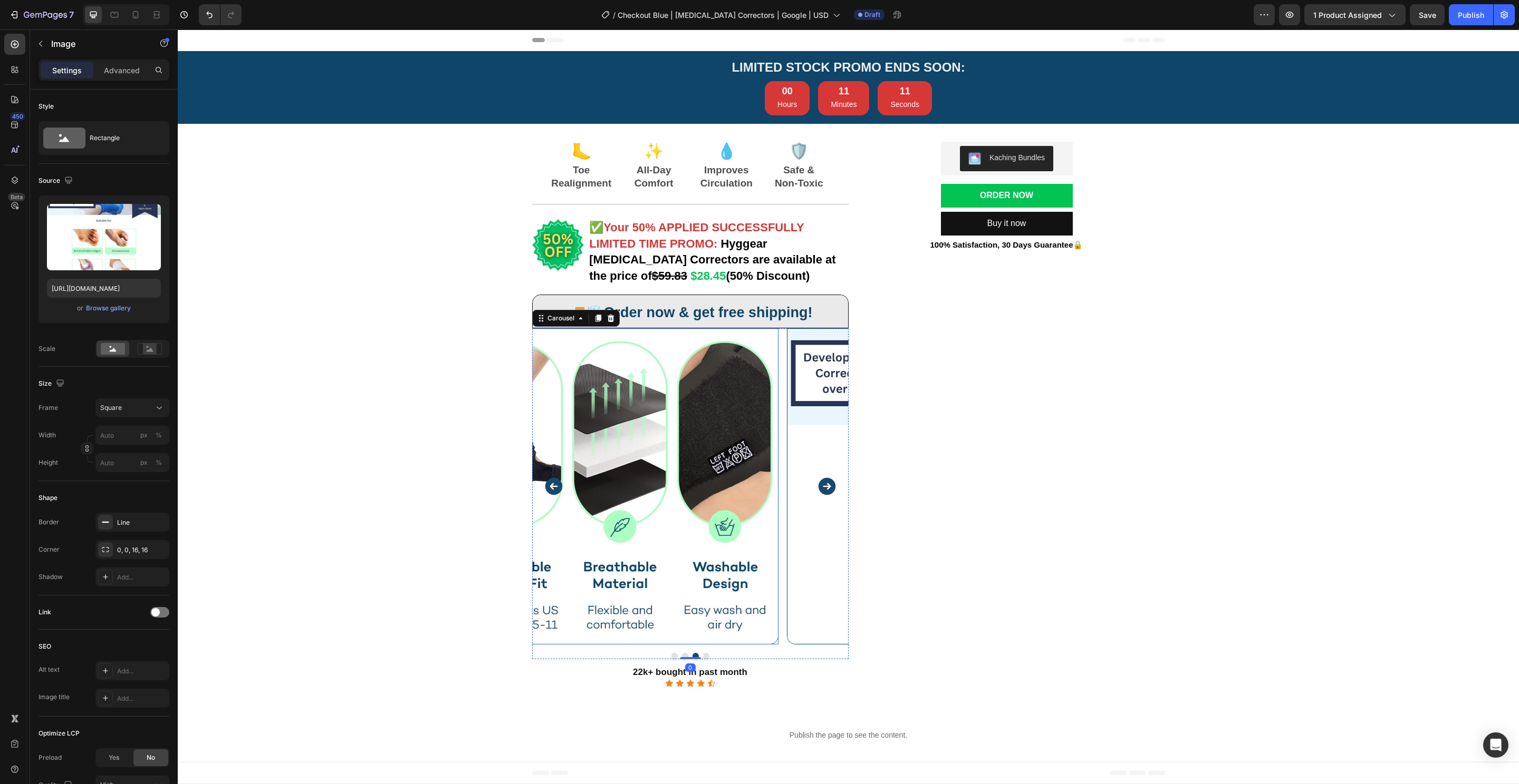
click at [787, 500] on img at bounding box center [945, 486] width 316 height 316
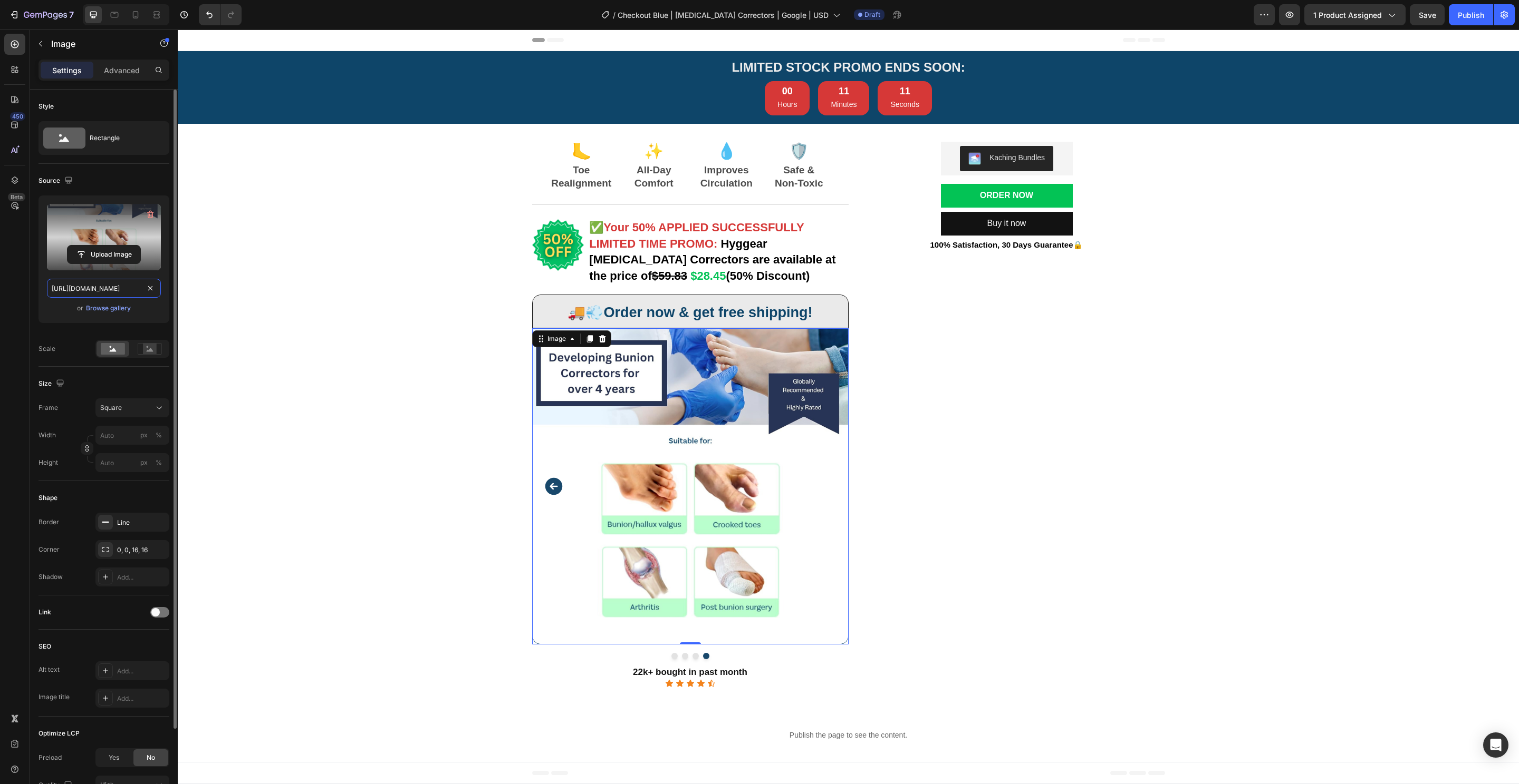
drag, startPoint x: 101, startPoint y: 286, endPoint x: 125, endPoint y: 233, distance: 58.2
click at [101, 286] on input "[URL][DOMAIN_NAME]" at bounding box center [104, 289] width 114 height 19
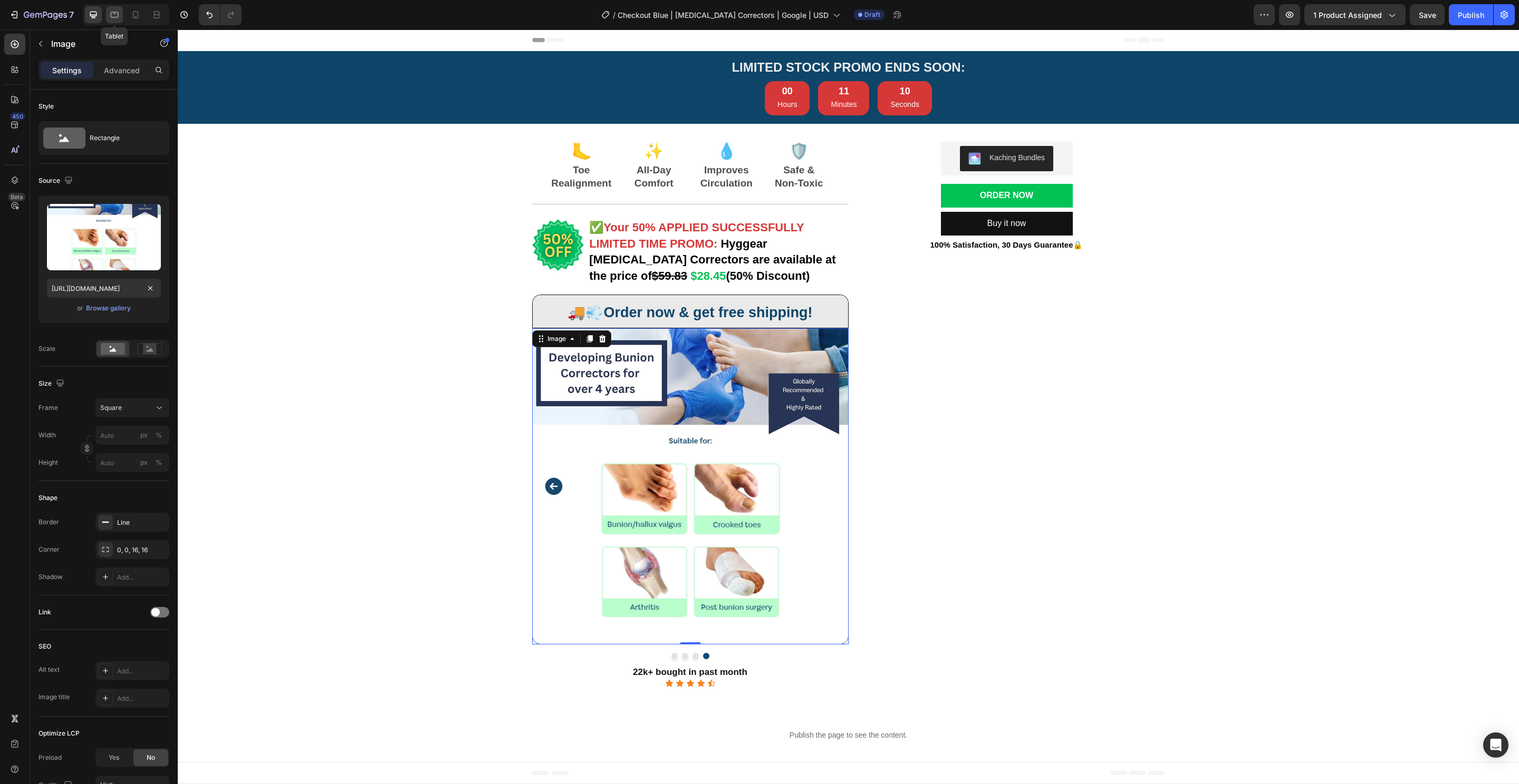
click at [113, 10] on icon at bounding box center [114, 14] width 10 height 10
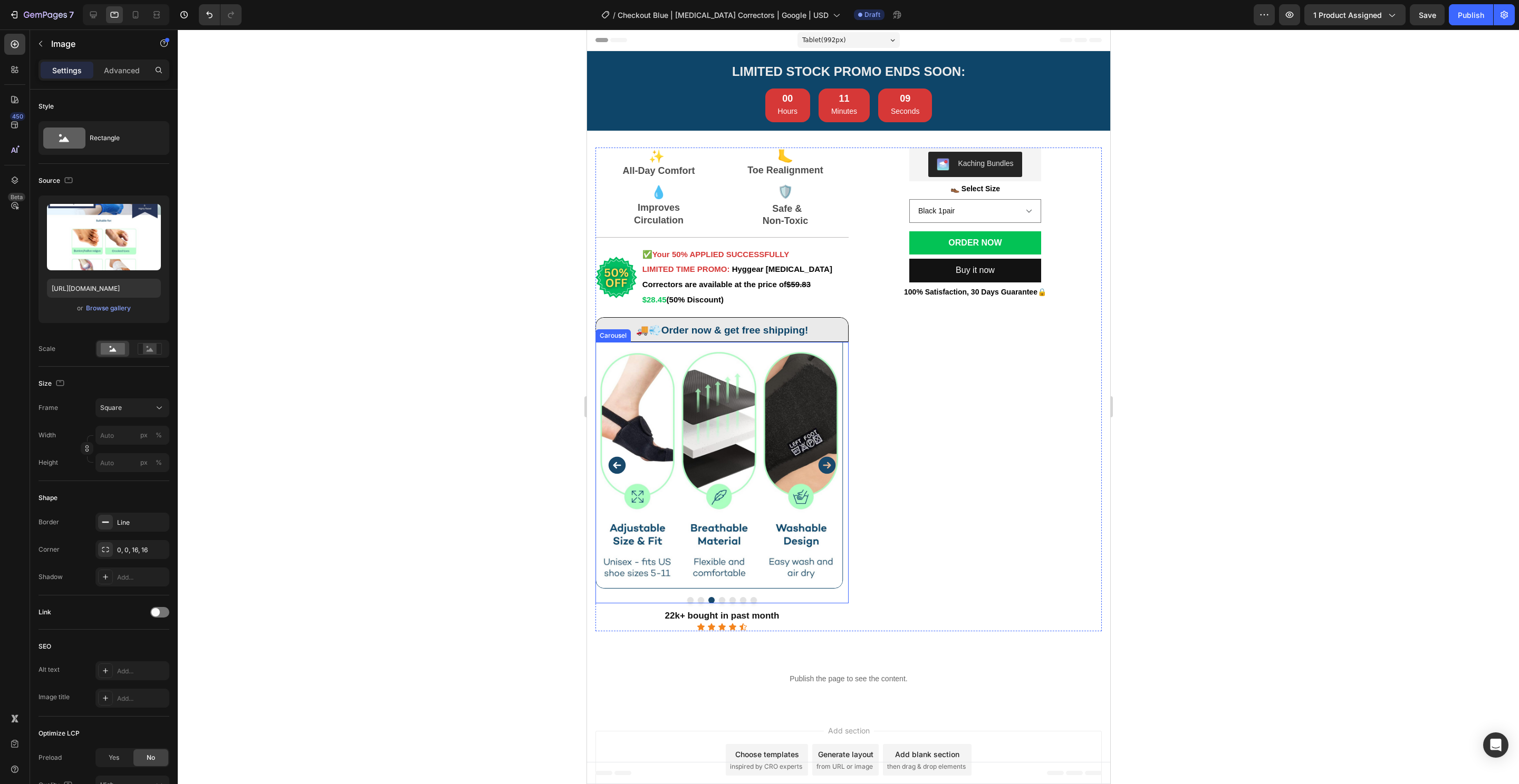
click at [720, 599] on button "Dot" at bounding box center [722, 601] width 6 height 6
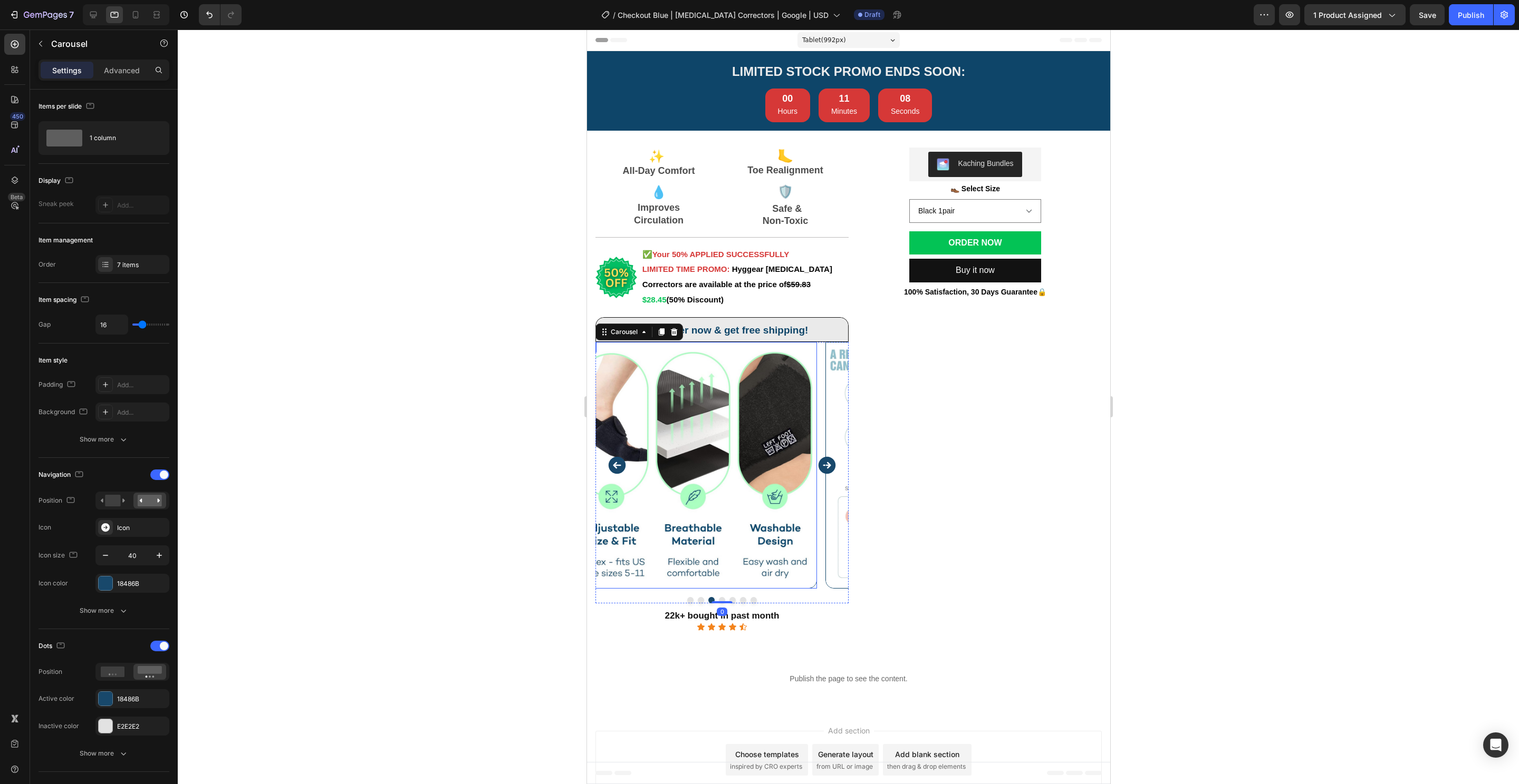
click at [825, 481] on img at bounding box center [948, 465] width 247 height 247
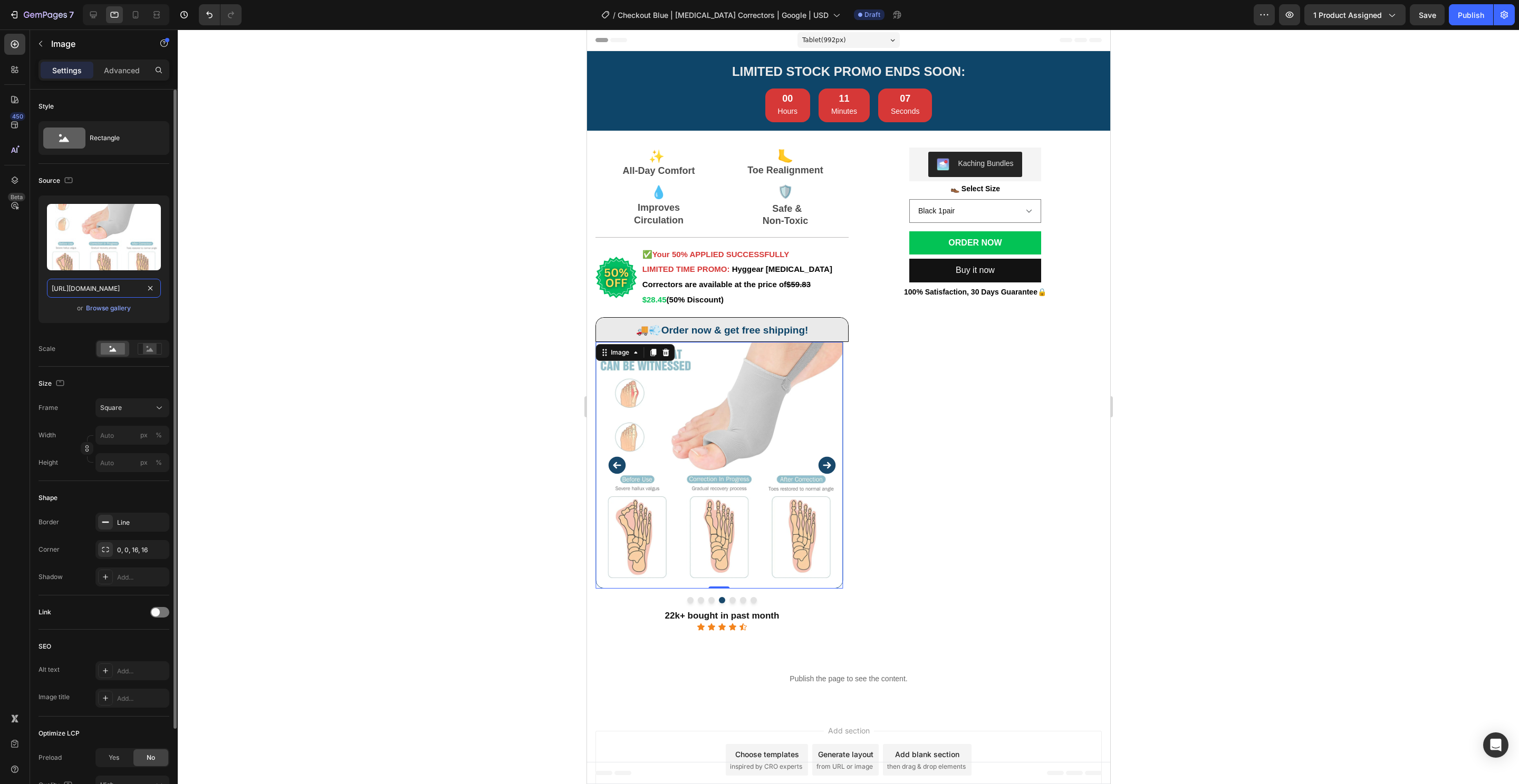
click at [96, 281] on input "https://cdn.shopify.com/s/files/1/0848/4441/3196/files/gempages_524222768674243…" at bounding box center [104, 289] width 114 height 19
paste input "74dd9942-cb30-4e9e-919a-8bfa81dea2b5.png"
type input "[URL][DOMAIN_NAME]"
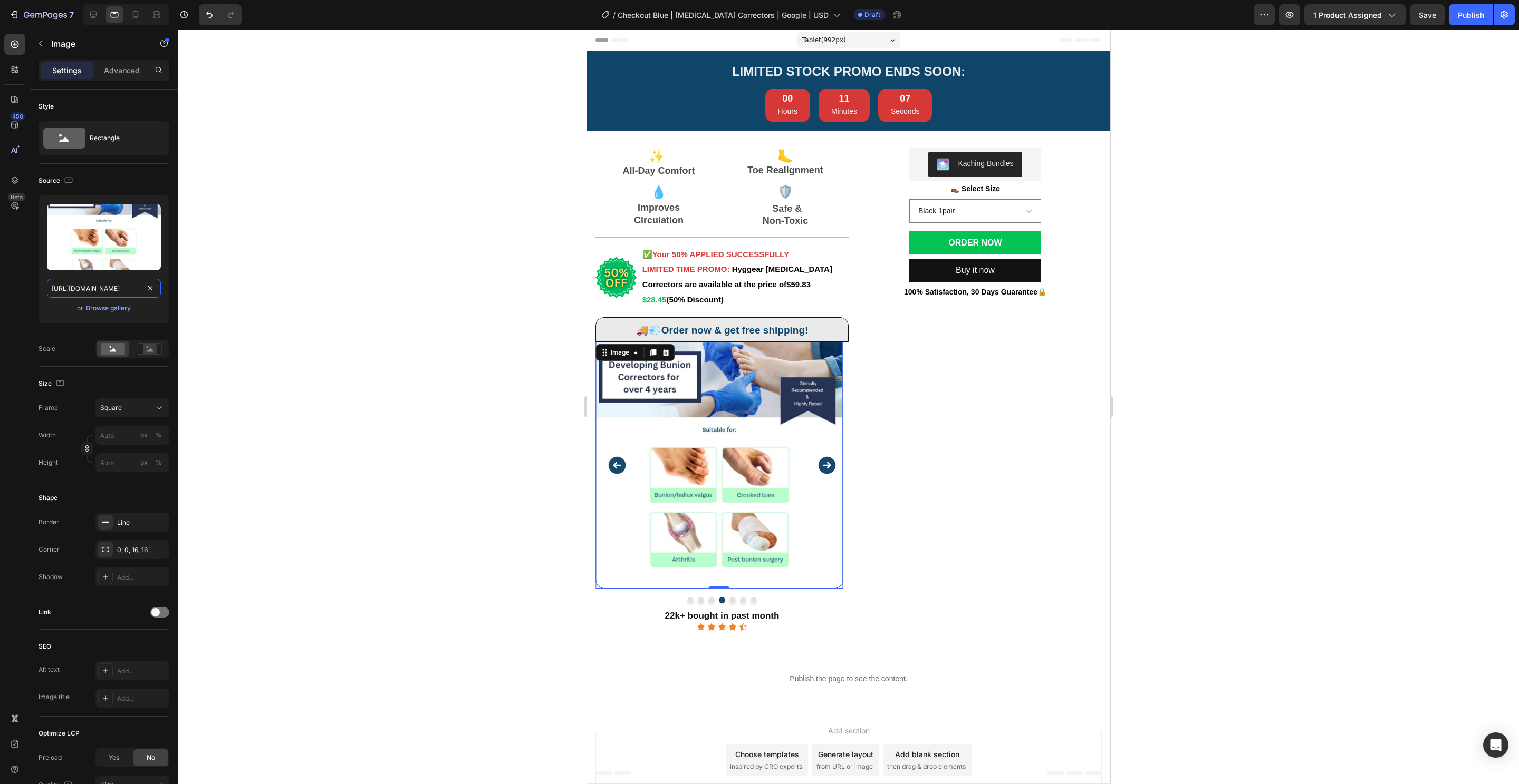
scroll to position [0, 325]
click at [788, 591] on div "Image Image Image Image 0 Image Image Image Carousel" at bounding box center [721, 473] width 253 height 262
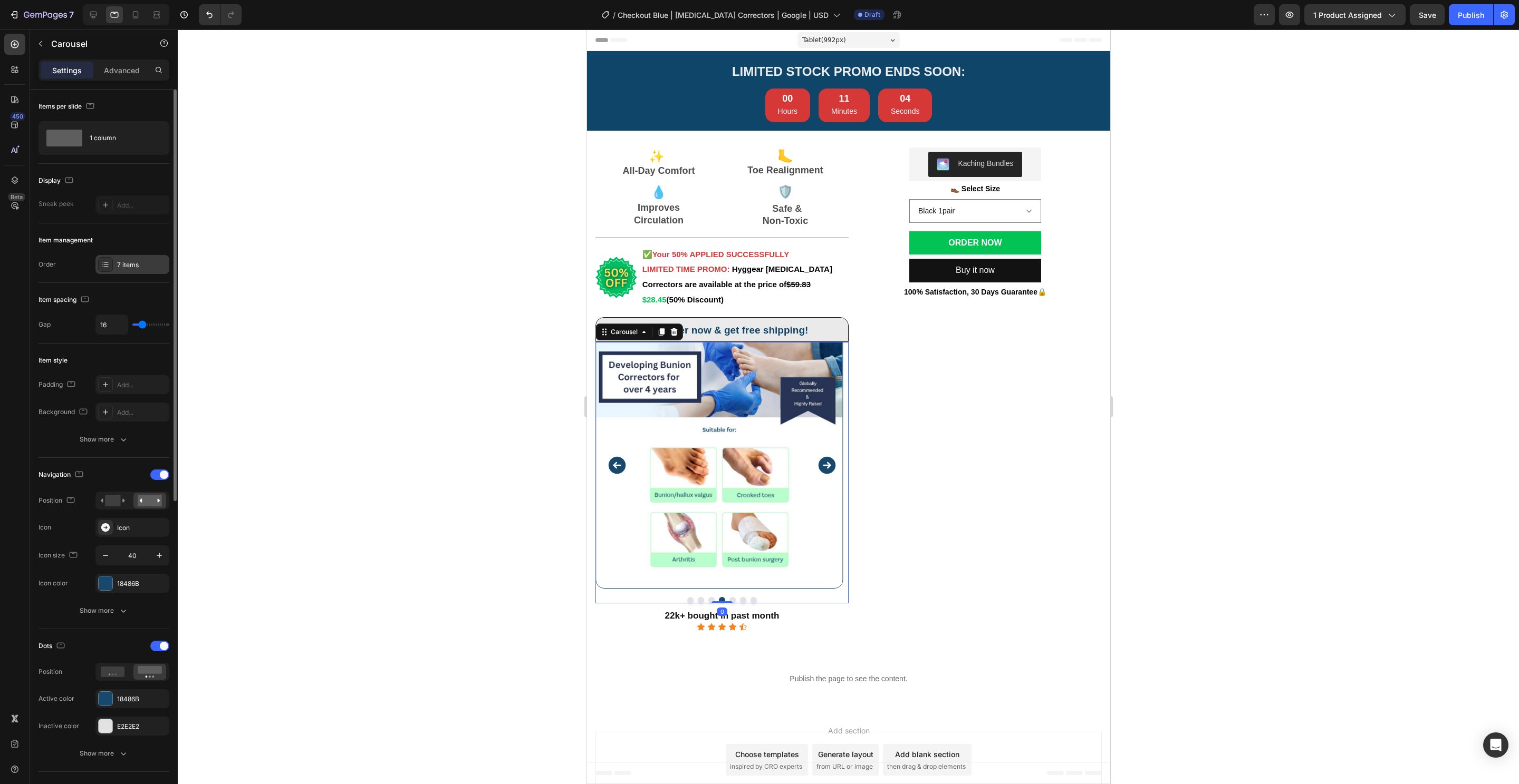
click at [135, 266] on div "7 items" at bounding box center [142, 265] width 50 height 10
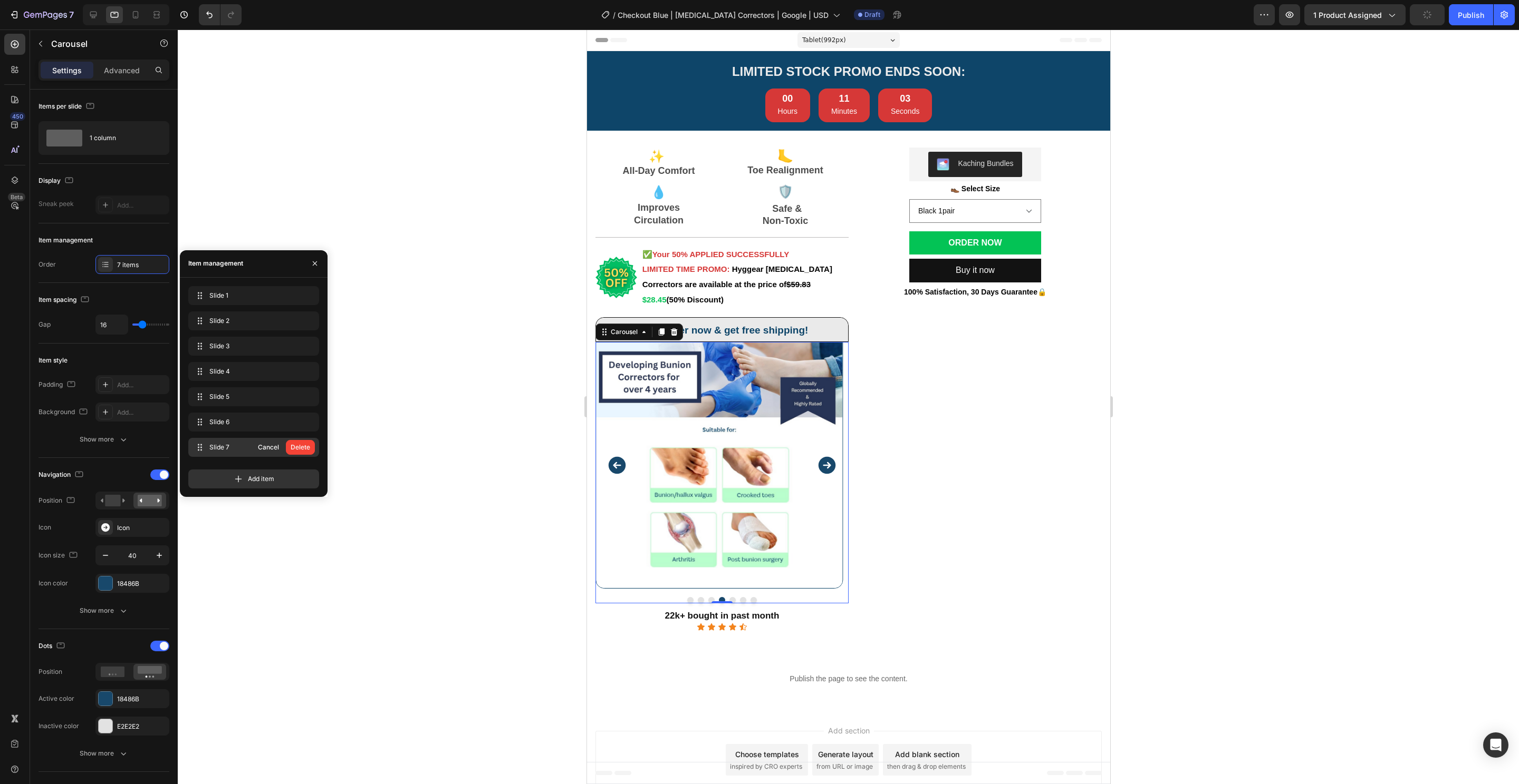
click at [311, 451] on button "Delete" at bounding box center [300, 447] width 29 height 14
click at [307, 423] on icon "button" at bounding box center [307, 422] width 1 height 2
click at [307, 423] on div "Delete" at bounding box center [300, 422] width 19 height 10
click at [300, 397] on button "button" at bounding box center [307, 396] width 14 height 14
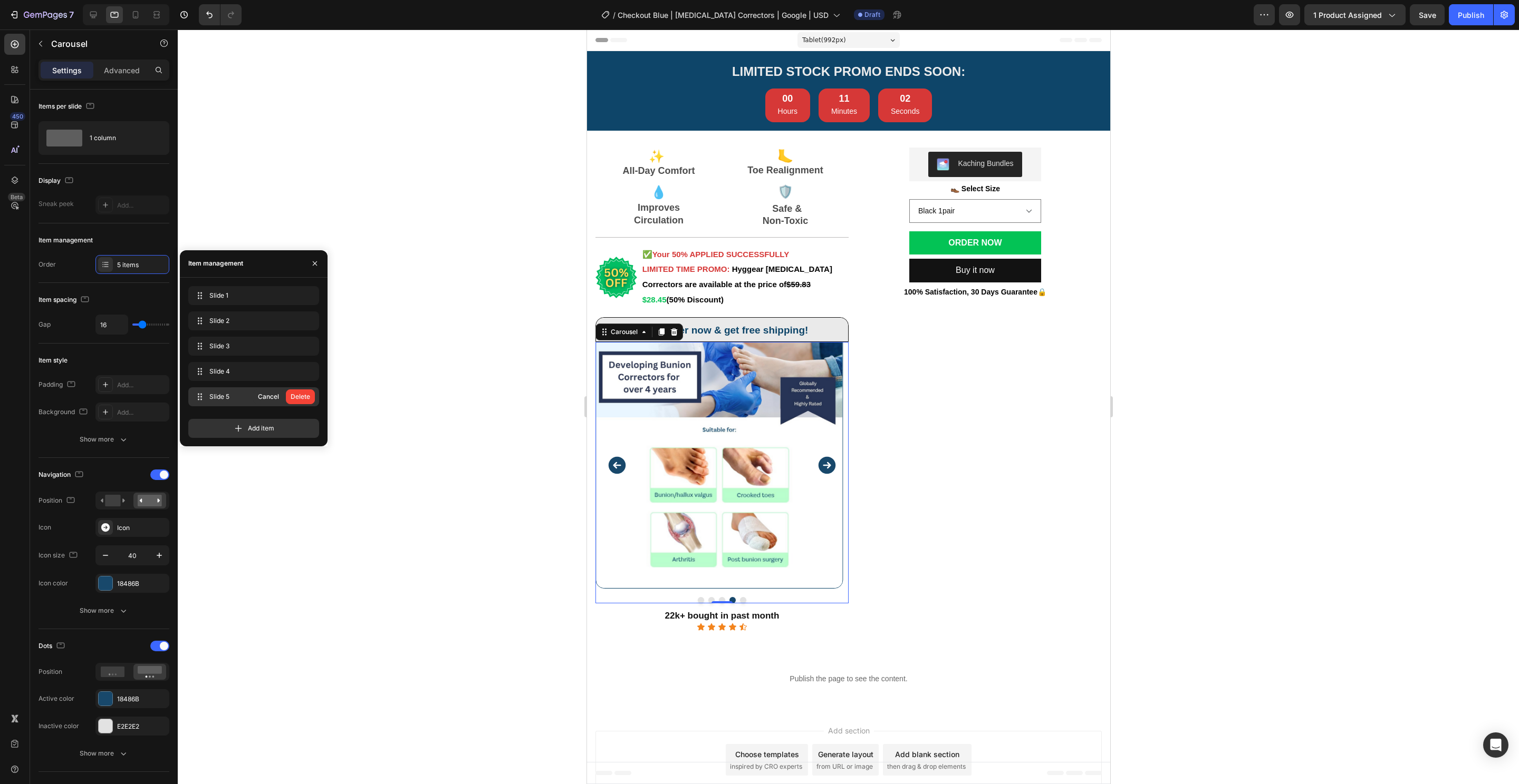
click at [300, 397] on div "Delete" at bounding box center [300, 397] width 19 height 10
click at [703, 601] on button "Dot" at bounding box center [706, 601] width 6 height 6
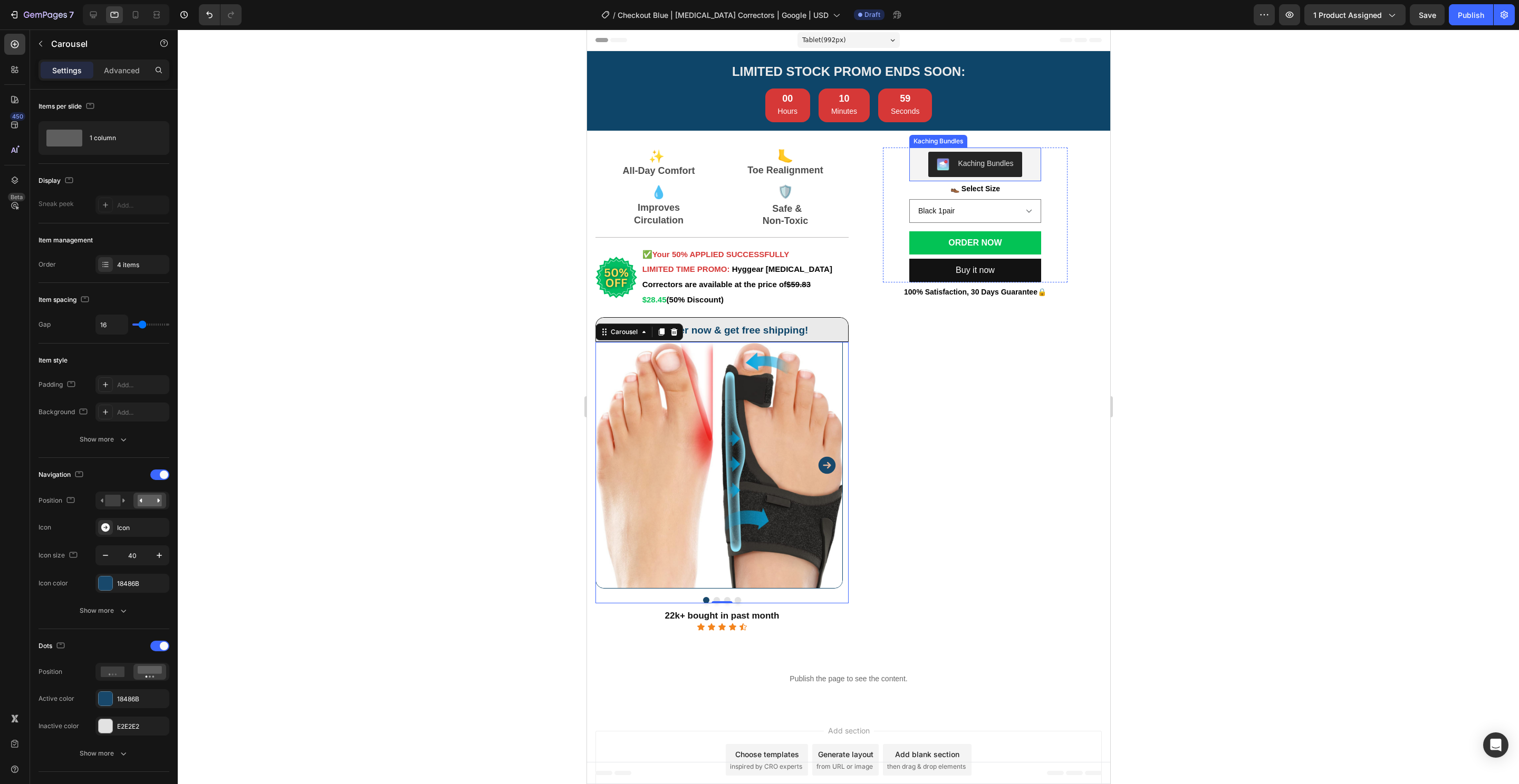
click at [998, 184] on p "👞 Select Size" at bounding box center [974, 189] width 130 height 13
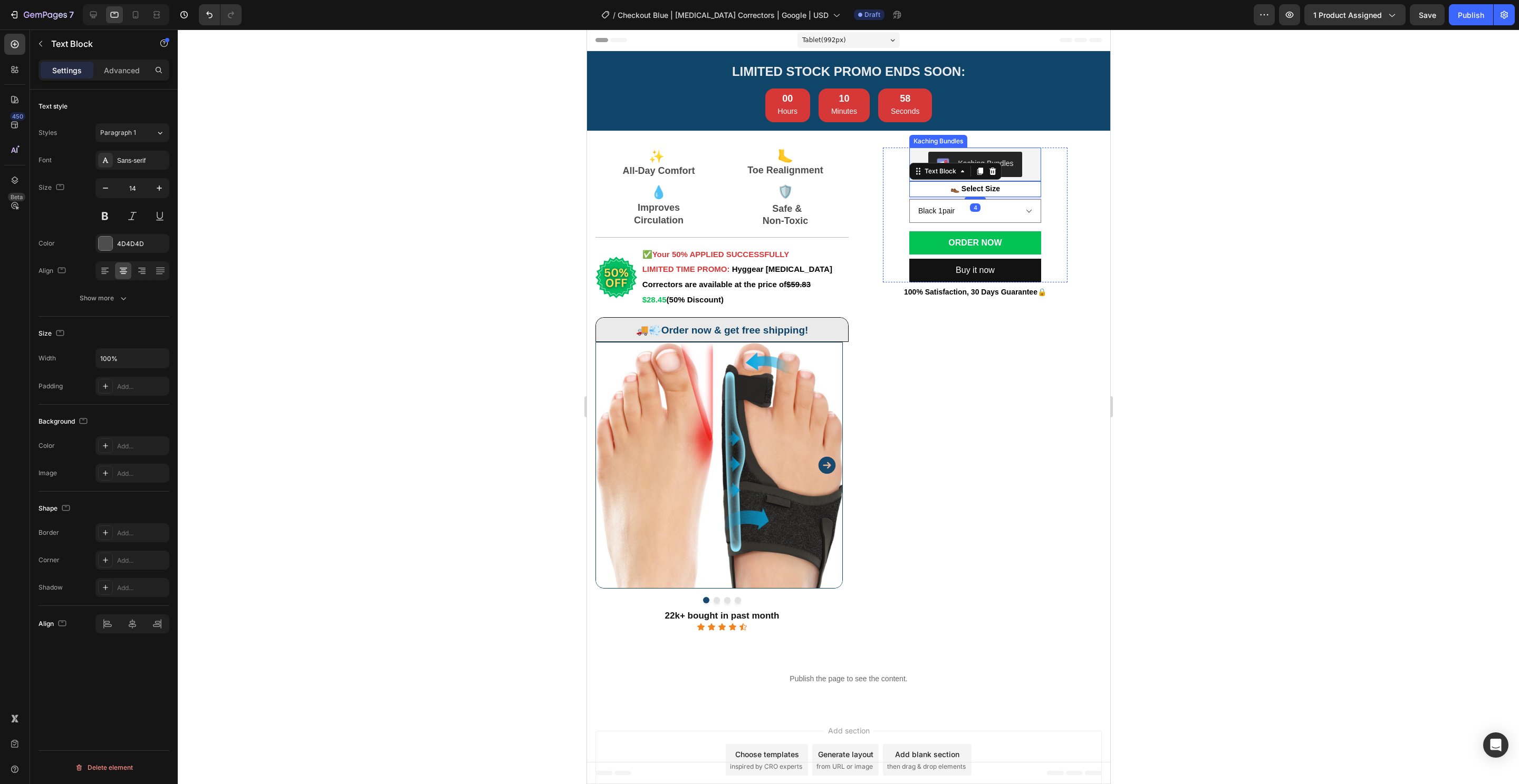
click at [990, 169] on div "Text Block" at bounding box center [954, 171] width 93 height 17
click at [988, 172] on icon at bounding box center [992, 171] width 8 height 8
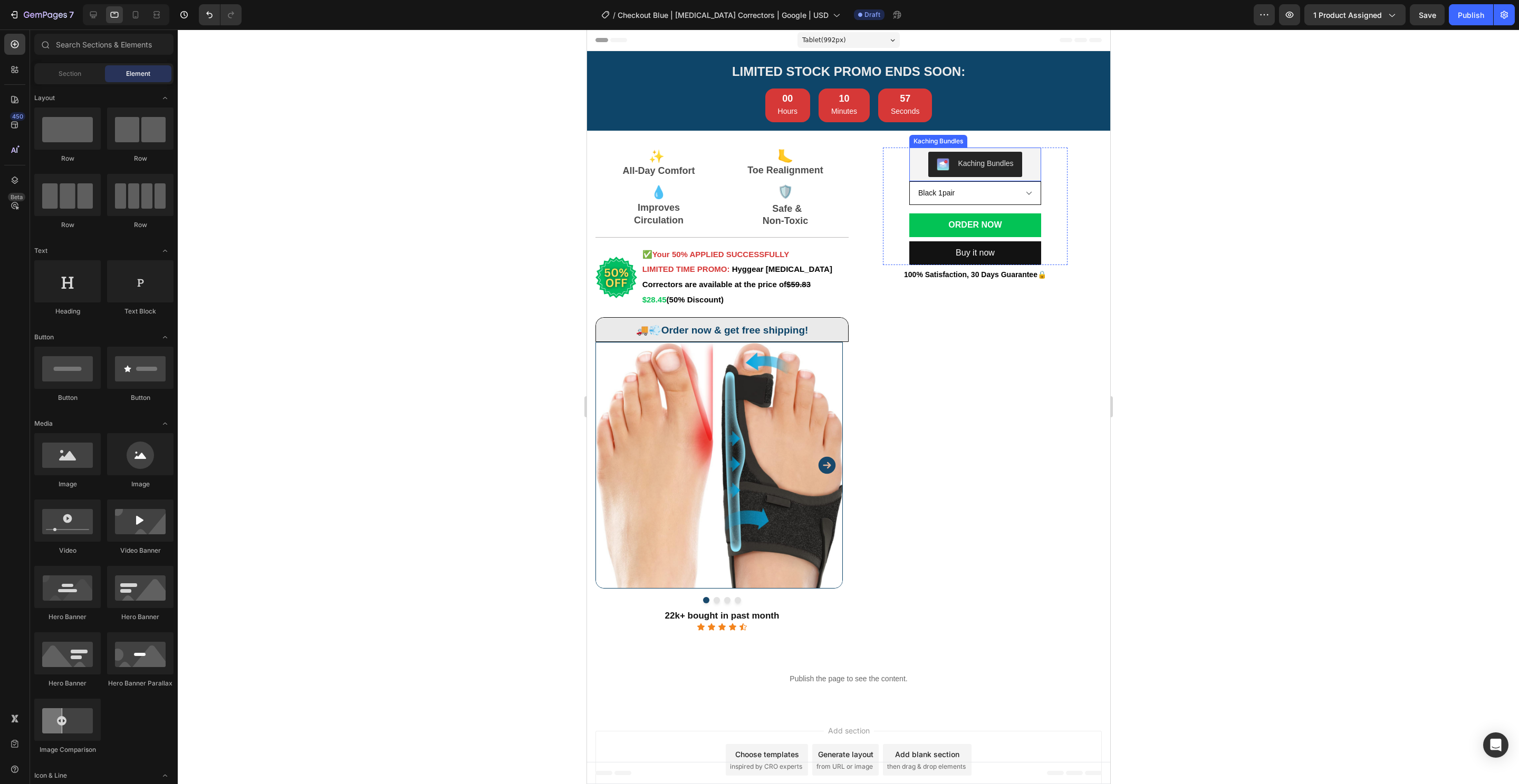
click at [987, 187] on select "Black 1pair" at bounding box center [974, 192] width 132 height 23
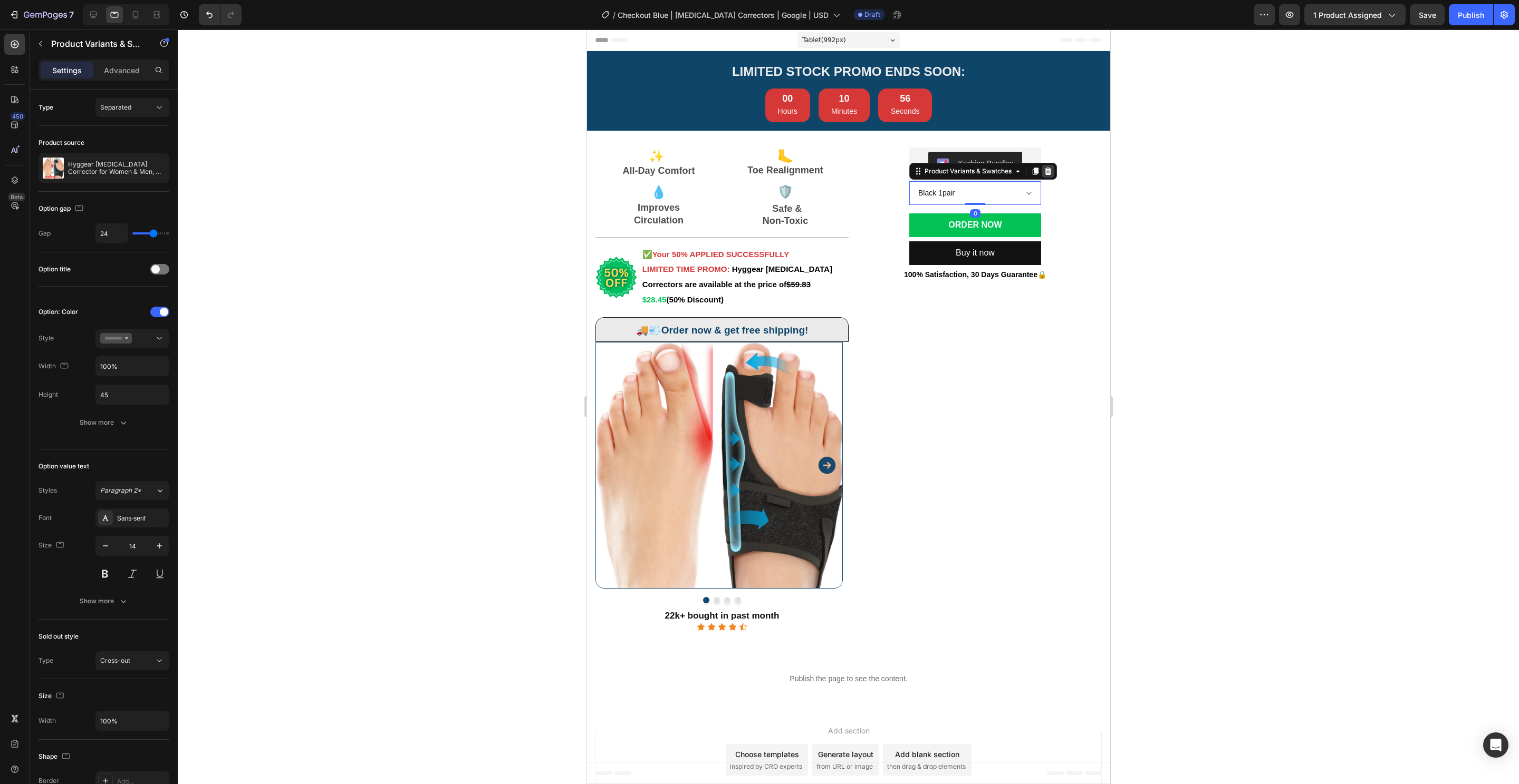
click at [1044, 170] on icon at bounding box center [1048, 170] width 7 height 7
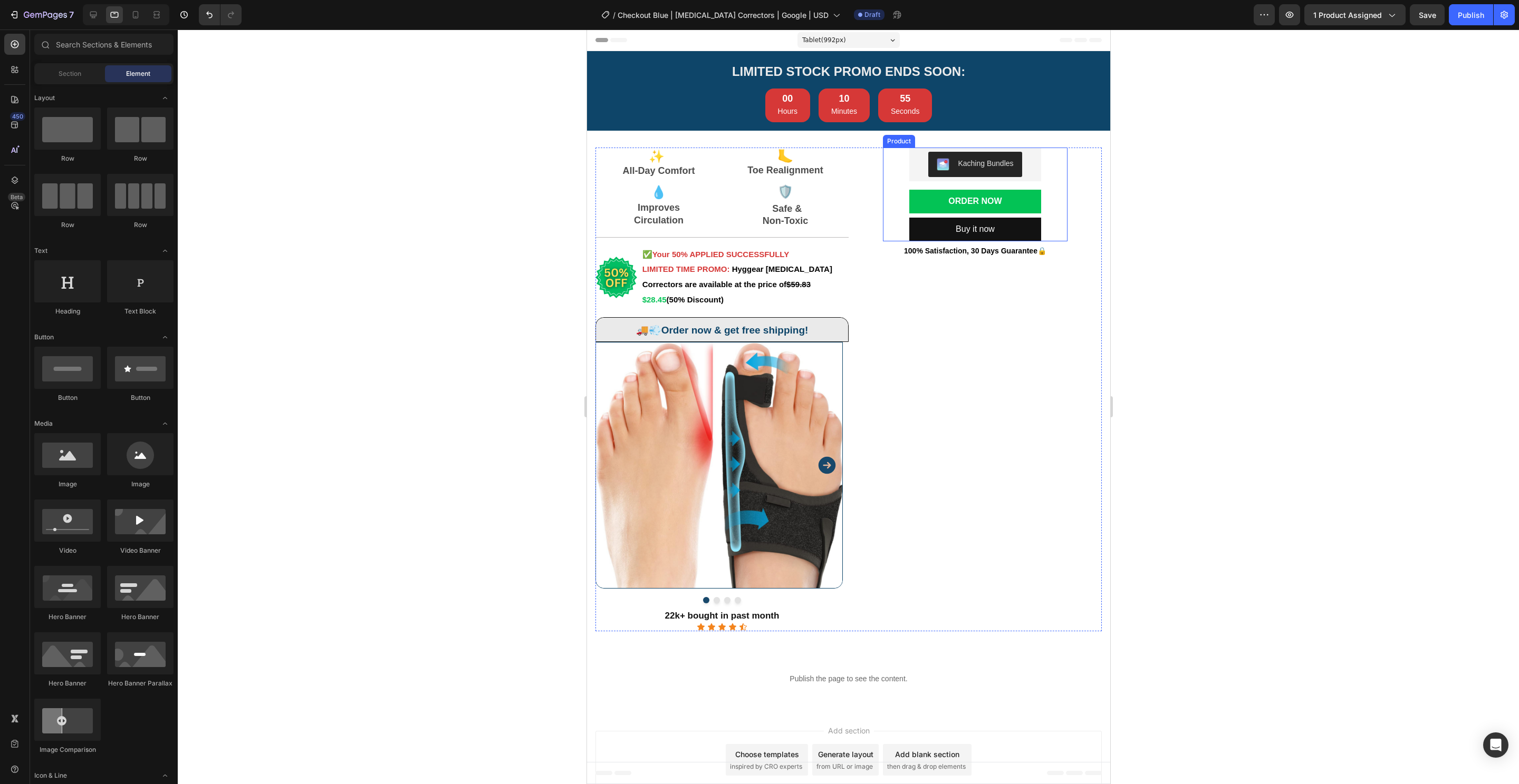
click at [990, 379] on div "Kaching Bundles Kaching Bundles Order Now Add to Cart Buy it now Dynamic Checko…" at bounding box center [974, 390] width 253 height 484
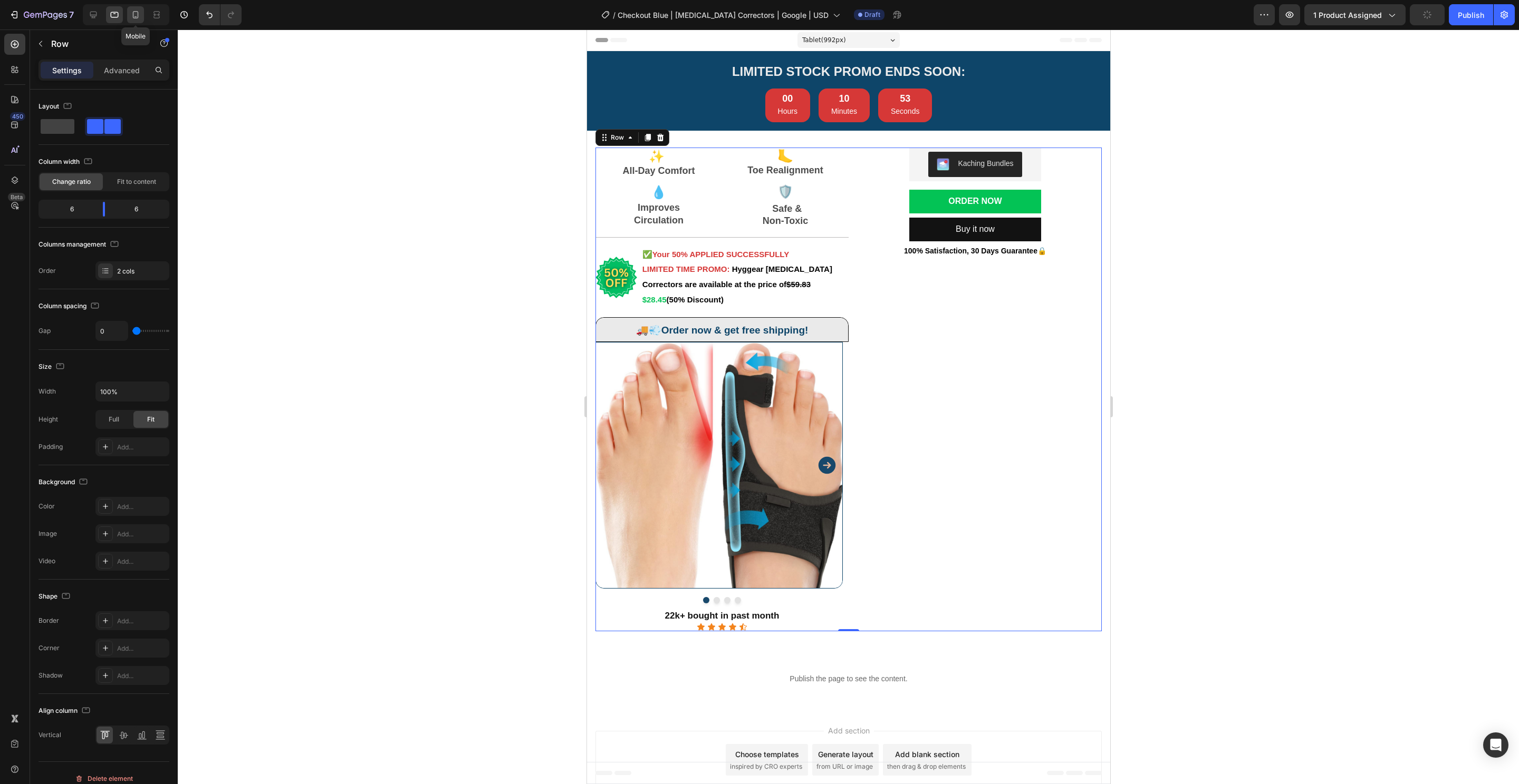
click at [137, 19] on icon at bounding box center [135, 14] width 10 height 10
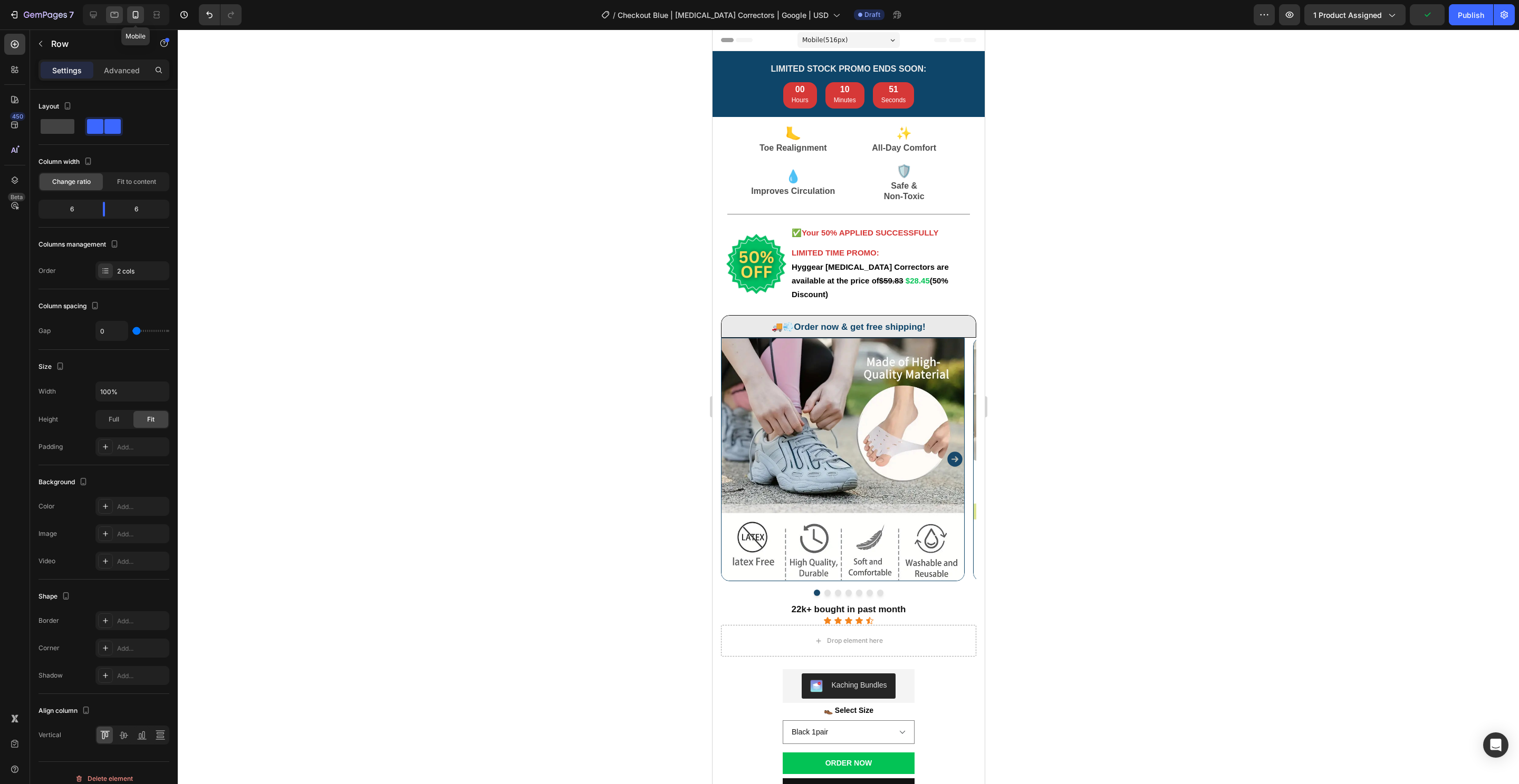
click at [121, 18] on div at bounding box center [114, 14] width 17 height 17
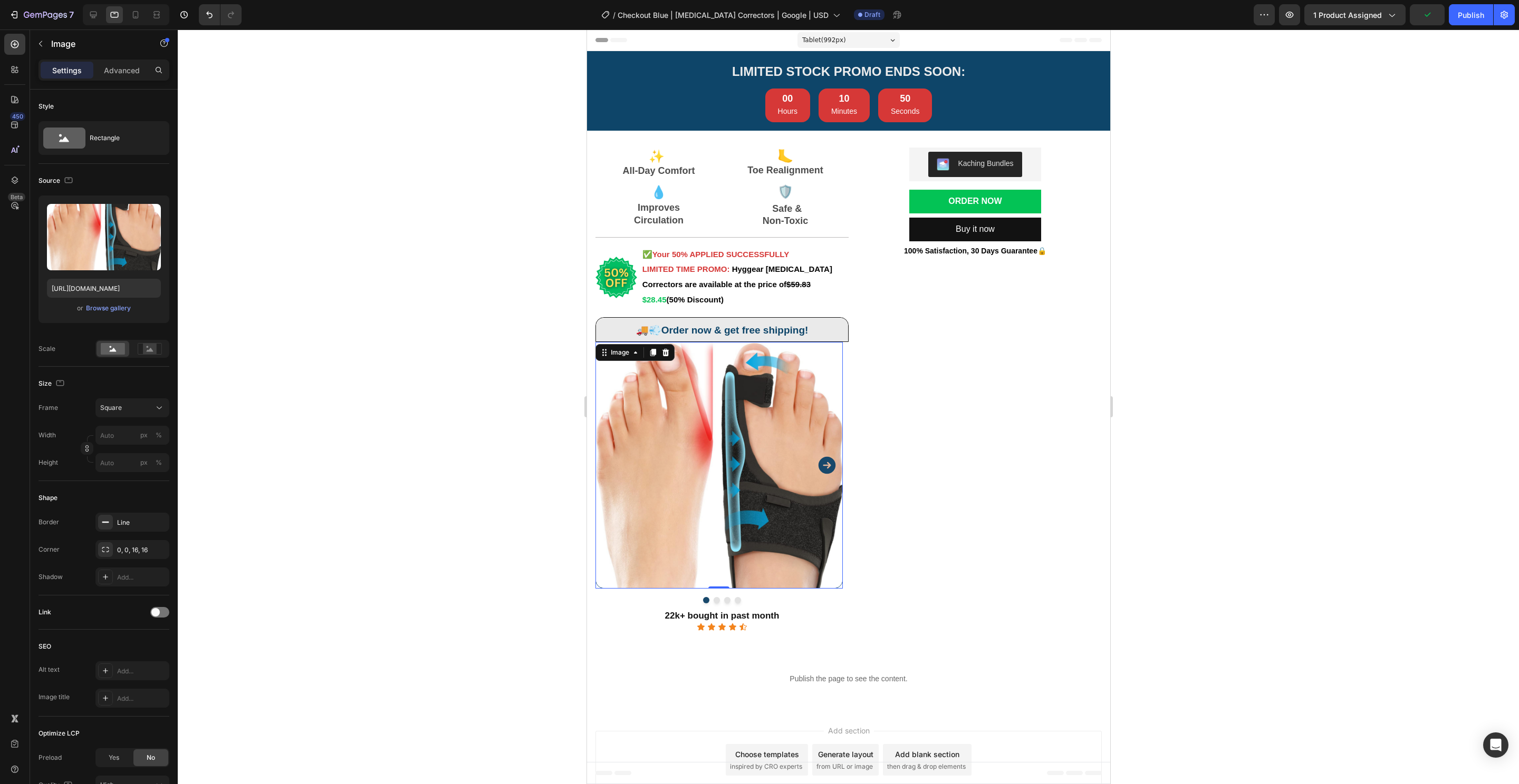
click at [713, 481] on img at bounding box center [718, 465] width 247 height 247
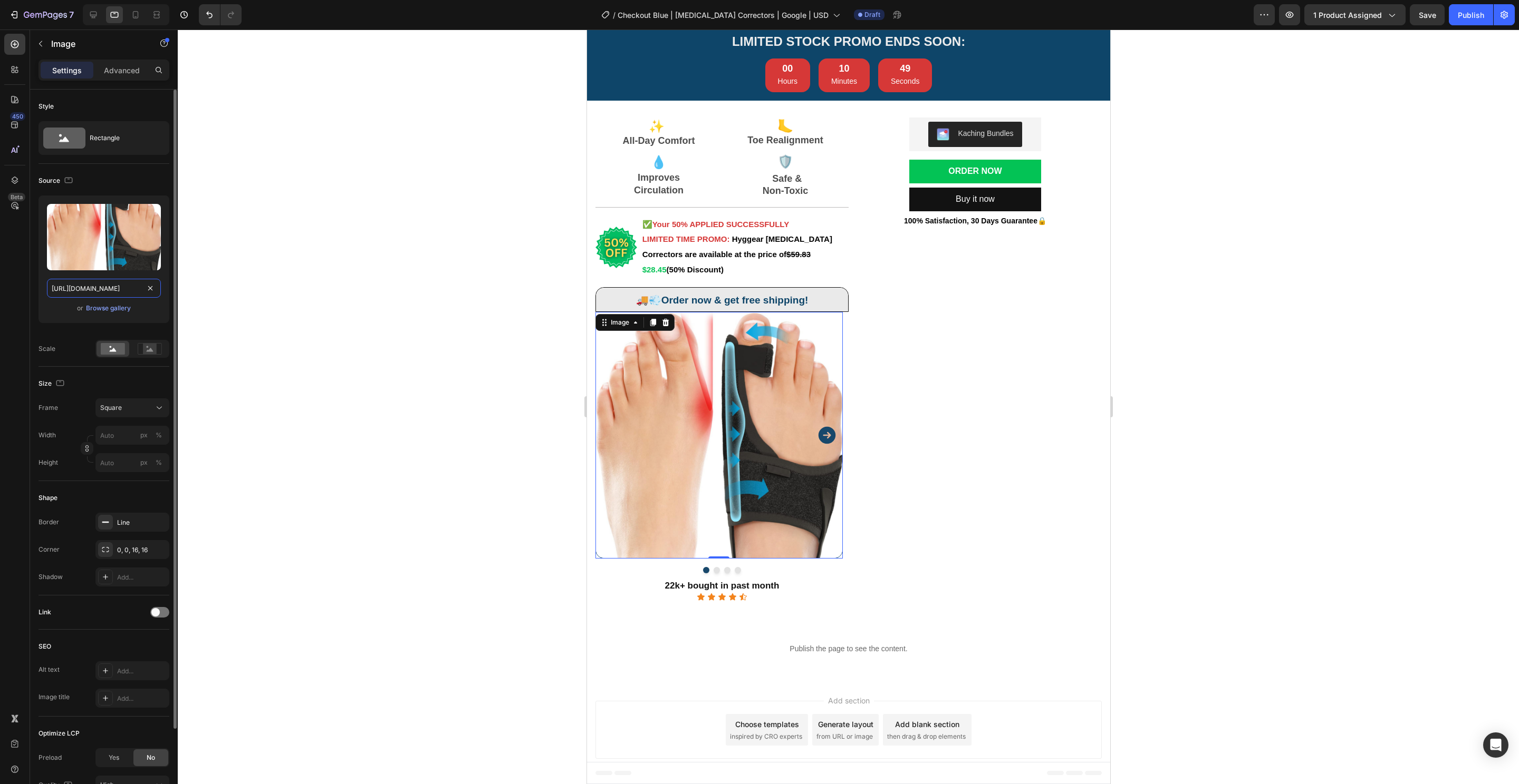
click at [107, 282] on input "[URL][DOMAIN_NAME]" at bounding box center [104, 289] width 114 height 19
click at [130, 9] on div at bounding box center [135, 14] width 17 height 17
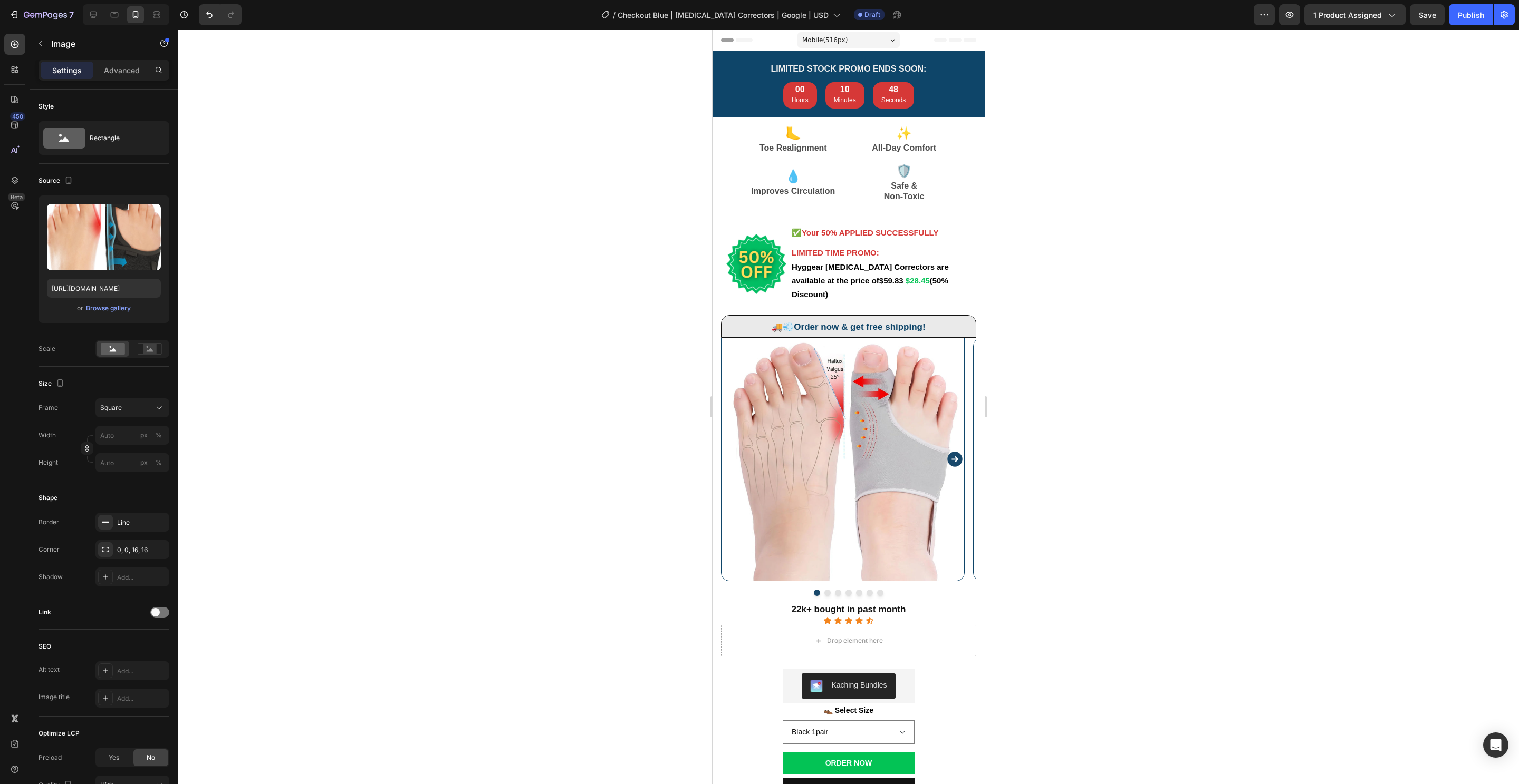
click at [788, 408] on img at bounding box center [842, 459] width 244 height 244
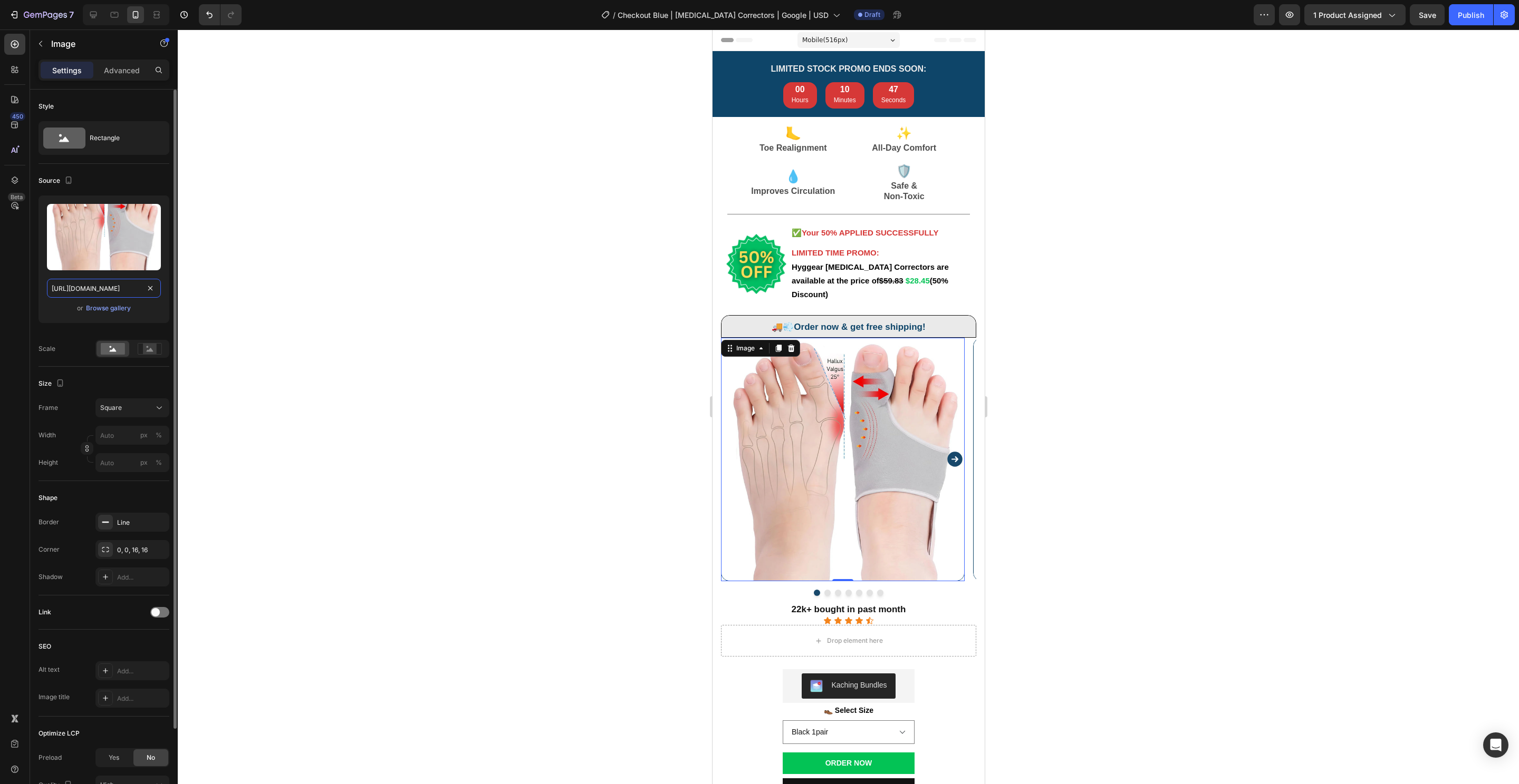
click at [86, 291] on input "https://cdn.shopify.com/s/files/1/0848/4441/3196/files/gempages_524222768674243…" at bounding box center [104, 289] width 114 height 19
paste input "f4b26b-6c51-4695-ac60-dadbad33bfef.png"
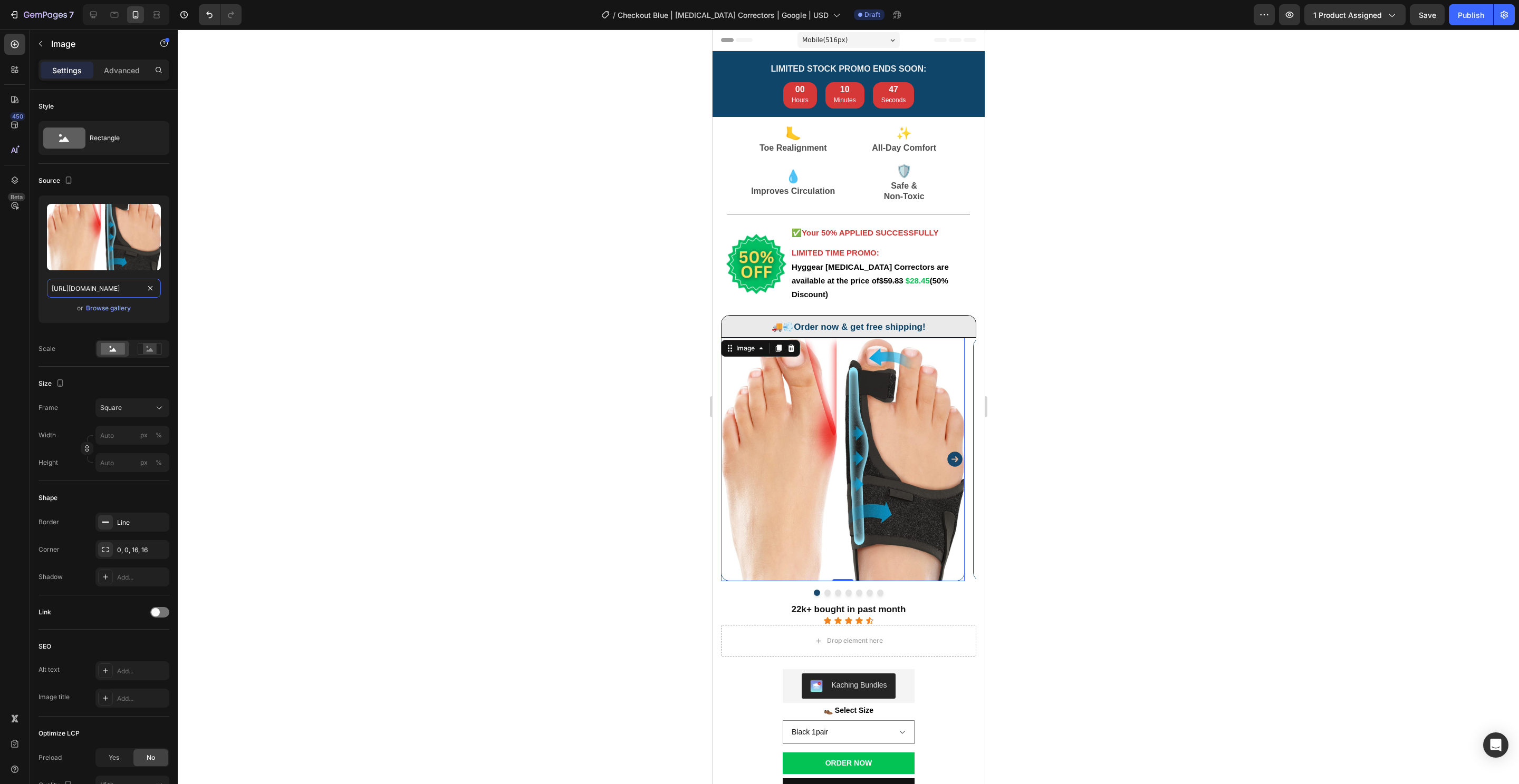
scroll to position [0, 322]
click at [122, 13] on div "Tablet" at bounding box center [126, 14] width 86 height 21
click at [115, 14] on icon at bounding box center [114, 14] width 10 height 10
type input "https://cdn.shopify.com/s/files/1/0848/4441/3196/files/gempages_524222768674243…"
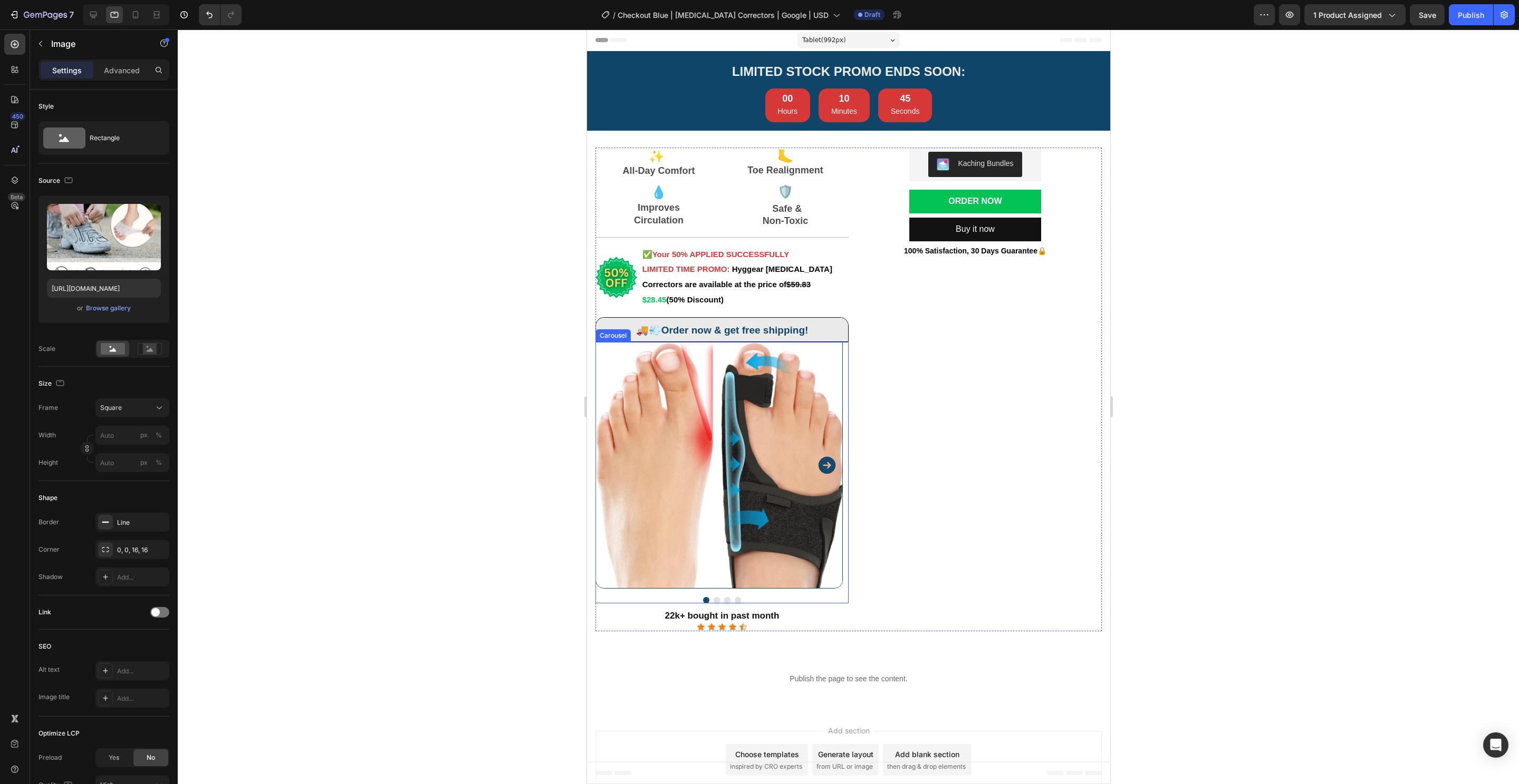
click at [713, 601] on button "Dot" at bounding box center [716, 601] width 6 height 6
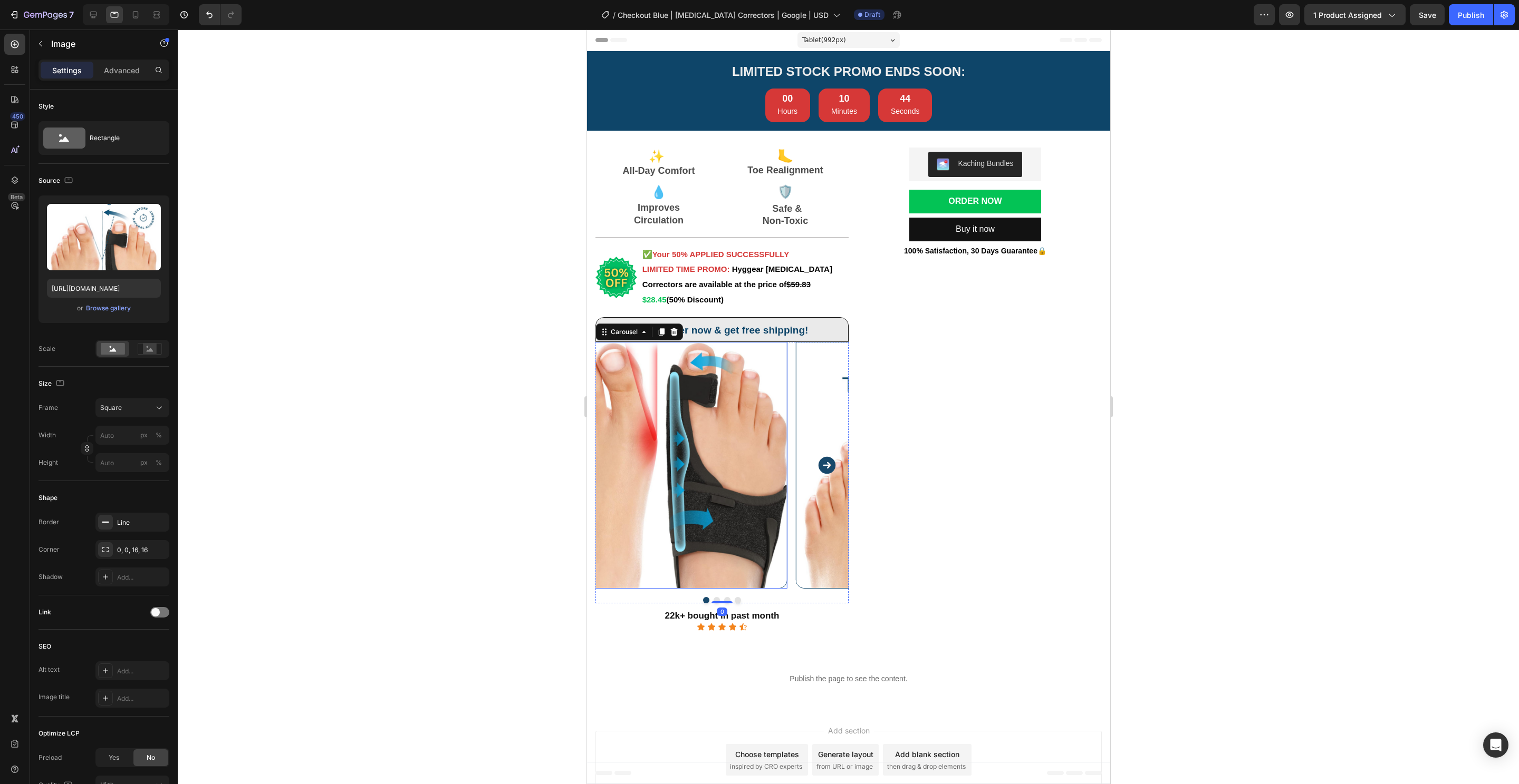
click at [795, 477] on img at bounding box center [918, 465] width 247 height 247
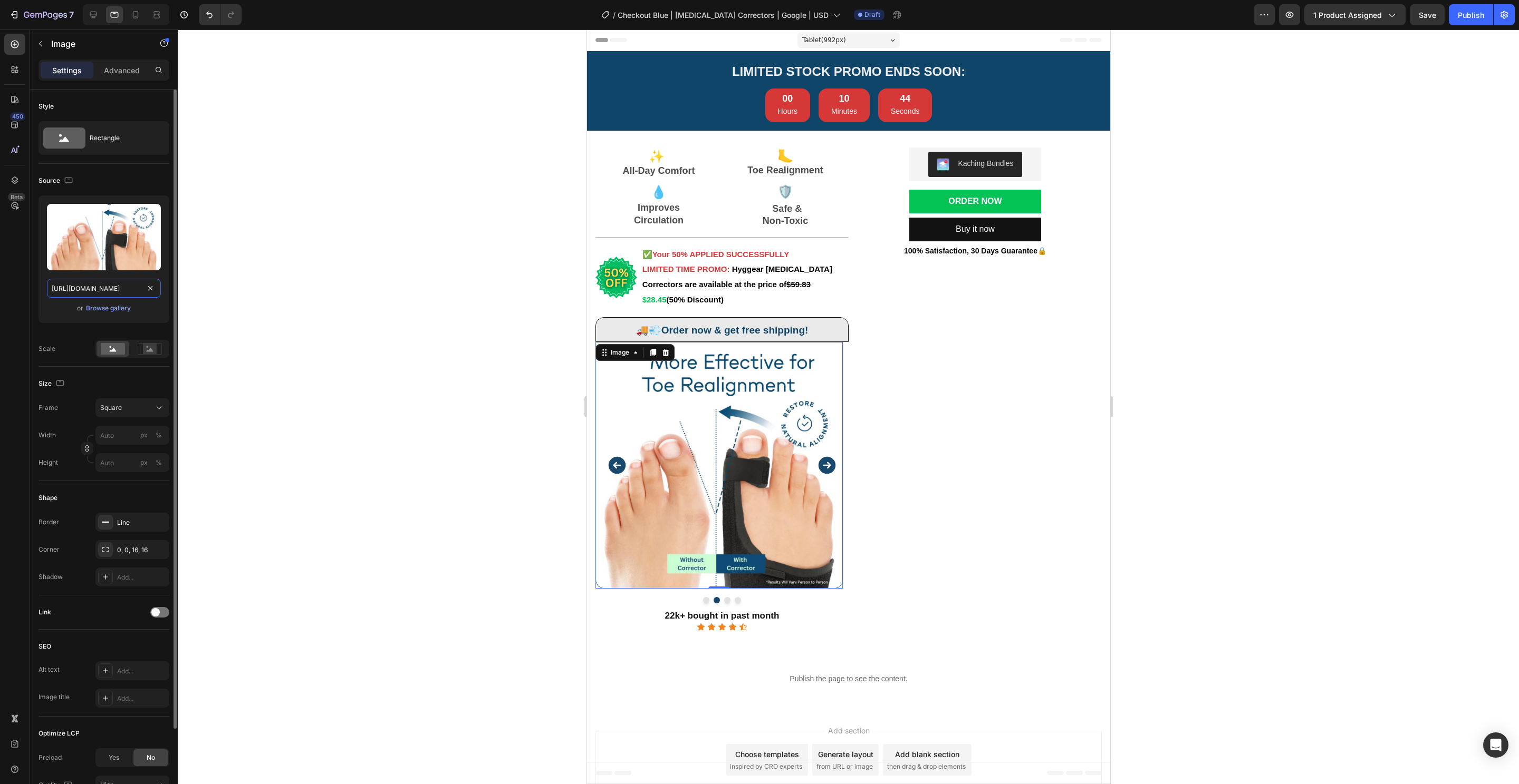
drag, startPoint x: 80, startPoint y: 289, endPoint x: 89, endPoint y: 283, distance: 10.8
click at [80, 289] on input "[URL][DOMAIN_NAME]" at bounding box center [104, 289] width 114 height 19
click at [126, 13] on div "Fullscreen" at bounding box center [126, 14] width 86 height 21
click at [138, 11] on icon at bounding box center [135, 14] width 10 height 10
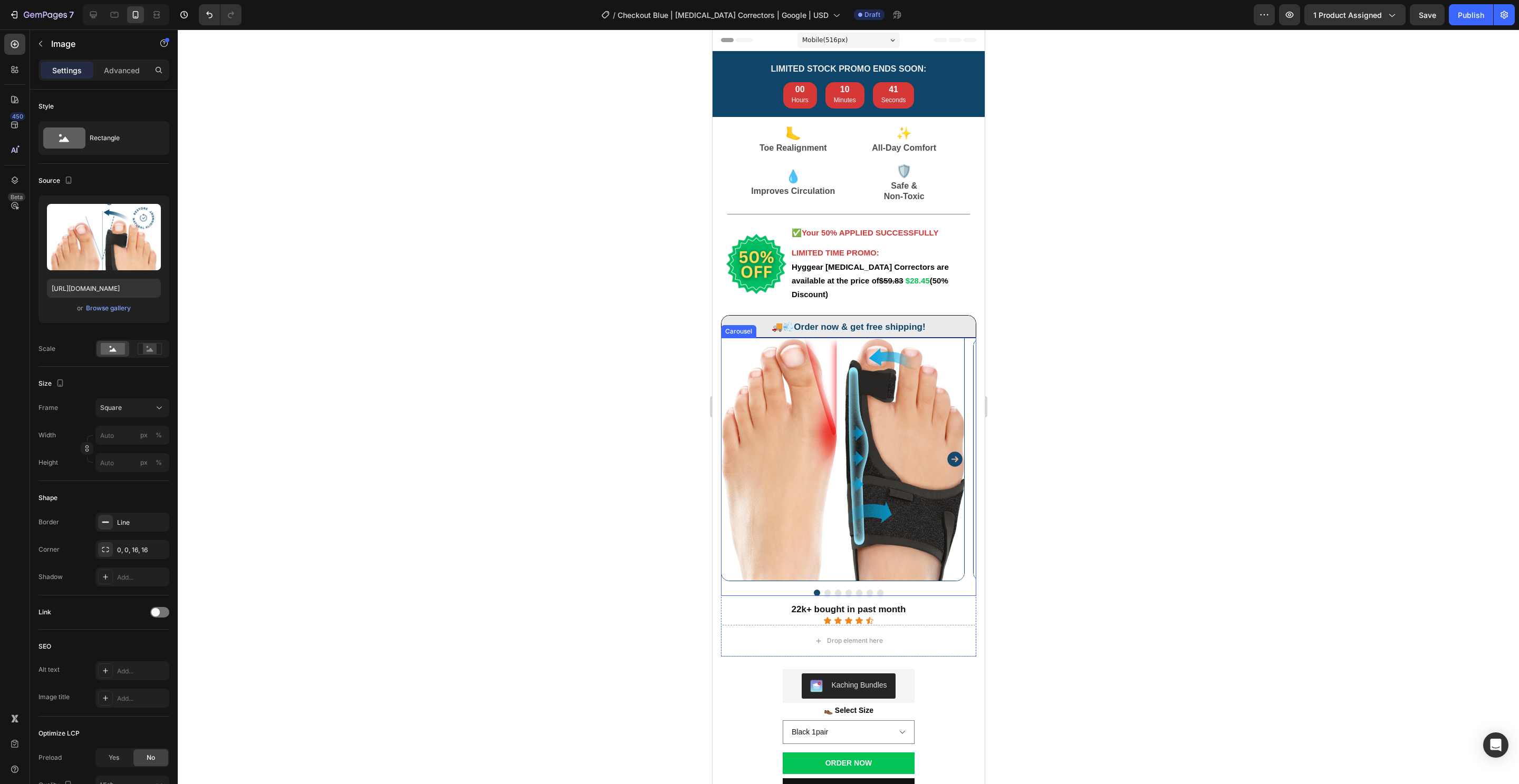
click at [818, 589] on div at bounding box center [847, 593] width 255 height 6
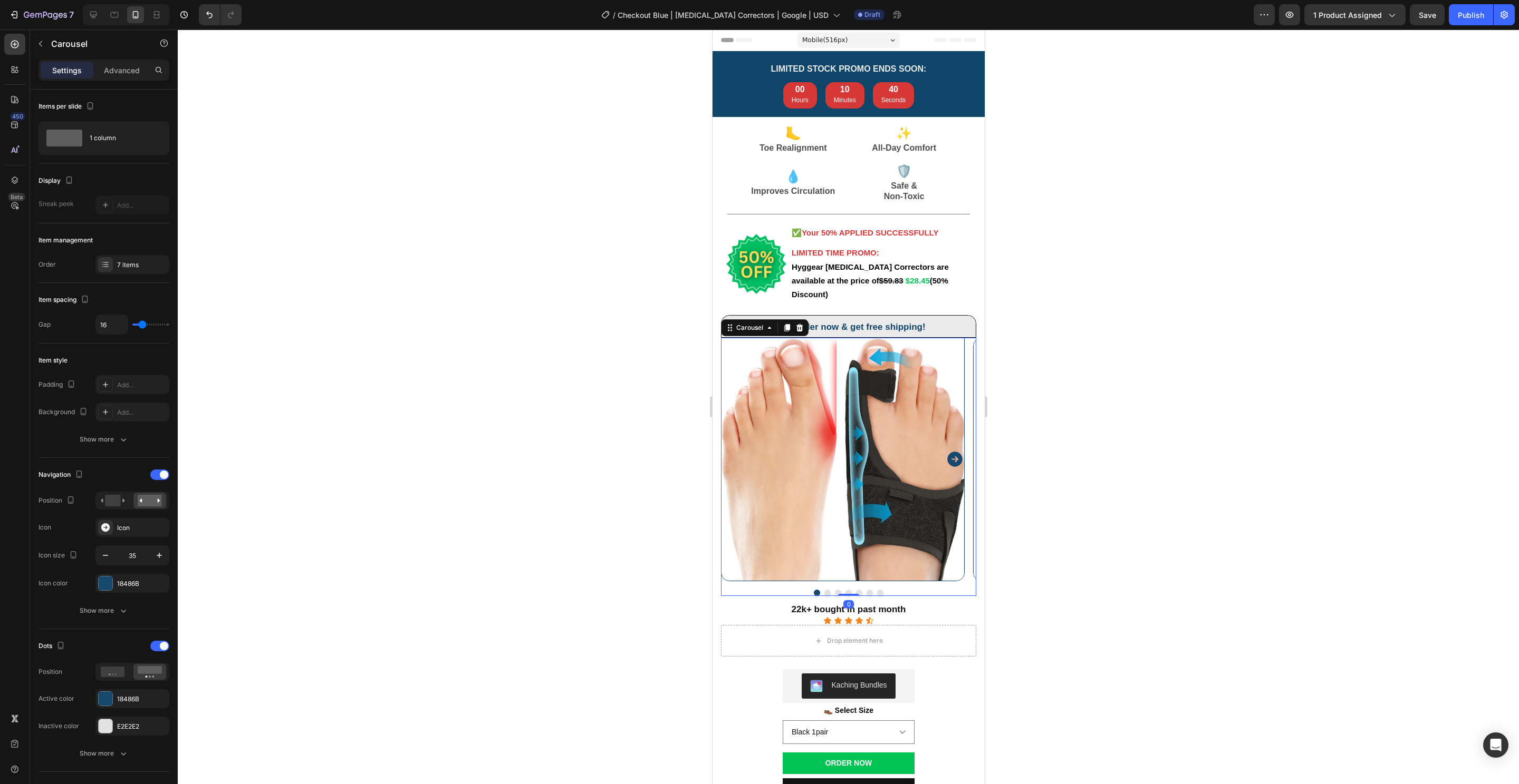
click at [824, 589] on button "Dot" at bounding box center [827, 593] width 6 height 6
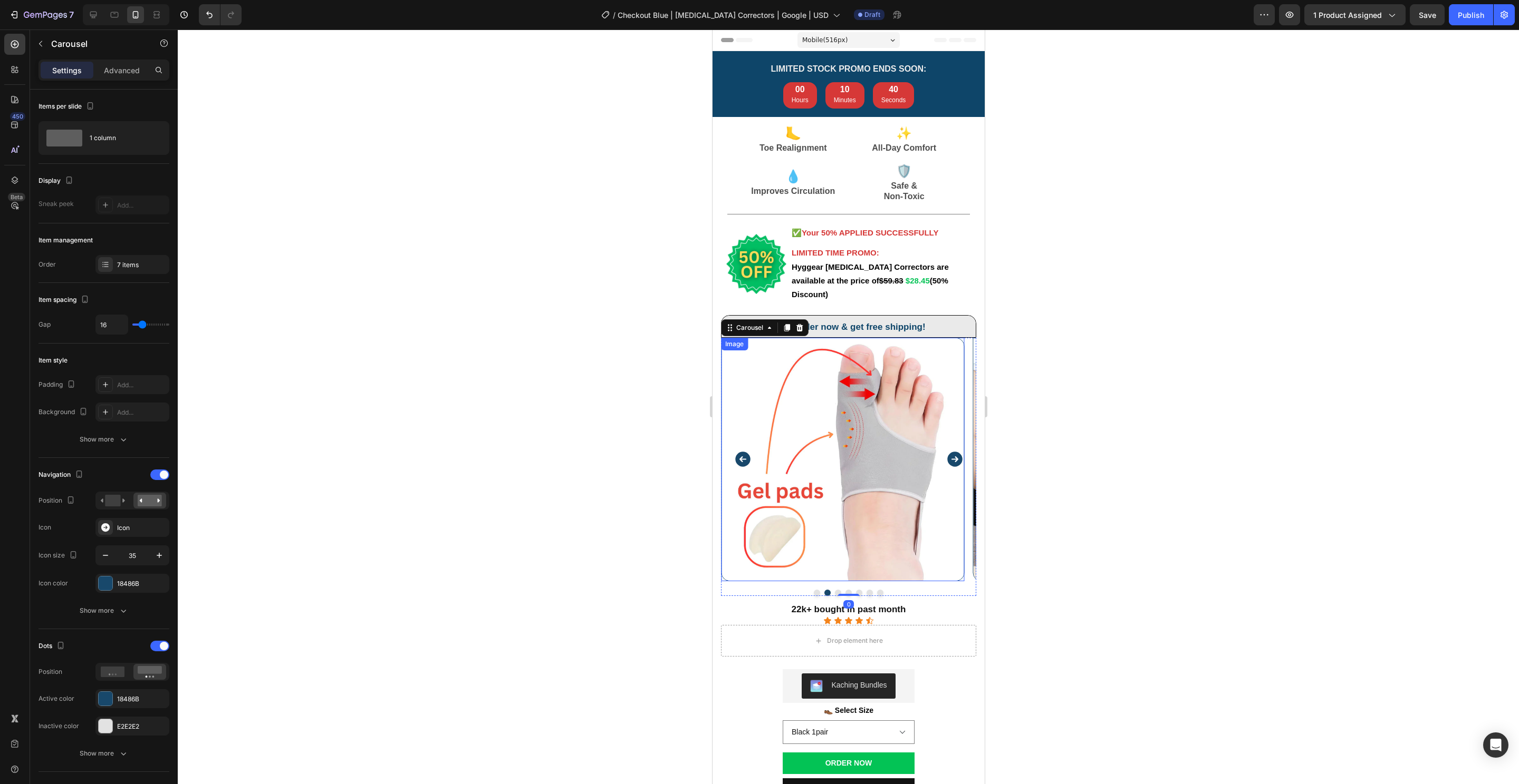
click at [843, 463] on img at bounding box center [842, 459] width 244 height 244
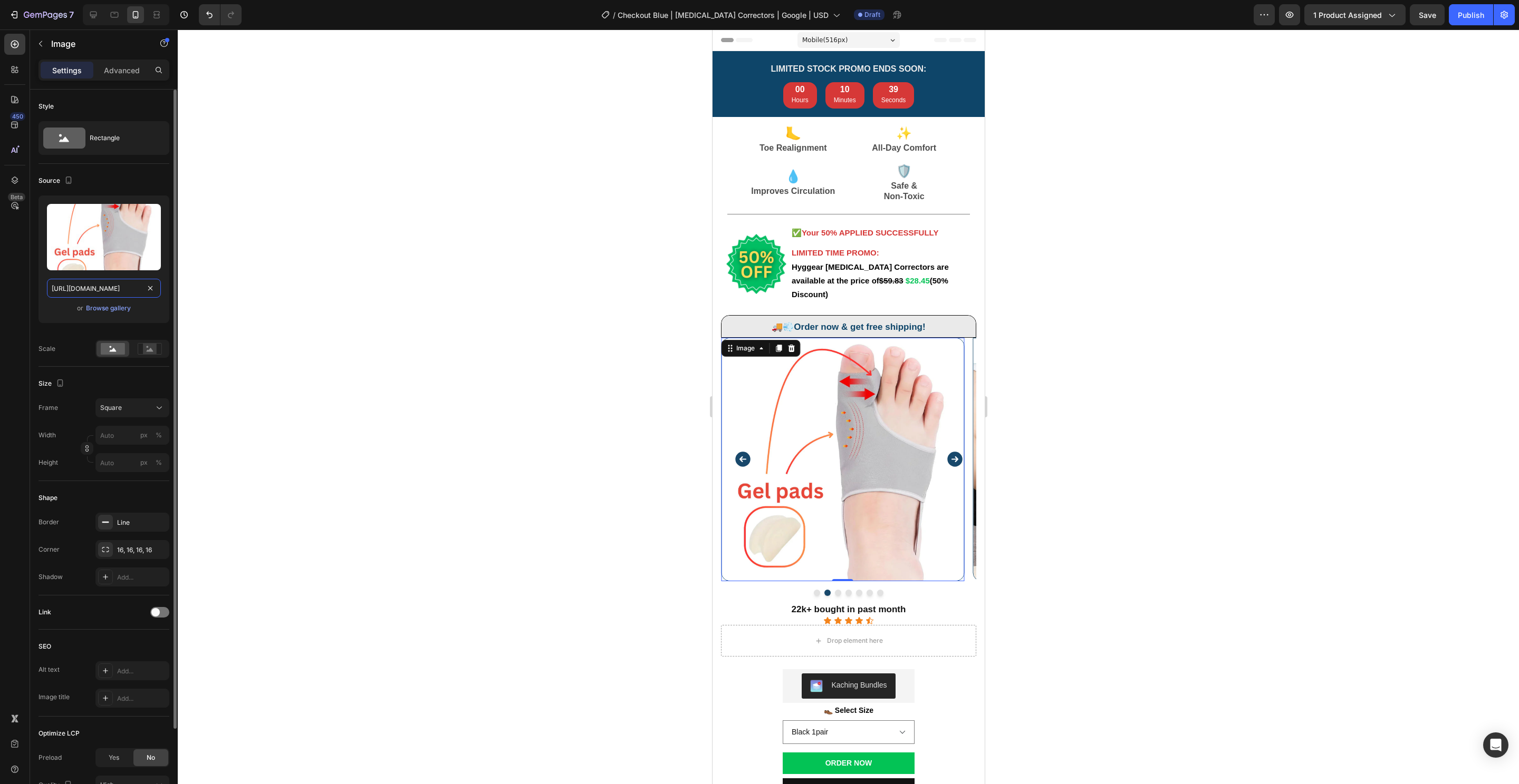
click at [117, 285] on input "https://cdn.shopify.com/s/files/1/0848/4441/3196/files/gempages_524222768674243…" at bounding box center [104, 289] width 114 height 19
paste input "25c93929-d58f-4f05-ba57-f0a0ea0f7be4.png"
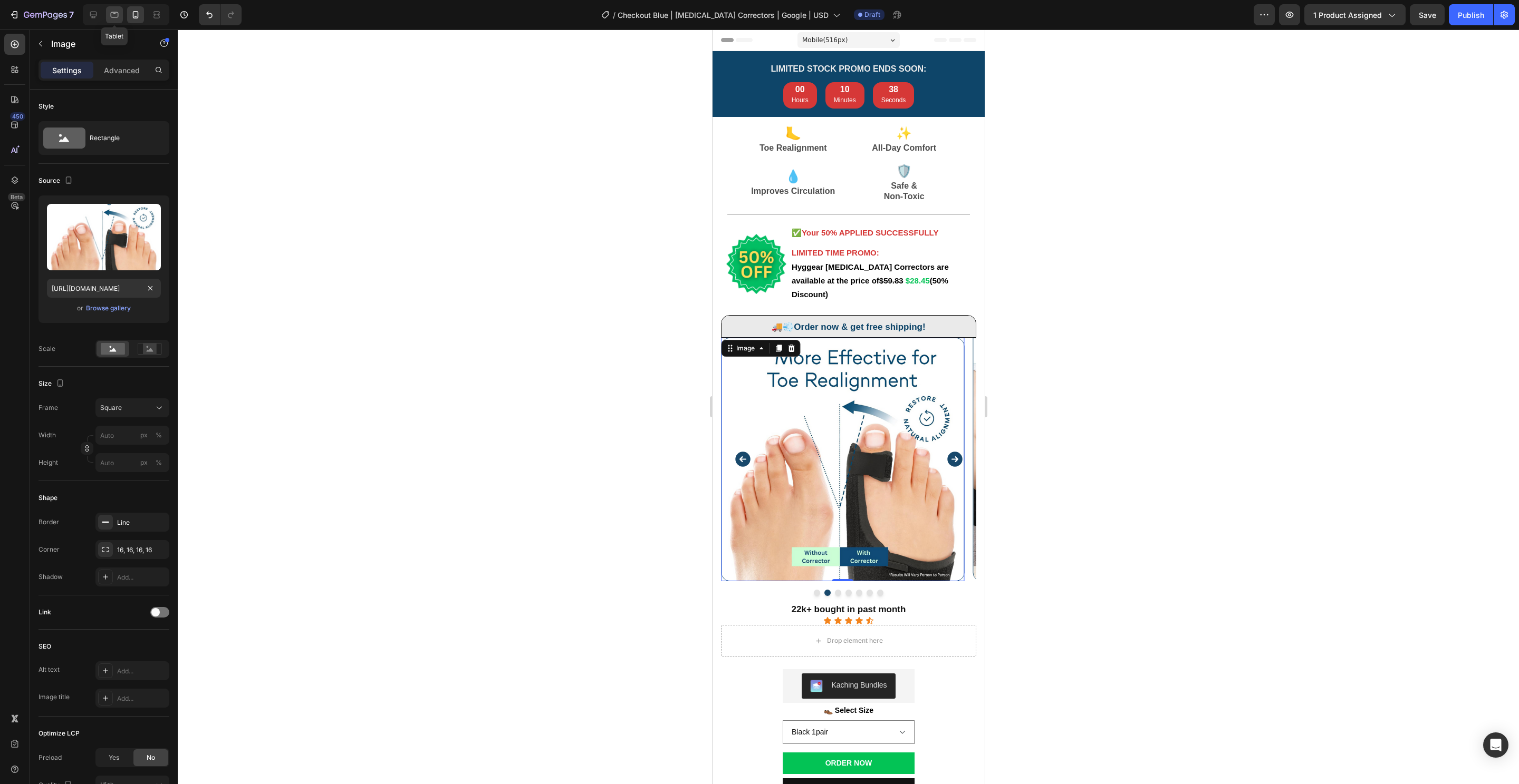
click at [109, 14] on icon at bounding box center [114, 14] width 10 height 10
type input "https://cdn.shopify.com/s/files/1/0848/4441/3196/files/gempages_524222768674243…"
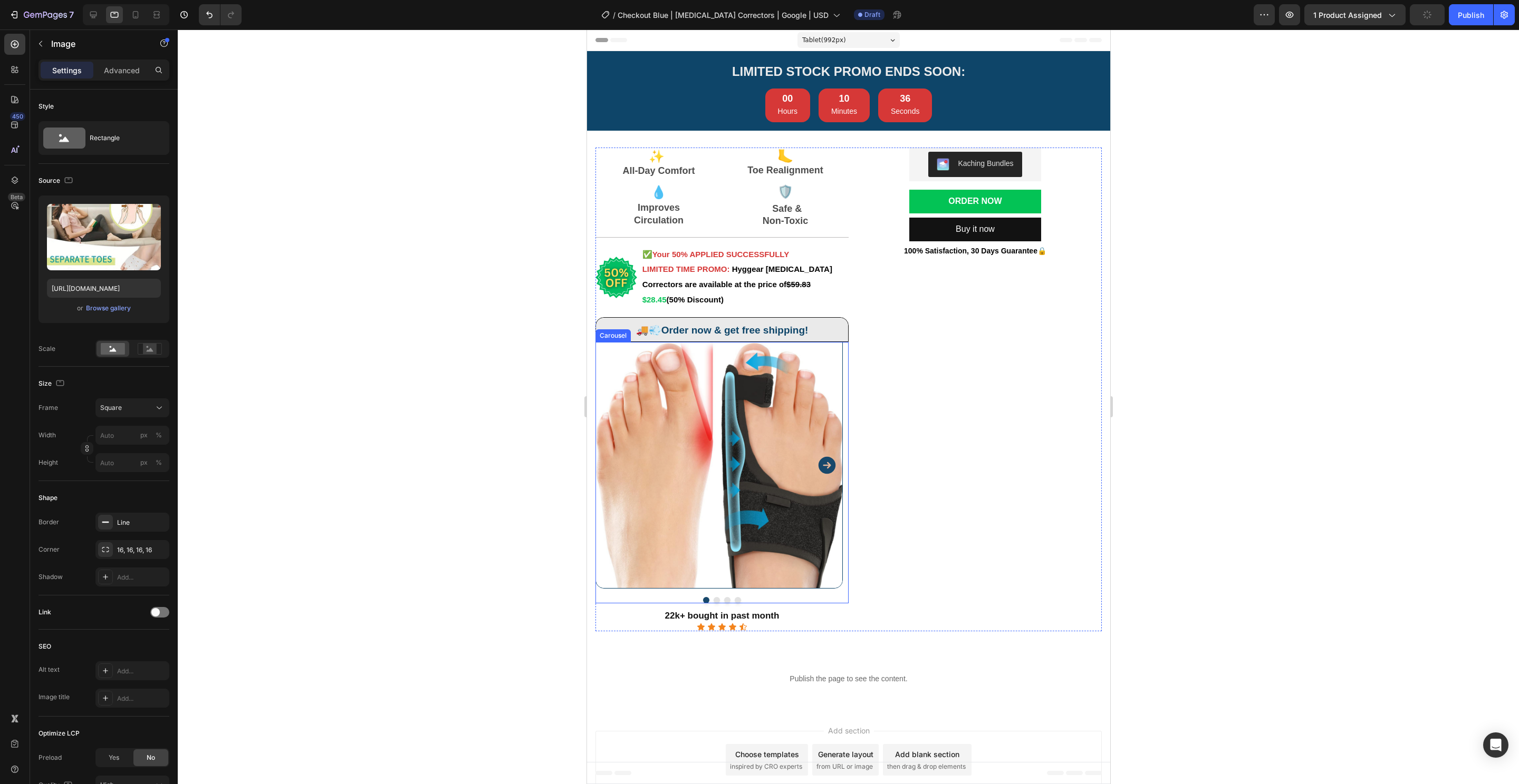
click at [718, 600] on div at bounding box center [721, 601] width 253 height 6
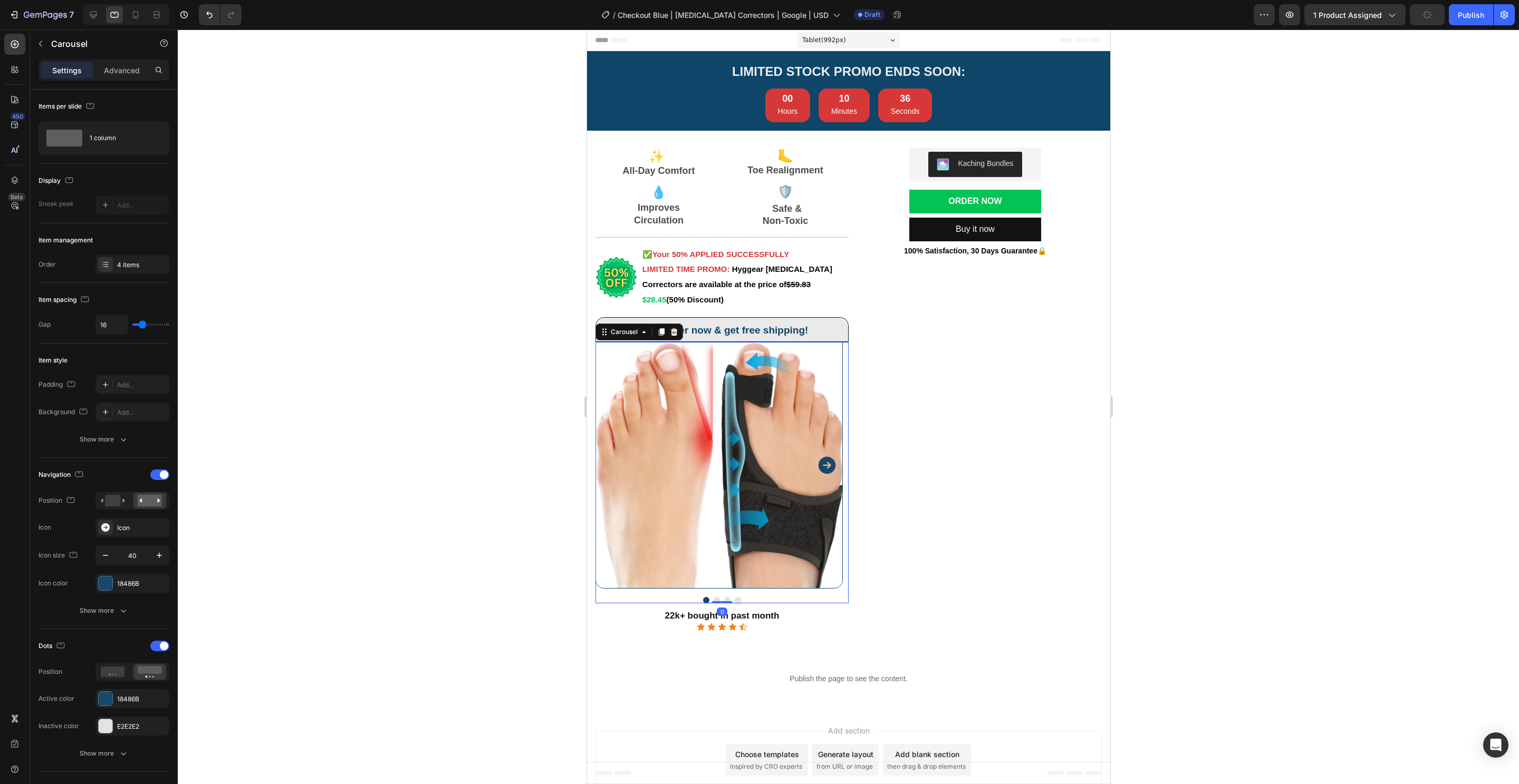
click at [723, 601] on button "Dot" at bounding box center [727, 601] width 6 height 6
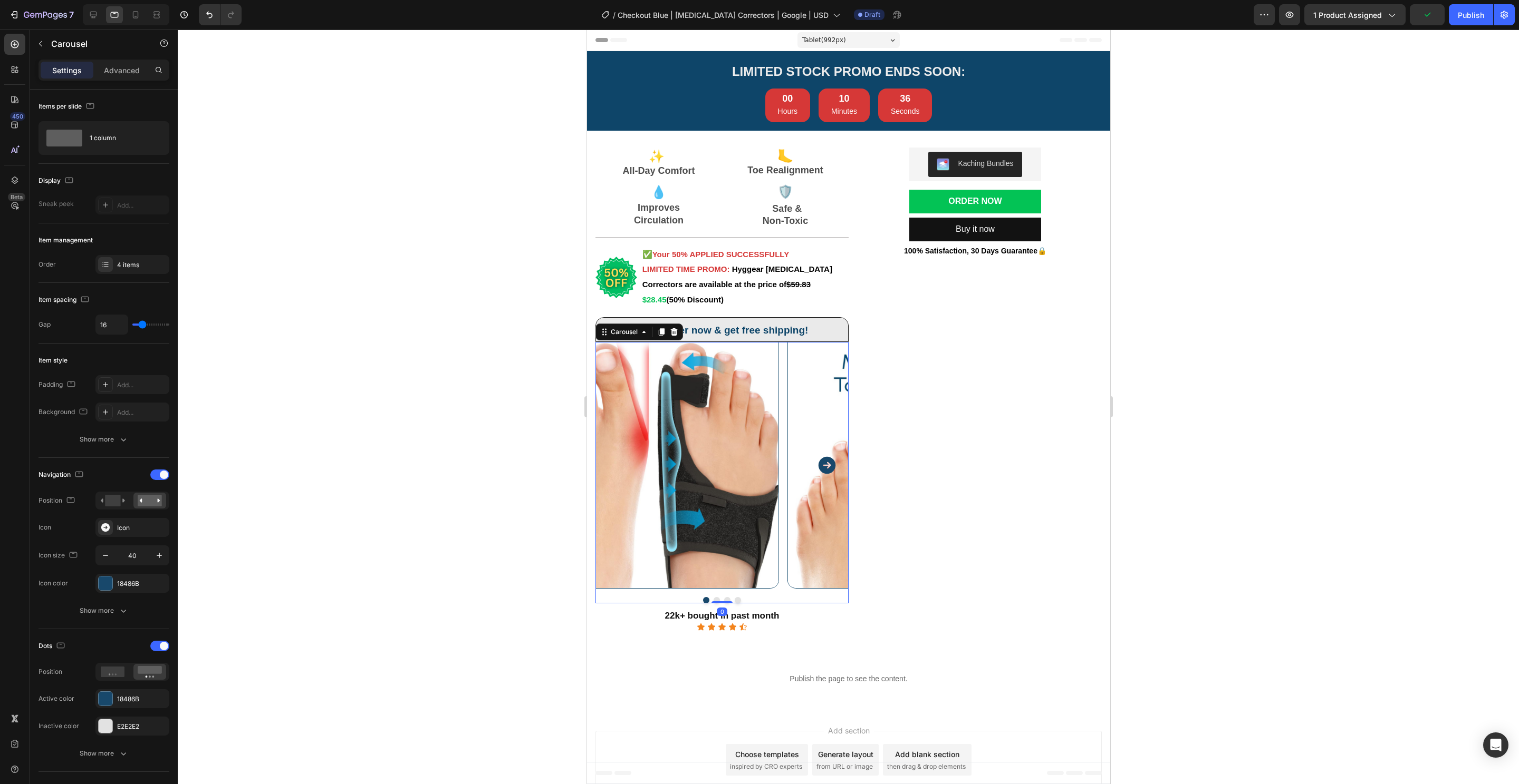
click at [1043, 445] on img at bounding box center [1166, 465] width 247 height 247
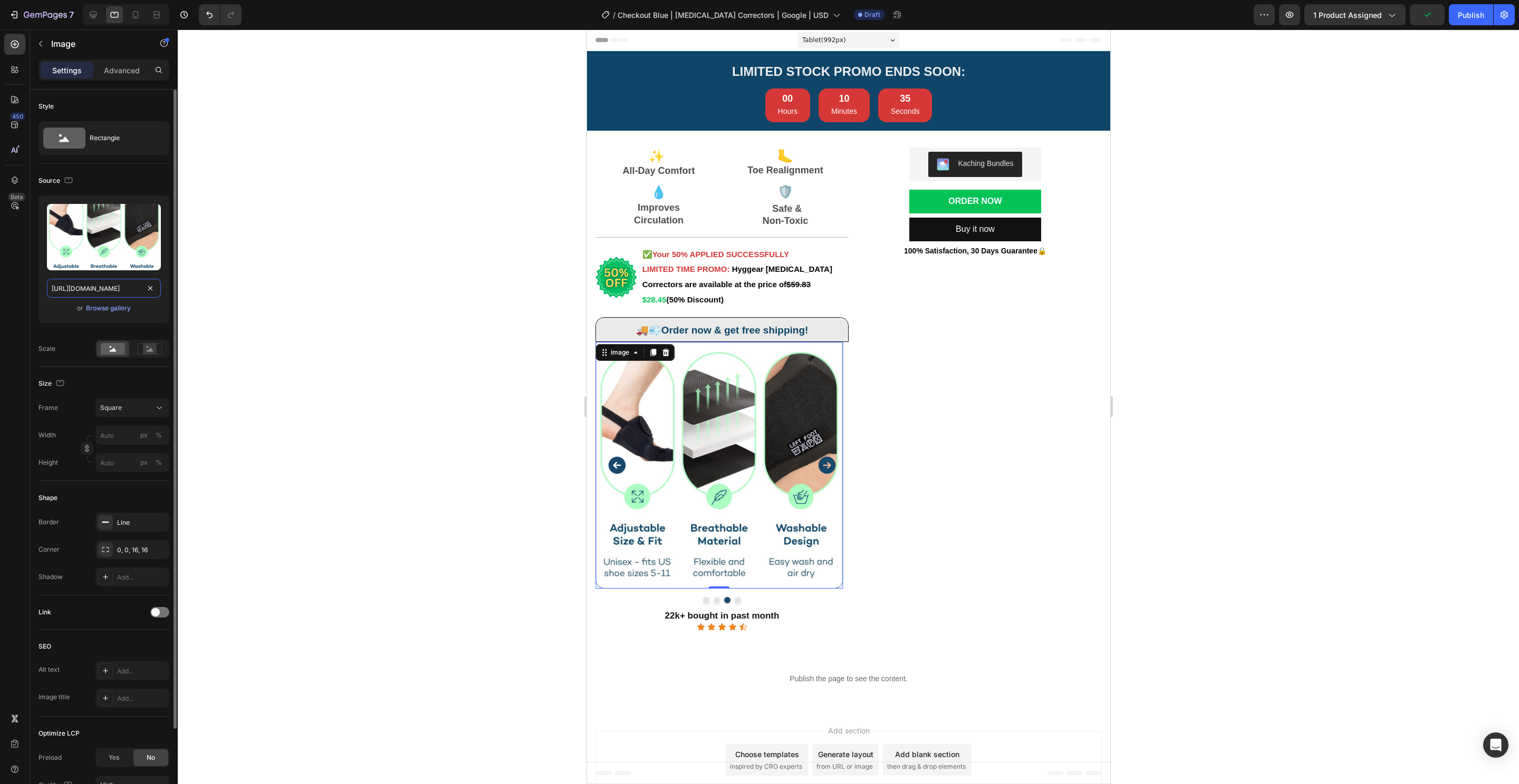
click at [69, 293] on input "[URL][DOMAIN_NAME]" at bounding box center [104, 289] width 114 height 19
click at [130, 13] on icon at bounding box center [135, 14] width 10 height 10
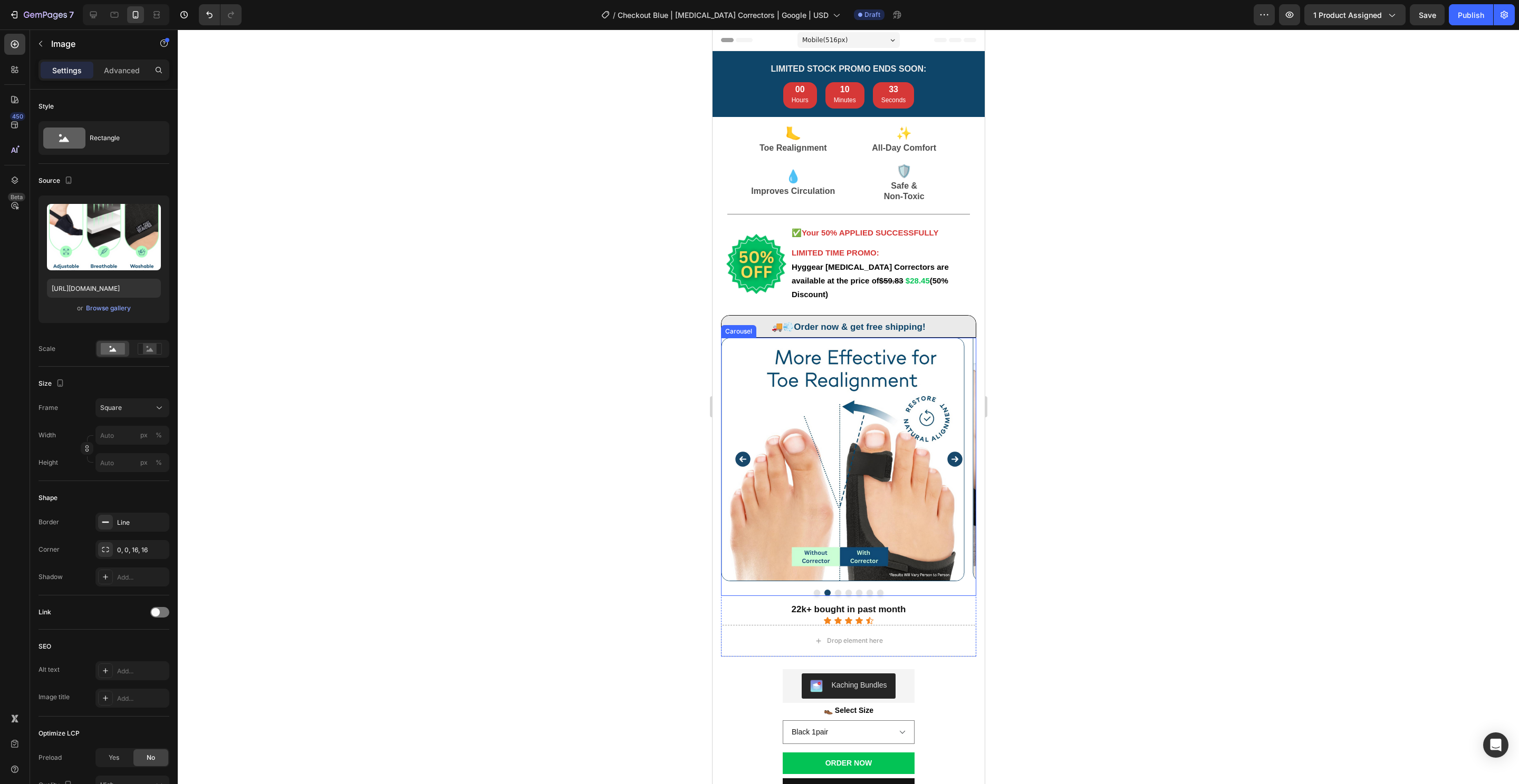
click at [834, 589] on button "Dot" at bounding box center [838, 593] width 6 height 6
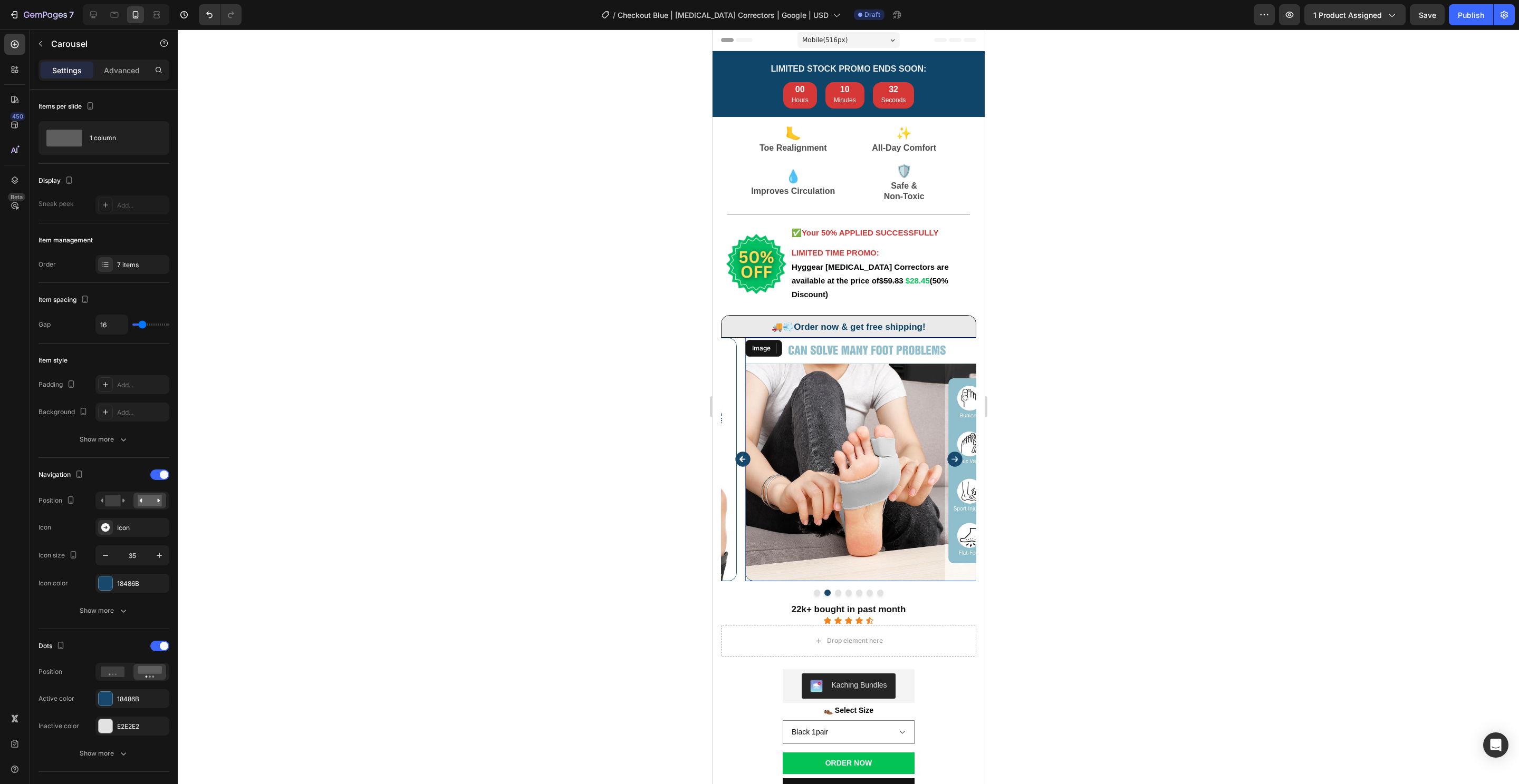
click at [887, 466] on img at bounding box center [866, 459] width 244 height 244
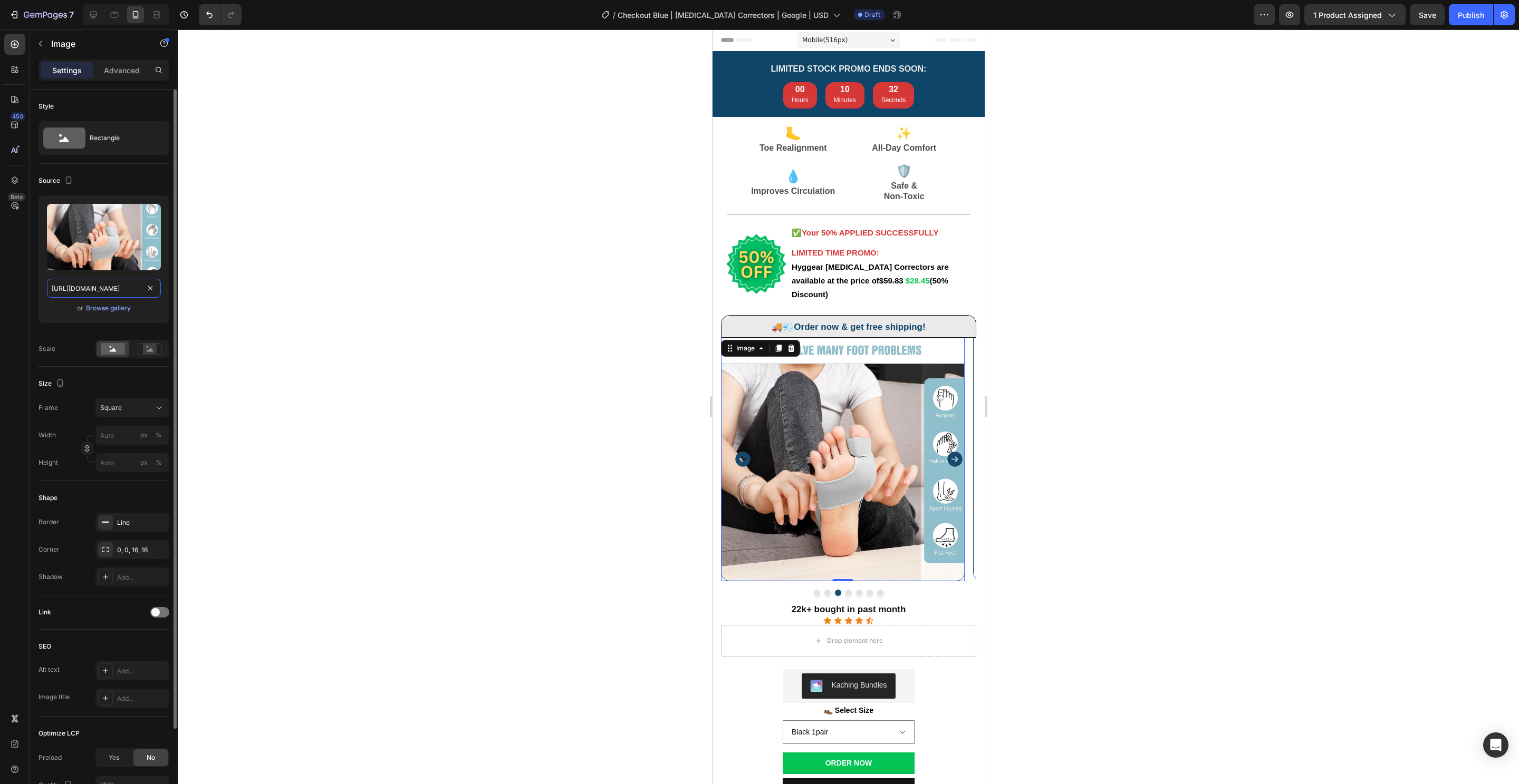
click at [82, 285] on input "https://cdn.shopify.com/s/files/1/0848/4441/3196/files/gempages_524222768674243…" at bounding box center [104, 289] width 114 height 19
paste input "307c6747-9b6c-4c44-95b7-5bc266891415.pn"
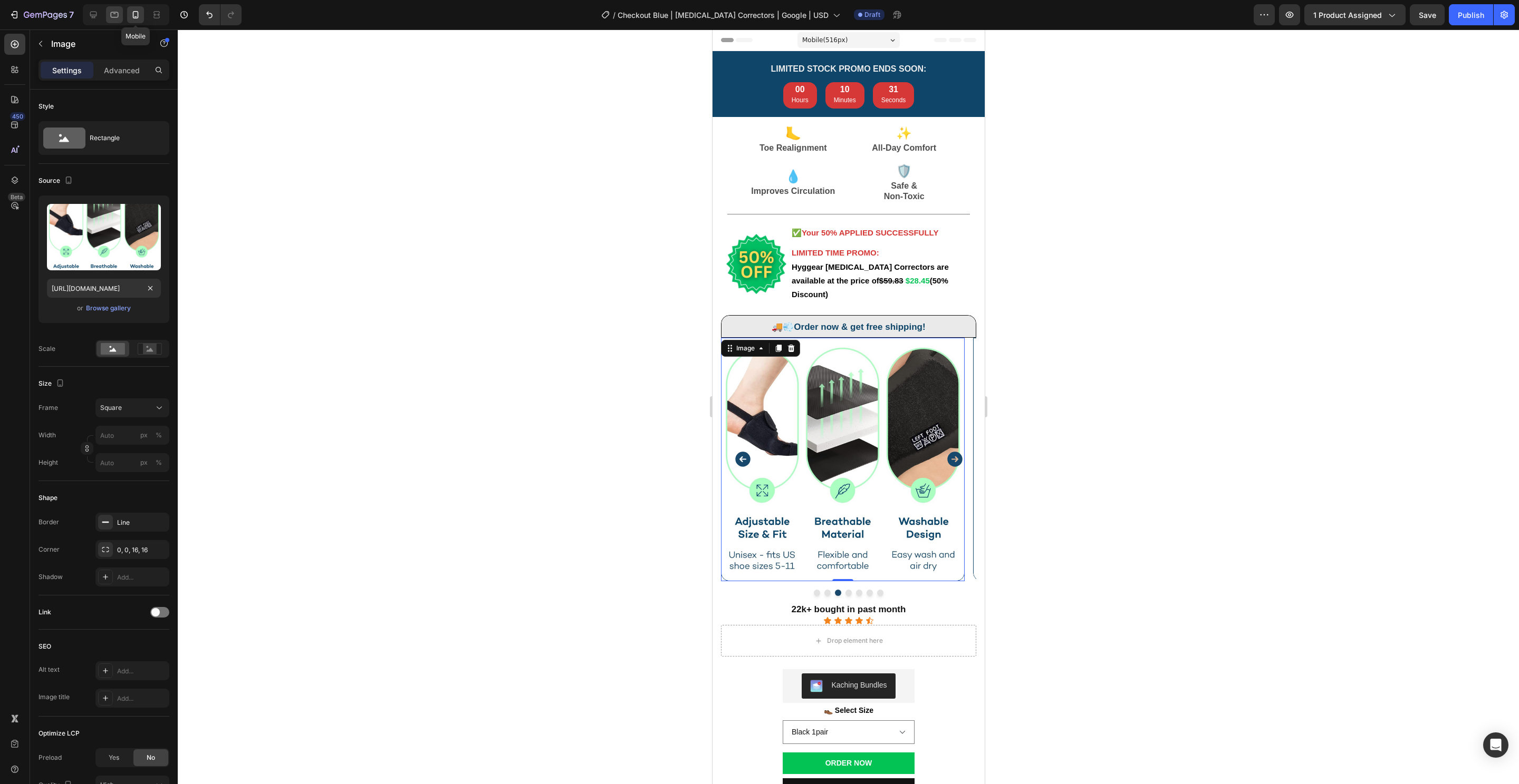
click at [117, 14] on icon at bounding box center [114, 14] width 10 height 10
type input "https://cdn.shopify.com/s/files/1/0848/4441/3196/files/gempages_524222768674243…"
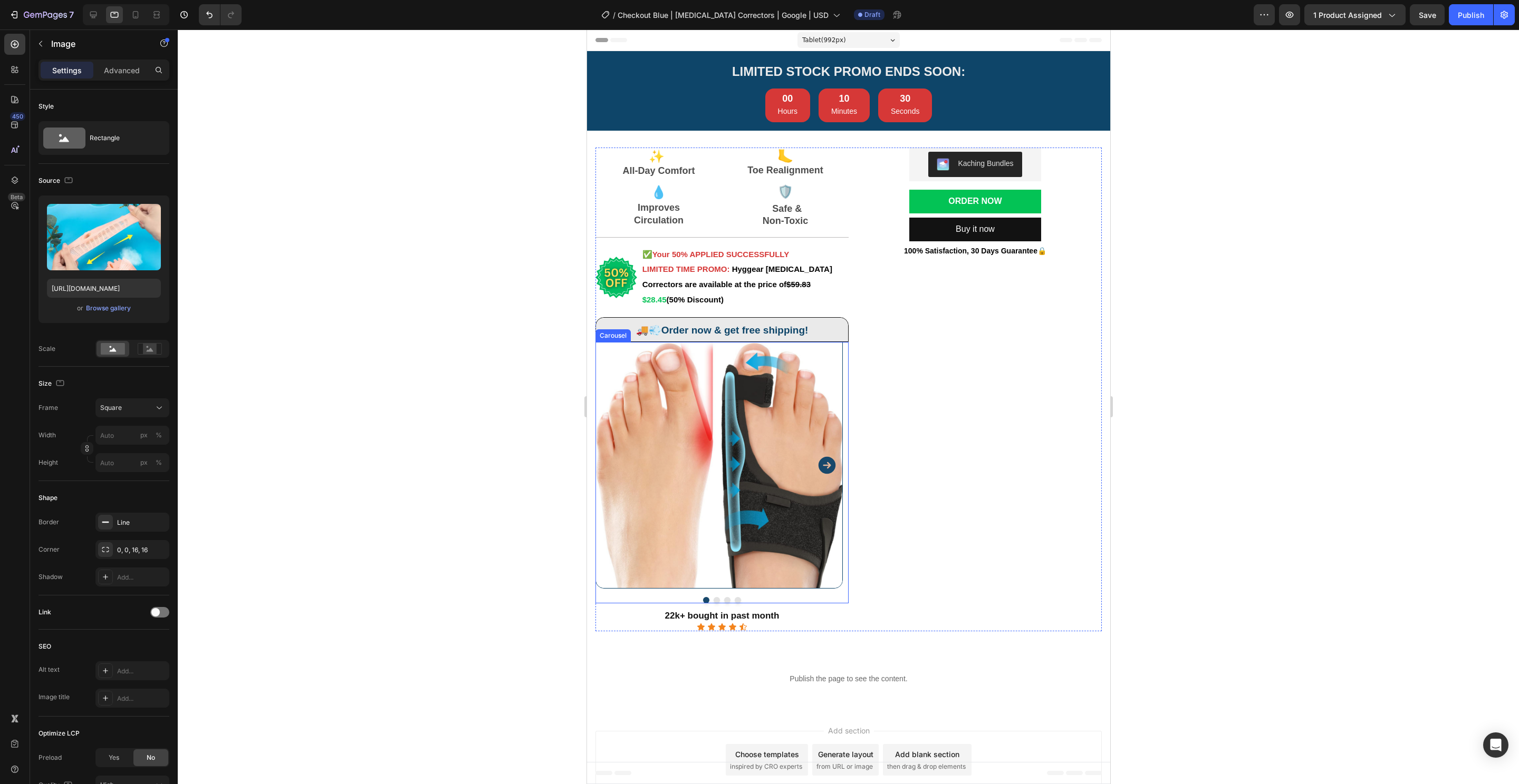
click at [734, 601] on button "Dot" at bounding box center [737, 601] width 6 height 6
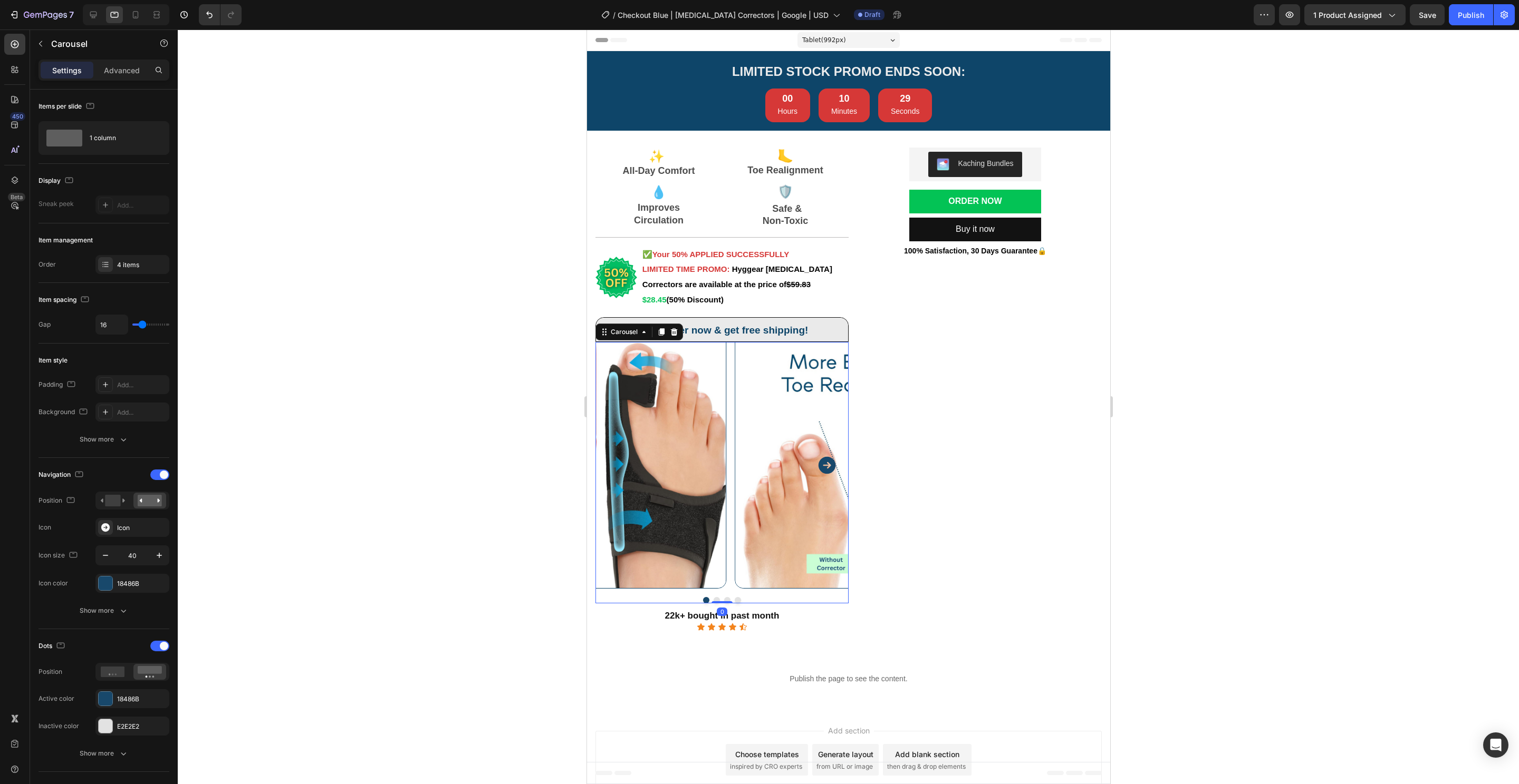
click at [1245, 493] on img at bounding box center [1369, 465] width 247 height 247
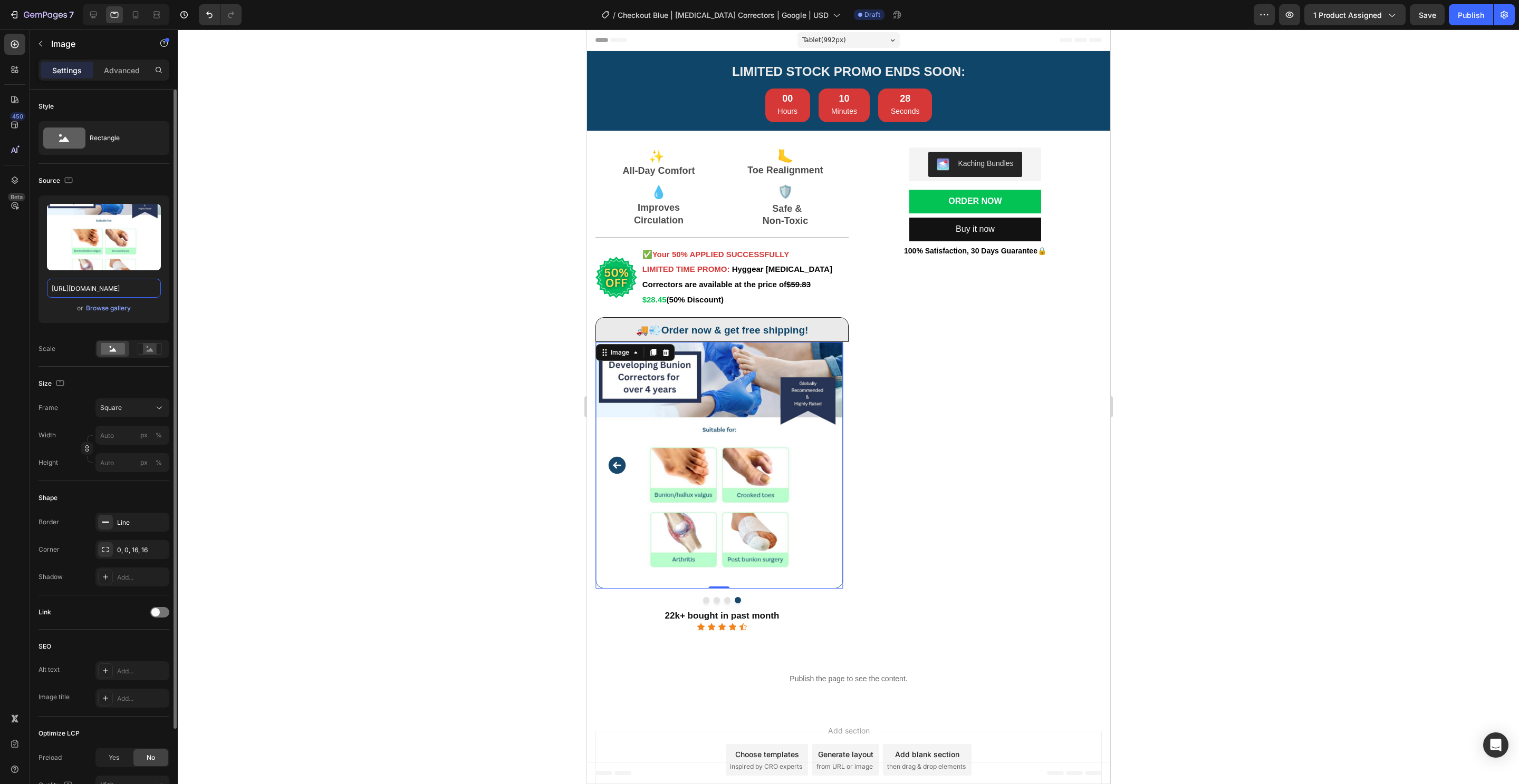
click at [114, 289] on input "[URL][DOMAIN_NAME]" at bounding box center [104, 289] width 114 height 19
click at [137, 9] on div at bounding box center [135, 14] width 17 height 17
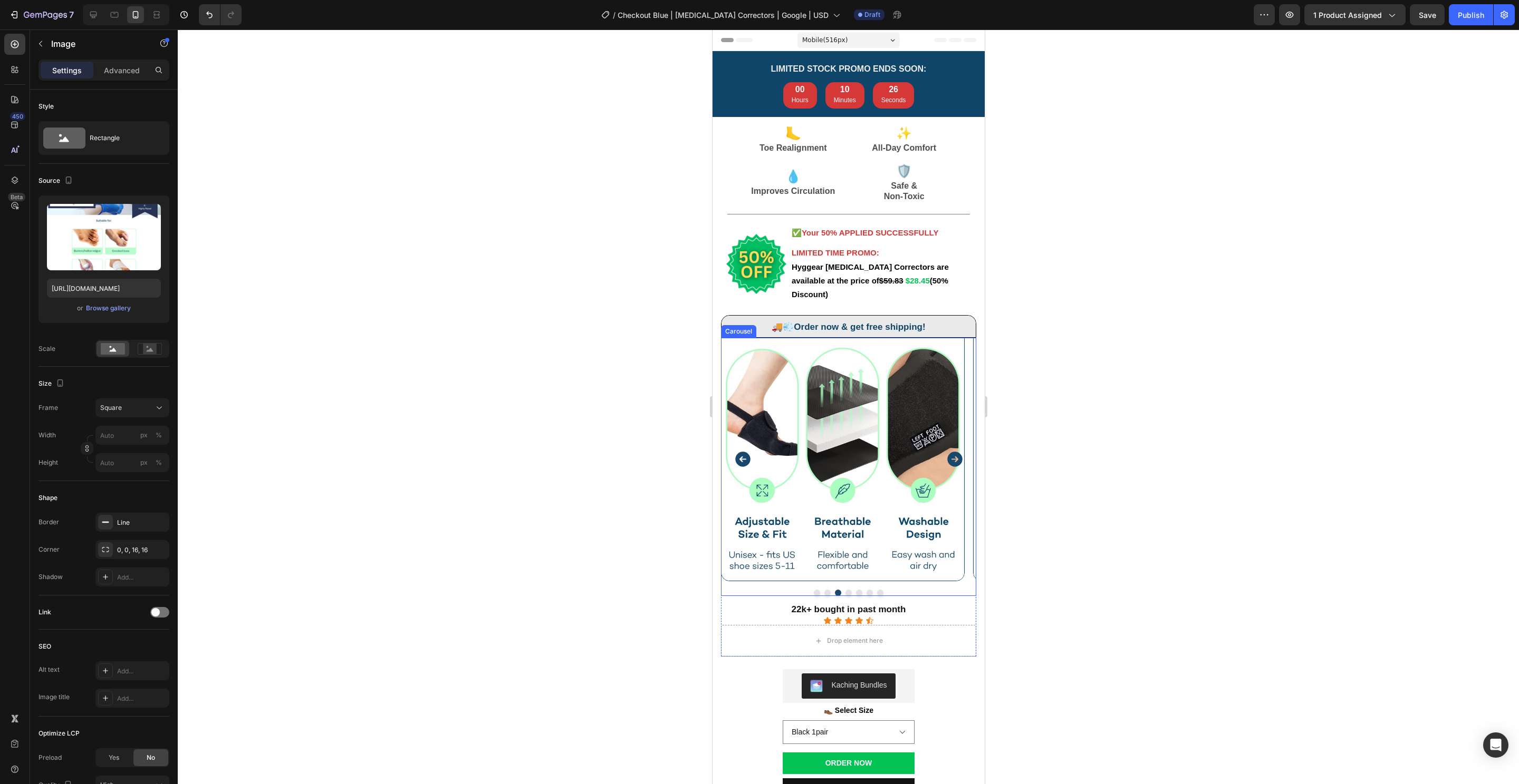
click at [845, 589] on button "Dot" at bounding box center [848, 593] width 6 height 6
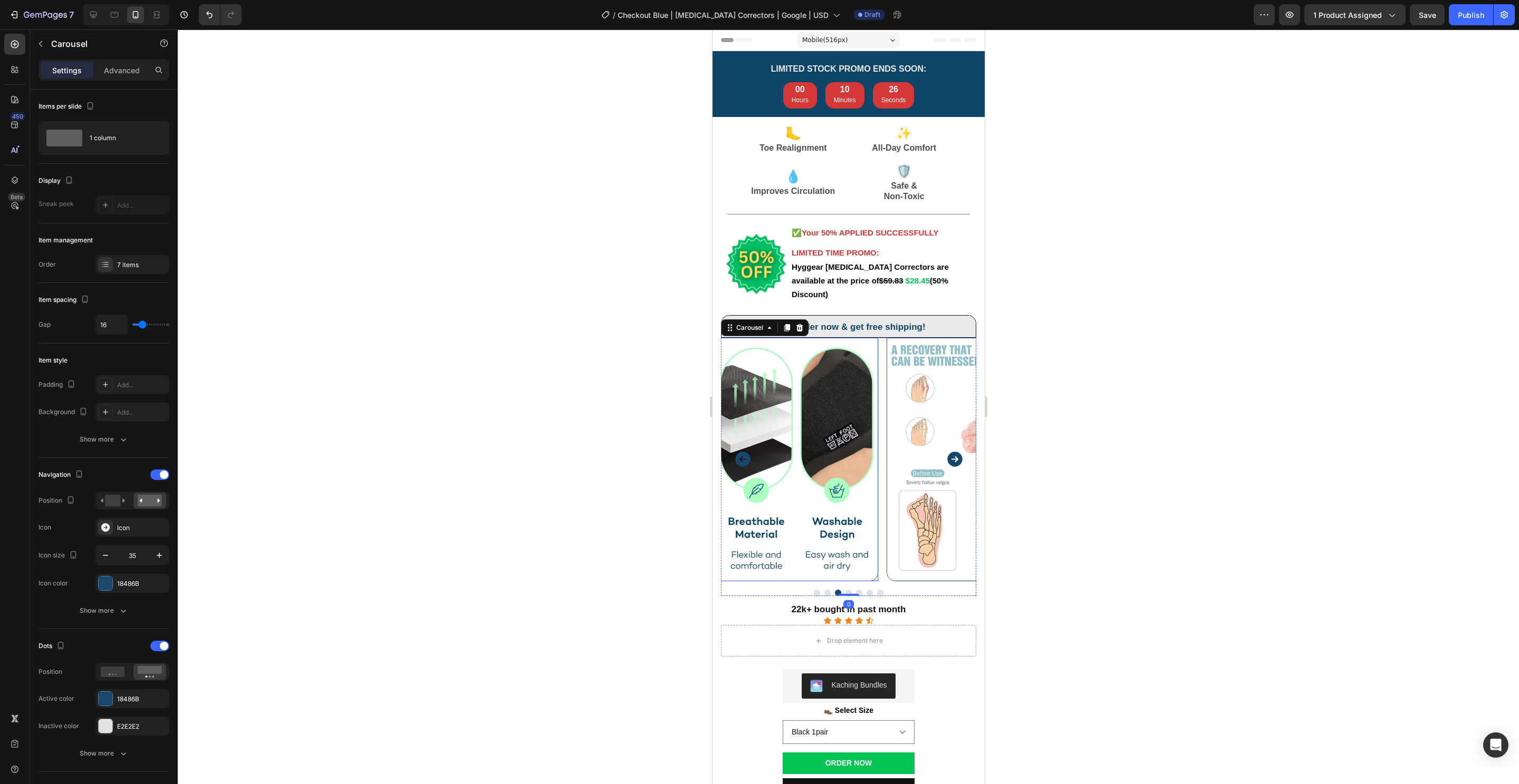
click at [886, 455] on img at bounding box center [1007, 459] width 244 height 244
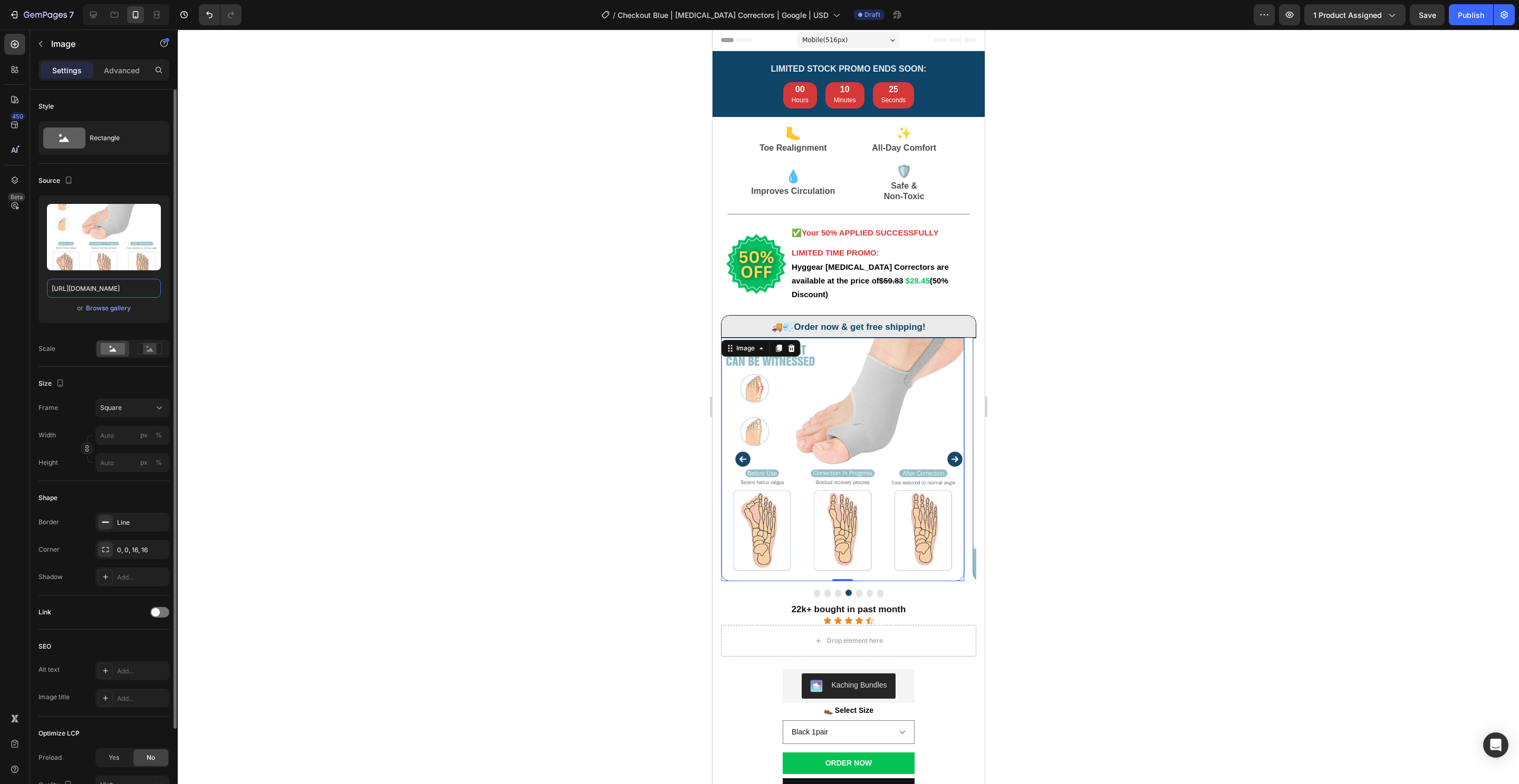
click at [108, 287] on input "https://cdn.shopify.com/s/files/1/0848/4441/3196/files/gempages_524222768674243…" at bounding box center [104, 289] width 114 height 19
paste input "74dd9942-cb30-4e9e-919a-8bfa81dea2b5.png"
type input "[URL][DOMAIN_NAME]"
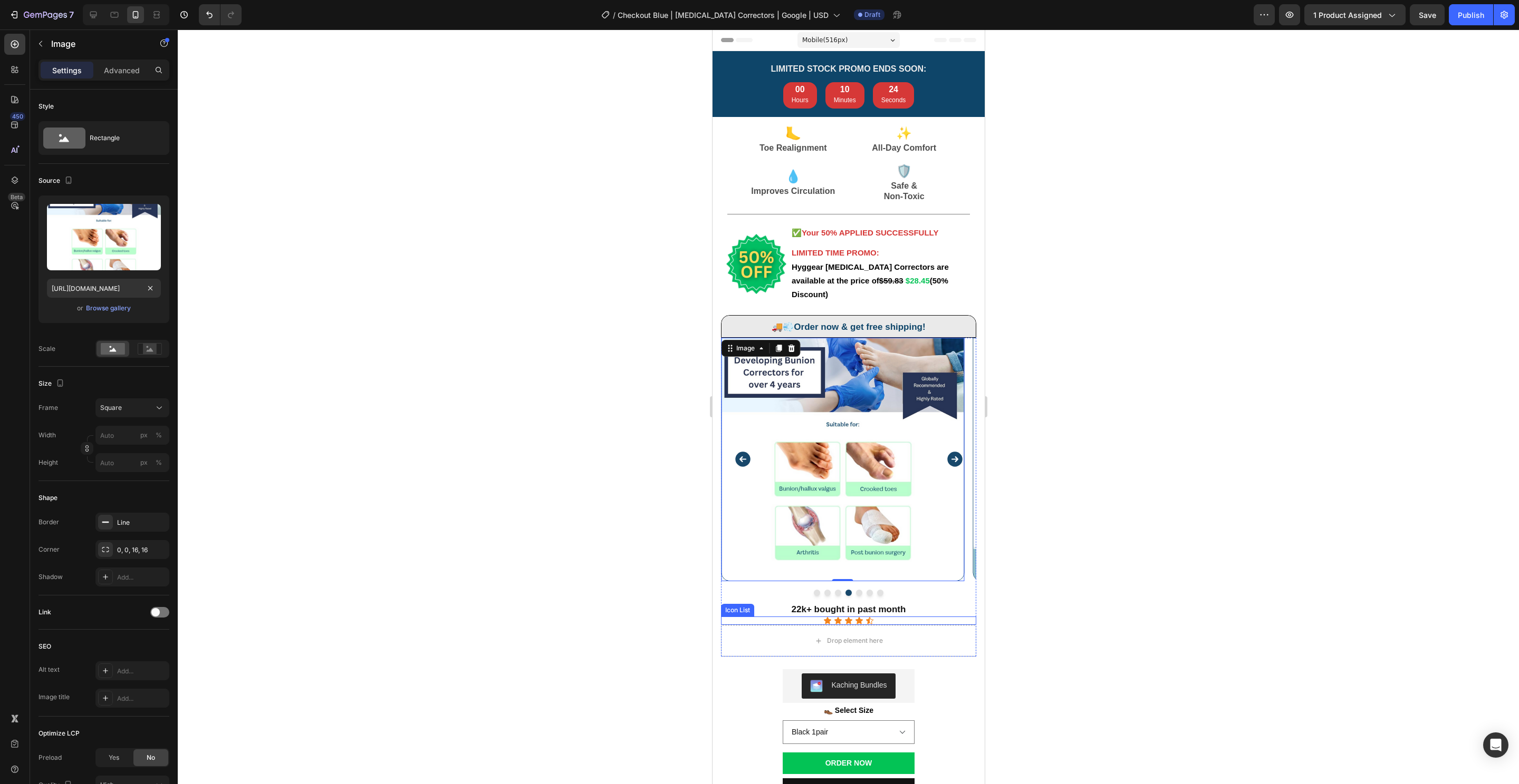
click at [912, 573] on div "Image Image Image Image 0 Image Image Image Carousel" at bounding box center [847, 466] width 255 height 258
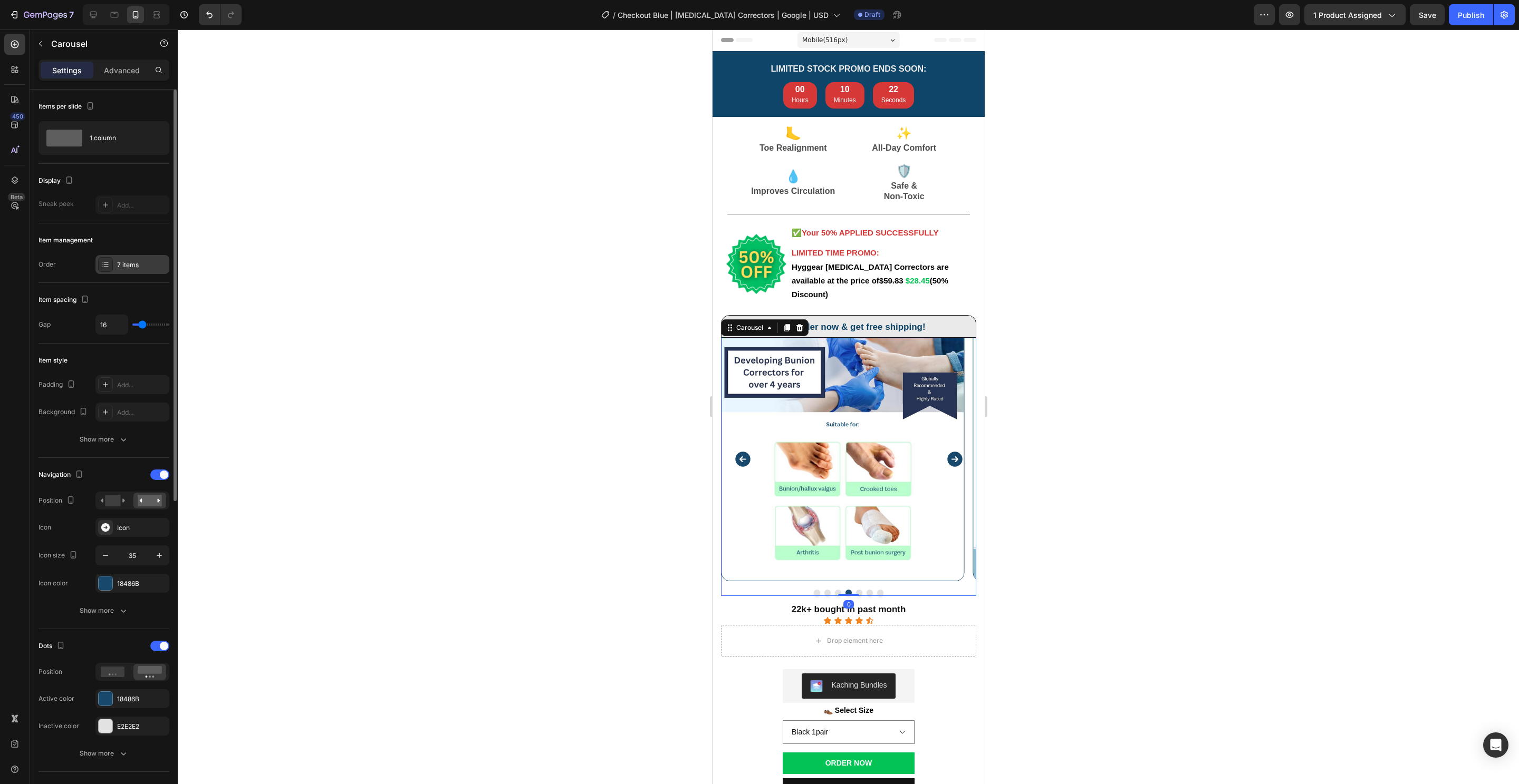
click at [119, 264] on div "7 items" at bounding box center [142, 265] width 50 height 10
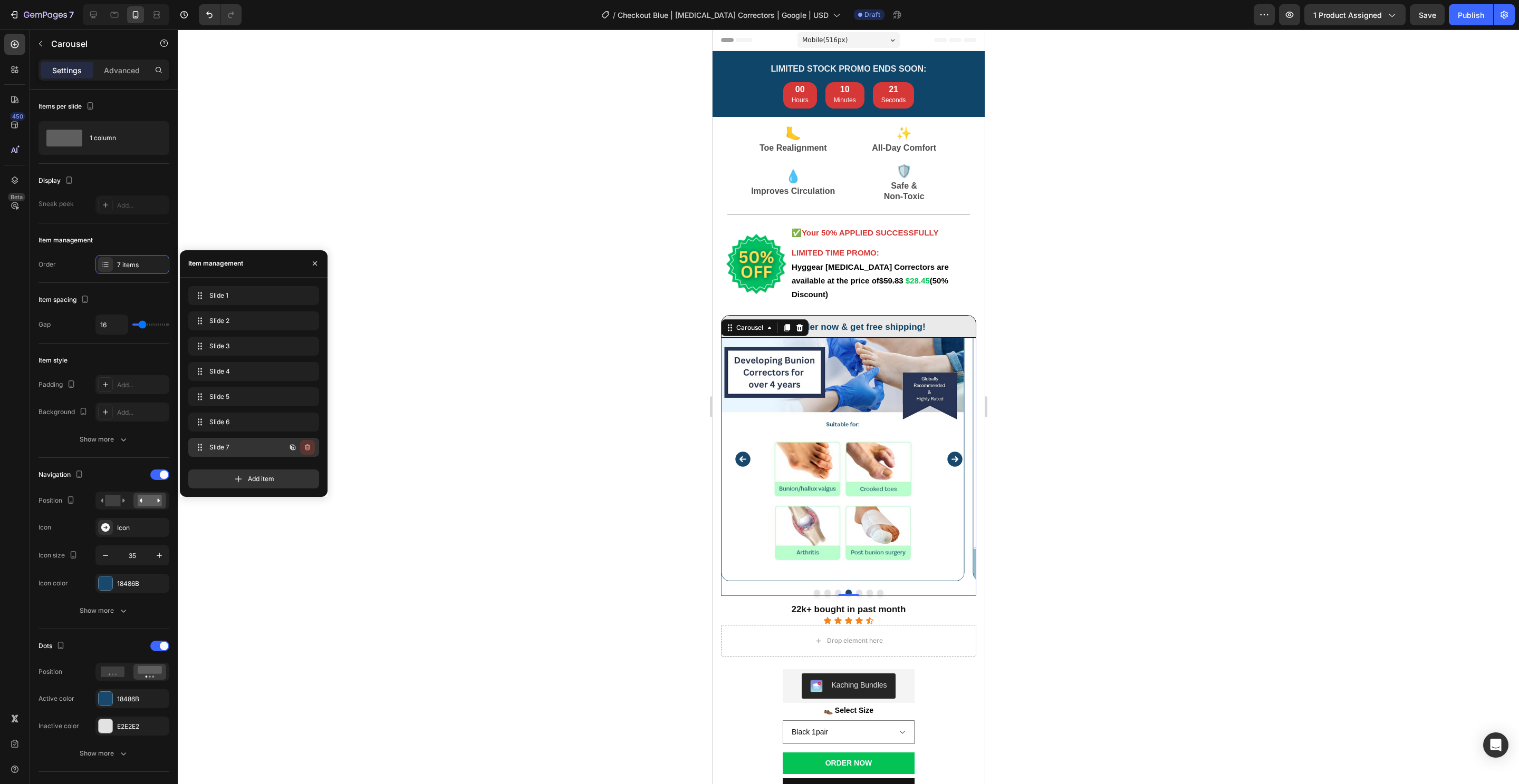
click at [308, 447] on icon "button" at bounding box center [308, 448] width 1 height 2
click at [307, 446] on div "Delete" at bounding box center [300, 448] width 19 height 10
click at [305, 424] on icon "button" at bounding box center [307, 422] width 8 height 8
click at [306, 422] on div "Delete" at bounding box center [300, 422] width 19 height 10
click at [307, 400] on button "button" at bounding box center [307, 396] width 14 height 14
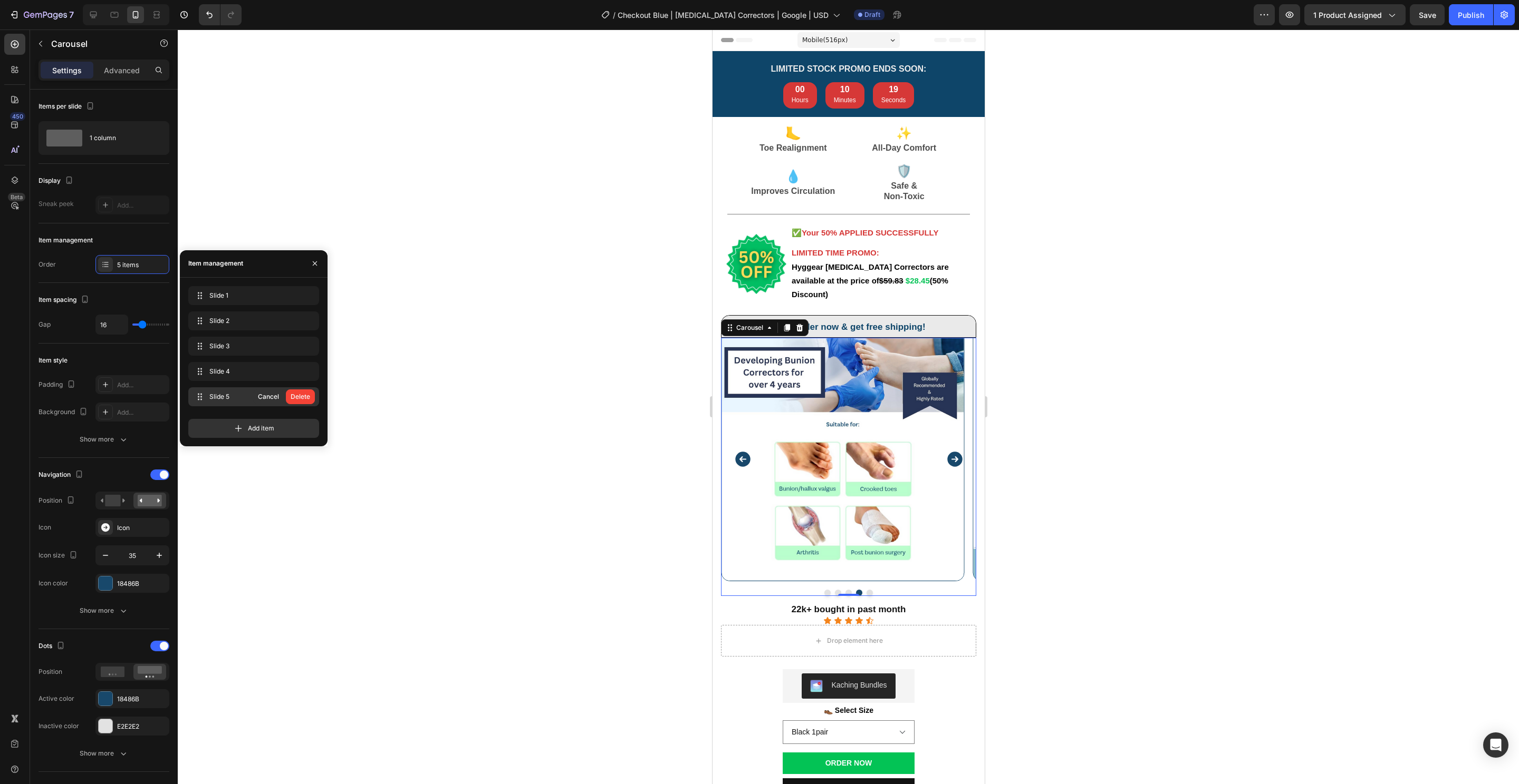
click at [307, 399] on div "Delete" at bounding box center [300, 397] width 19 height 10
click at [574, 519] on div at bounding box center [848, 407] width 1341 height 755
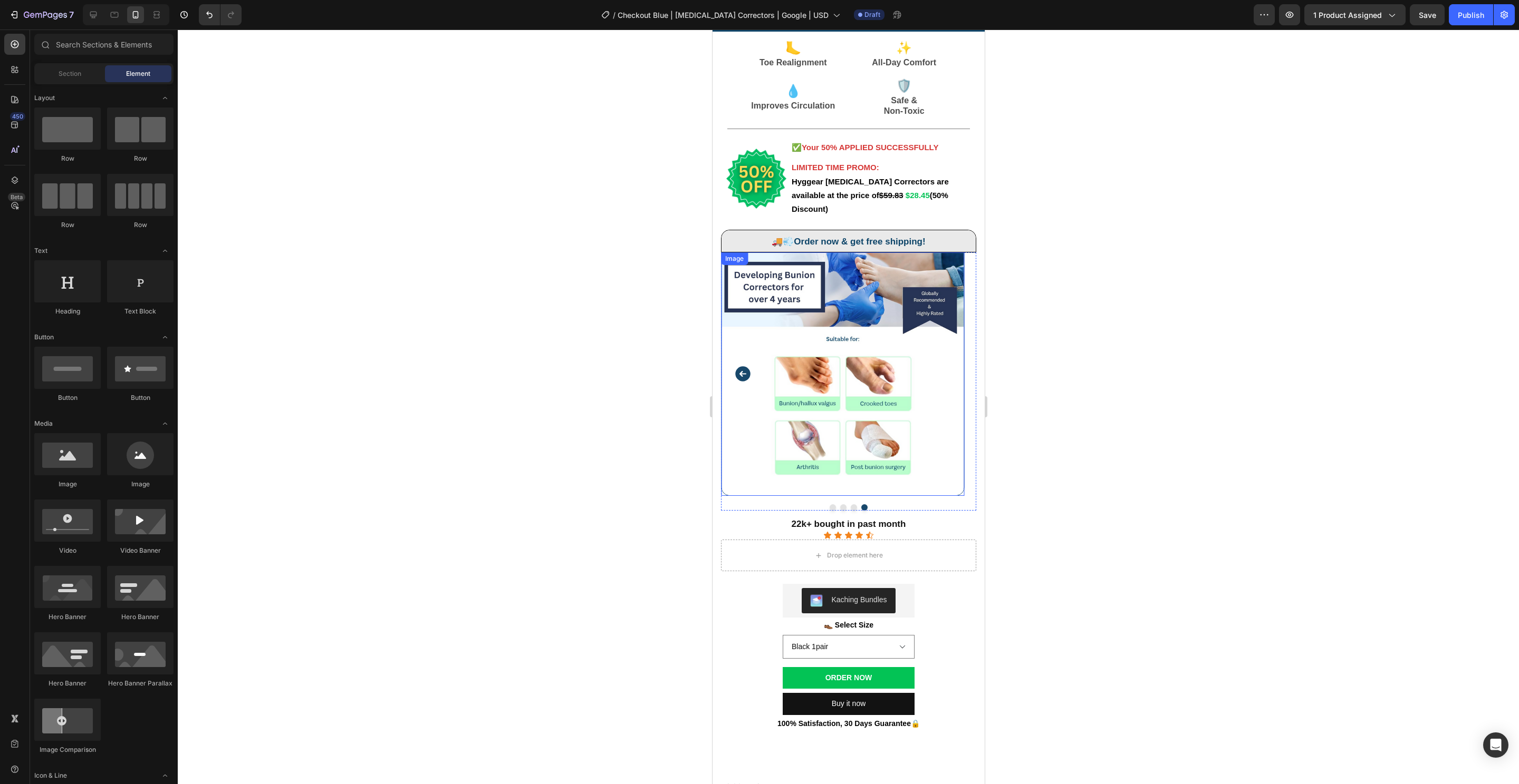
scroll to position [248, 0]
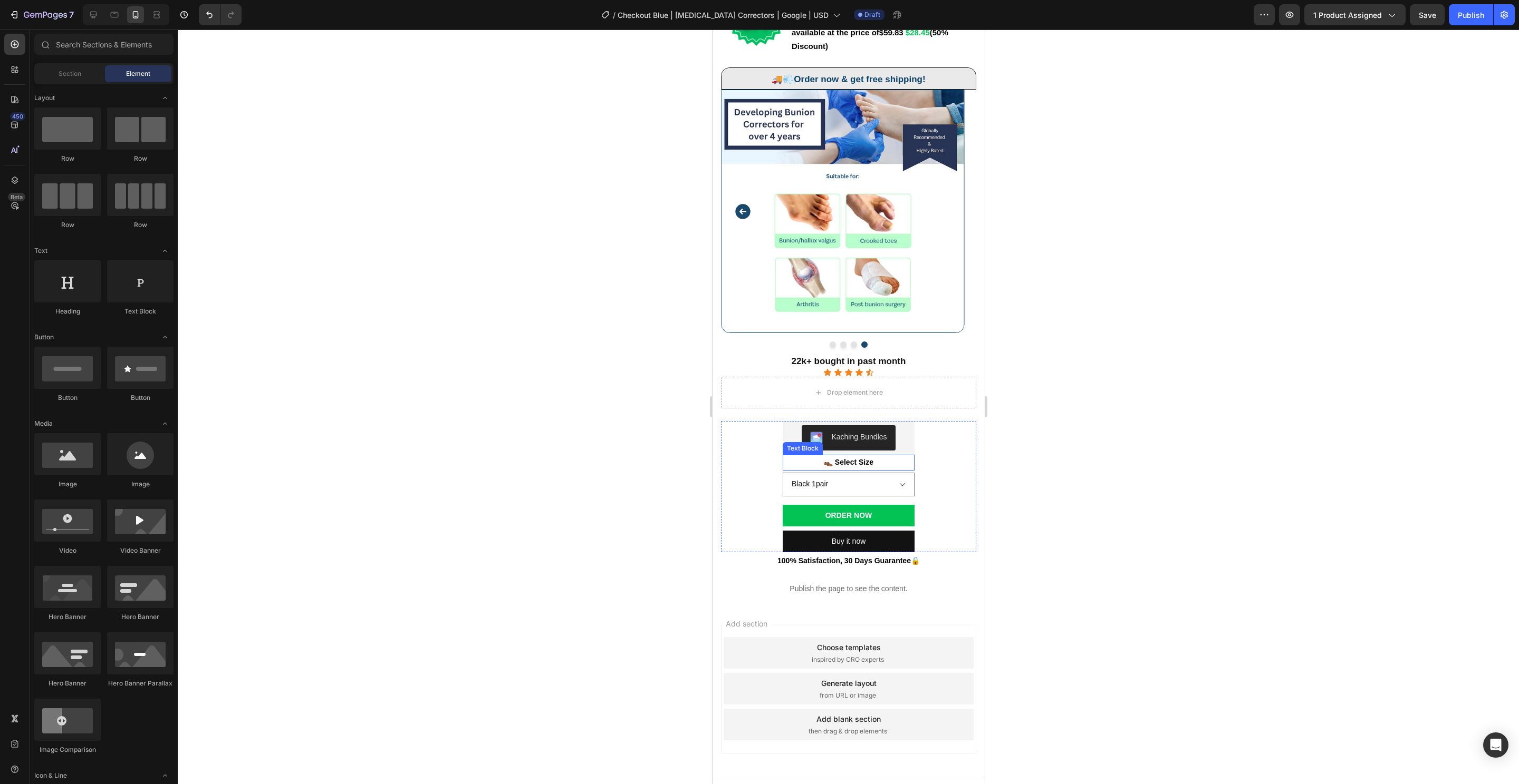
click at [876, 456] on p "👞 Select Size" at bounding box center [847, 462] width 130 height 13
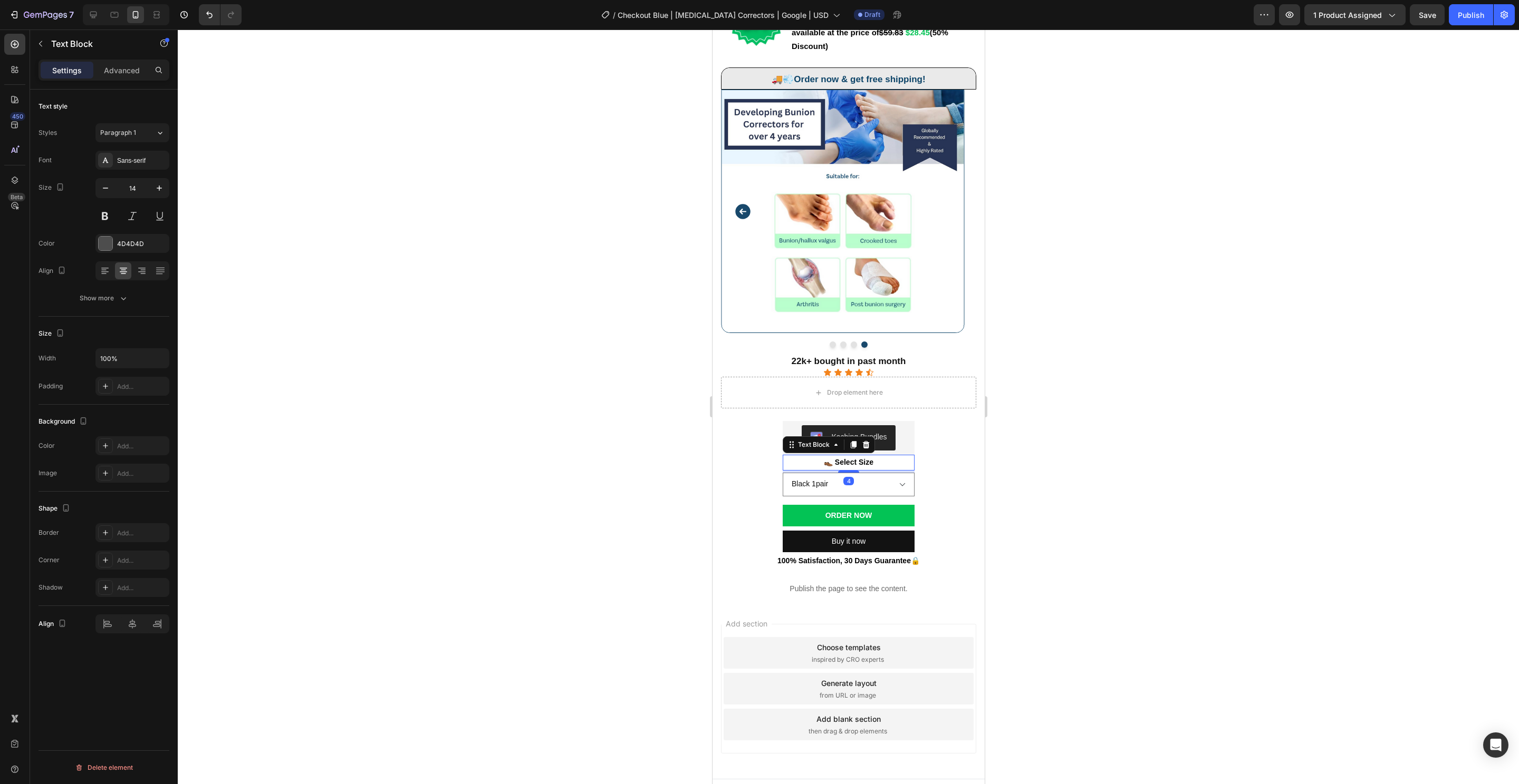
click at [861, 441] on icon at bounding box center [865, 445] width 8 height 8
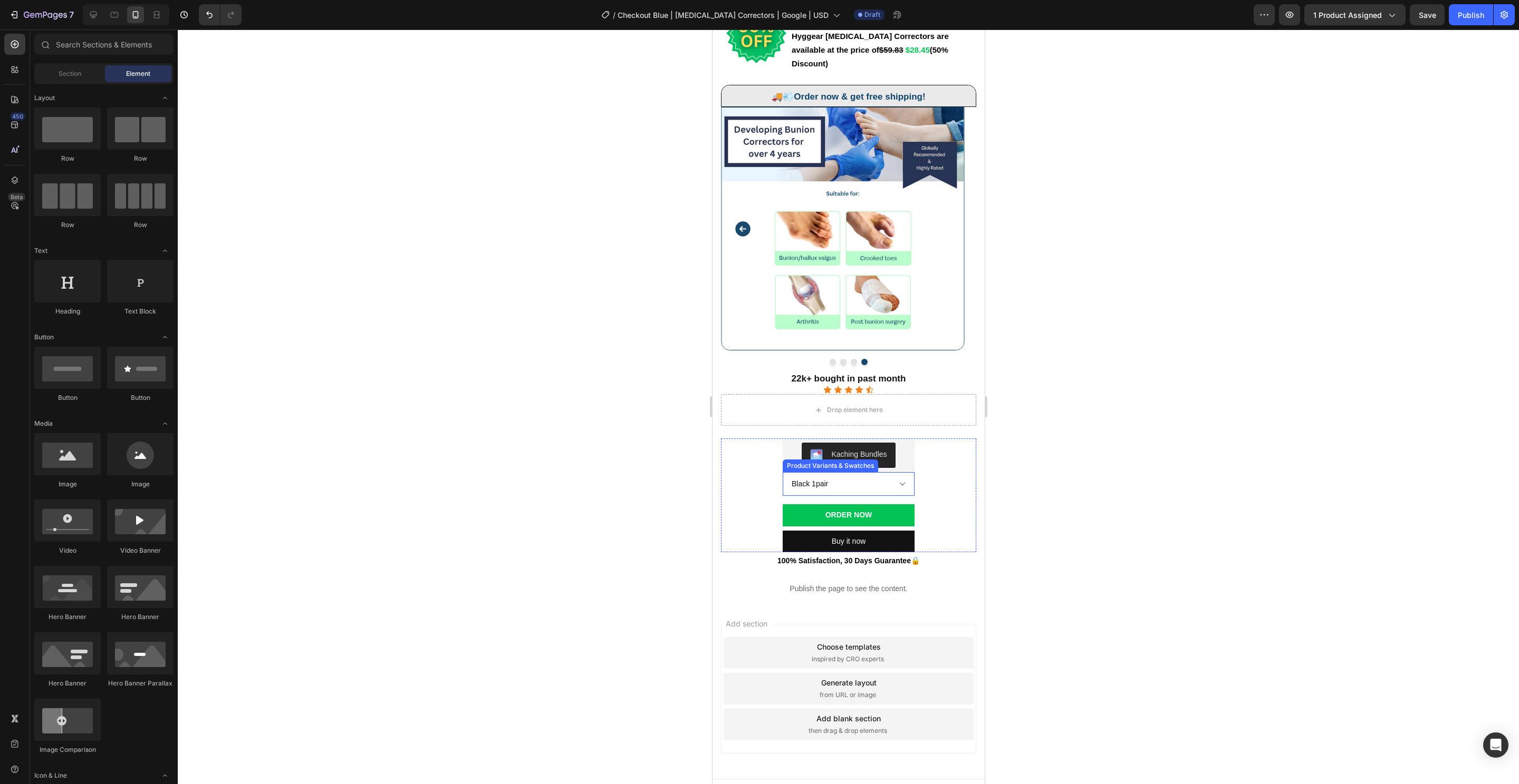
click at [890, 472] on select "Black 1pair" at bounding box center [848, 483] width 132 height 23
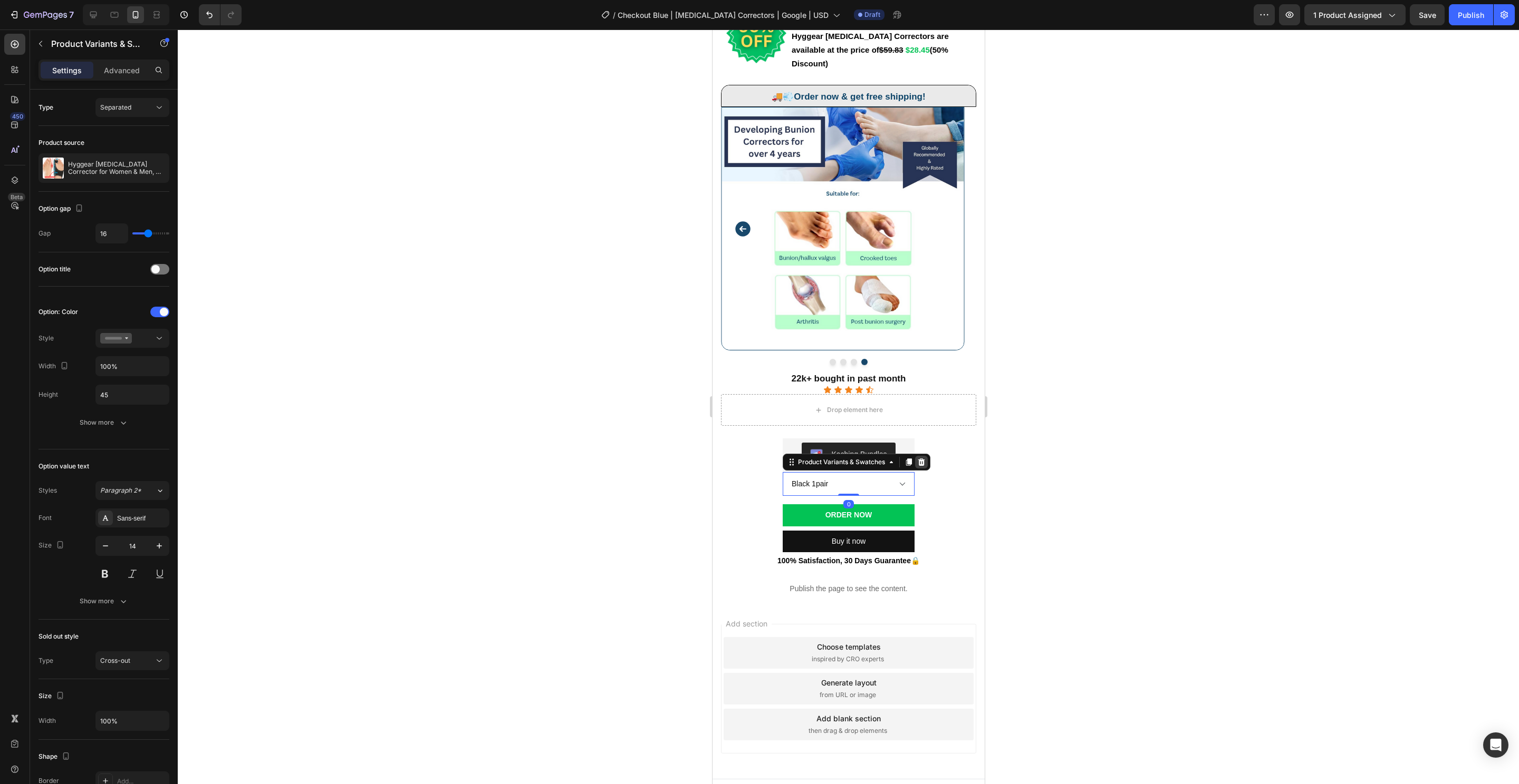
click at [918, 458] on icon at bounding box center [920, 462] width 8 height 8
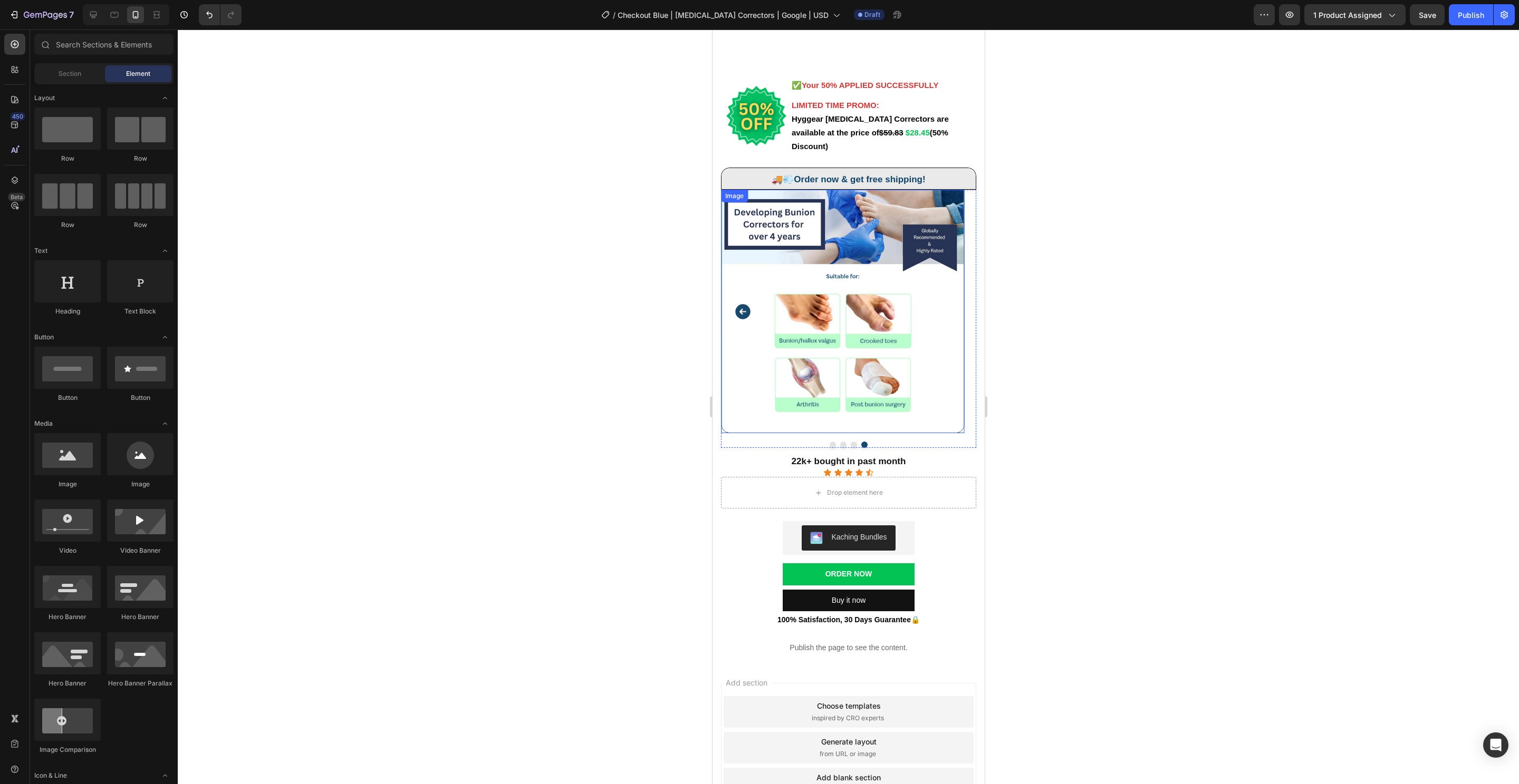
scroll to position [0, 0]
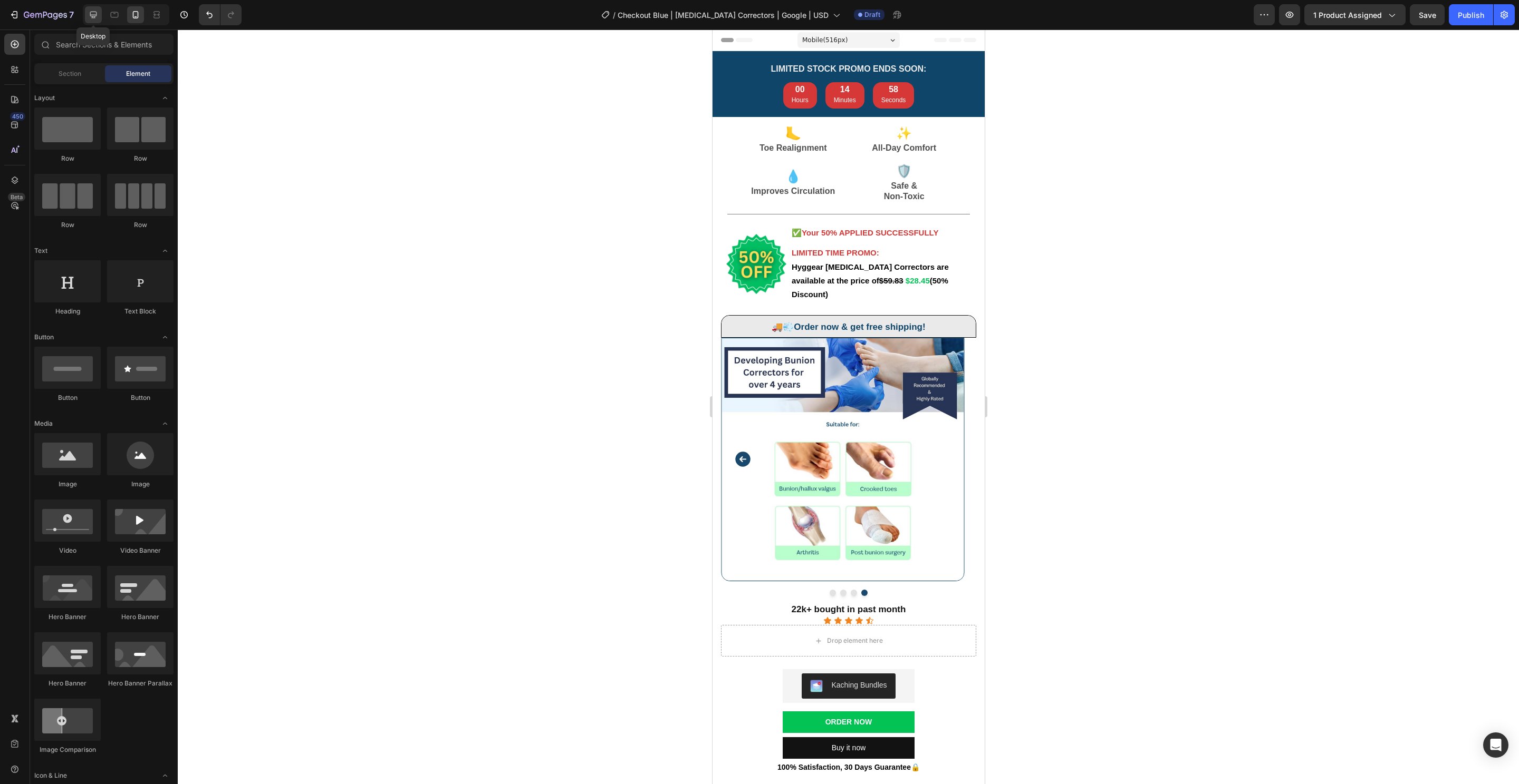
click at [92, 16] on icon at bounding box center [93, 14] width 7 height 7
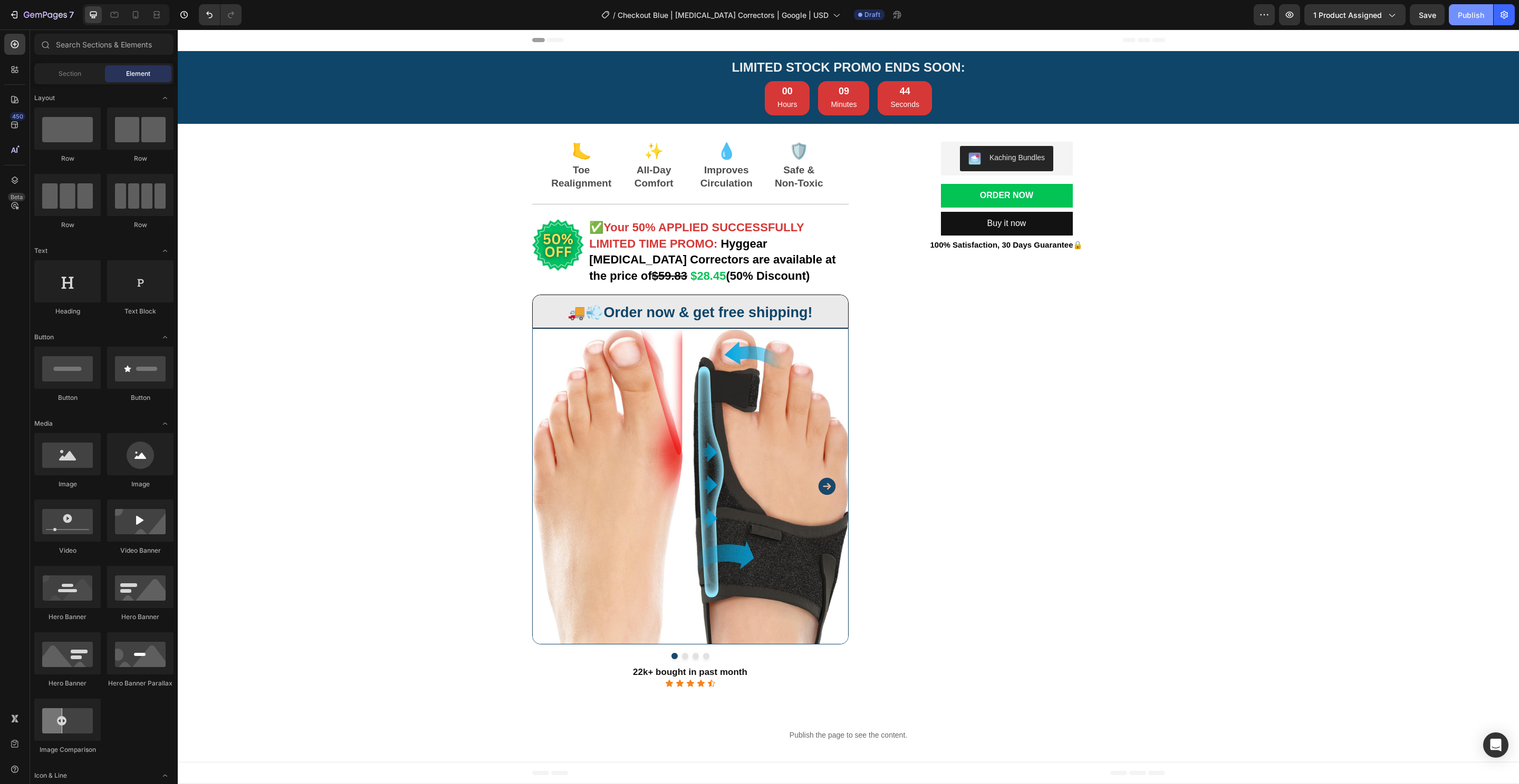
click at [1459, 23] on button "Publish" at bounding box center [1470, 14] width 44 height 21
click at [899, 13] on icon "button" at bounding box center [904, 14] width 10 height 10
click at [1058, 189] on button "Order Now" at bounding box center [1006, 195] width 132 height 23
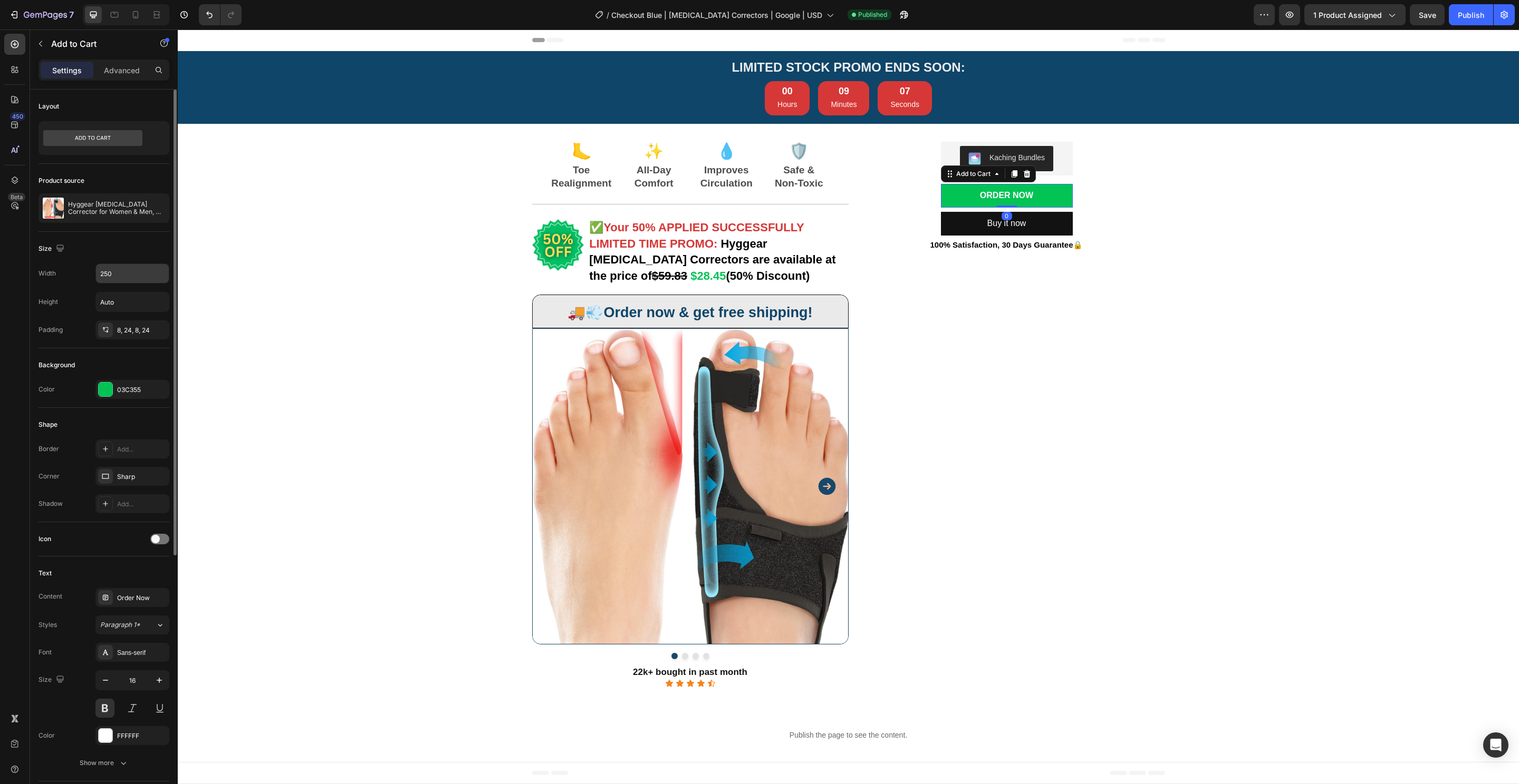
click at [139, 273] on input "250" at bounding box center [132, 273] width 72 height 19
click at [161, 273] on icon "button" at bounding box center [158, 273] width 4 height 2
click at [131, 315] on p "Full 100%" at bounding box center [130, 320] width 60 height 10
type input "100%"
click at [1052, 226] on button "Buy it now" at bounding box center [1006, 223] width 132 height 23
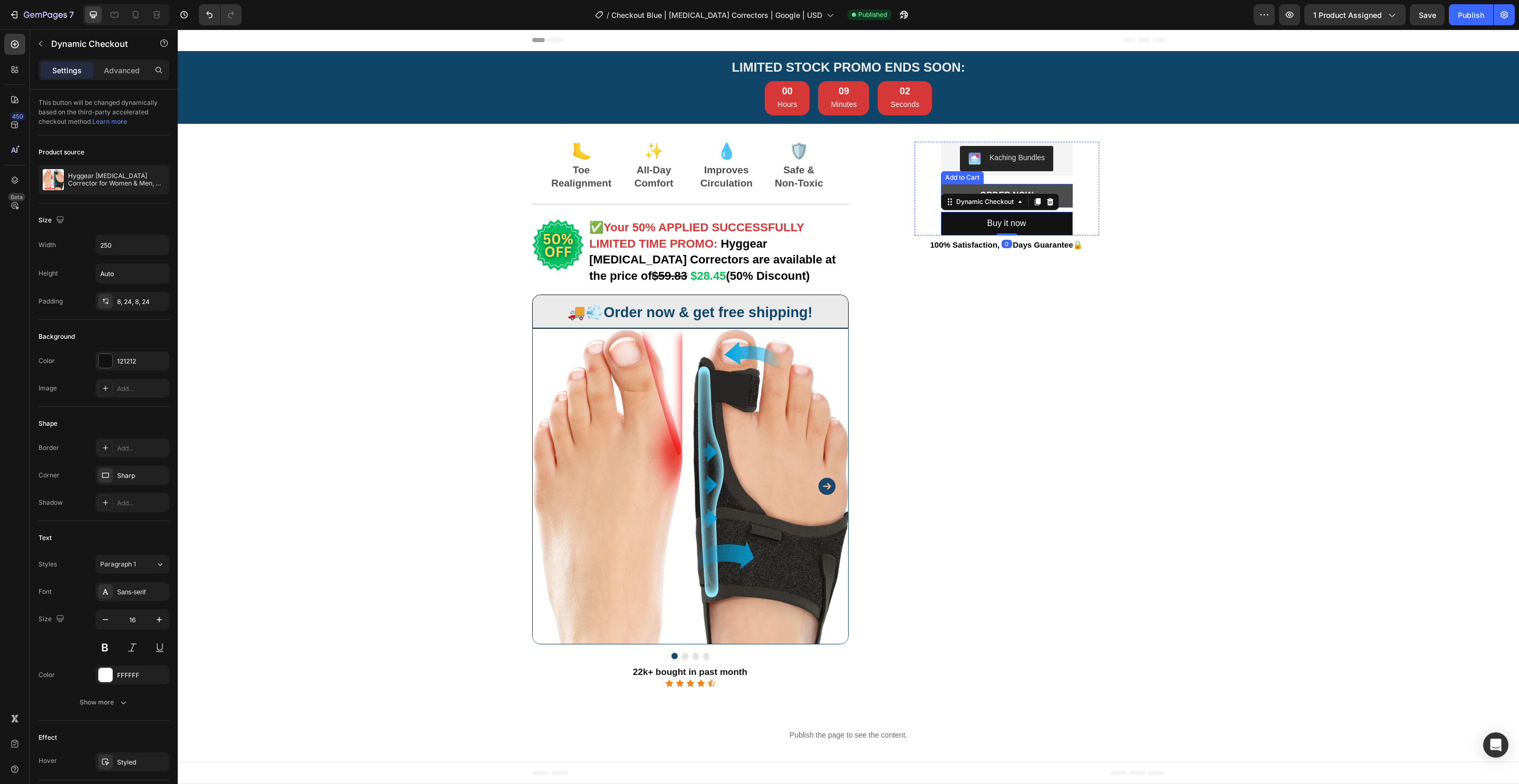
click at [1054, 191] on button "Order Now" at bounding box center [1006, 195] width 132 height 23
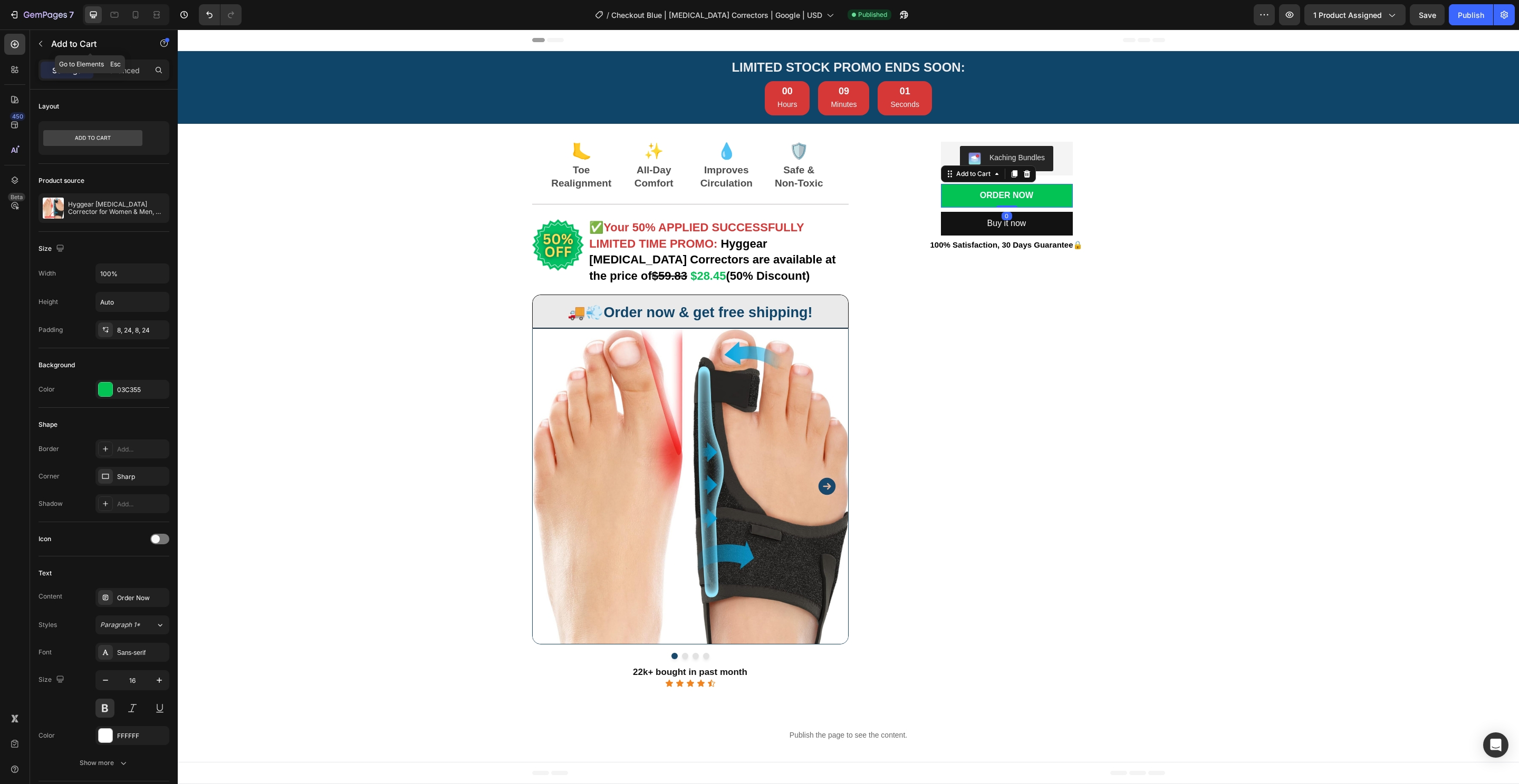
click at [107, 3] on div "7 Version history / Checkout Blue | Bunion Correctors | Google | USD Published …" at bounding box center [760, 14] width 1519 height 30
click at [109, 10] on div at bounding box center [114, 14] width 17 height 17
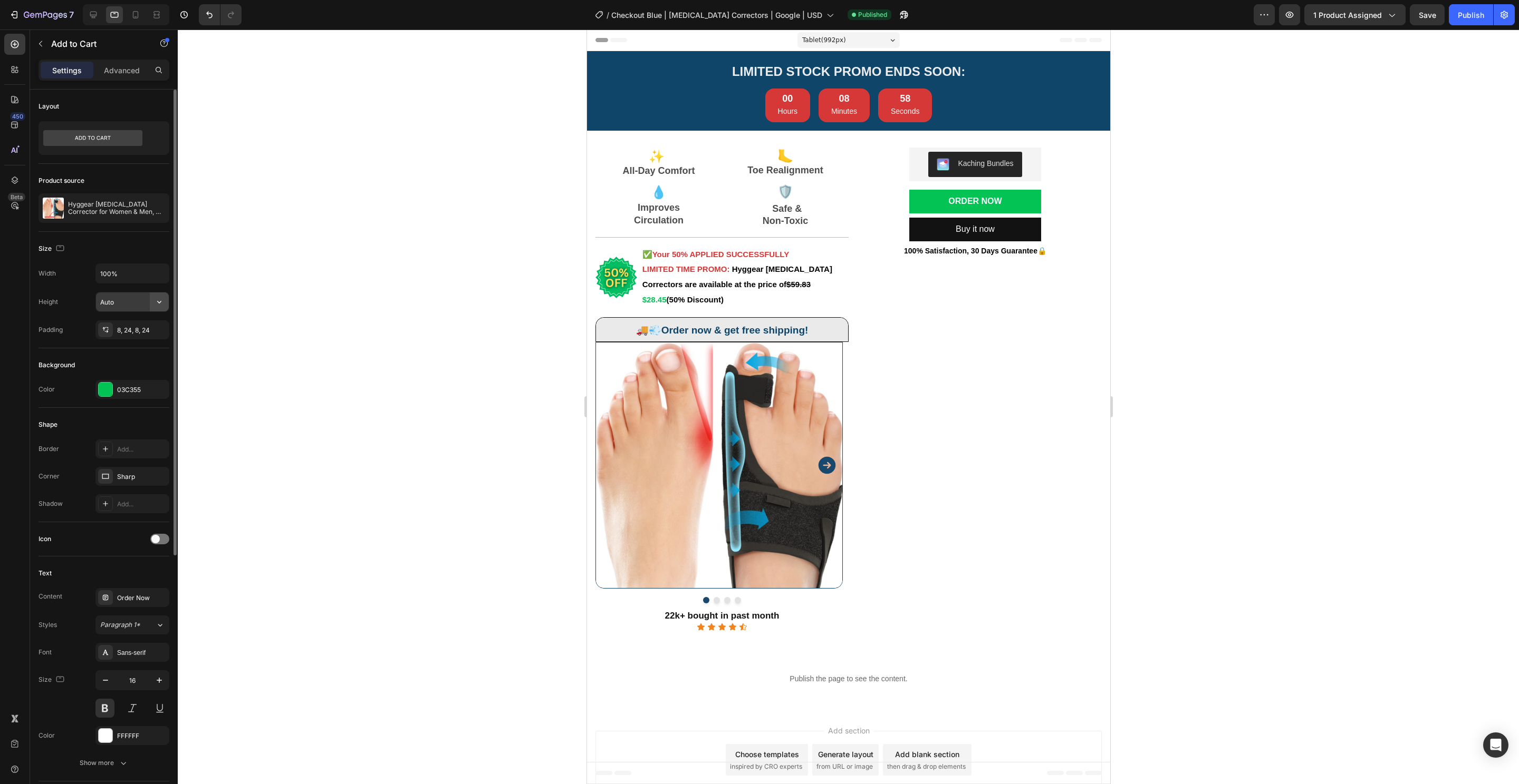
click at [157, 302] on icon "button" at bounding box center [158, 302] width 10 height 10
click at [1012, 203] on button "Order Now" at bounding box center [974, 201] width 132 height 23
click at [151, 273] on button "button" at bounding box center [159, 273] width 19 height 19
click at [123, 310] on div "Fit content Auto" at bounding box center [121, 319] width 86 height 20
click at [161, 272] on icon "button" at bounding box center [158, 273] width 10 height 10
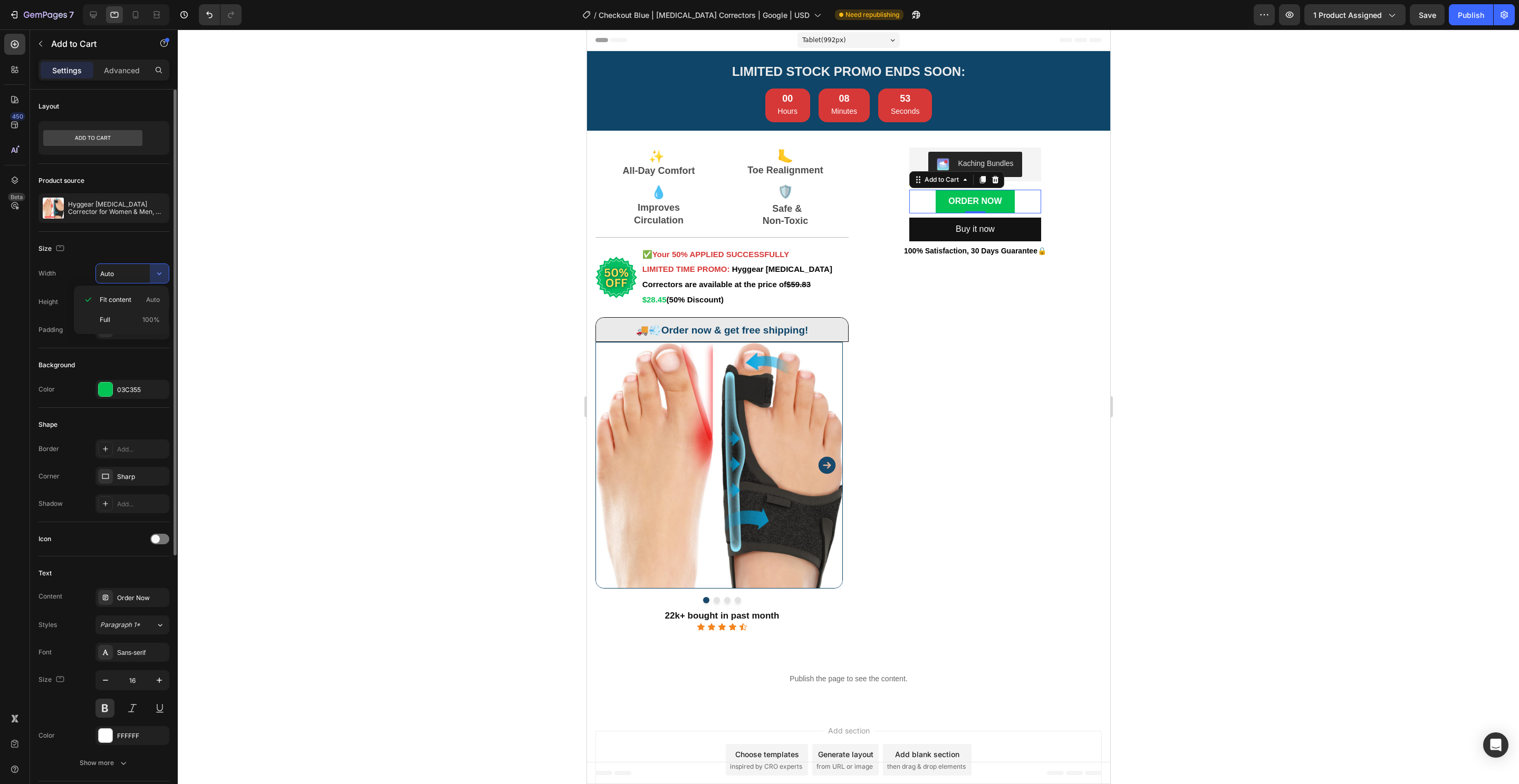
drag, startPoint x: 135, startPoint y: 318, endPoint x: 158, endPoint y: 280, distance: 44.4
click at [135, 318] on p "Full 100%" at bounding box center [130, 320] width 60 height 10
type input "100%"
click at [136, 15] on icon at bounding box center [135, 14] width 10 height 10
type input "14"
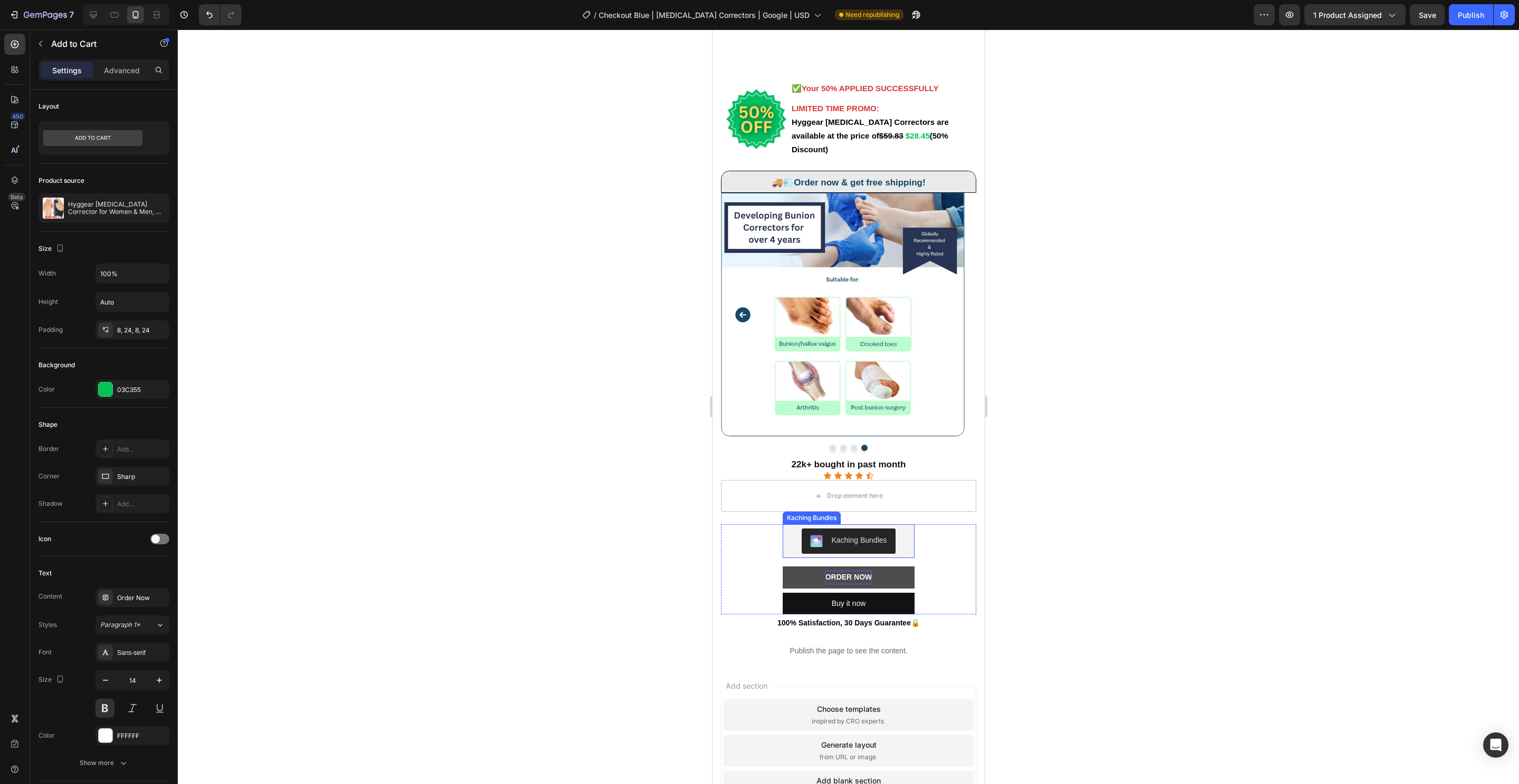
scroll to position [207, 0]
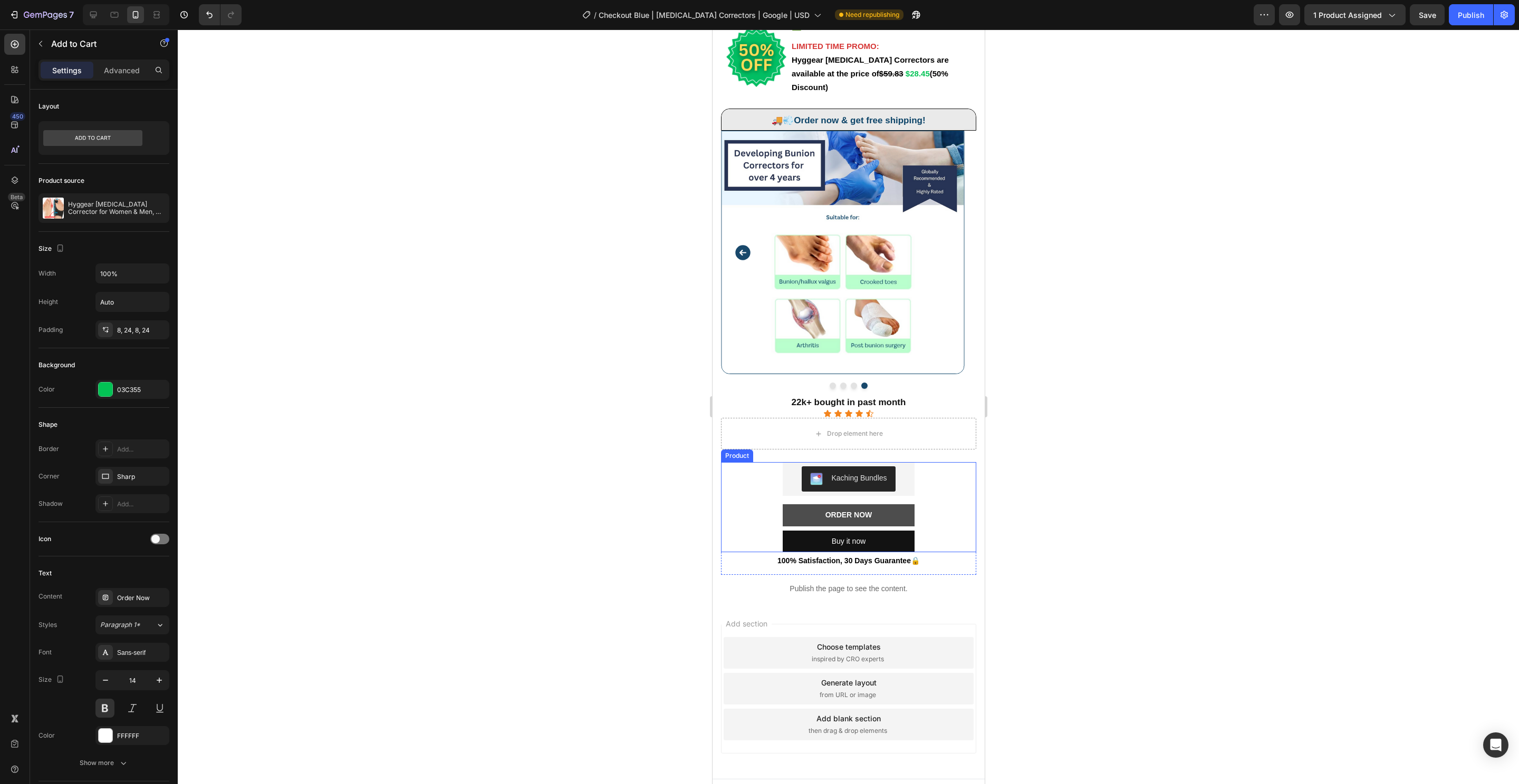
click at [904, 504] on button "Order Now" at bounding box center [848, 515] width 132 height 22
click at [155, 273] on icon "button" at bounding box center [158, 273] width 10 height 10
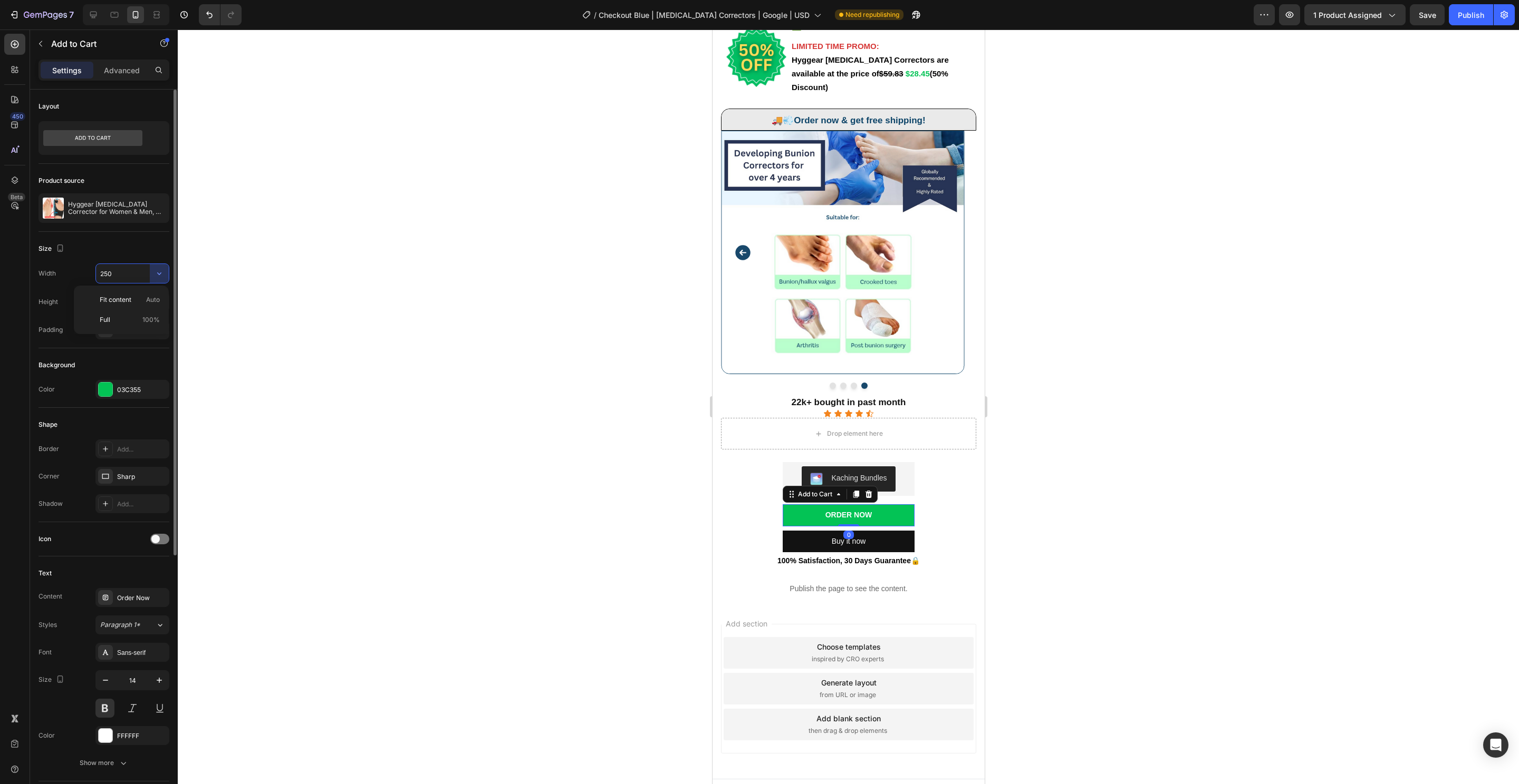
click at [142, 313] on div "Full 100%" at bounding box center [121, 319] width 86 height 20
drag, startPoint x: 1468, startPoint y: 17, endPoint x: 1458, endPoint y: 18, distance: 10.0
click at [1468, 16] on div "Publish" at bounding box center [1471, 15] width 27 height 11
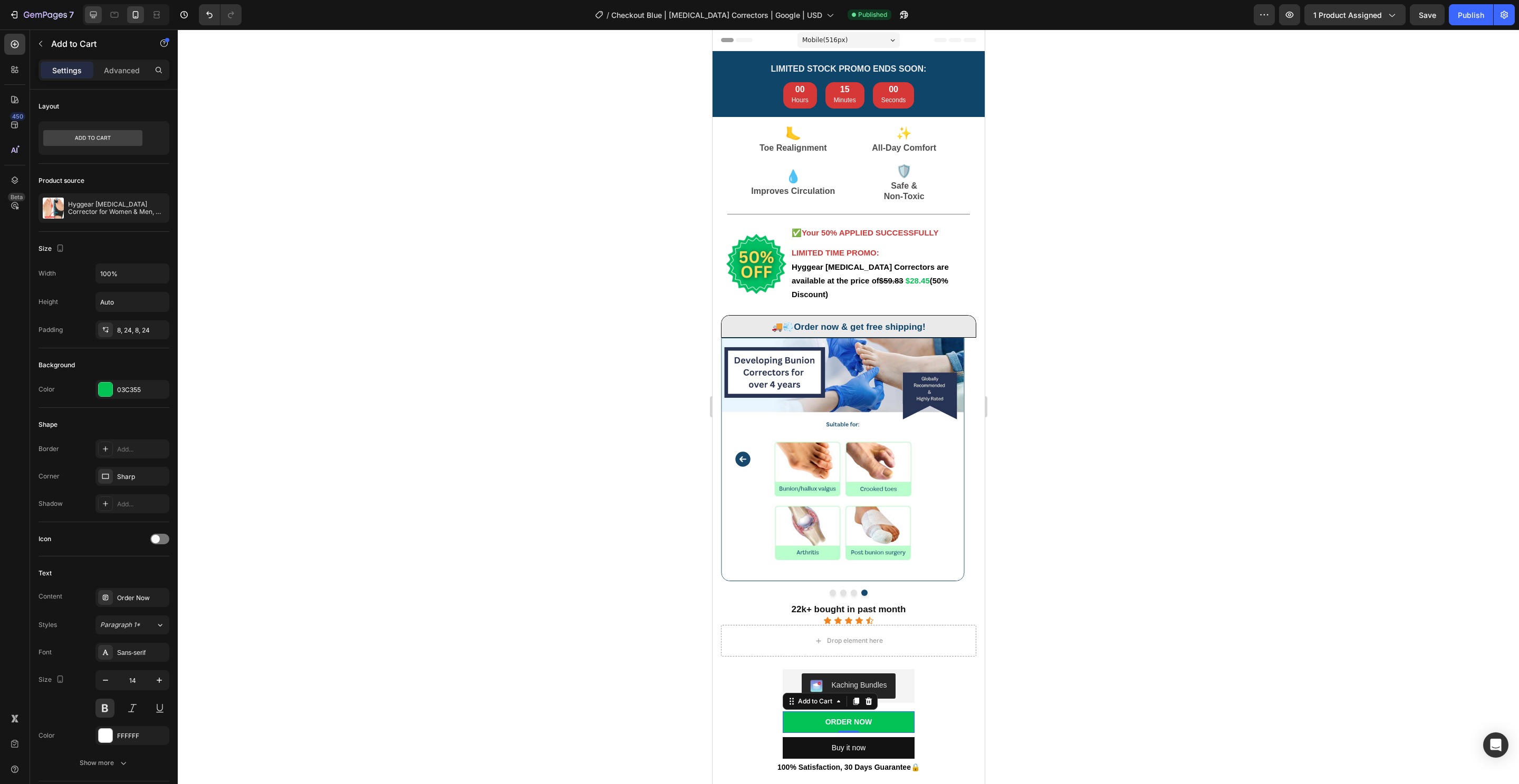
click at [91, 14] on icon at bounding box center [93, 14] width 7 height 7
type input "250"
type input "16"
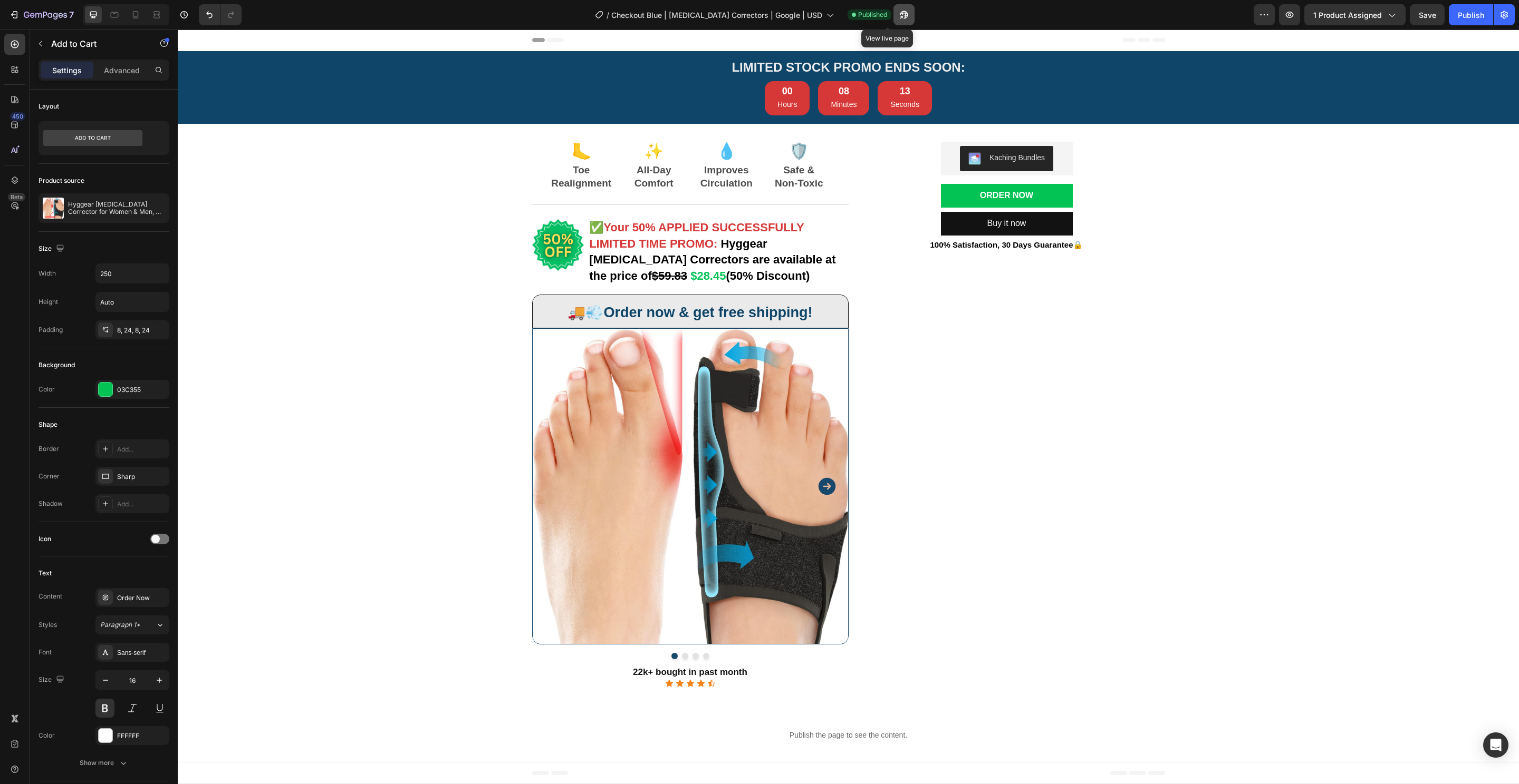
click at [893, 18] on button "button" at bounding box center [904, 14] width 21 height 21
click at [19, 18] on div "7" at bounding box center [41, 14] width 65 height 13
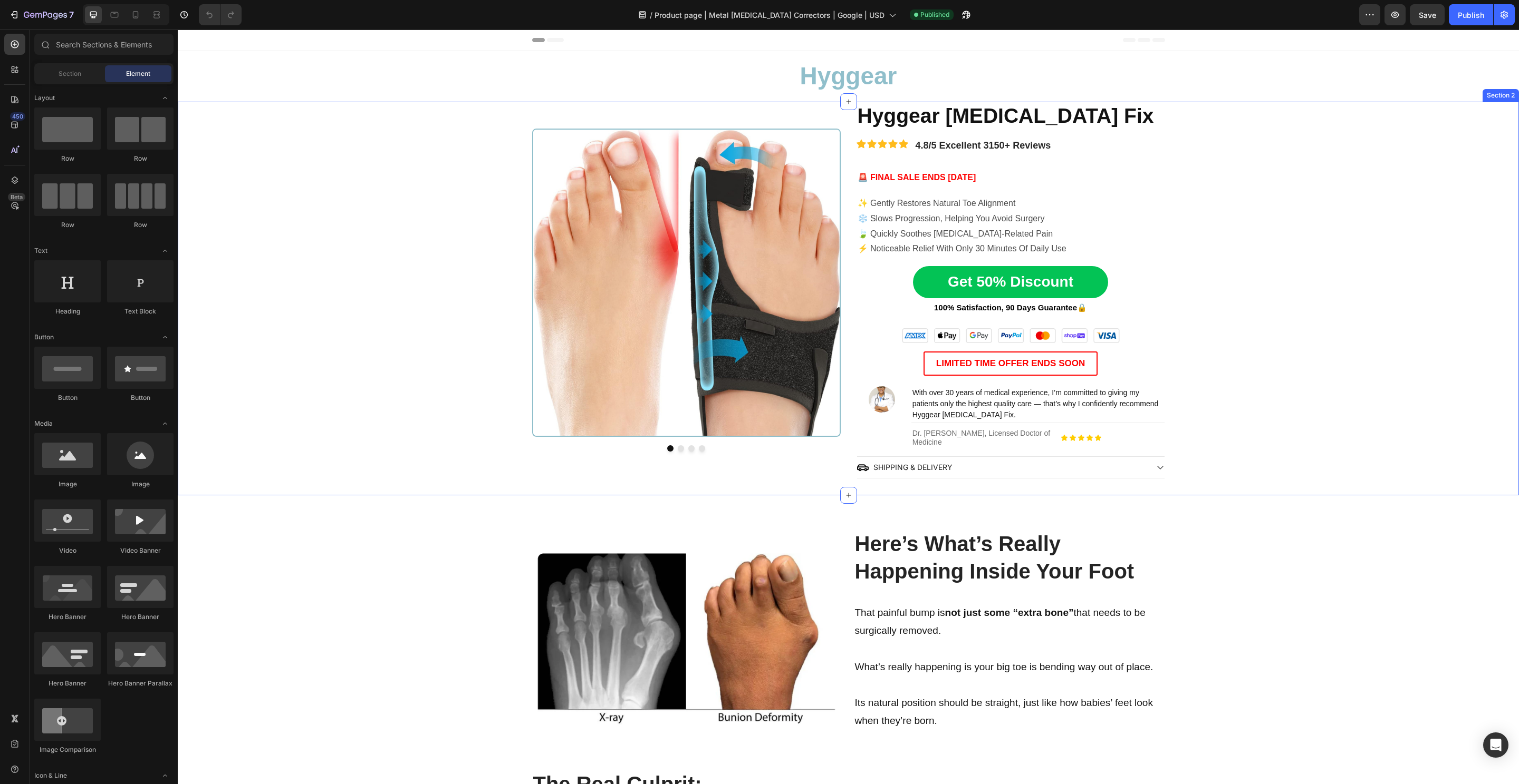
click at [558, 325] on img at bounding box center [685, 282] width 308 height 308
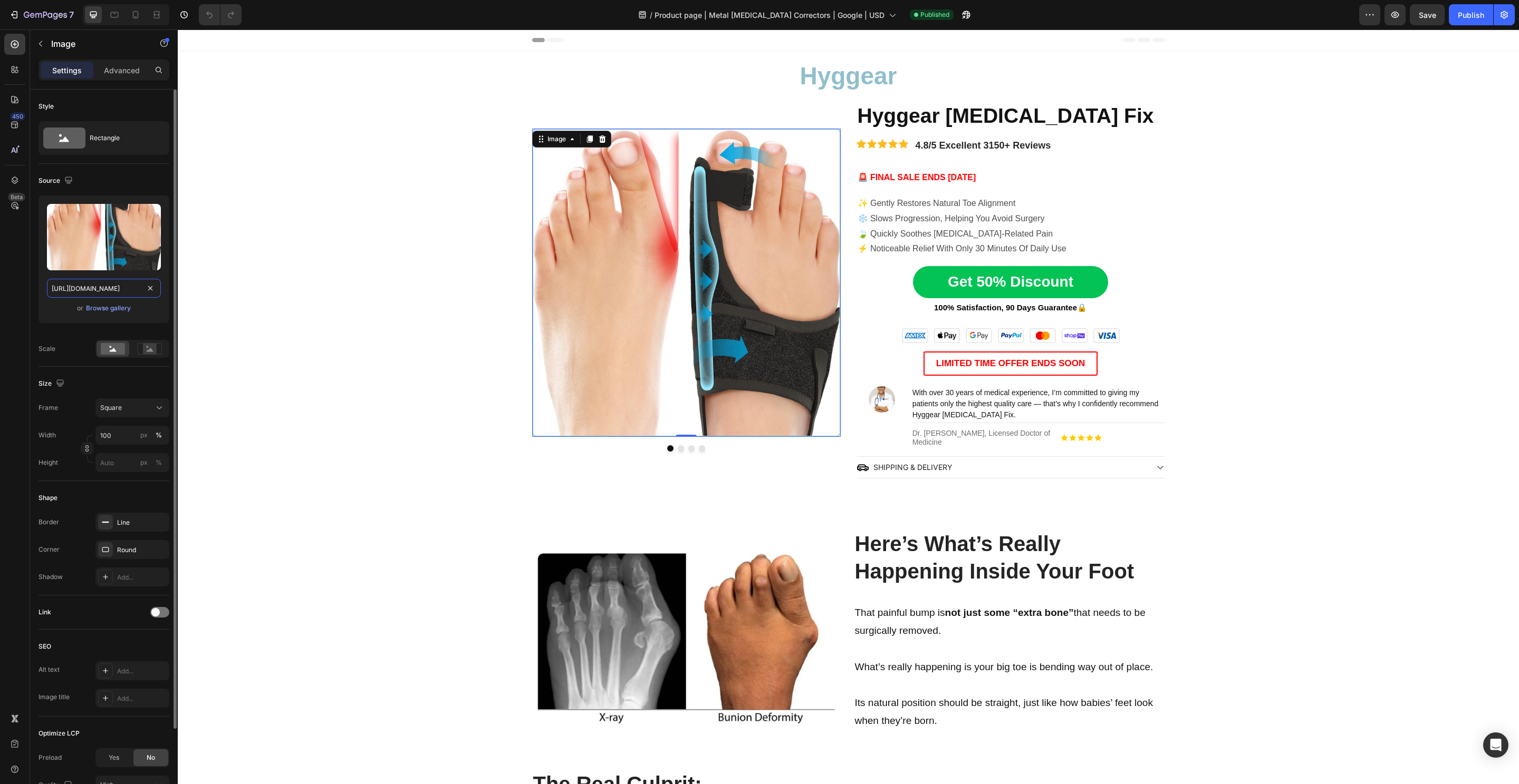
click at [77, 287] on input "[URL][DOMAIN_NAME]" at bounding box center [104, 289] width 114 height 19
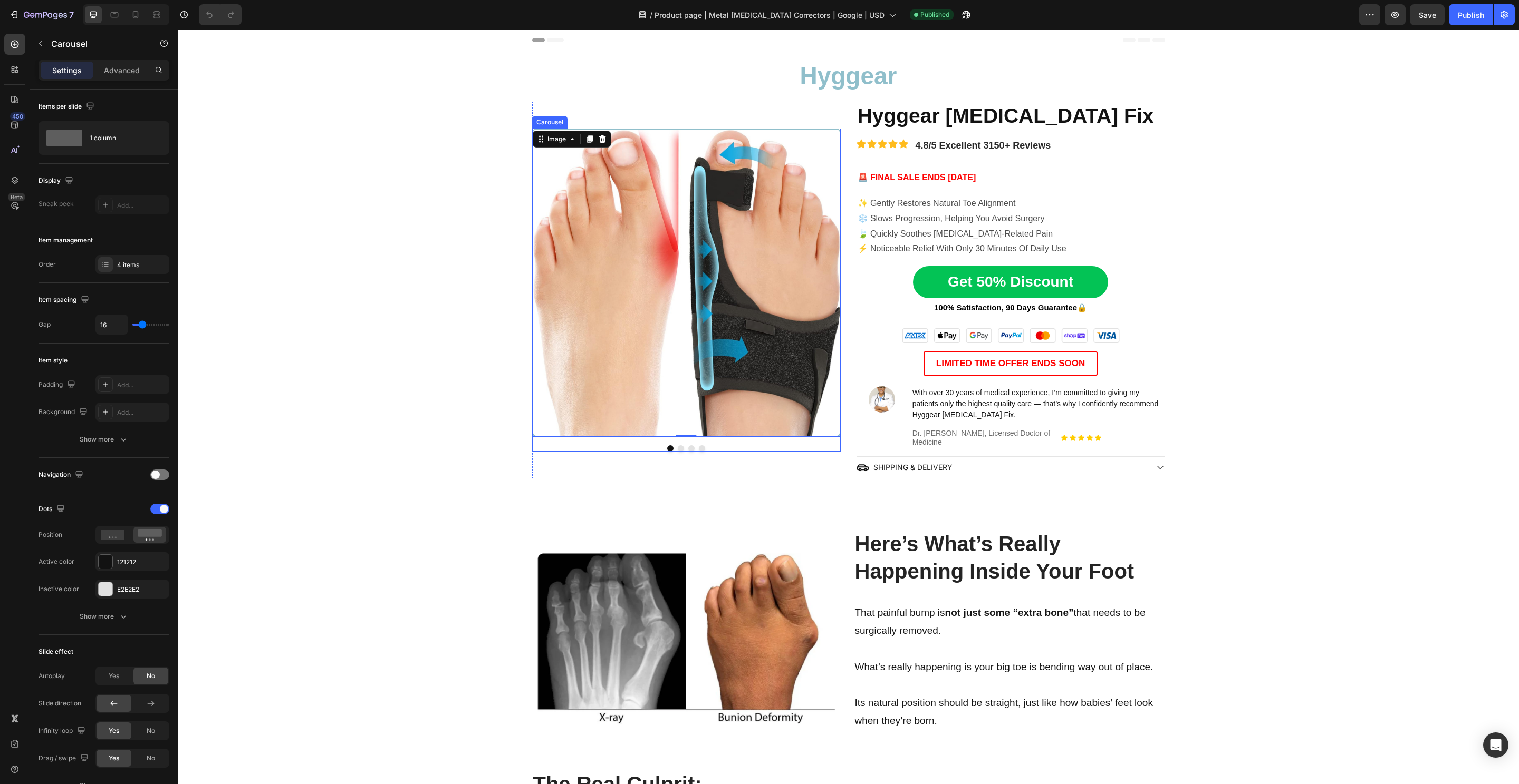
click at [677, 447] on button "Dot" at bounding box center [681, 449] width 6 height 6
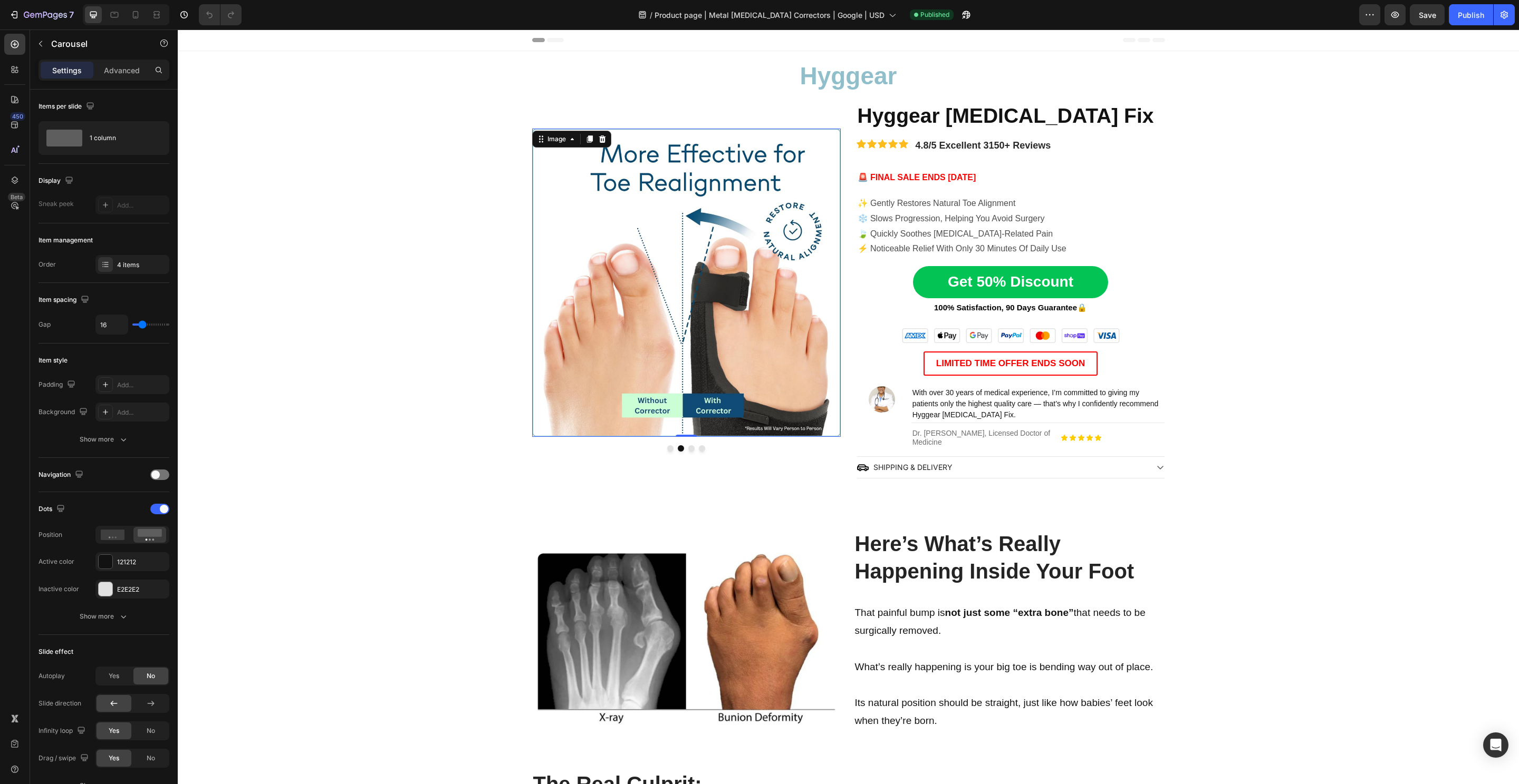
click at [685, 259] on img at bounding box center [685, 282] width 308 height 308
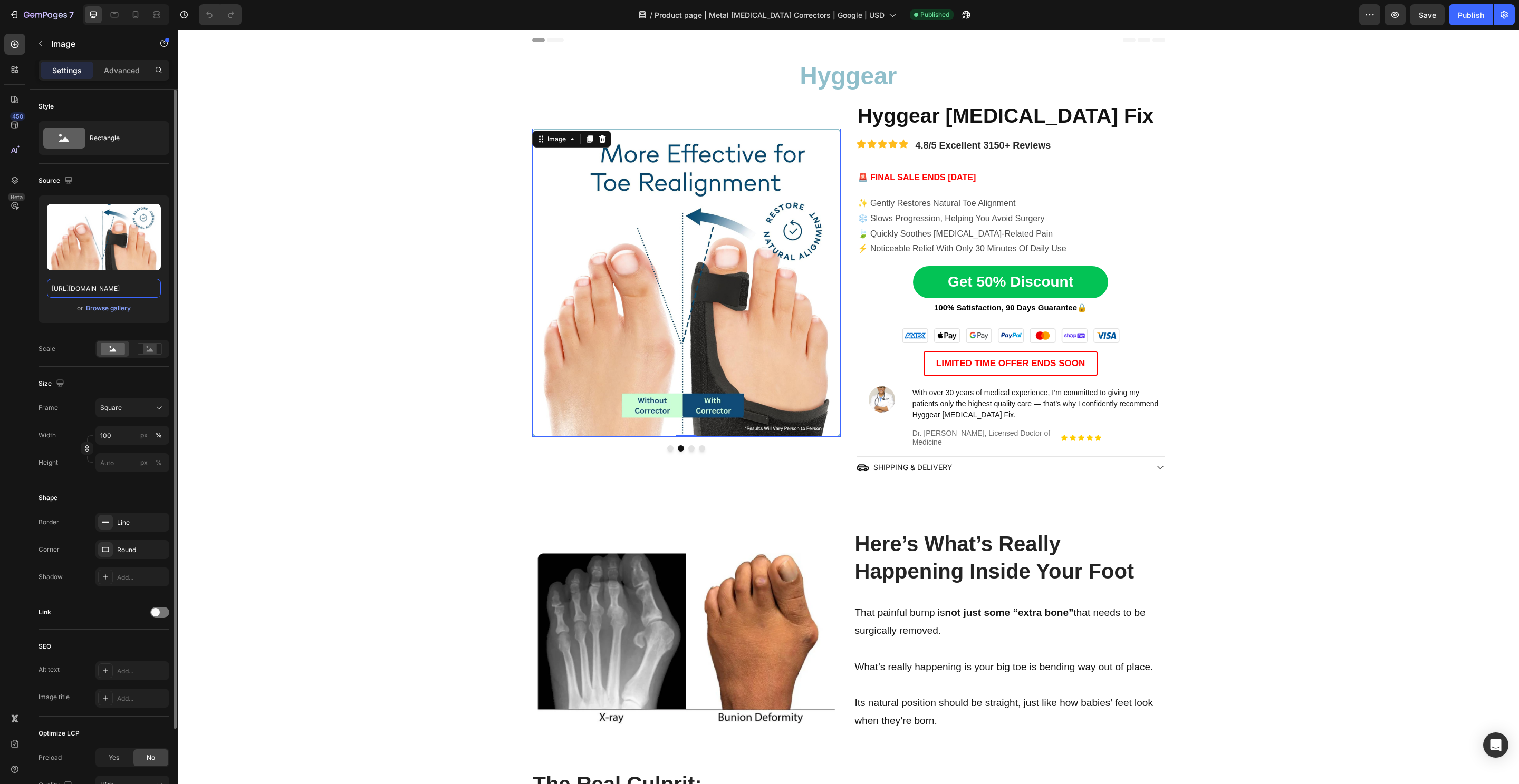
click at [135, 284] on input "[URL][DOMAIN_NAME]" at bounding box center [104, 289] width 114 height 19
click at [688, 445] on button "Dot" at bounding box center [691, 449] width 6 height 6
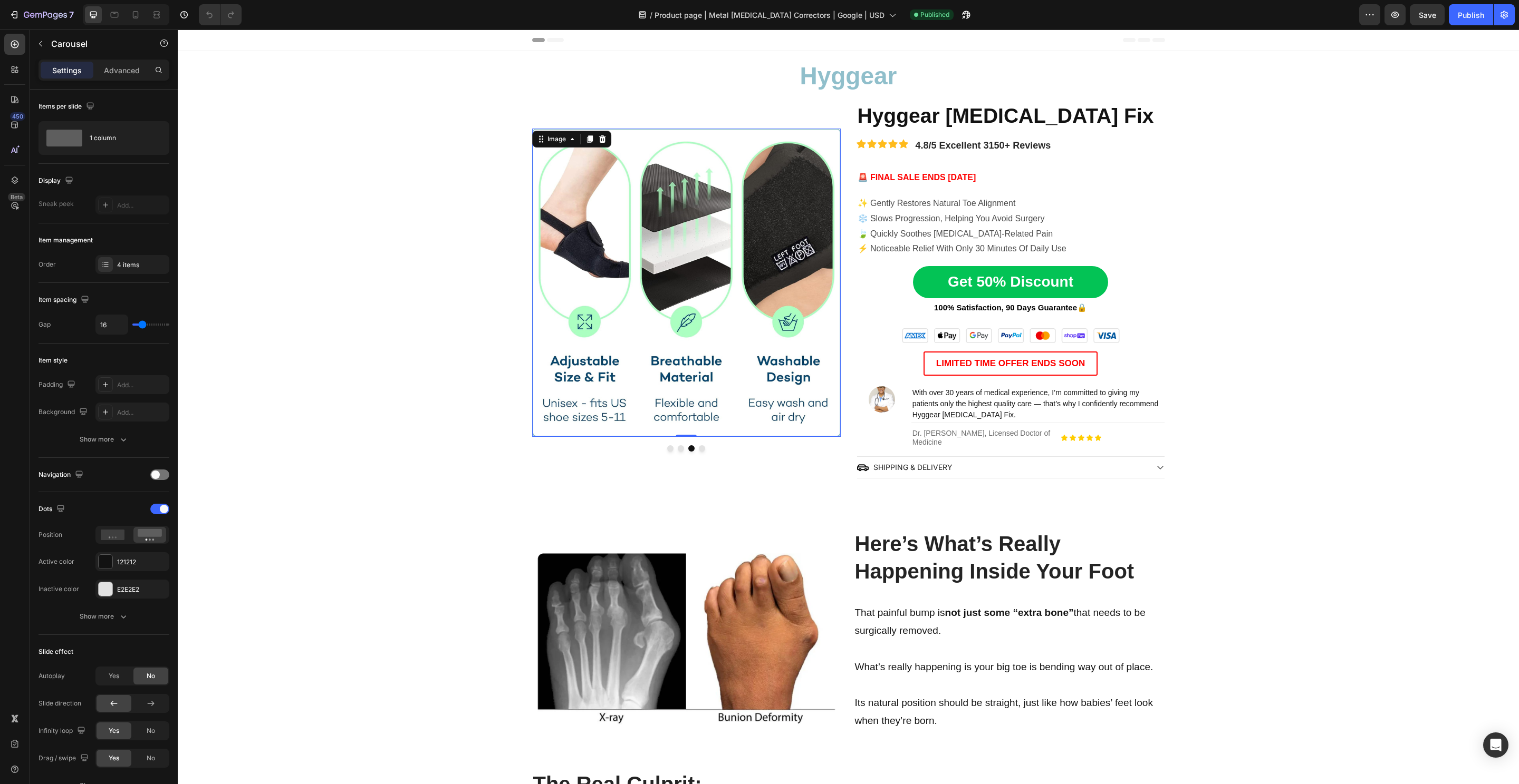
drag, startPoint x: 699, startPoint y: 249, endPoint x: 305, endPoint y: 245, distance: 394.0
click at [694, 248] on img at bounding box center [685, 282] width 308 height 308
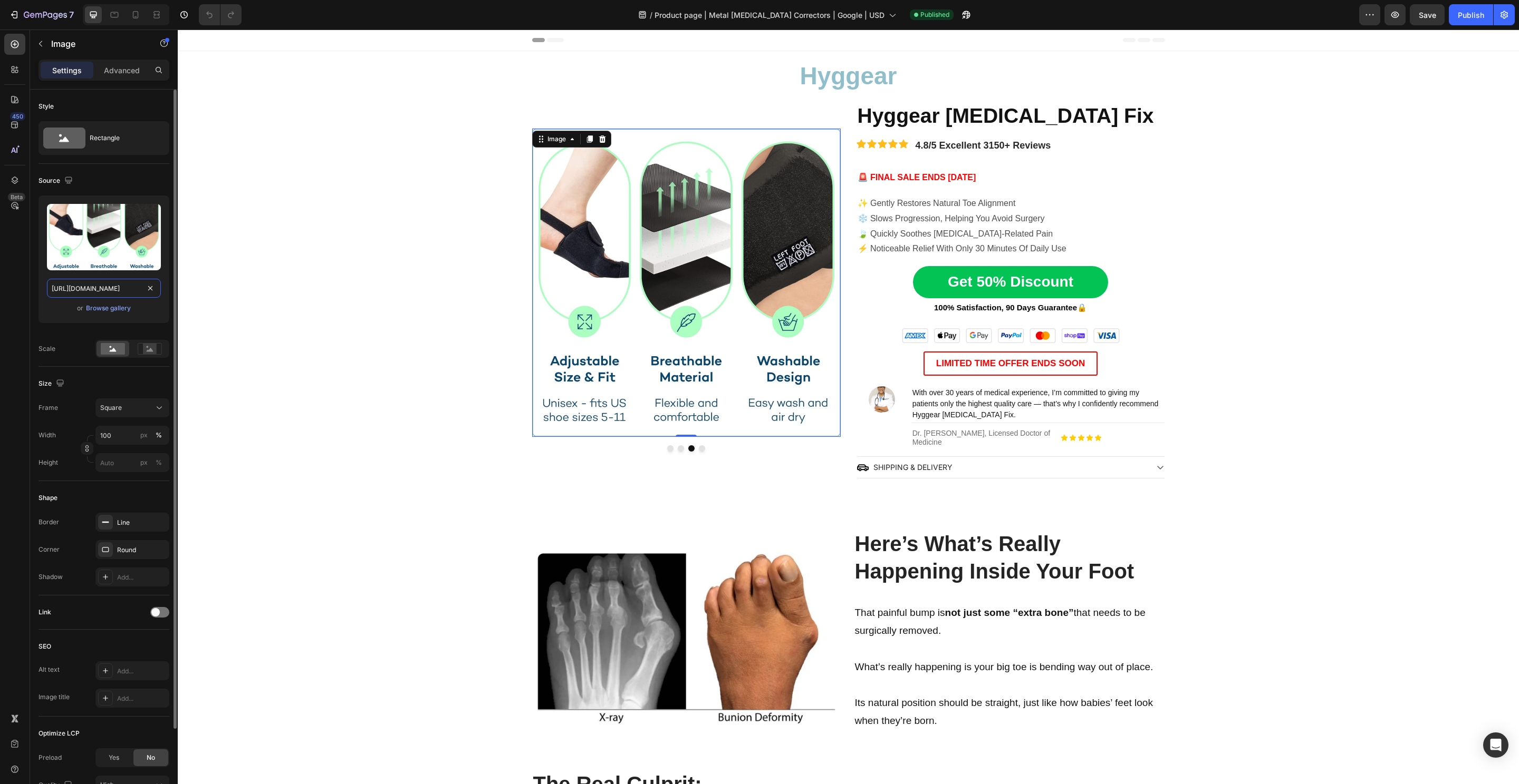
click at [82, 295] on input "[URL][DOMAIN_NAME]" at bounding box center [104, 289] width 114 height 19
click at [698, 447] on button "Dot" at bounding box center [702, 449] width 6 height 6
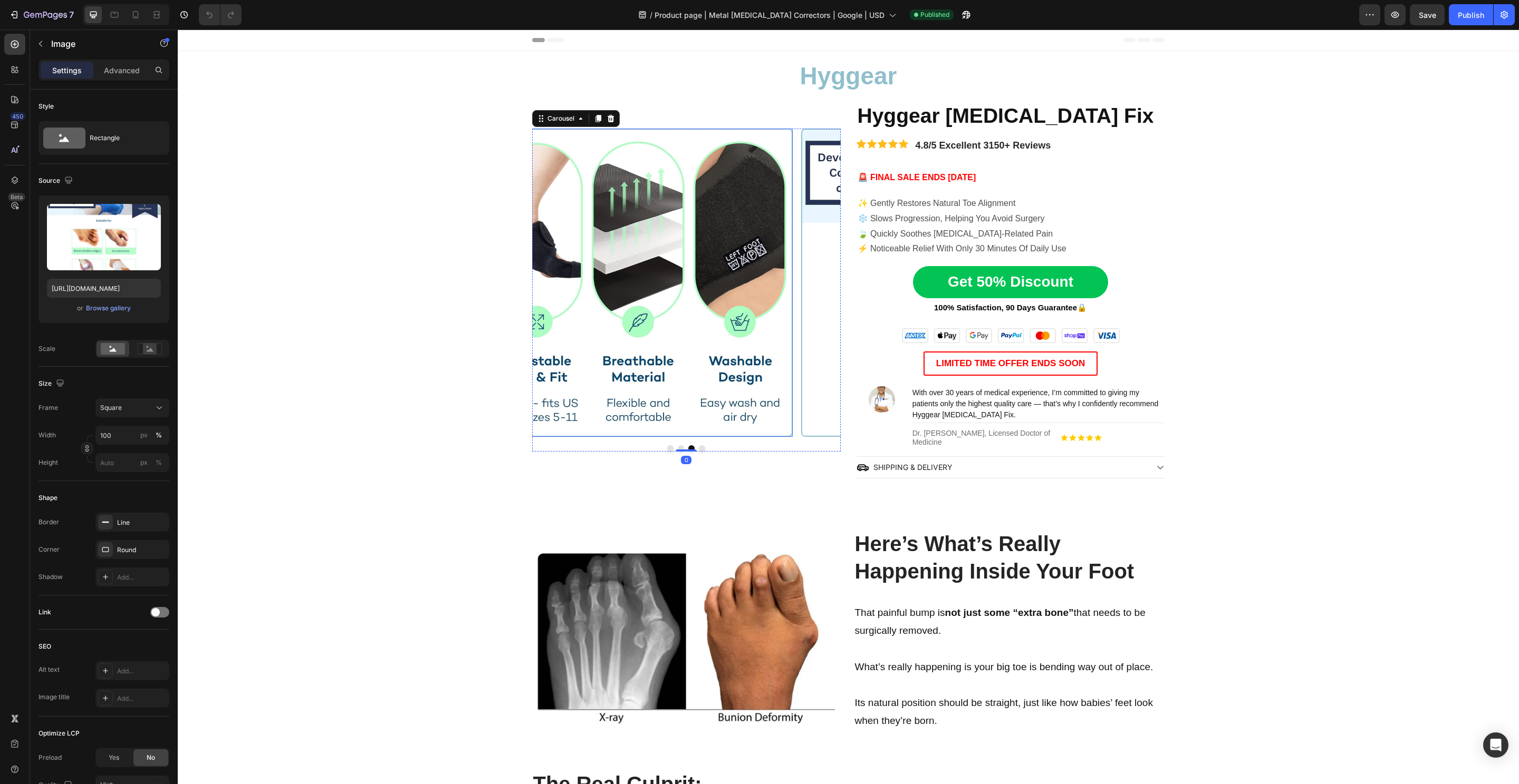
click at [801, 262] on img at bounding box center [954, 282] width 308 height 308
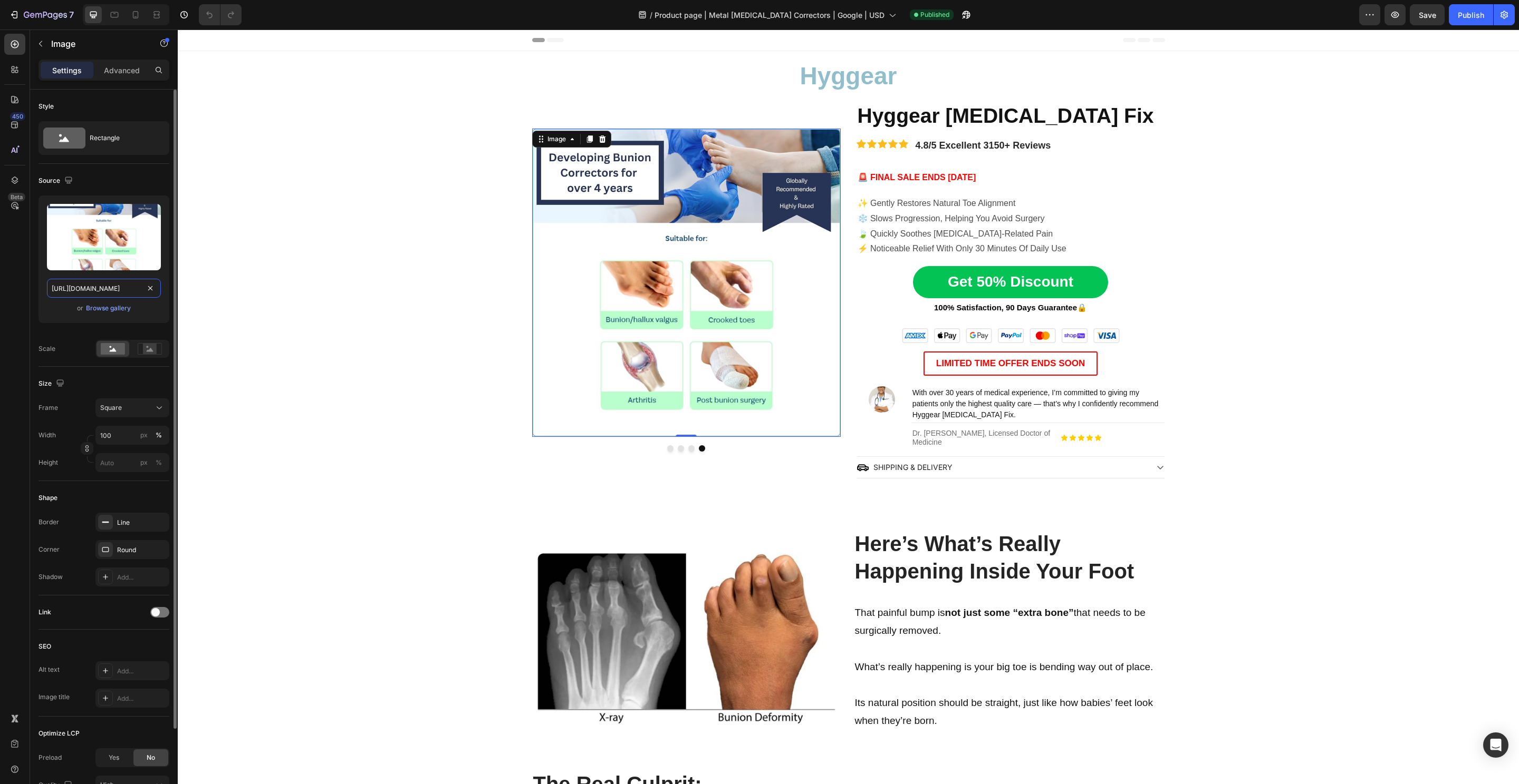
click at [112, 280] on input "[URL][DOMAIN_NAME]" at bounding box center [104, 289] width 114 height 19
click at [667, 447] on button "Dot" at bounding box center [670, 449] width 6 height 6
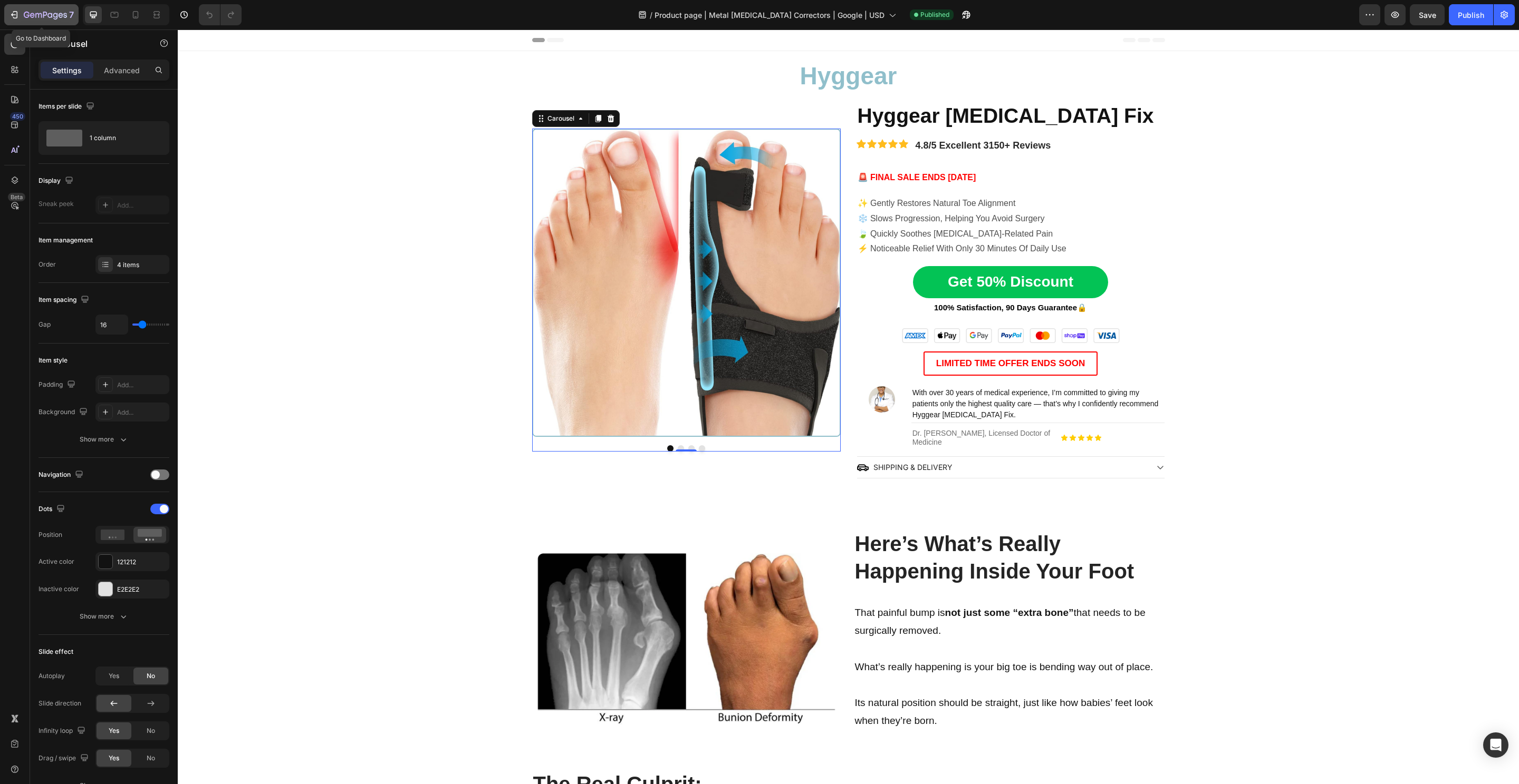
click at [64, 8] on div "7" at bounding box center [48, 14] width 50 height 13
